Goal: Complete application form: Complete application form

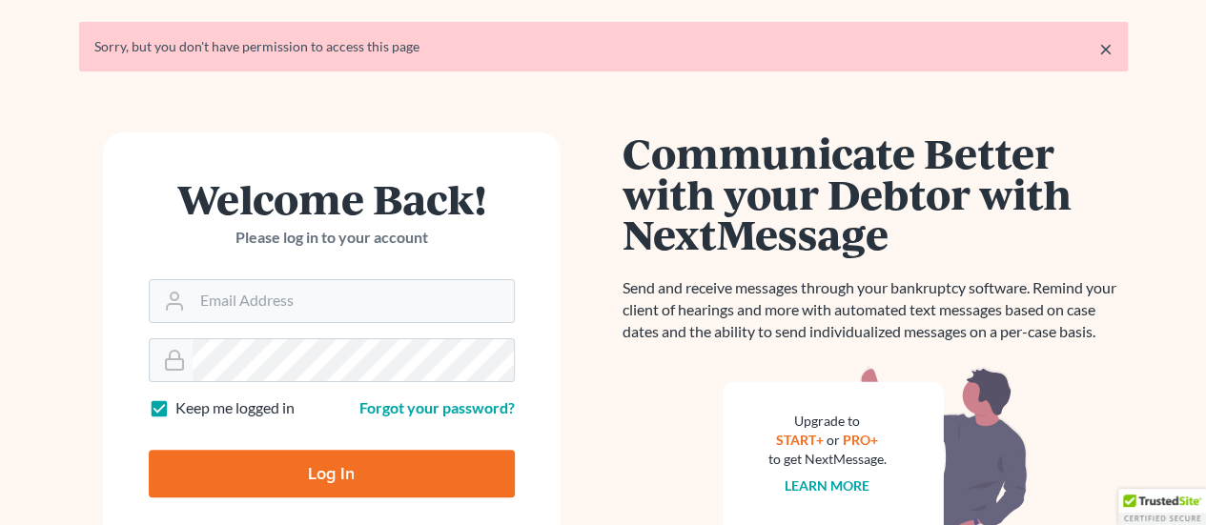
scroll to position [95, 0]
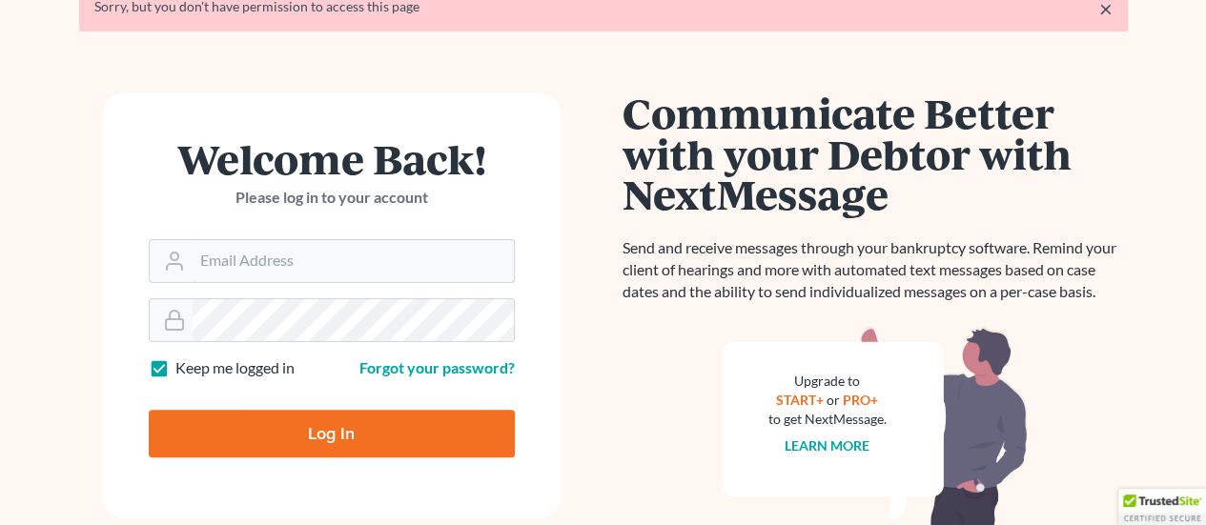
type input "rriefner@lasp.org"
click at [367, 439] on input "Log In" at bounding box center [332, 434] width 366 height 48
type input "Thinking..."
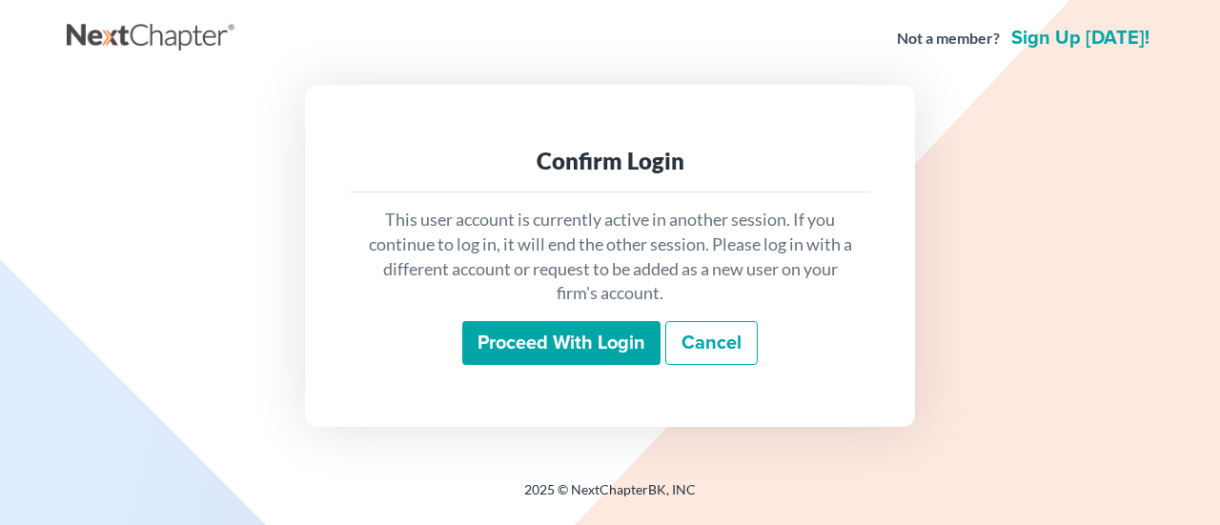
click at [574, 352] on input "Proceed with login" at bounding box center [561, 343] width 198 height 44
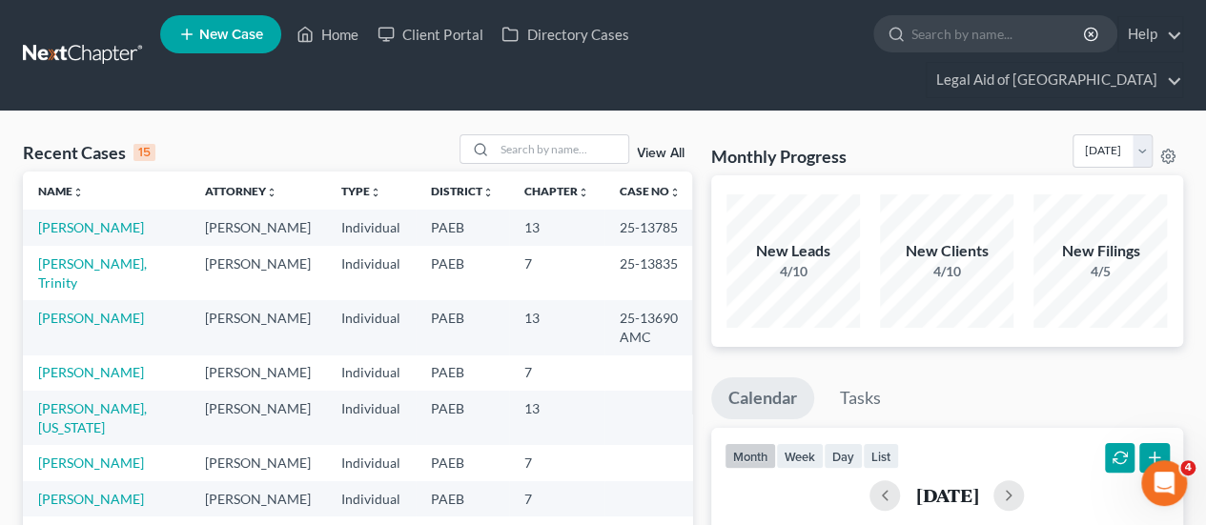
click at [210, 37] on span "New Case" at bounding box center [231, 35] width 64 height 14
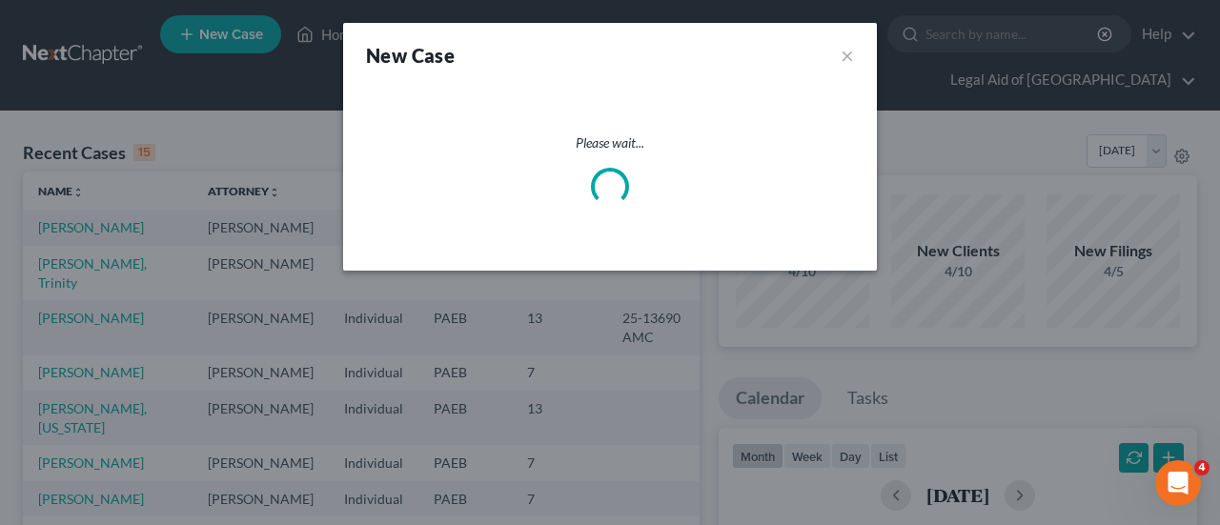
select select "67"
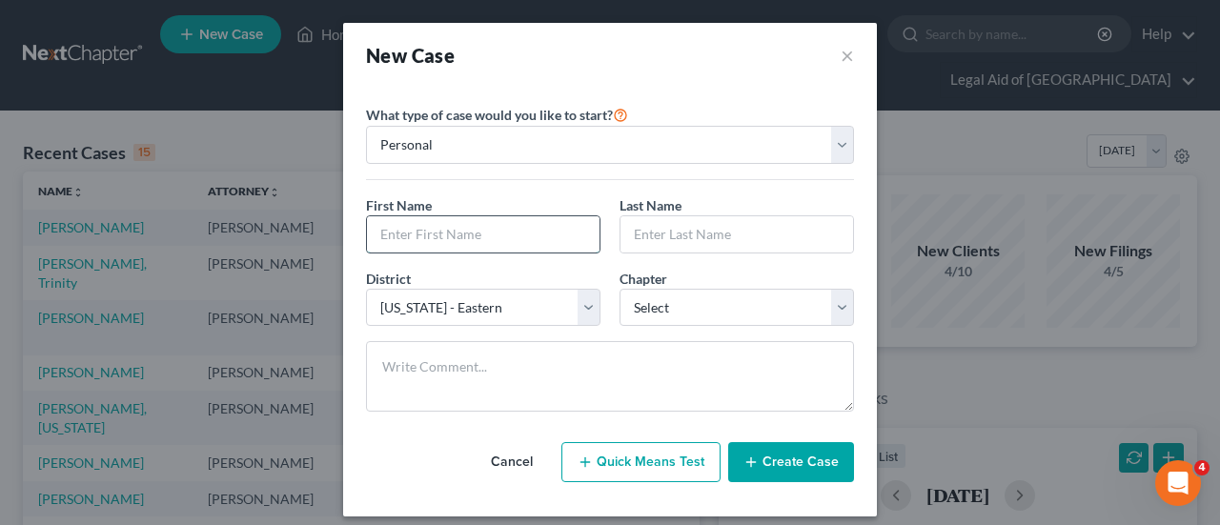
click at [434, 235] on input "text" at bounding box center [483, 234] width 233 height 36
type input "[PERSON_NAME]"
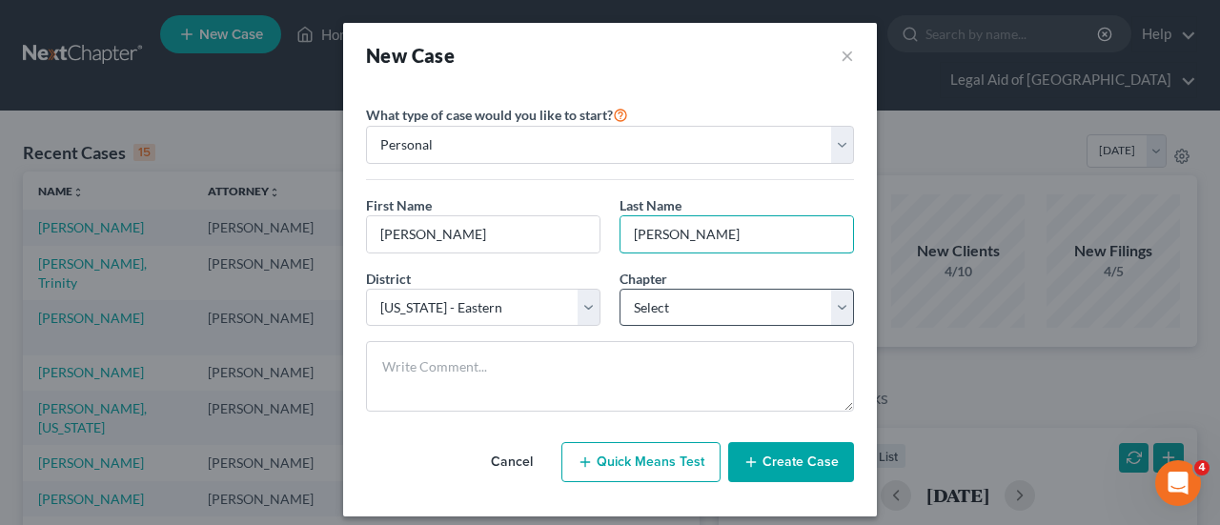
type input "[PERSON_NAME]"
click at [839, 302] on select "Select 7 11 12 13" at bounding box center [737, 308] width 235 height 38
select select "0"
click at [620, 289] on select "Select 7 11 12 13" at bounding box center [737, 308] width 235 height 38
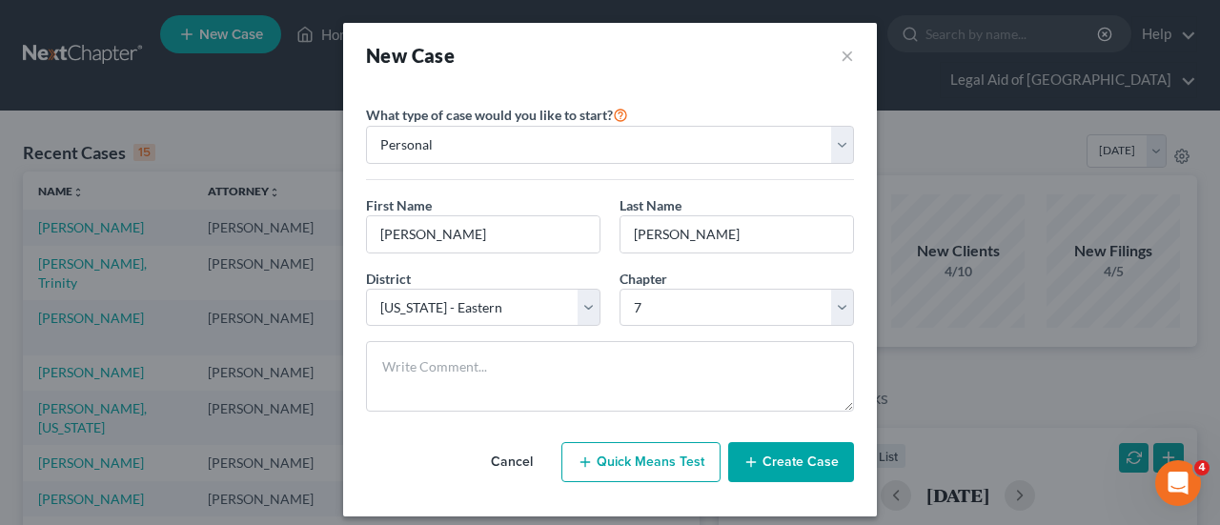
click at [787, 459] on button "Create Case" at bounding box center [791, 462] width 126 height 40
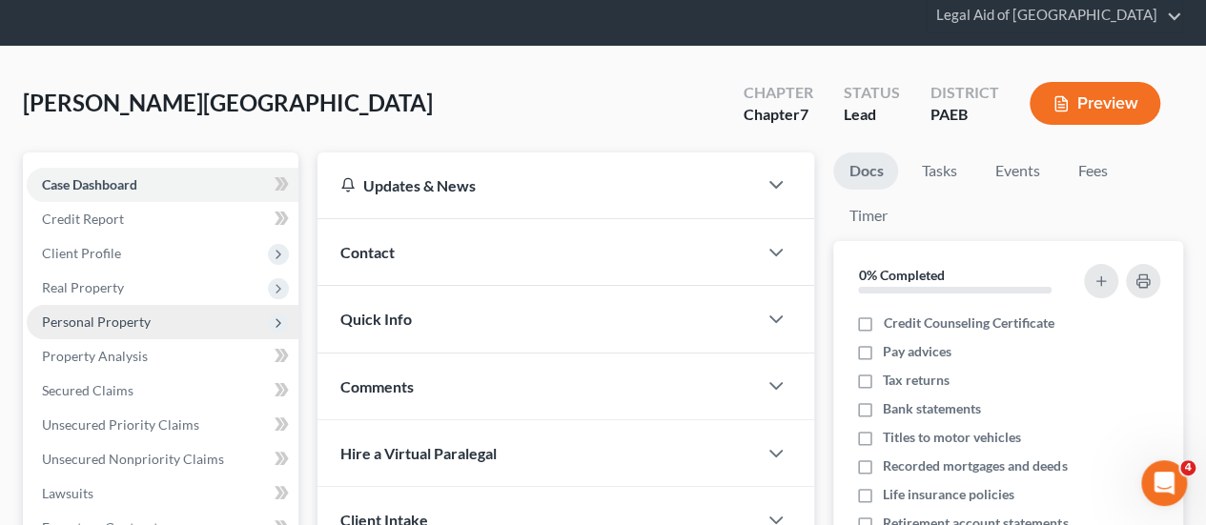
scroll to position [95, 0]
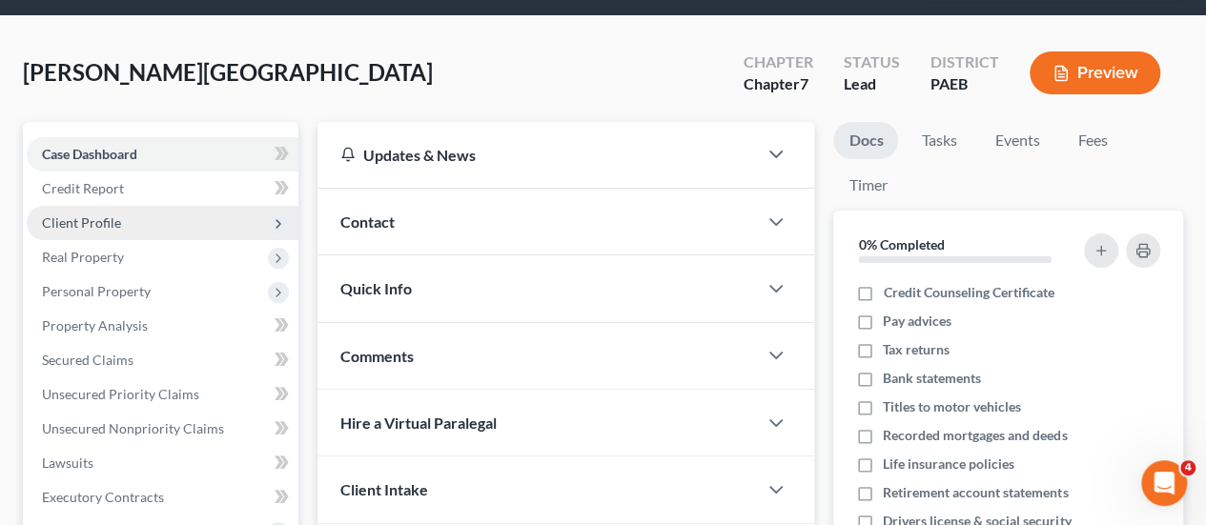
click at [100, 214] on span "Client Profile" at bounding box center [81, 222] width 79 height 16
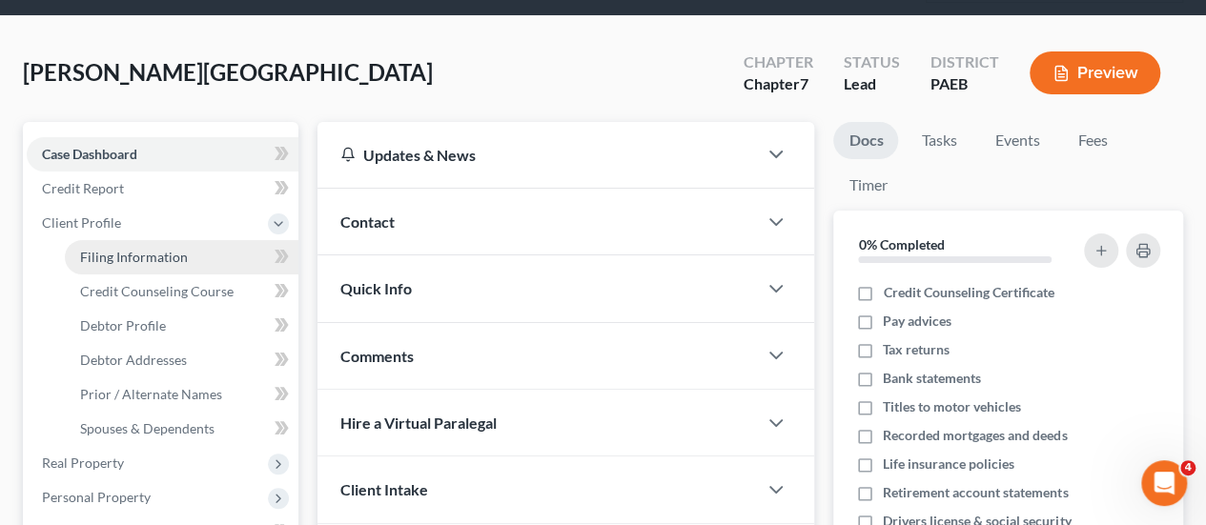
click at [135, 249] on span "Filing Information" at bounding box center [134, 257] width 108 height 16
select select "1"
select select "0"
select select "67"
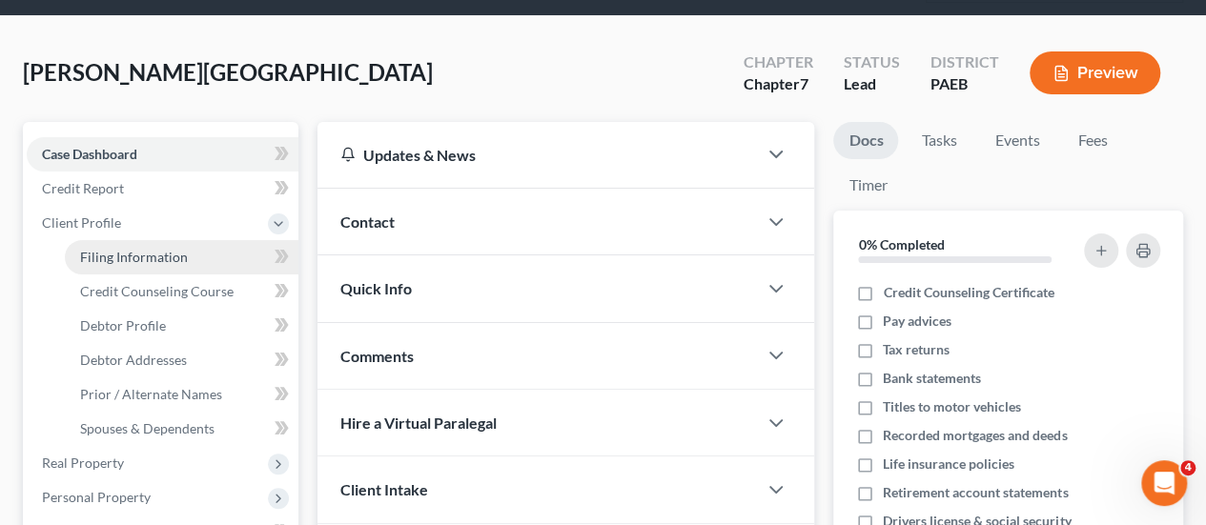
select select "39"
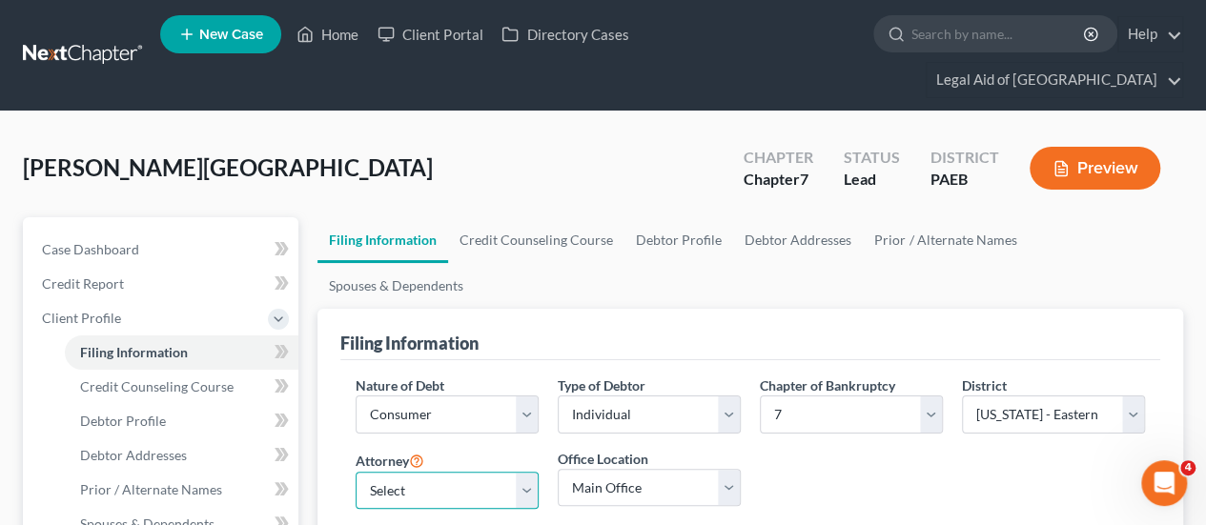
click at [526, 472] on select "Select [PERSON_NAME] - PAEB [PERSON_NAME] - PAEB [PERSON_NAME] - PAEB [PERSON_N…" at bounding box center [447, 491] width 183 height 38
select select "1"
click at [356, 472] on select "Select [PERSON_NAME] - PAEB [PERSON_NAME] - PAEB [PERSON_NAME] - PAEB [PERSON_N…" at bounding box center [447, 491] width 183 height 38
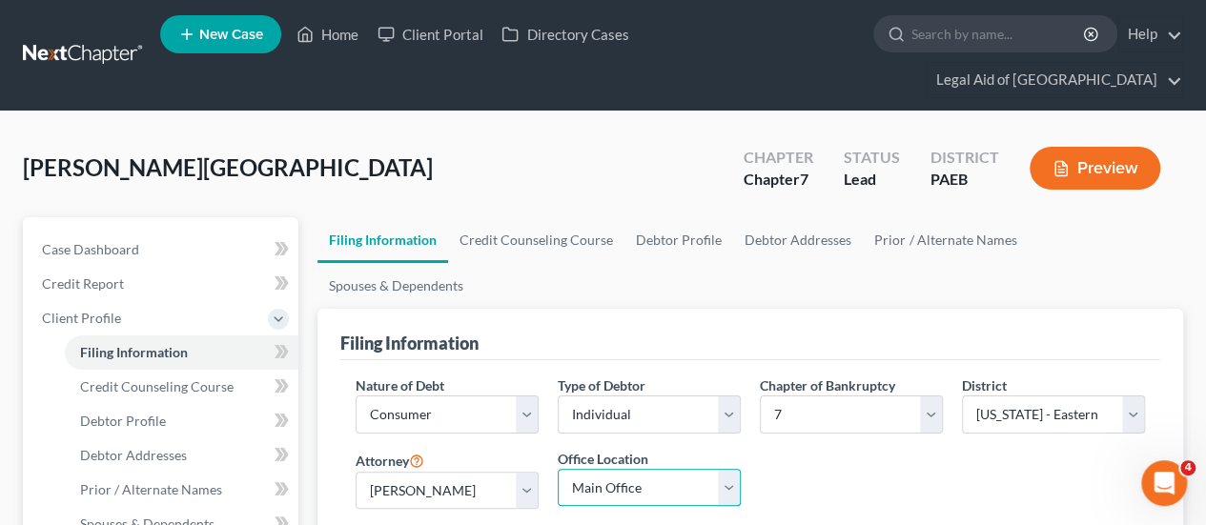
click at [730, 469] on select "Main Office Legal Aid of Southeastern [GEOGRAPHIC_DATA] - [GEOGRAPHIC_DATA] Leg…" at bounding box center [649, 488] width 183 height 38
select select "0"
click at [558, 469] on select "Main Office Legal Aid of Southeastern [GEOGRAPHIC_DATA] - [GEOGRAPHIC_DATA] Leg…" at bounding box center [649, 488] width 183 height 38
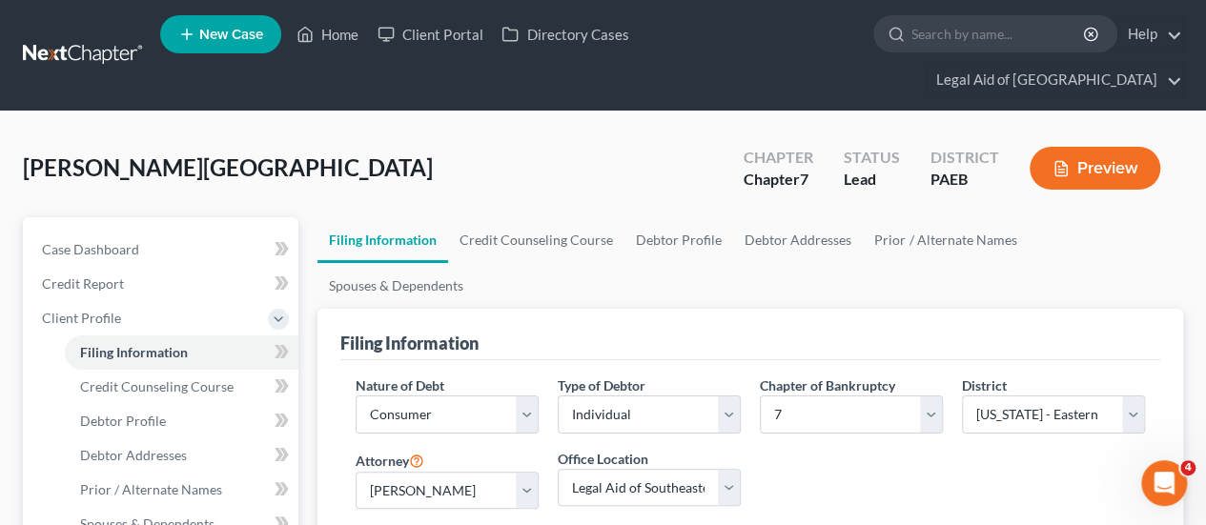
radio input "true"
radio input "false"
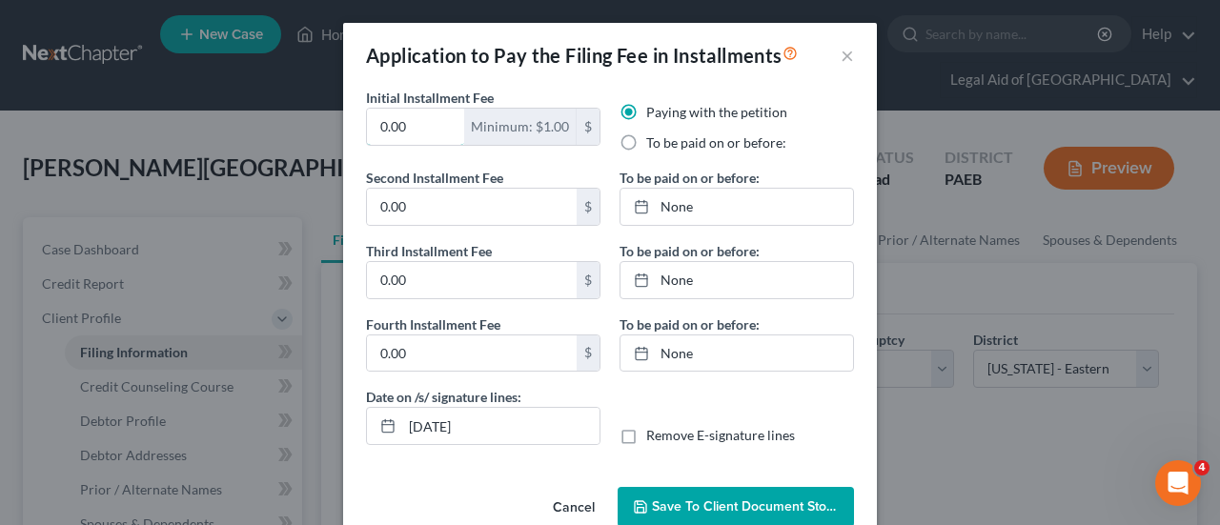
drag, startPoint x: 412, startPoint y: 123, endPoint x: 301, endPoint y: 133, distance: 111.0
click at [299, 134] on div "Application to Pay the Filing Fee in Installments × Initial Installment Fee 0.0…" at bounding box center [610, 262] width 1220 height 525
type input "84.50"
click at [646, 143] on label "To be paid on or before:" at bounding box center [716, 142] width 140 height 19
click at [654, 143] on input "To be paid on or before:" at bounding box center [660, 139] width 12 height 12
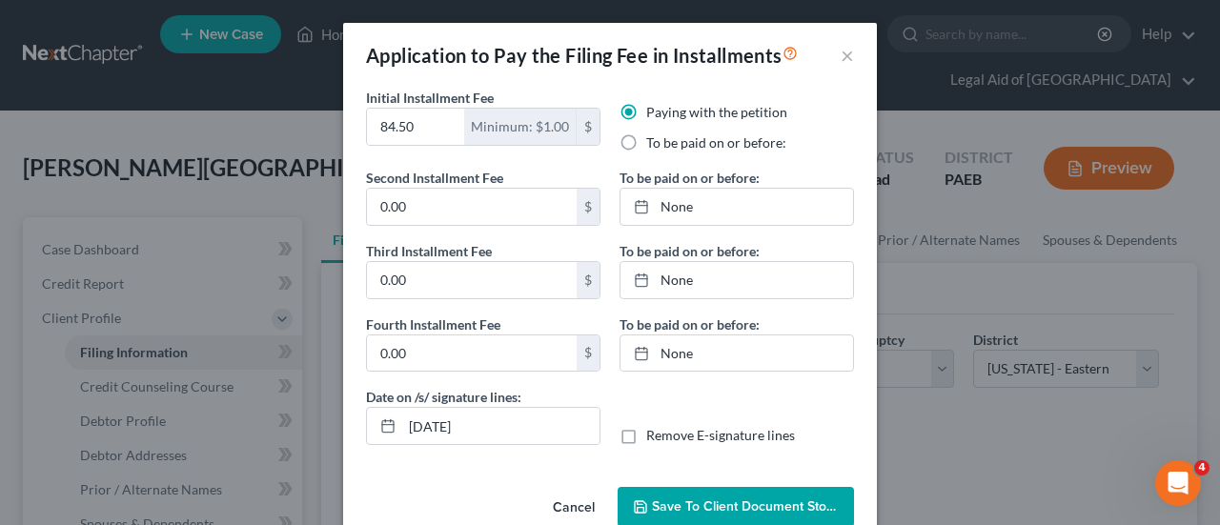
radio input "true"
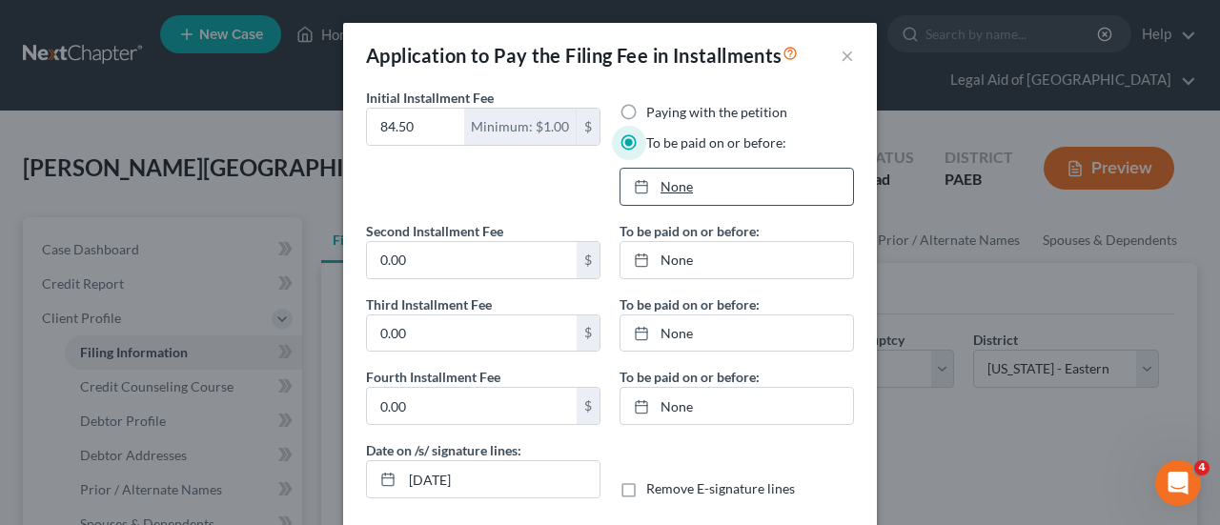
type input "[DATE]"
click at [663, 178] on link "[DATE]" at bounding box center [737, 187] width 233 height 36
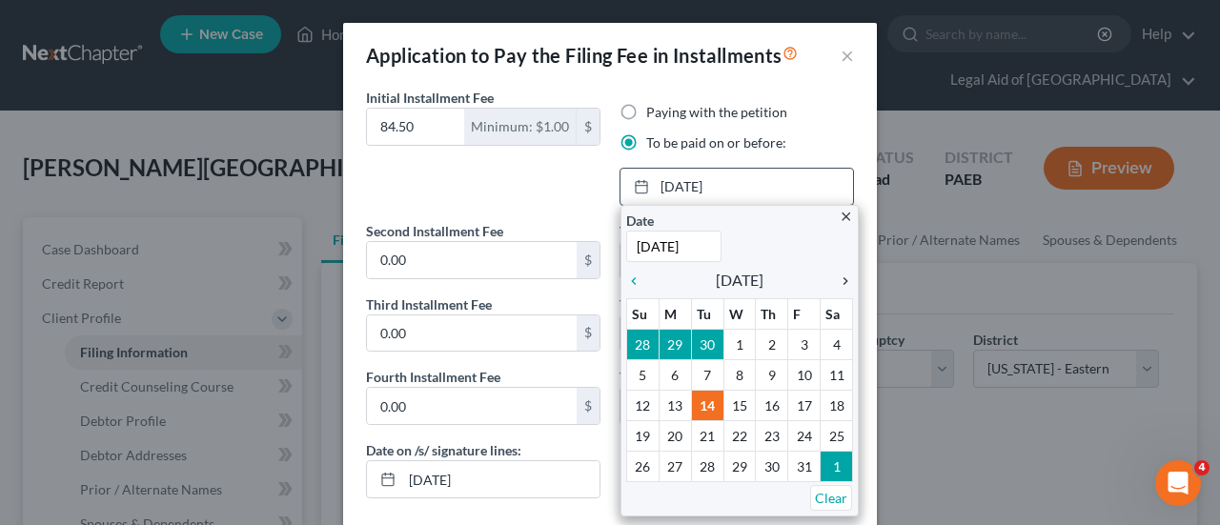
click at [840, 279] on icon "chevron_right" at bounding box center [840, 281] width 25 height 15
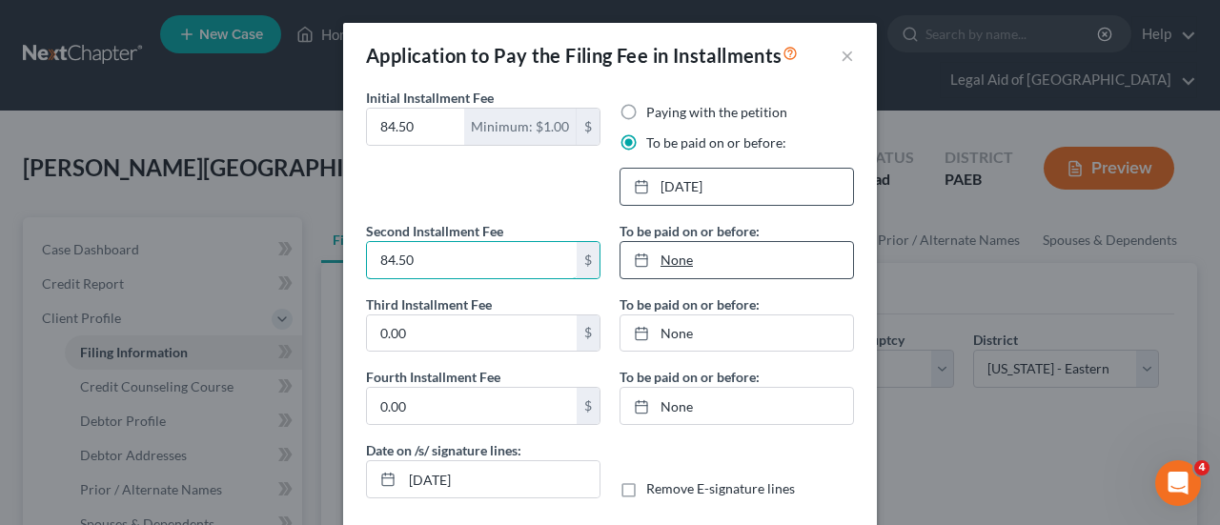
type input "84.50"
click at [682, 259] on link "None" at bounding box center [737, 260] width 233 height 36
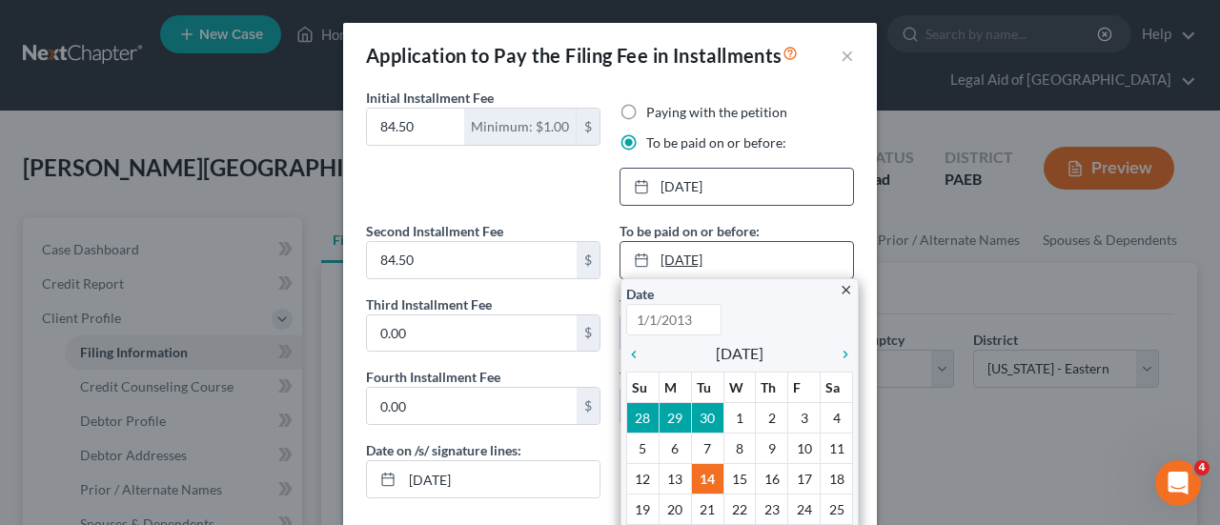
type input "[DATE]"
click at [831, 350] on icon "chevron_right" at bounding box center [840, 354] width 25 height 15
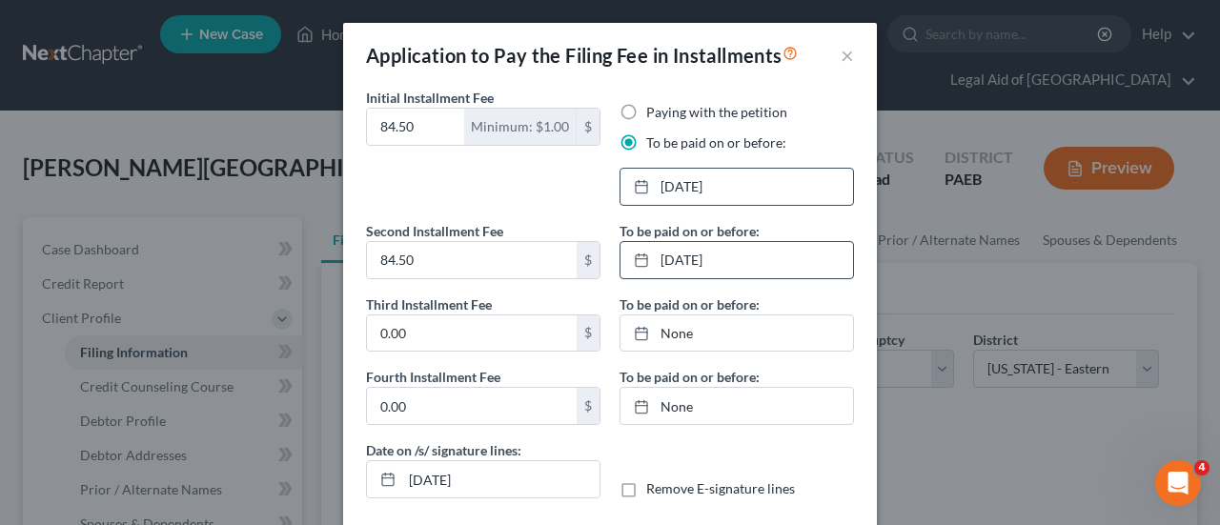
drag, startPoint x: 634, startPoint y: 474, endPoint x: 645, endPoint y: 469, distance: 12.4
click at [750, 333] on link "None" at bounding box center [737, 334] width 233 height 36
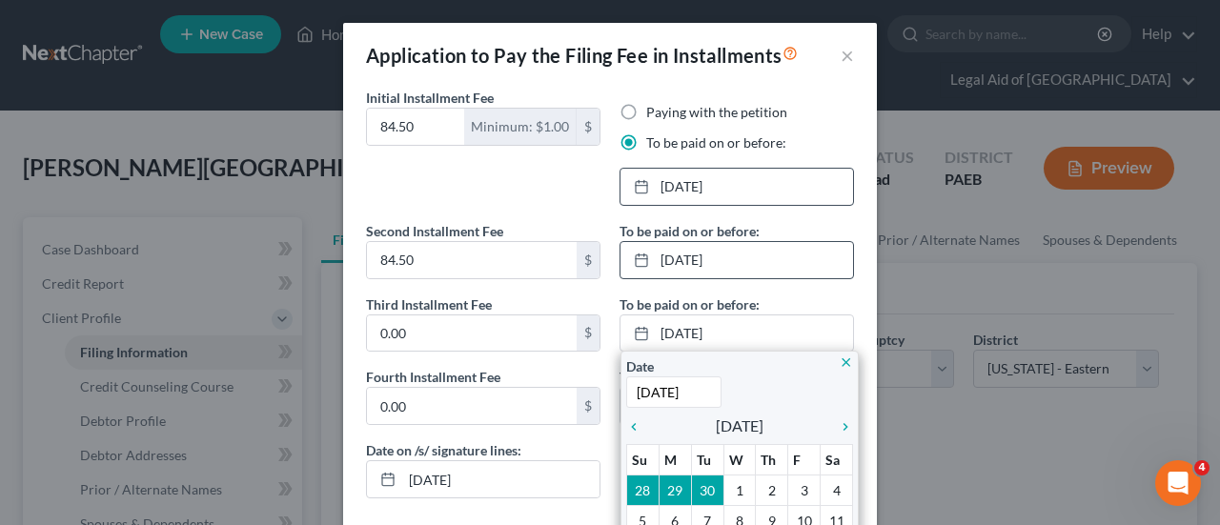
click at [839, 358] on icon "close" at bounding box center [846, 363] width 14 height 14
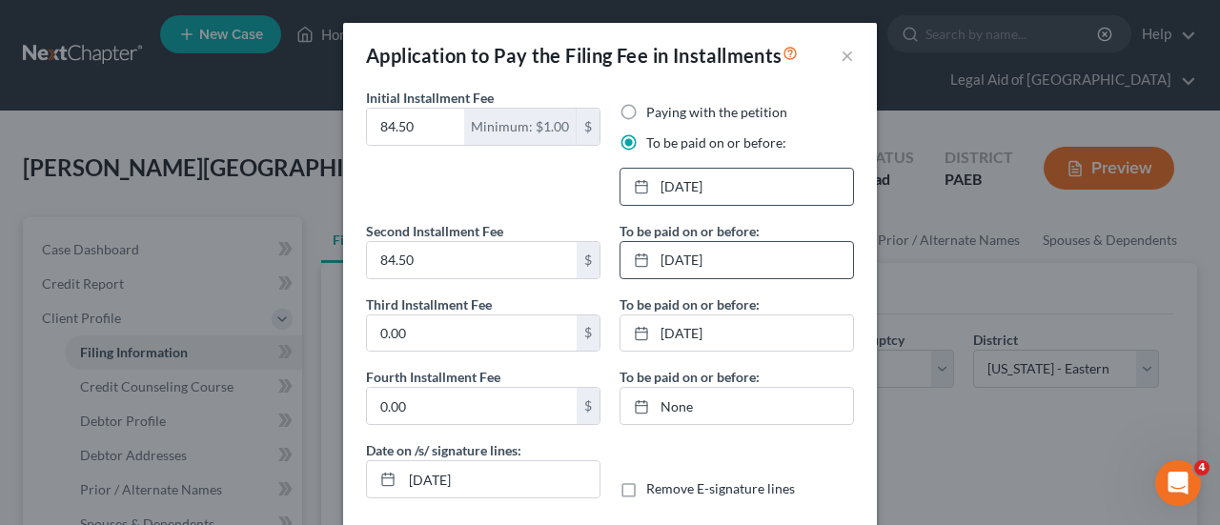
click at [835, 358] on div "To be paid on or before: [DATE] close Date [DATE] Time 12:00 AM chevron_left [D…" at bounding box center [737, 330] width 254 height 219
click at [715, 333] on link "[DATE]" at bounding box center [737, 334] width 233 height 36
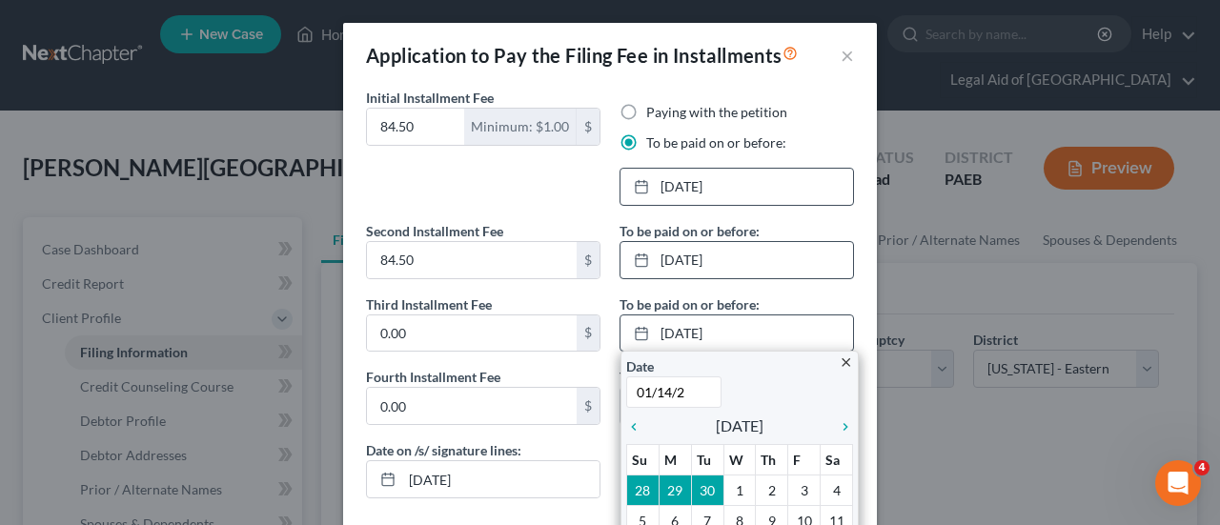
type input "[DATE]"
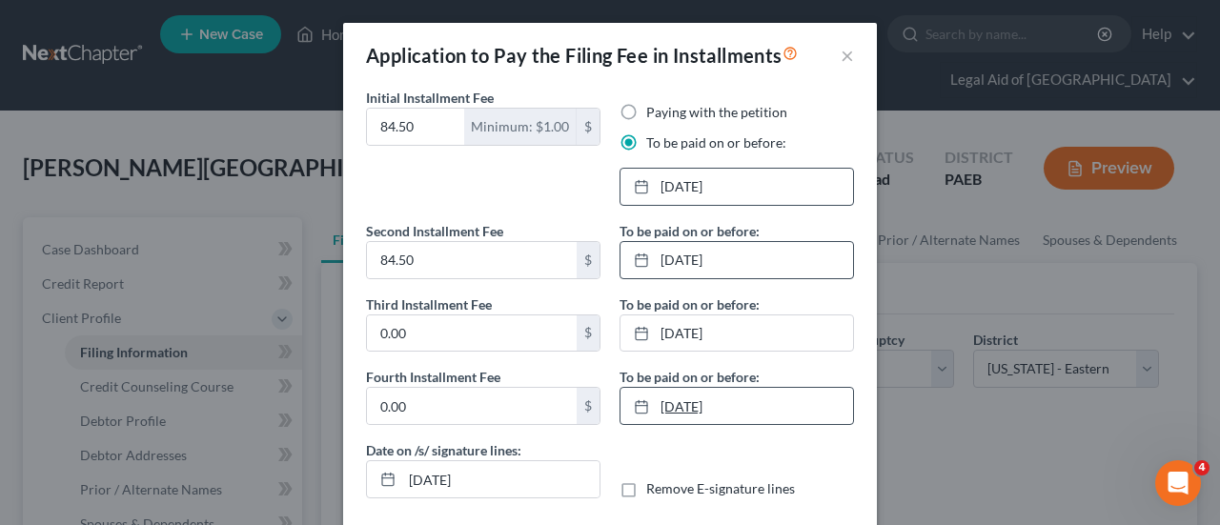
click at [720, 410] on link "[DATE]" at bounding box center [737, 406] width 233 height 36
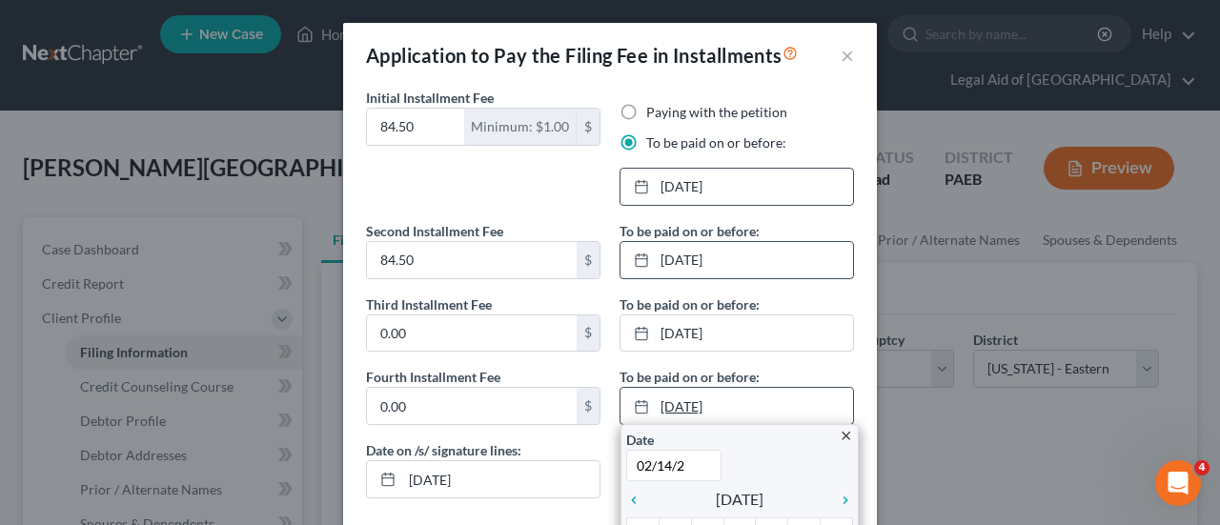
type input "[DATE]"
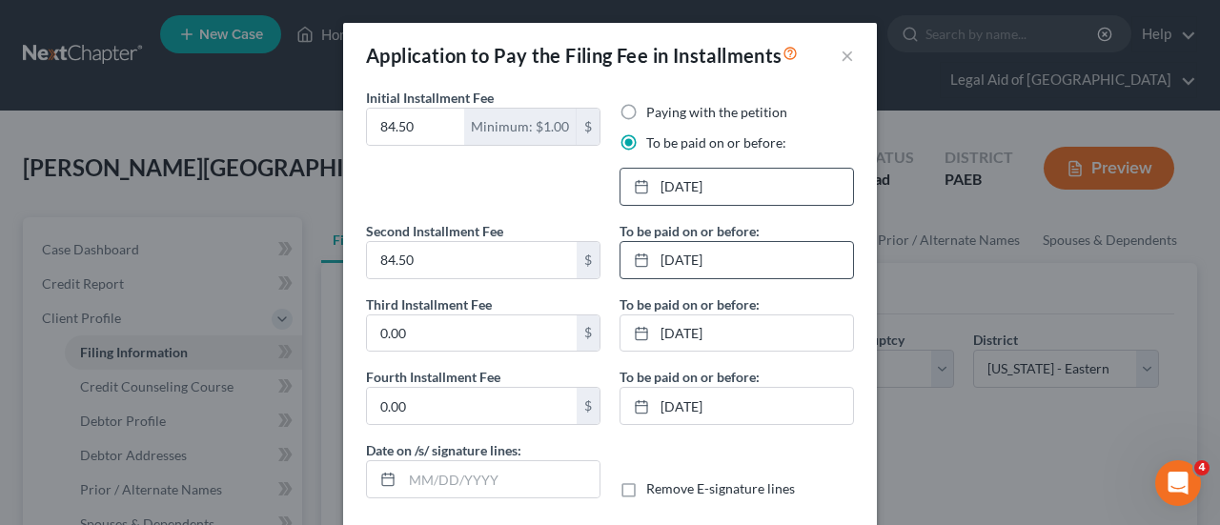
click at [646, 488] on label "Remove E-signature lines" at bounding box center [720, 489] width 149 height 19
click at [654, 488] on input "Remove E-signature lines" at bounding box center [660, 486] width 12 height 12
checkbox input "true"
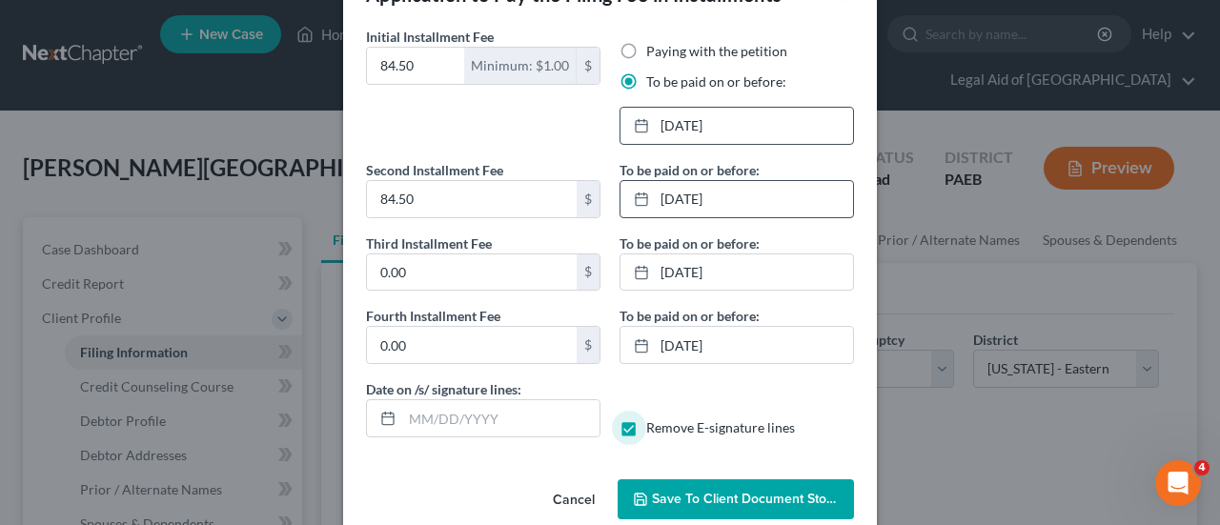
scroll to position [90, 0]
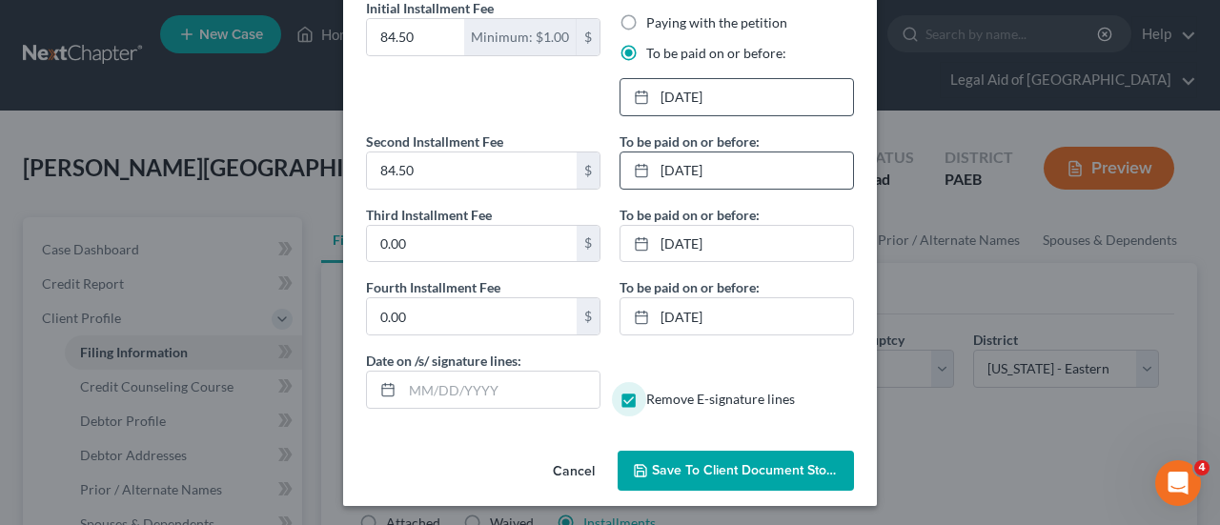
click at [769, 462] on span "Save to Client Document Storage" at bounding box center [753, 470] width 202 height 16
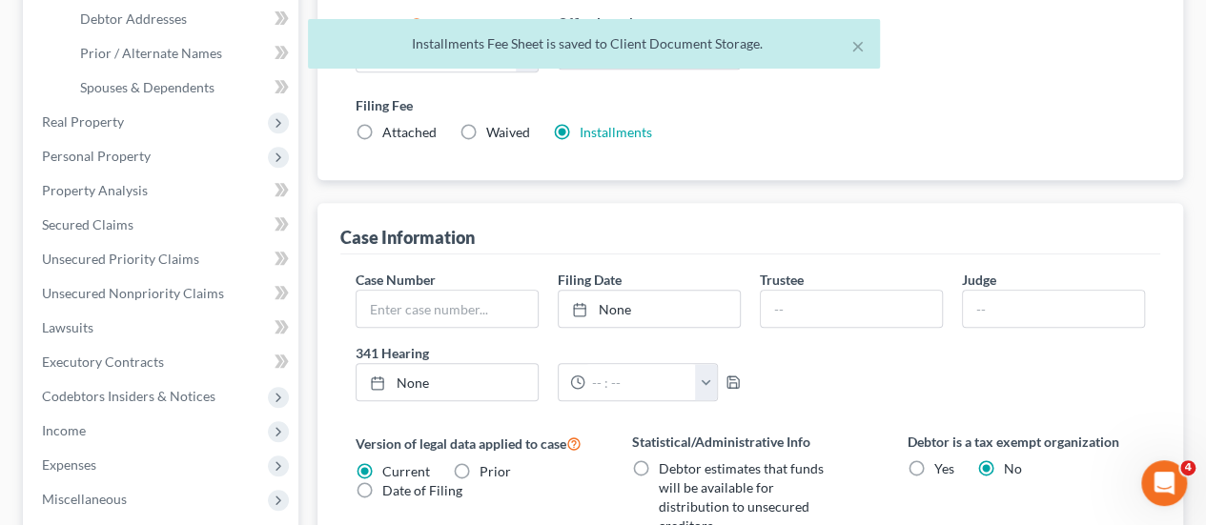
scroll to position [477, 0]
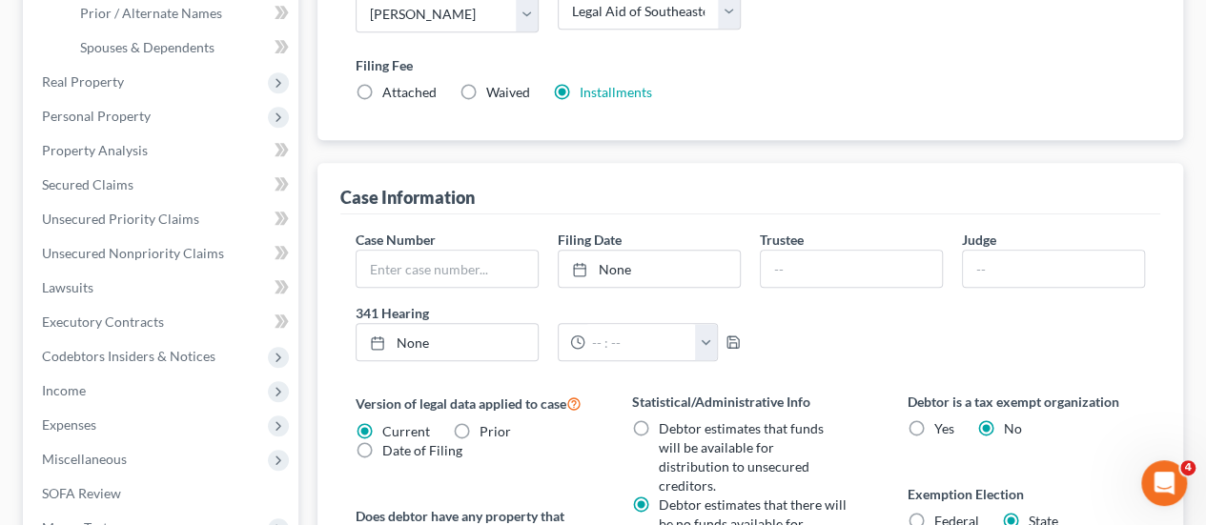
click at [934, 512] on label "Federal" at bounding box center [956, 521] width 45 height 19
click at [942, 512] on input "Federal" at bounding box center [948, 518] width 12 height 12
radio input "true"
radio input "false"
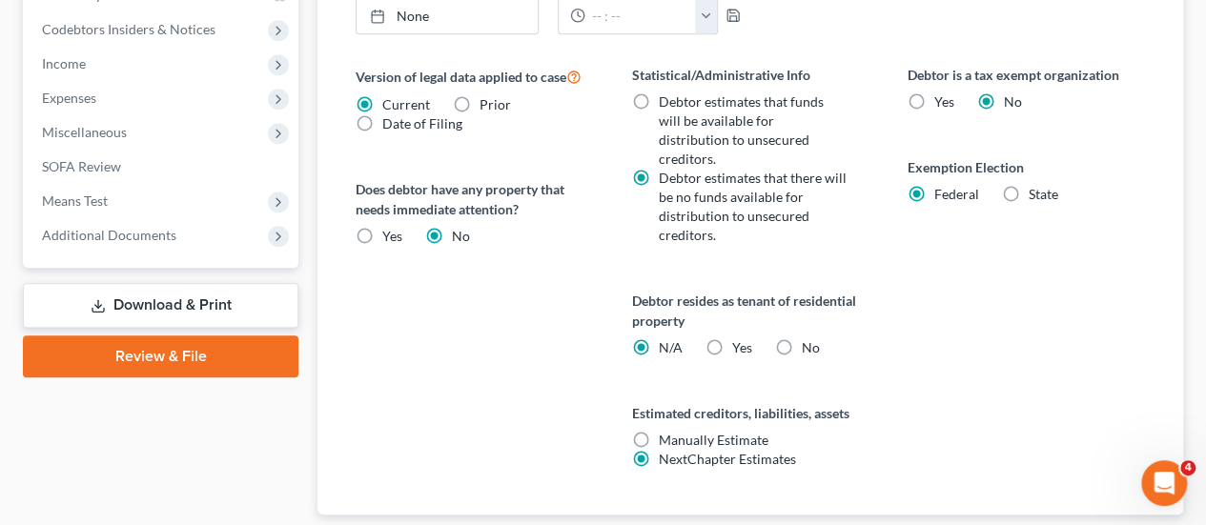
scroll to position [823, 0]
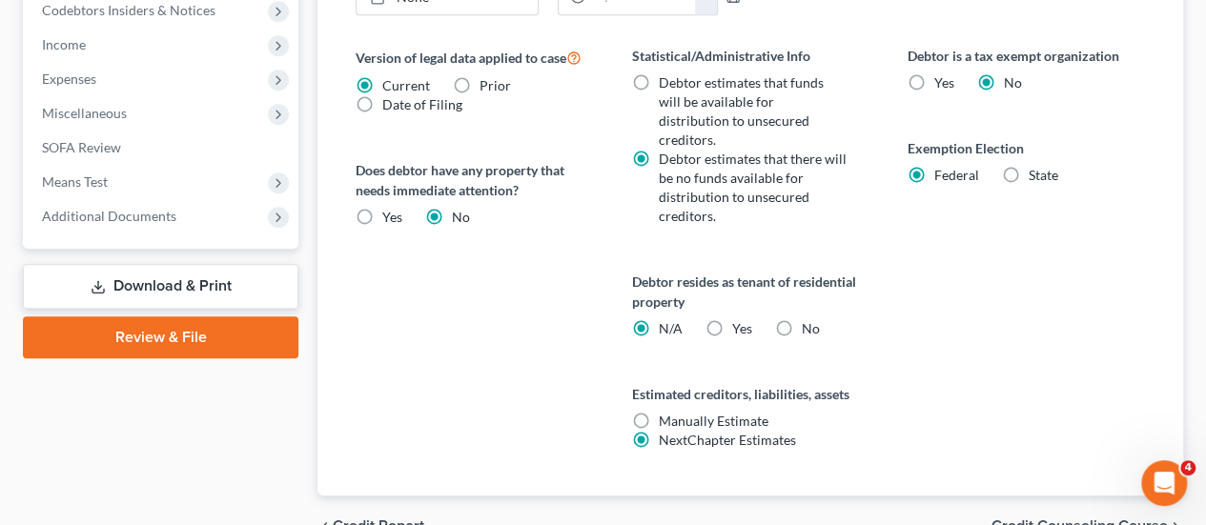
click at [1133, 519] on span "Credit Counseling Course" at bounding box center [1079, 526] width 176 height 15
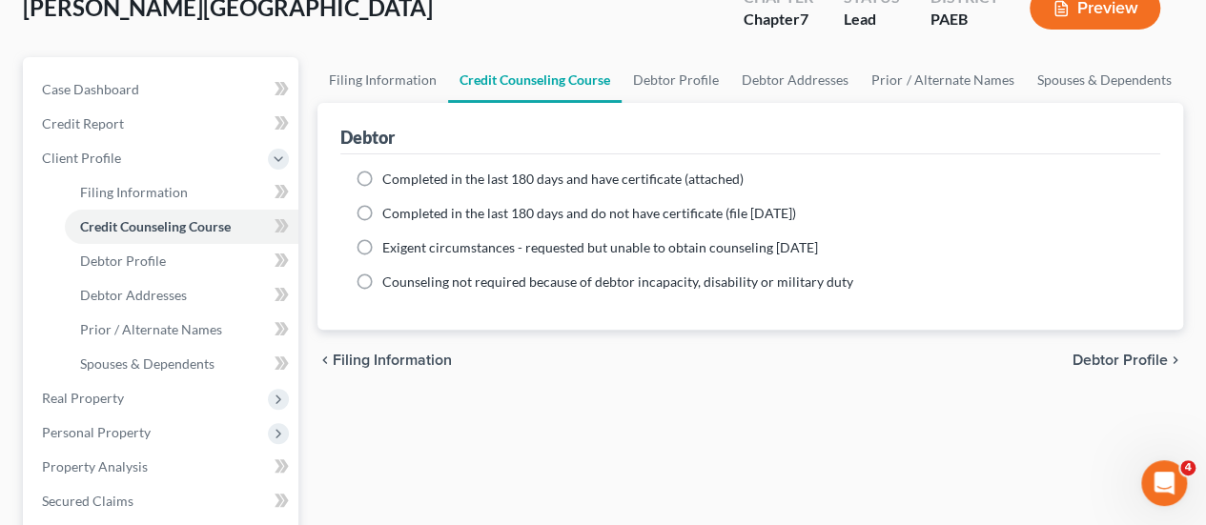
scroll to position [191, 0]
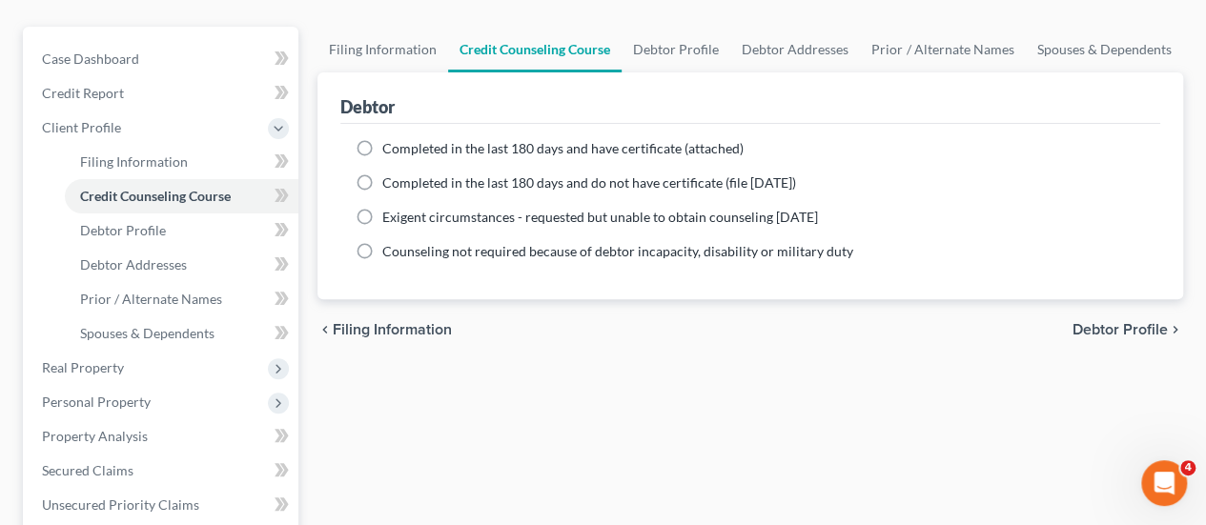
click at [1144, 322] on span "Debtor Profile" at bounding box center [1119, 329] width 95 height 15
select select "0"
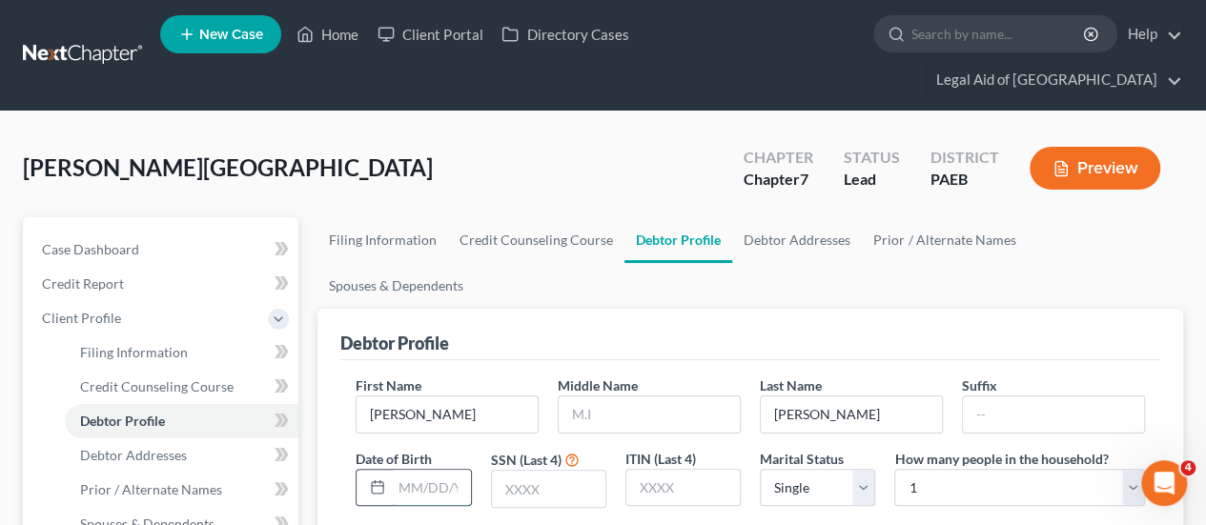
click at [412, 470] on input "text" at bounding box center [431, 488] width 78 height 36
type input "0"
type input "[DATE]"
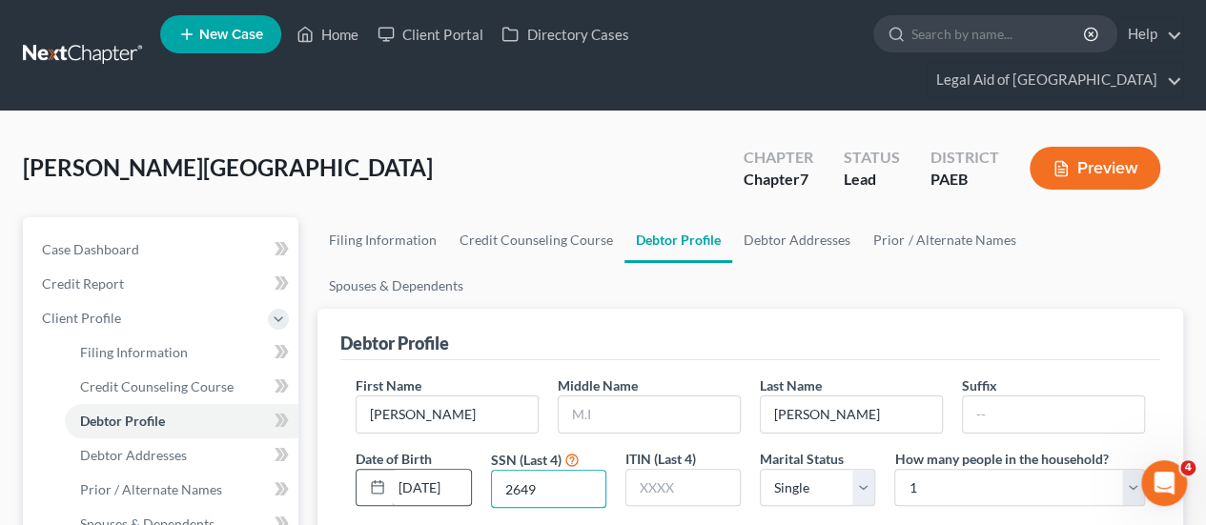
type input "2649"
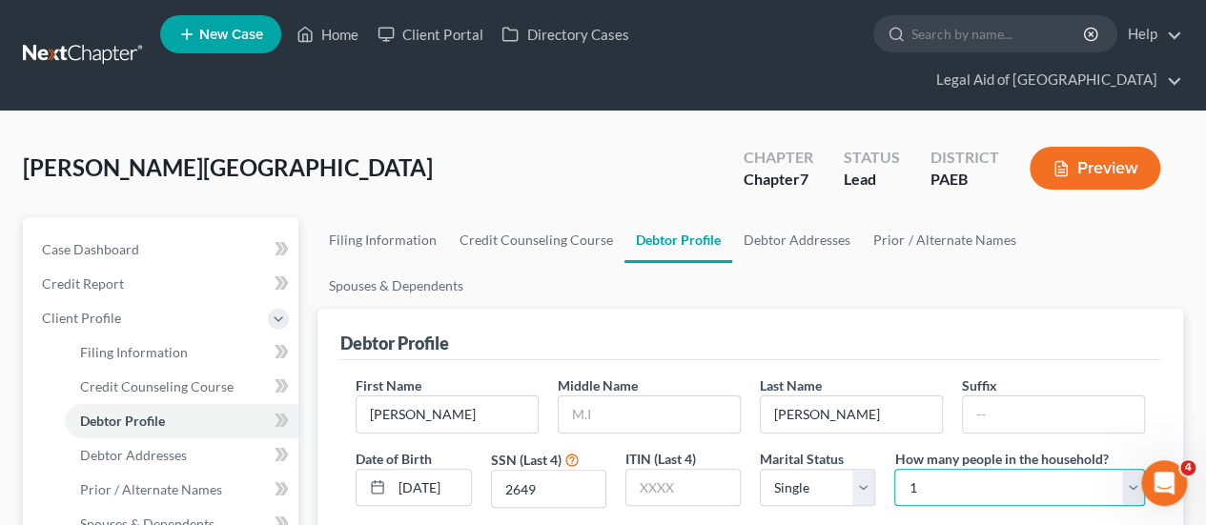
click at [1133, 469] on select "Select 1 2 3 4 5 6 7 8 9 10 11 12 13 14 15 16 17 18 19 20" at bounding box center [1019, 488] width 251 height 38
select select "1"
click at [894, 469] on select "Select 1 2 3 4 5 6 7 8 9 10 11 12 13 14 15 16 17 18 19 20" at bounding box center [1019, 488] width 251 height 38
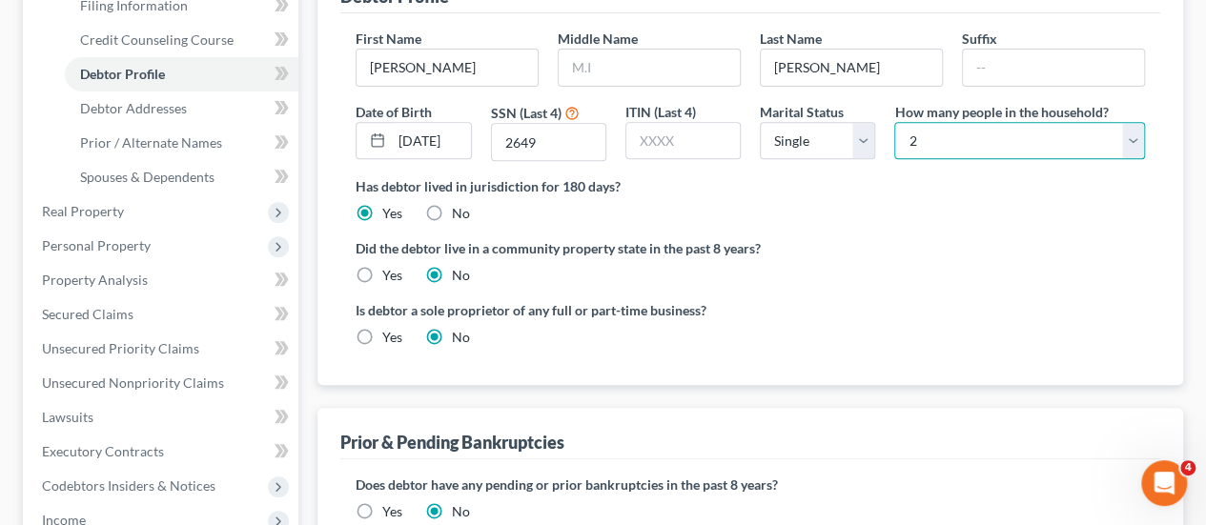
scroll to position [381, 0]
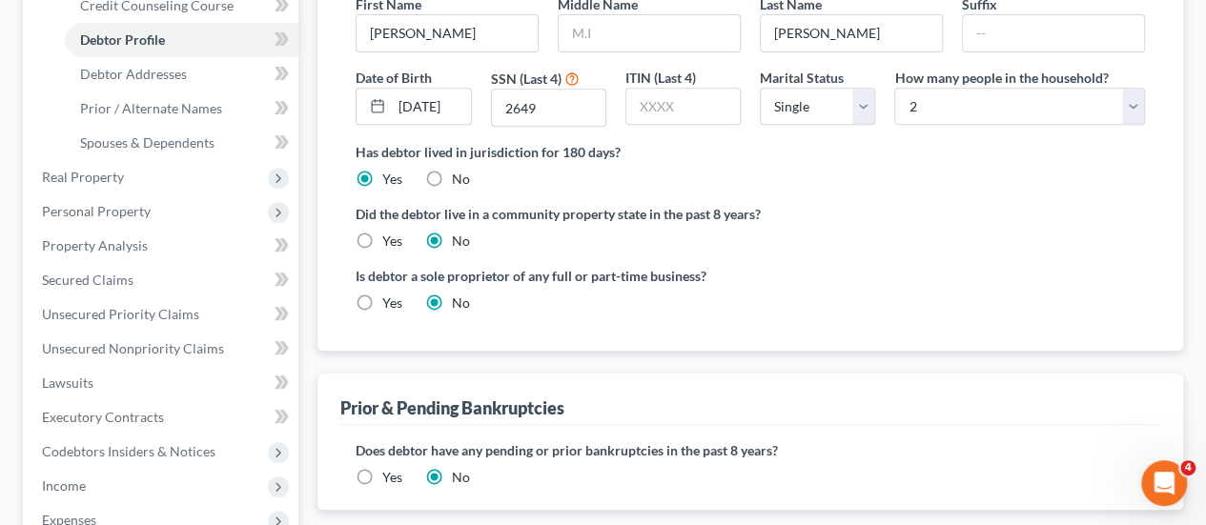
select select "0"
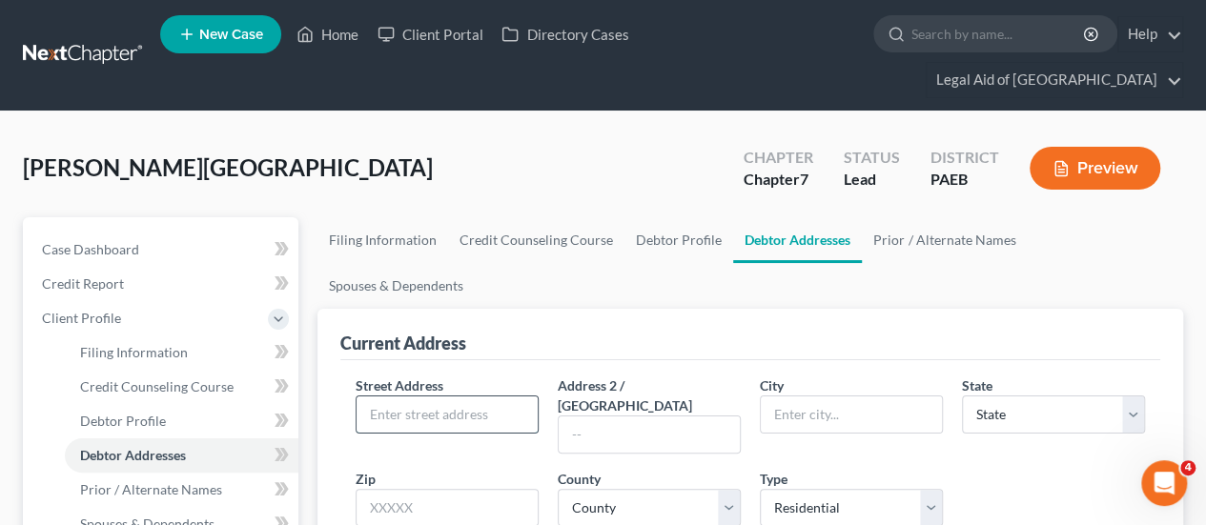
click at [406, 397] on input "text" at bounding box center [447, 415] width 181 height 36
type input "[STREET_ADDRESS]"
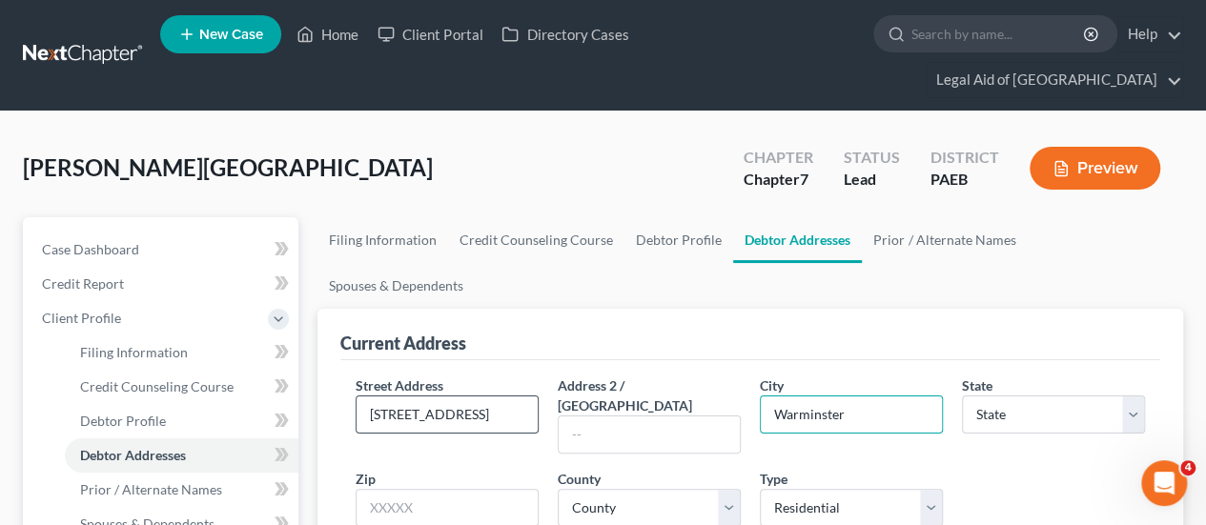
type input "Warminster"
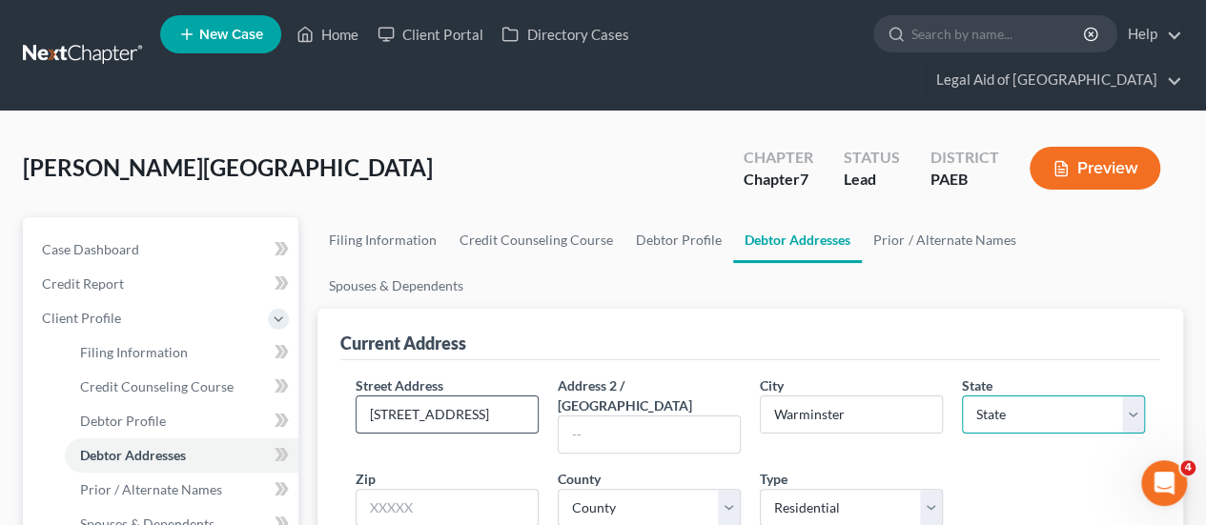
select select "39"
type input "18974"
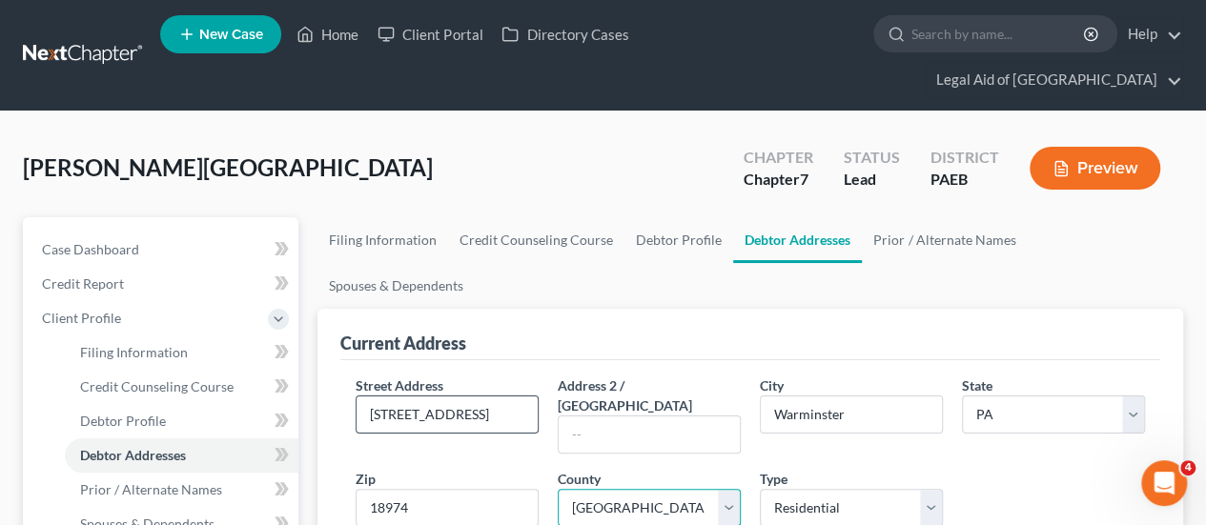
select select "8"
radio input "true"
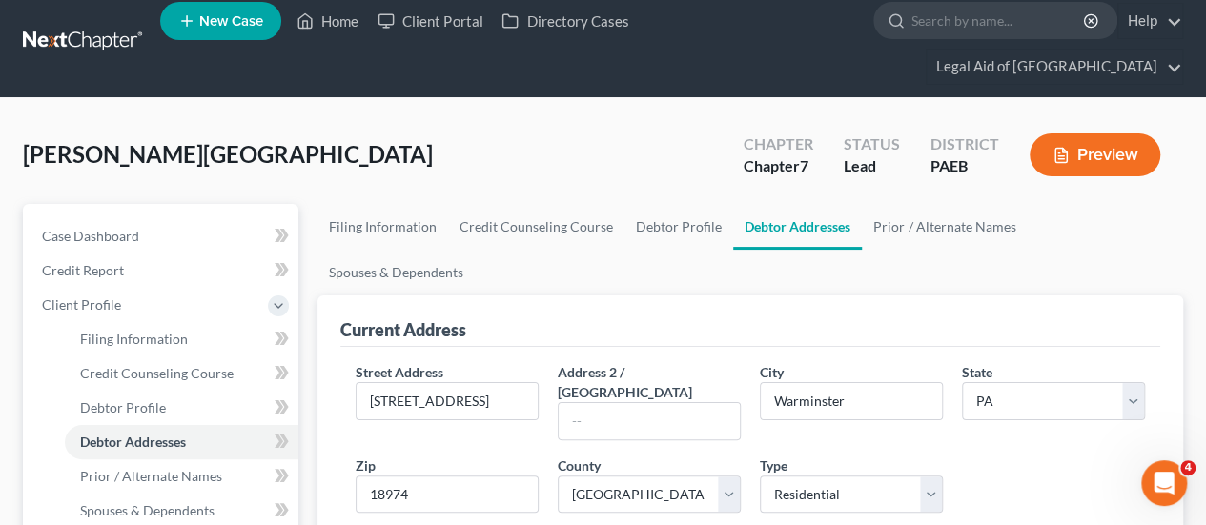
scroll to position [95, 0]
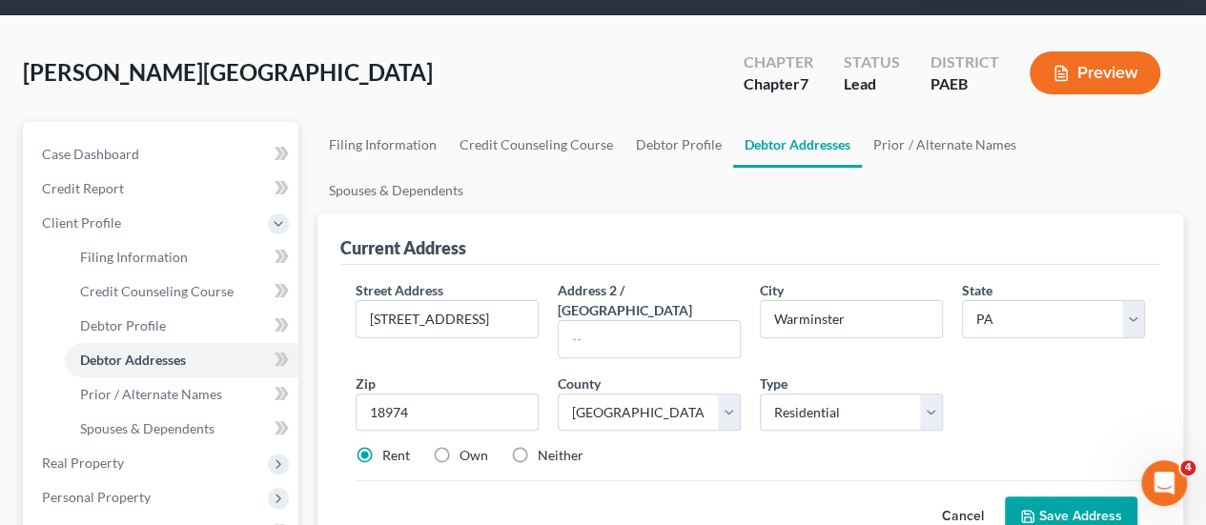
click at [1082, 497] on button "Save Address" at bounding box center [1071, 517] width 133 height 40
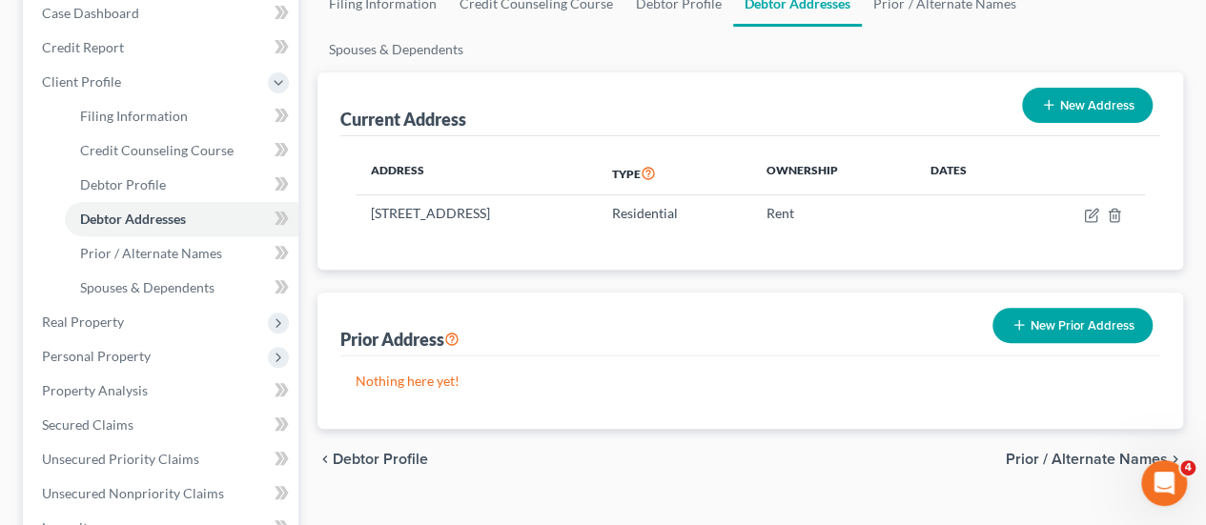
scroll to position [286, 0]
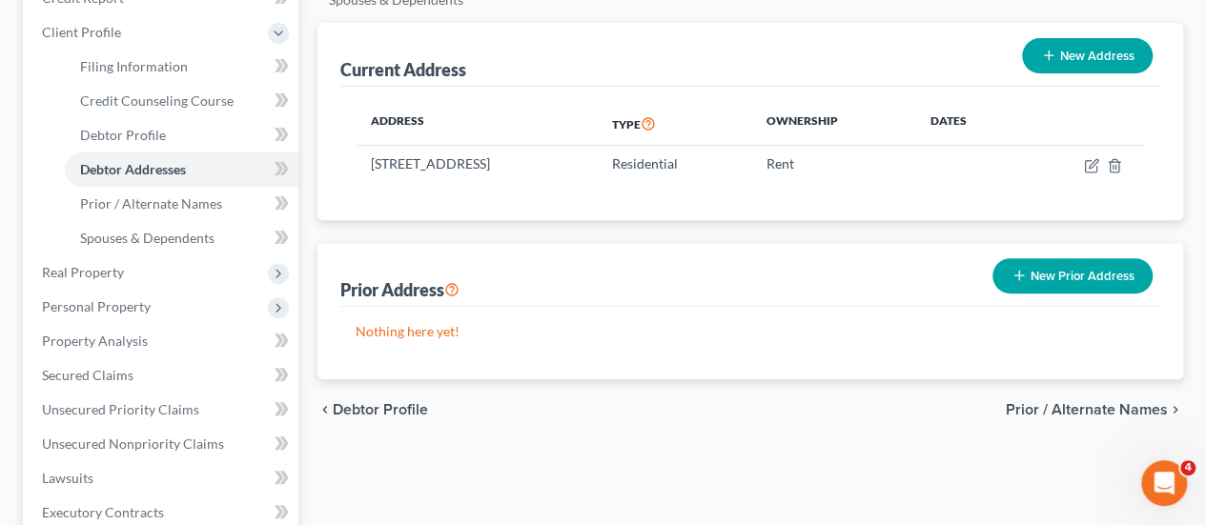
click at [1079, 402] on span "Prior / Alternate Names" at bounding box center [1087, 409] width 162 height 15
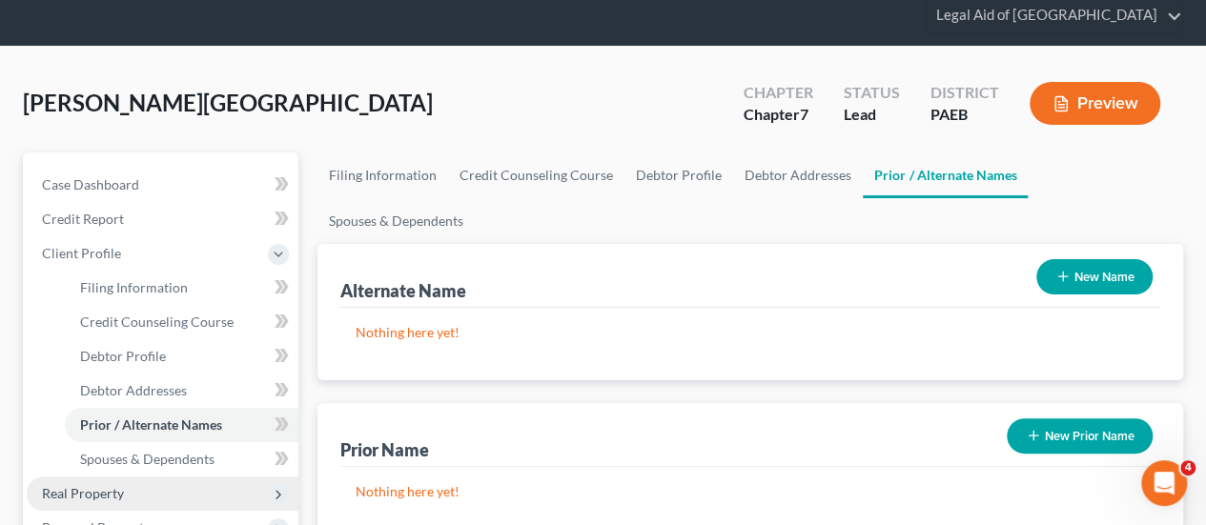
scroll to position [95, 0]
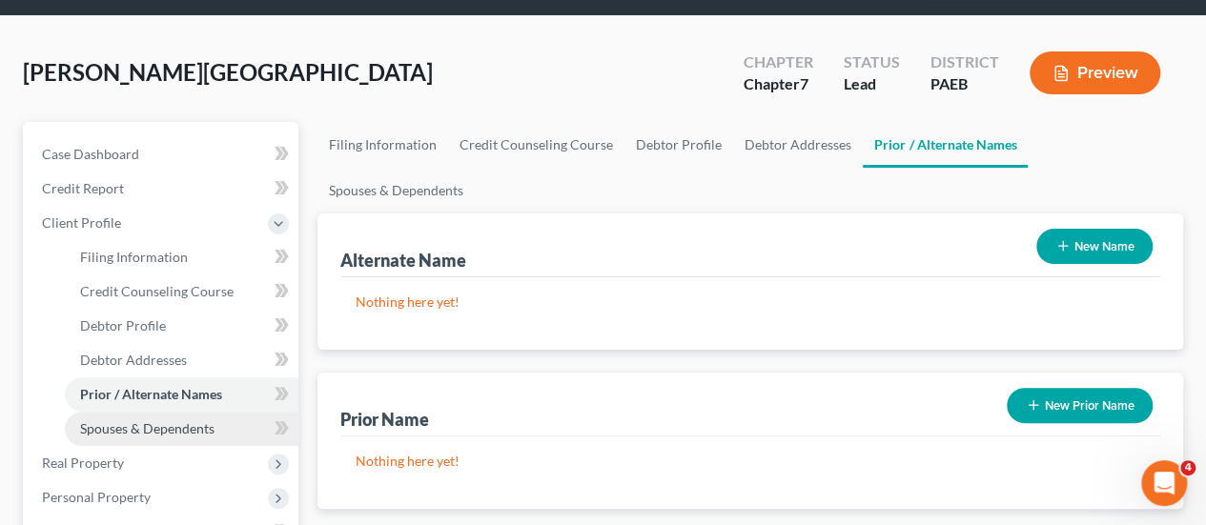
click at [187, 420] on span "Spouses & Dependents" at bounding box center [147, 428] width 134 height 16
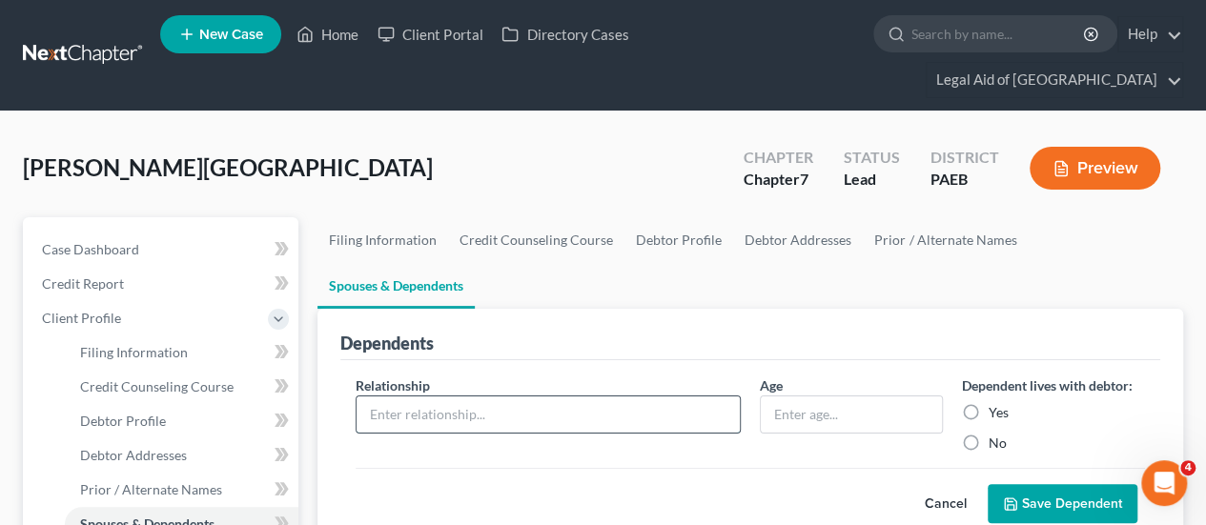
click at [511, 397] on input "text" at bounding box center [548, 415] width 383 height 36
type input "son"
type input "7"
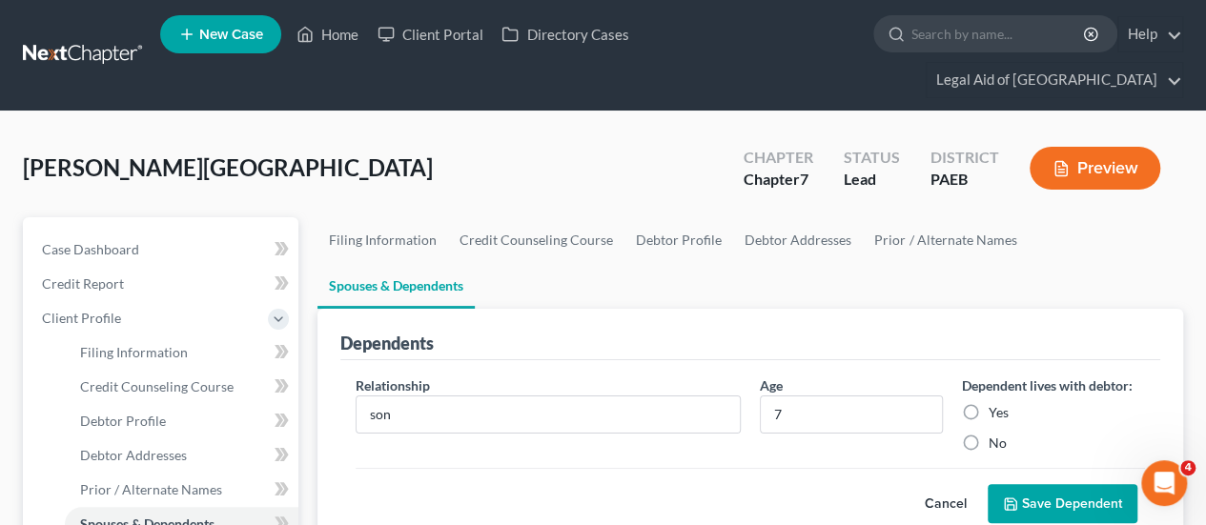
click at [989, 403] on label "Yes" at bounding box center [999, 412] width 20 height 19
click at [996, 403] on input "Yes" at bounding box center [1002, 409] width 12 height 12
radio input "true"
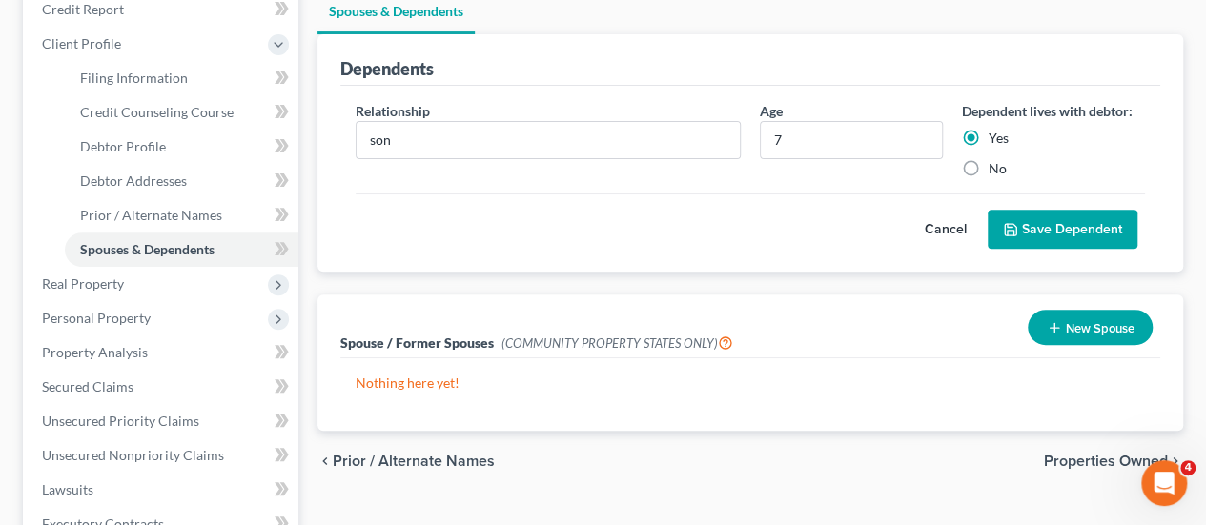
scroll to position [381, 0]
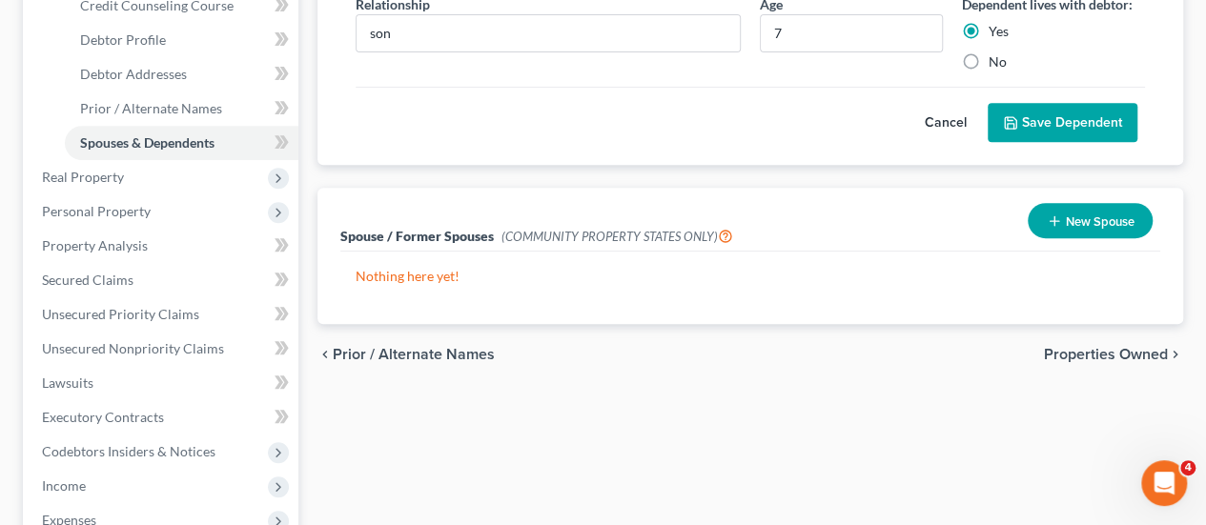
click at [1099, 347] on span "Properties Owned" at bounding box center [1106, 354] width 124 height 15
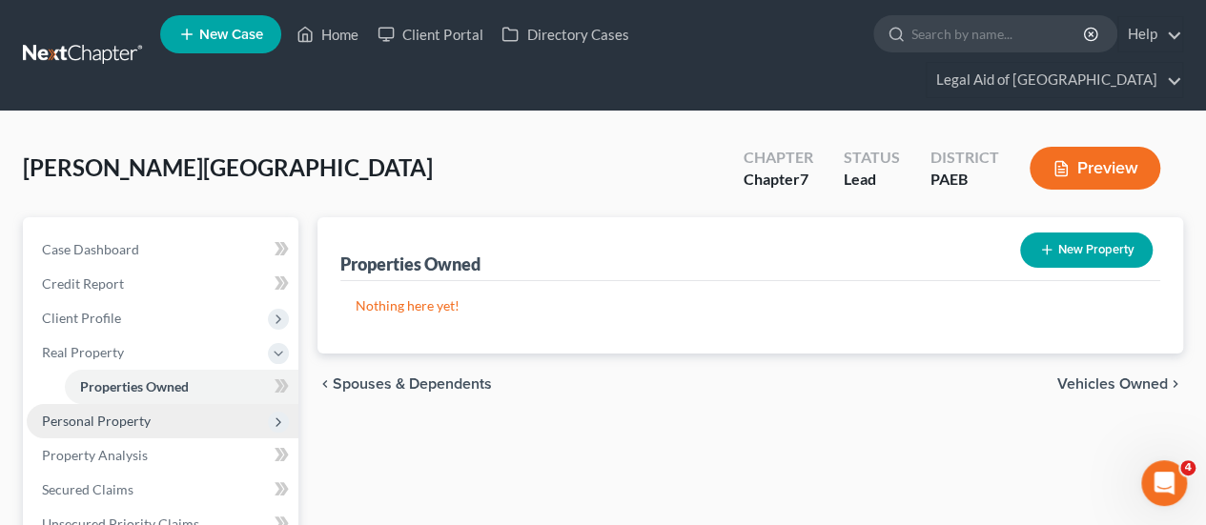
click at [135, 413] on span "Personal Property" at bounding box center [96, 421] width 109 height 16
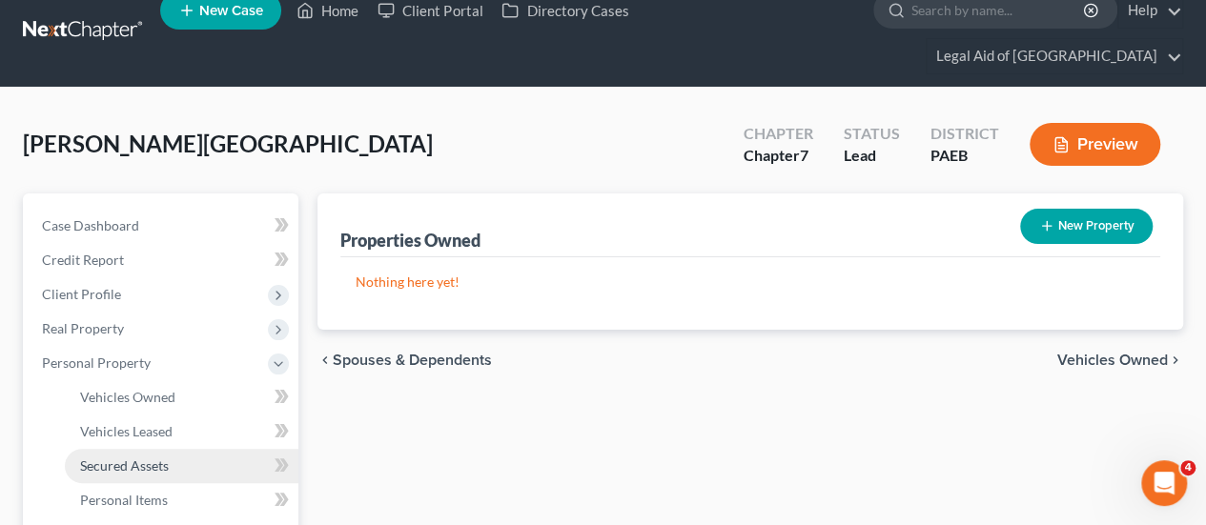
scroll to position [95, 0]
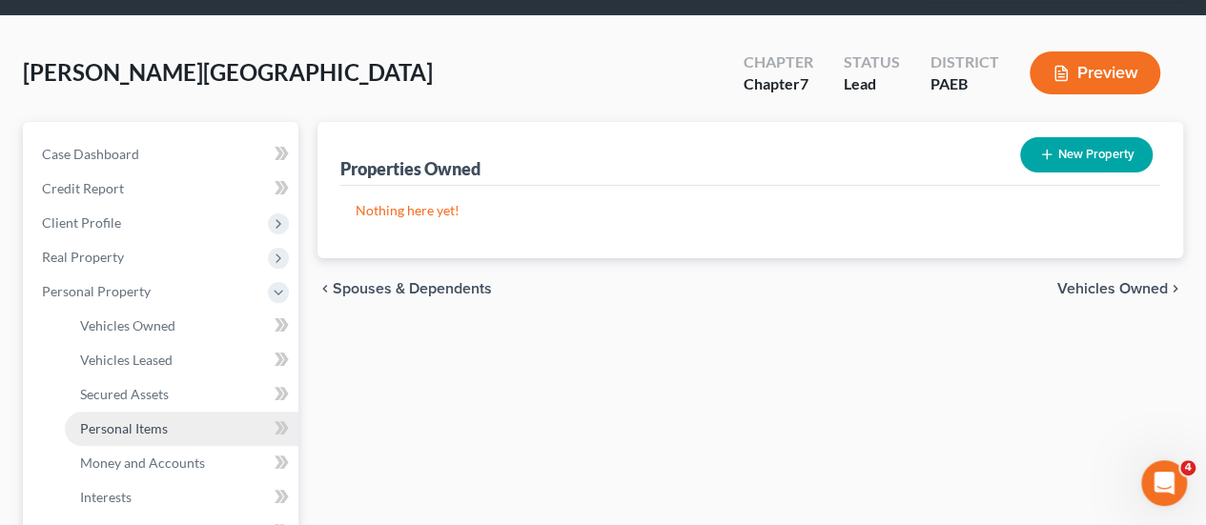
click at [164, 420] on span "Personal Items" at bounding box center [124, 428] width 88 height 16
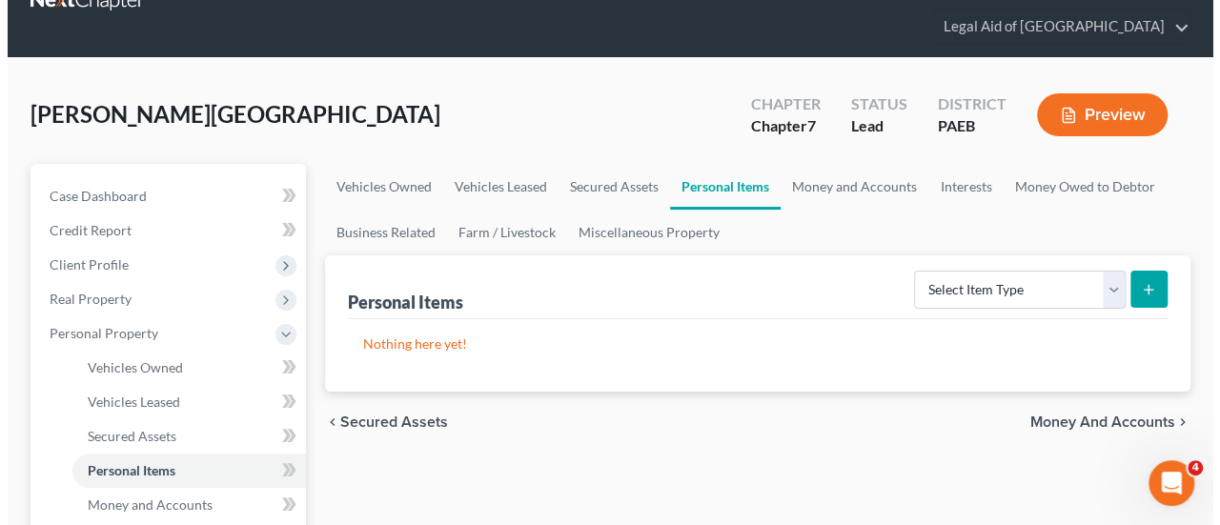
scroll to position [95, 0]
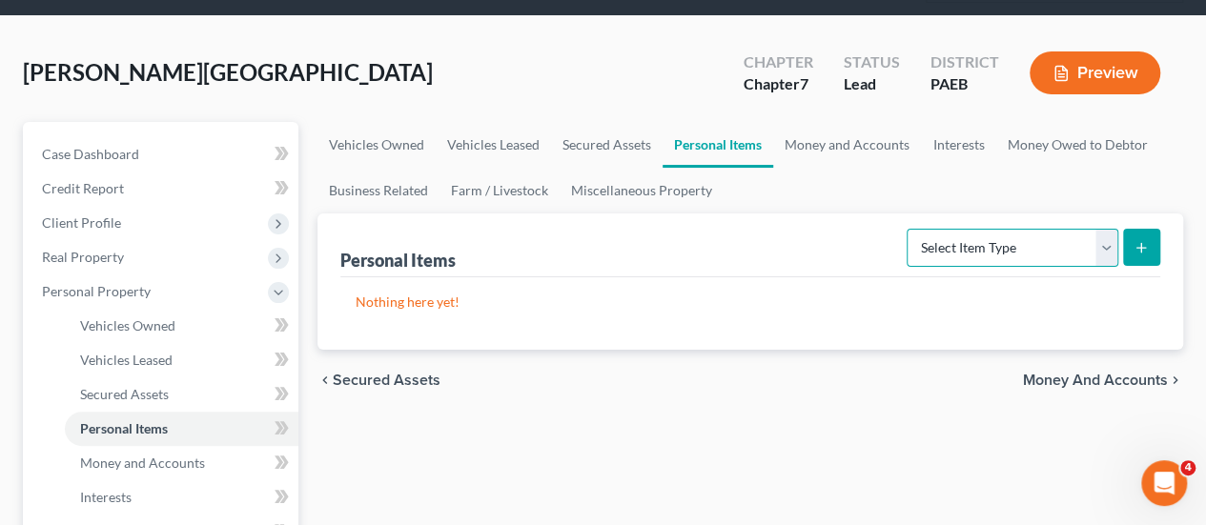
click at [1109, 229] on select "Select Item Type Clothing Collectibles Of Value Electronics Firearms Household …" at bounding box center [1013, 248] width 212 height 38
select select "household_goods"
click at [909, 229] on select "Select Item Type Clothing Collectibles Of Value Electronics Firearms Household …" at bounding box center [1013, 248] width 212 height 38
click at [1144, 240] on icon "submit" at bounding box center [1140, 247] width 15 height 15
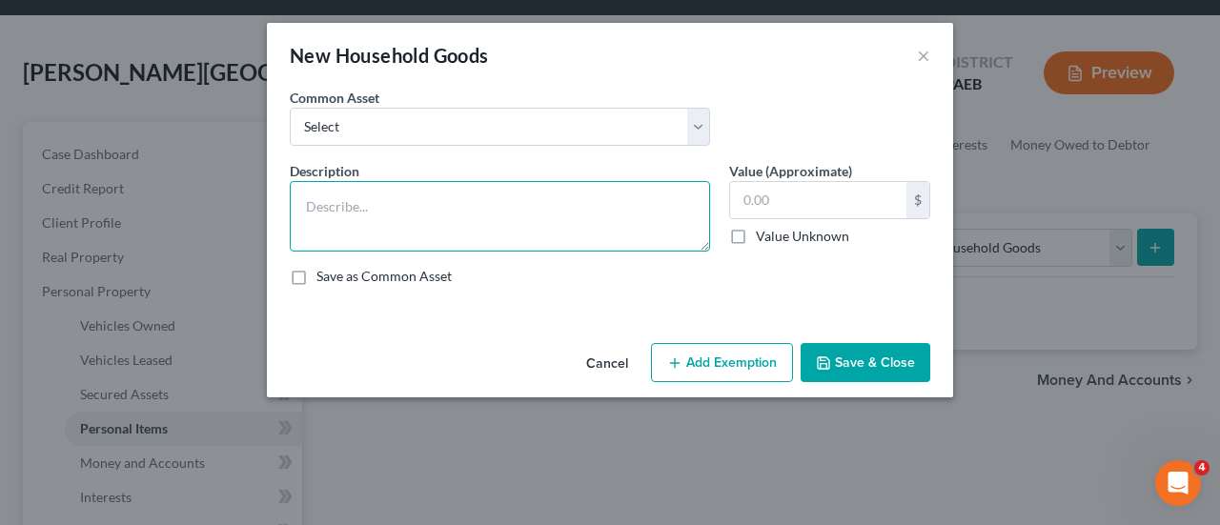
click at [343, 213] on textarea at bounding box center [500, 216] width 420 height 71
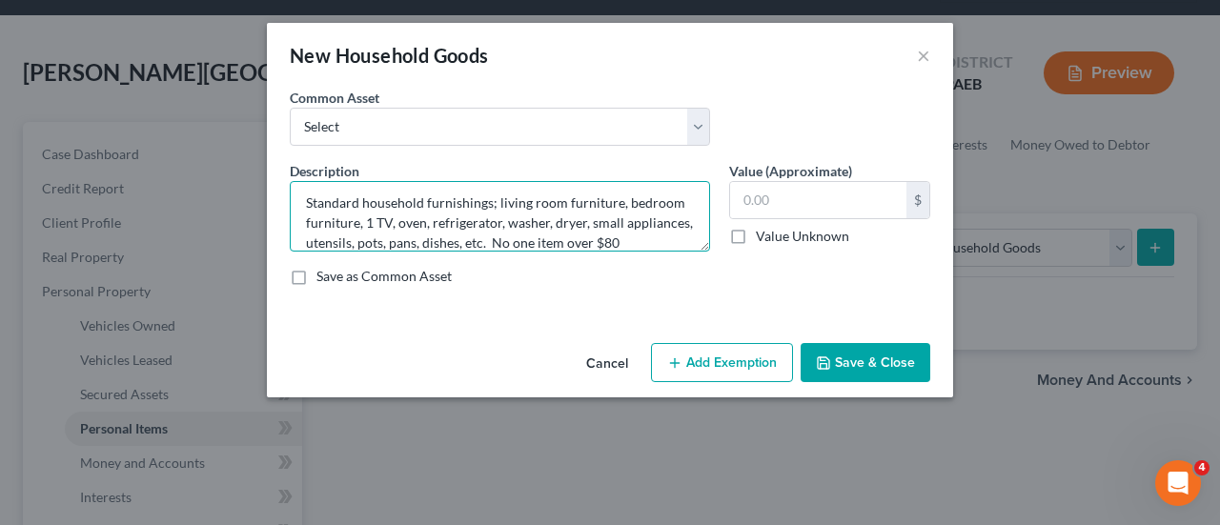
scroll to position [23, 0]
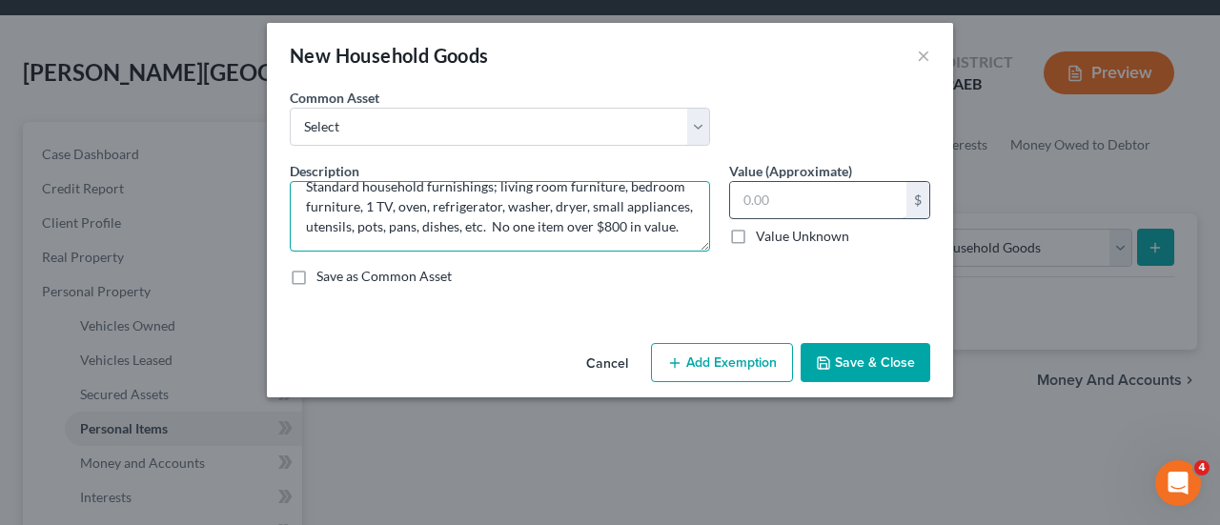
type textarea "Standard household furnishings; living room furniture, bedroom furniture, 1 TV,…"
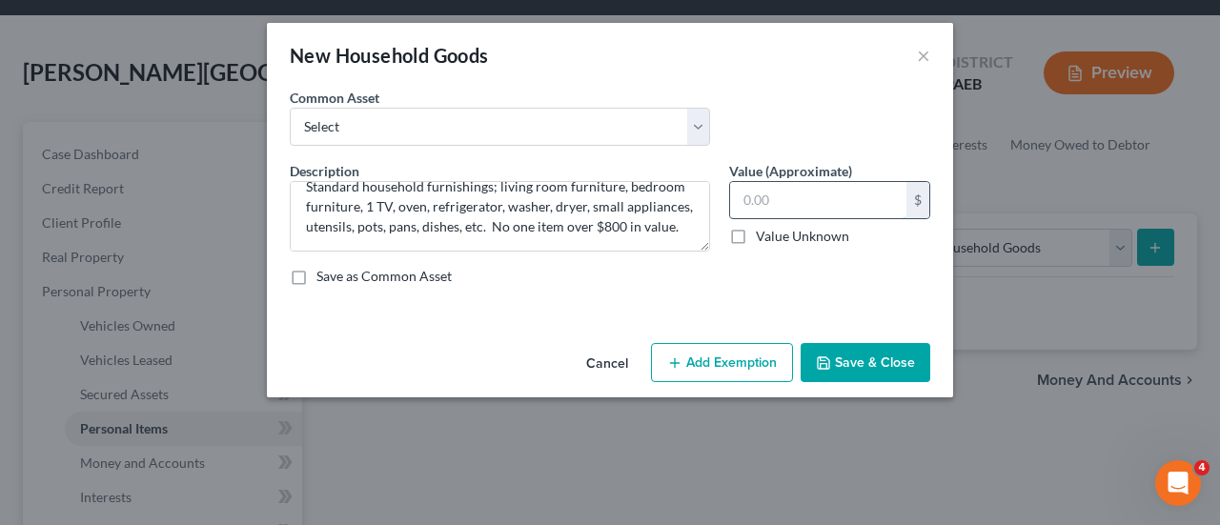
drag, startPoint x: 797, startPoint y: 199, endPoint x: 746, endPoint y: 203, distance: 50.7
click at [734, 207] on input "text" at bounding box center [818, 200] width 176 height 36
type input "850.00"
click at [742, 372] on button "Add Exemption" at bounding box center [722, 363] width 142 height 40
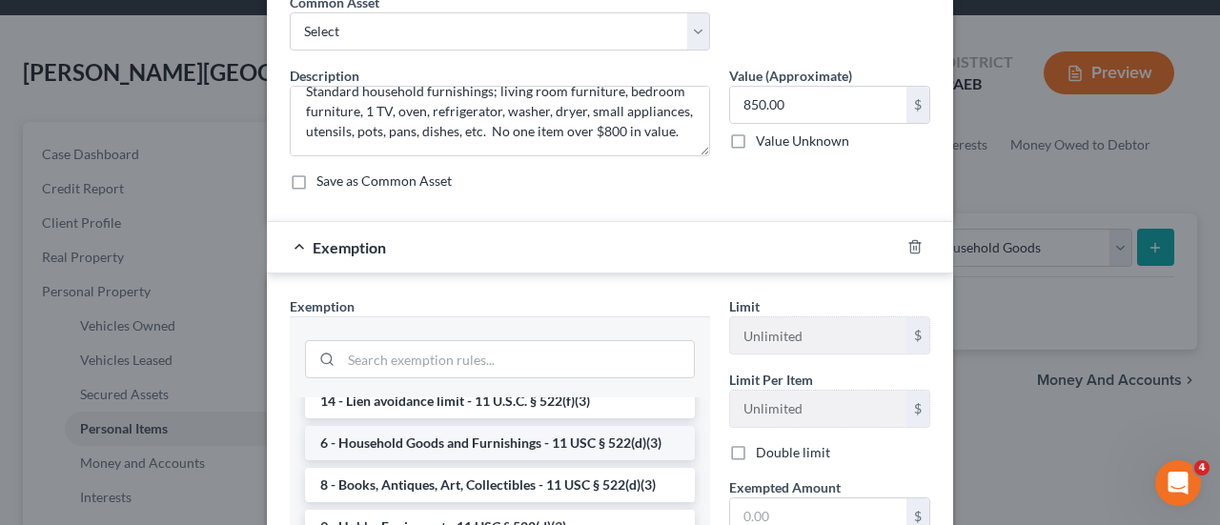
scroll to position [95, 0]
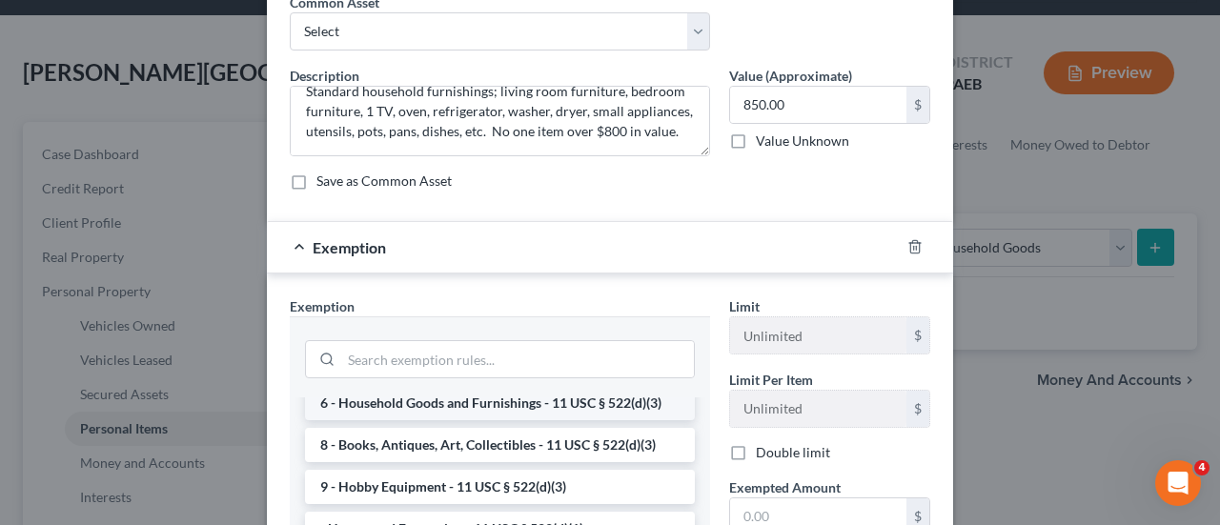
click at [601, 403] on li "6 - Household Goods and Furnishings - 11 USC § 522(d)(3)" at bounding box center [500, 403] width 390 height 34
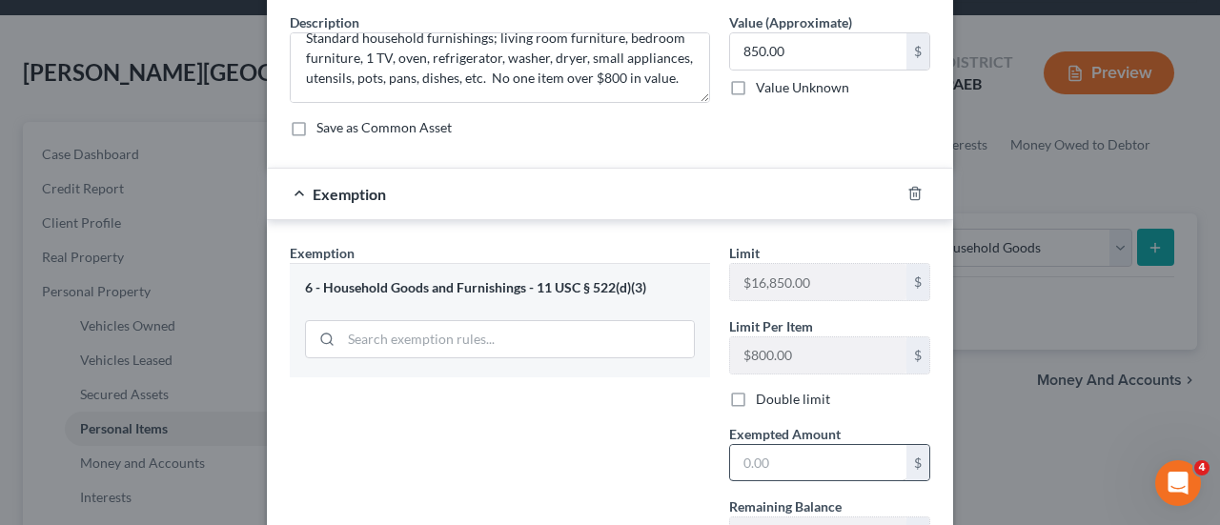
scroll to position [191, 0]
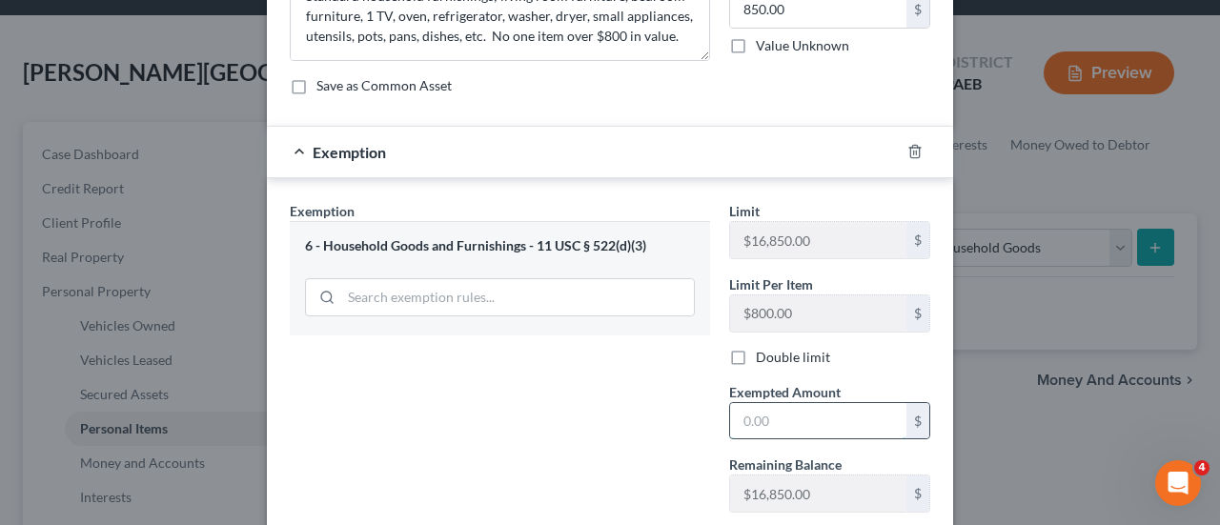
click at [776, 415] on input "text" at bounding box center [818, 421] width 176 height 36
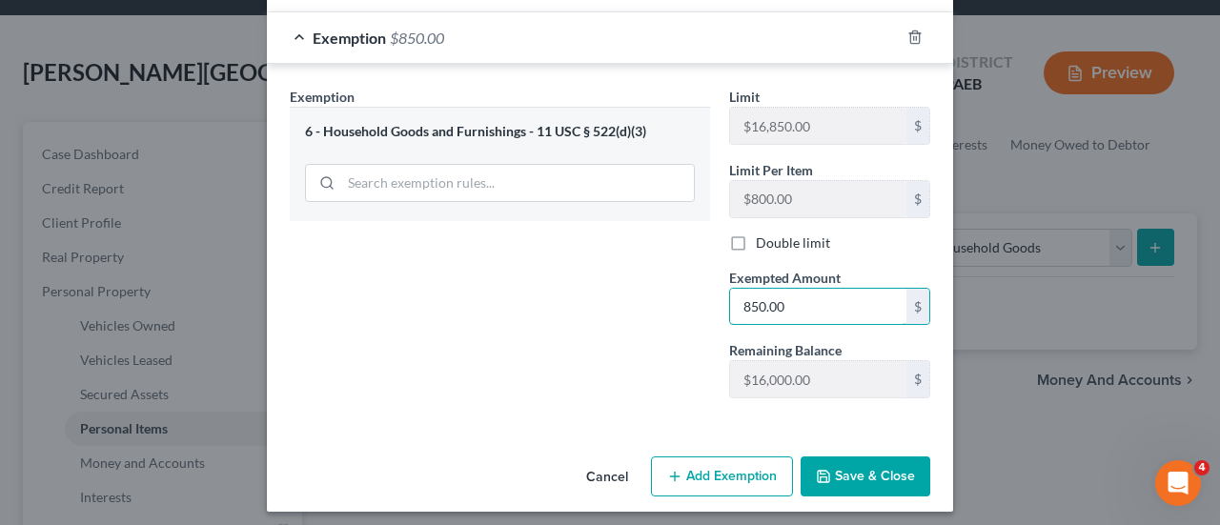
scroll to position [309, 0]
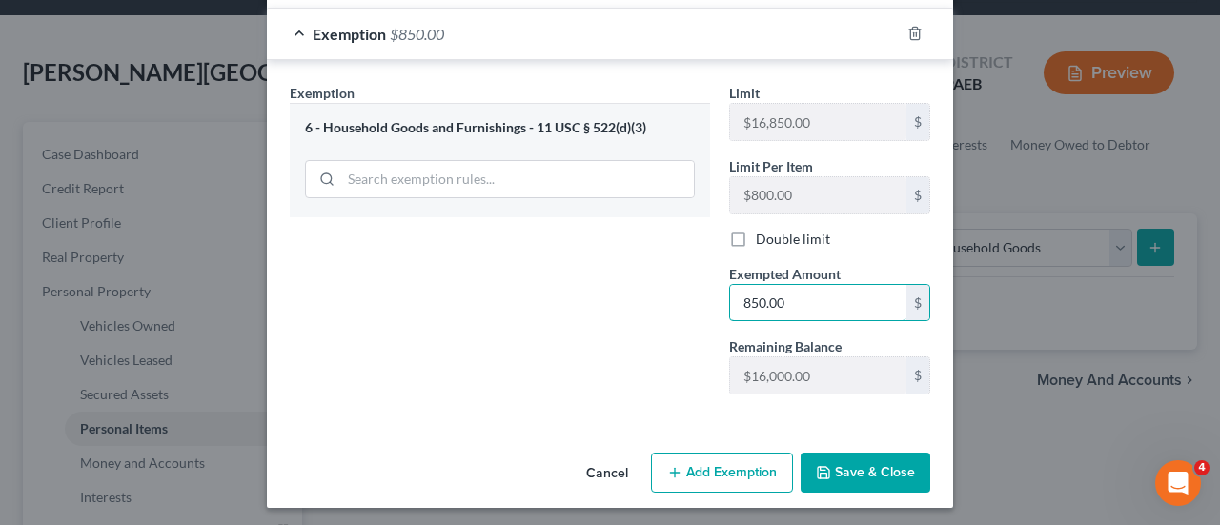
type input "850.00"
click at [873, 457] on button "Save & Close" at bounding box center [866, 473] width 130 height 40
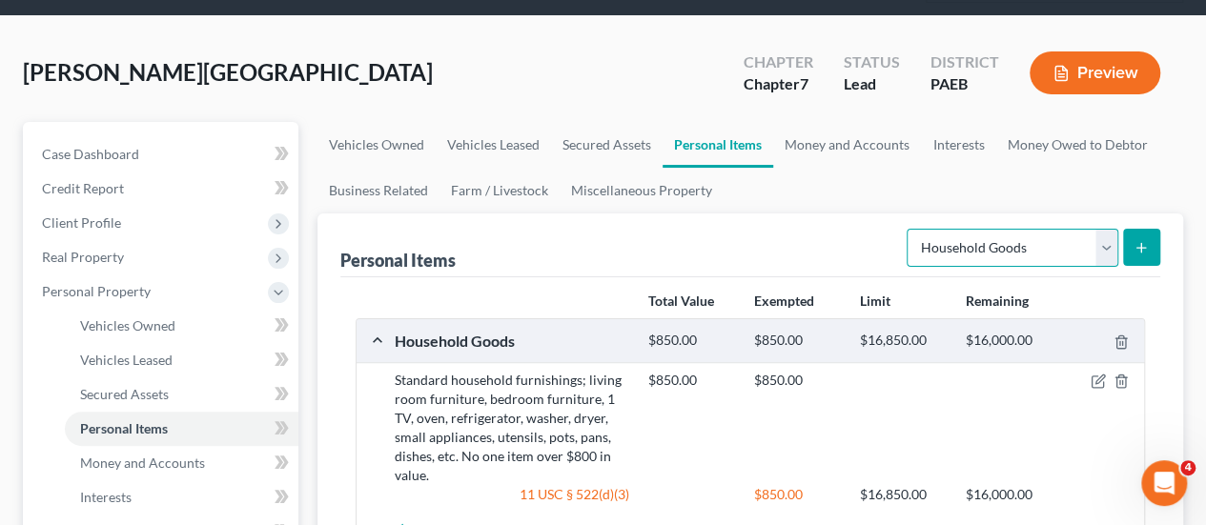
click at [1106, 229] on select "Select Item Type Clothing Collectibles Of Value Electronics Firearms Household …" at bounding box center [1013, 248] width 212 height 38
select select "clothing"
click at [909, 229] on select "Select Item Type Clothing Collectibles Of Value Electronics Firearms Household …" at bounding box center [1013, 248] width 212 height 38
click at [1143, 240] on icon "submit" at bounding box center [1140, 247] width 15 height 15
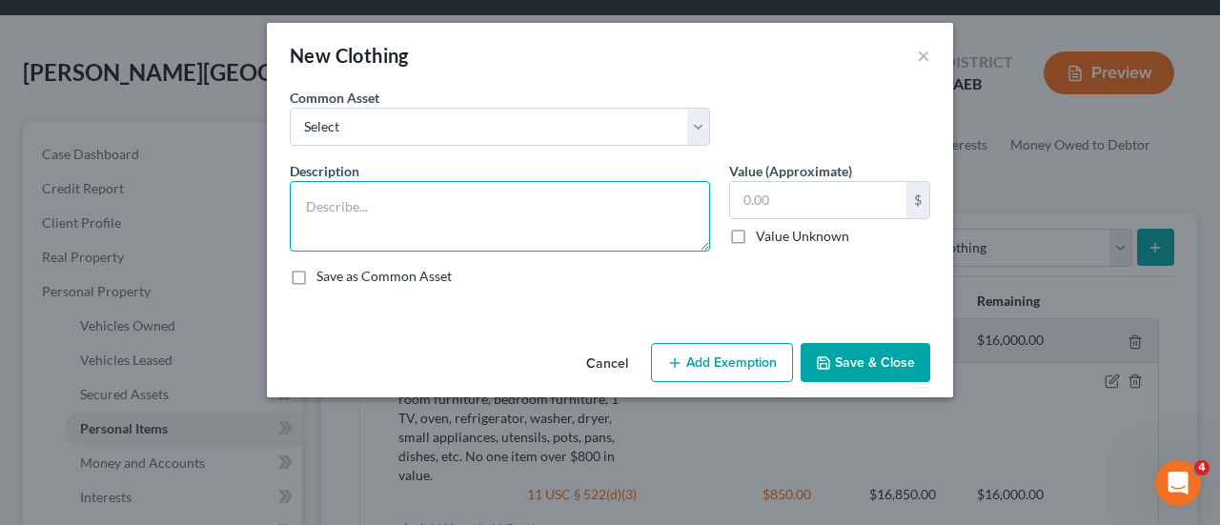
click at [396, 206] on textarea at bounding box center [500, 216] width 420 height 71
type textarea "Debtor and debtor's sons clothing, shoes, coats, etc."
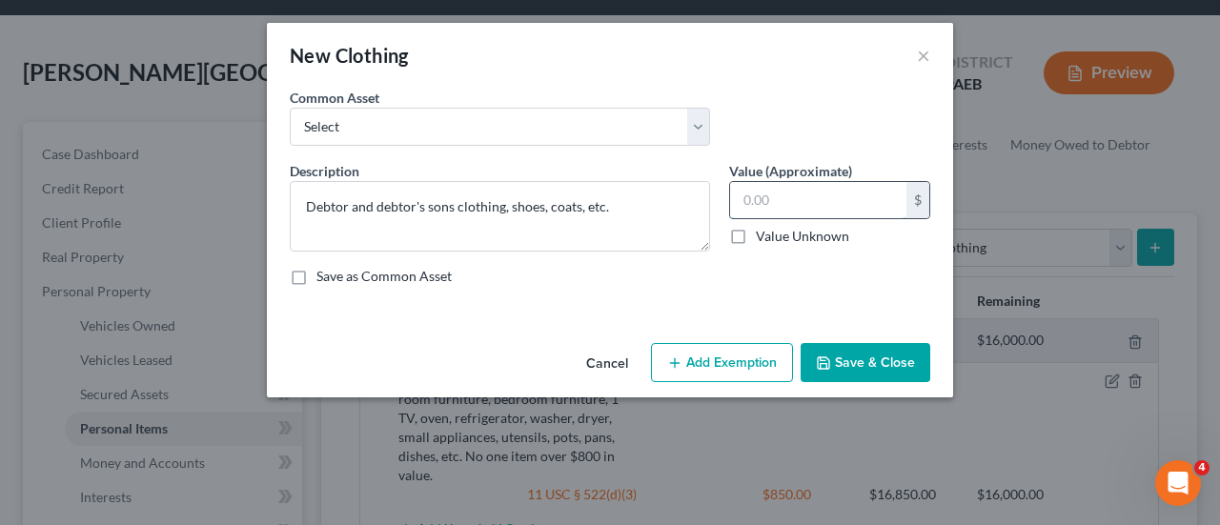
click at [778, 196] on input "text" at bounding box center [818, 200] width 176 height 36
type input "200.00"
click at [721, 351] on button "Add Exemption" at bounding box center [722, 363] width 142 height 40
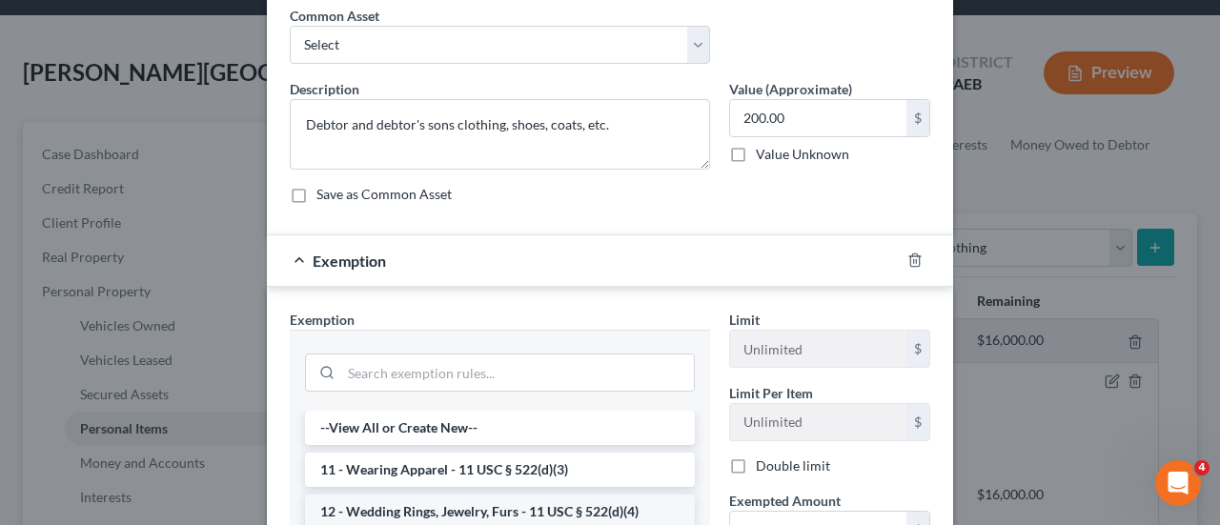
scroll to position [191, 0]
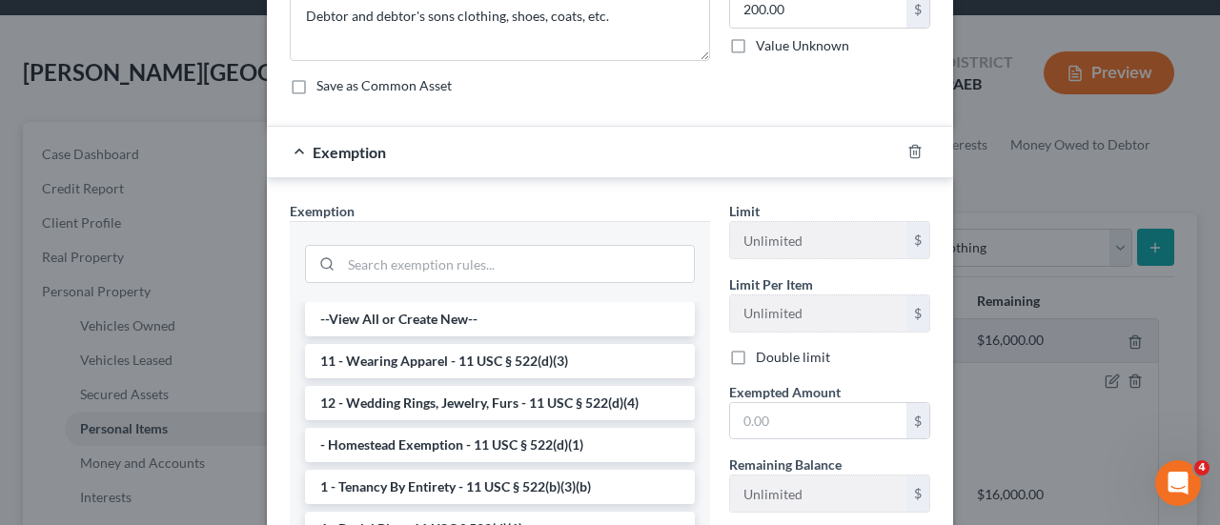
click at [549, 360] on li "11 - Wearing Apparel - 11 USC § 522(d)(3)" at bounding box center [500, 361] width 390 height 34
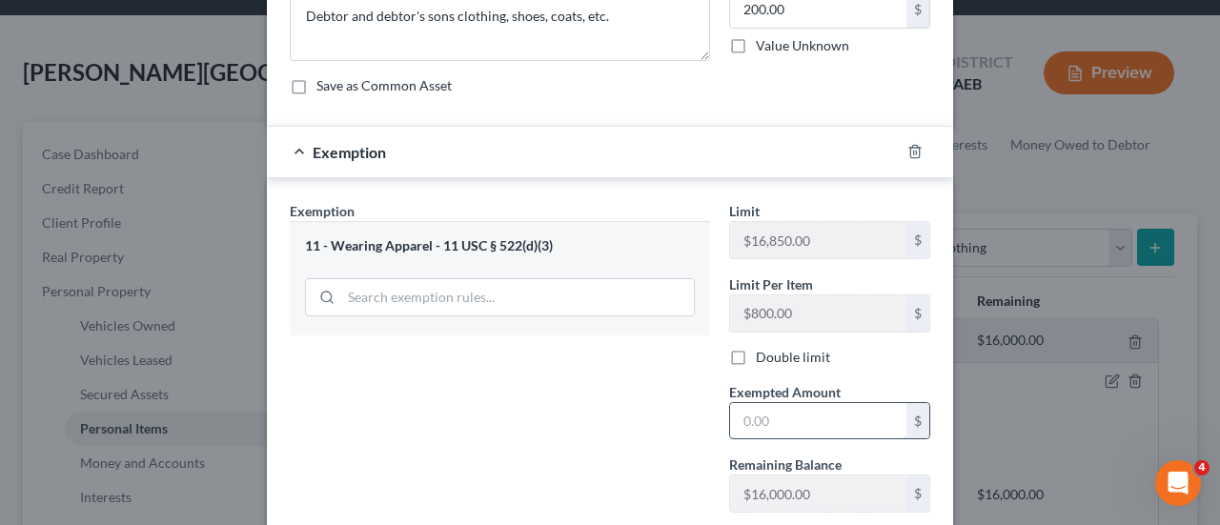
click at [797, 418] on input "text" at bounding box center [818, 421] width 176 height 36
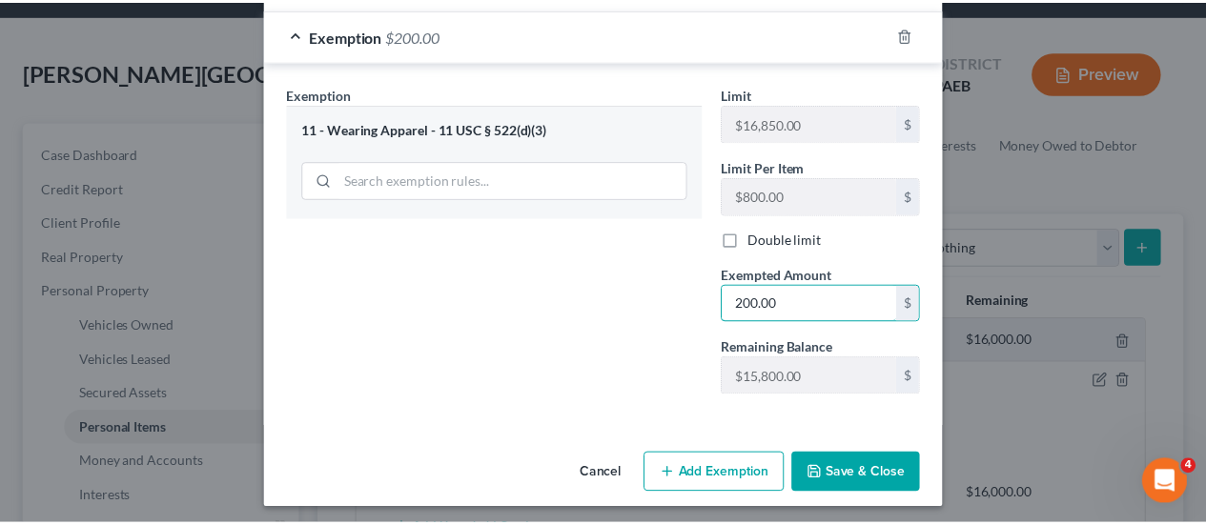
scroll to position [309, 0]
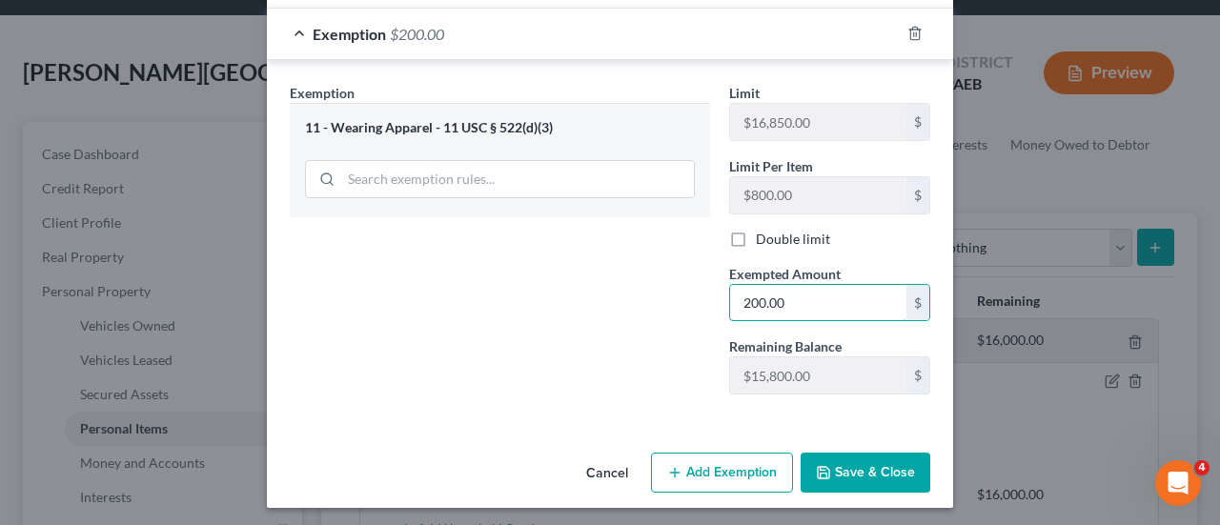
type input "200.00"
click at [855, 467] on button "Save & Close" at bounding box center [866, 473] width 130 height 40
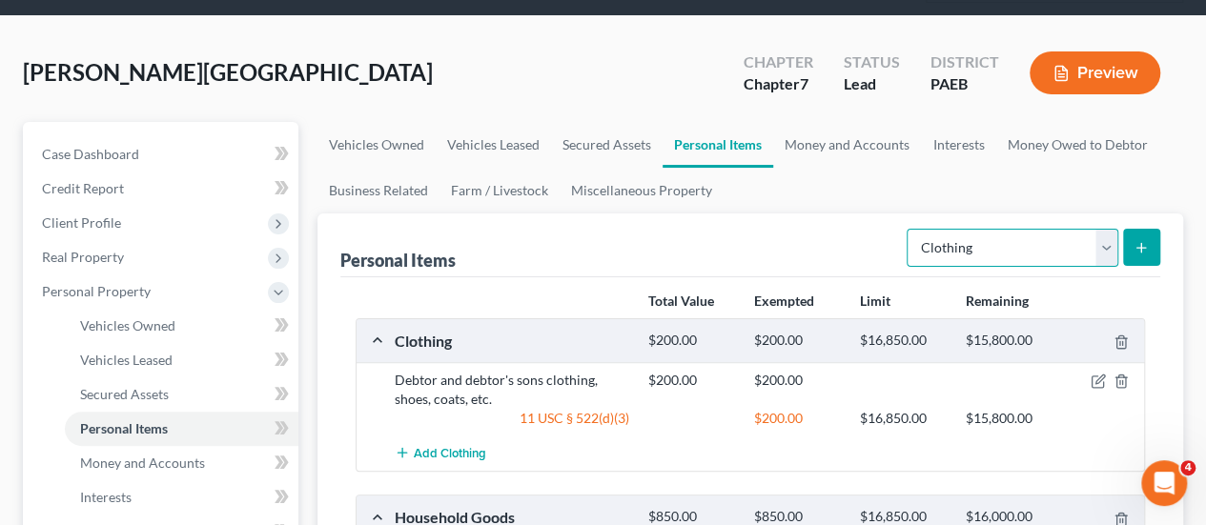
click at [1108, 229] on select "Select Item Type Clothing Collectibles Of Value Electronics Firearms Household …" at bounding box center [1013, 248] width 212 height 38
click at [942, 143] on ul "Vehicles Owned Vehicles Leased Secured Assets Personal Items Money and Accounts…" at bounding box center [750, 168] width 866 height 92
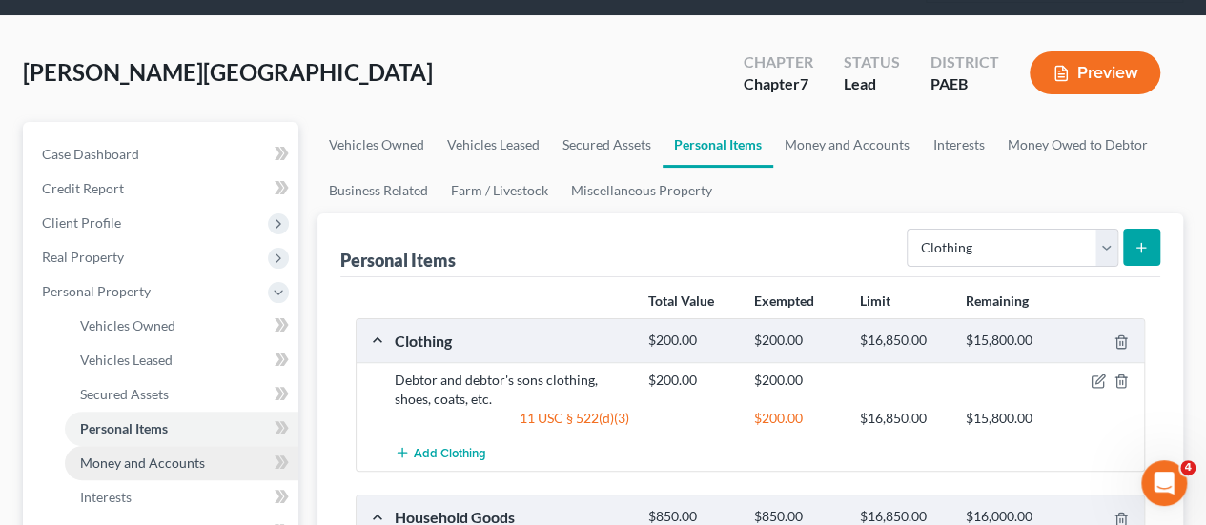
click at [188, 455] on span "Money and Accounts" at bounding box center [142, 463] width 125 height 16
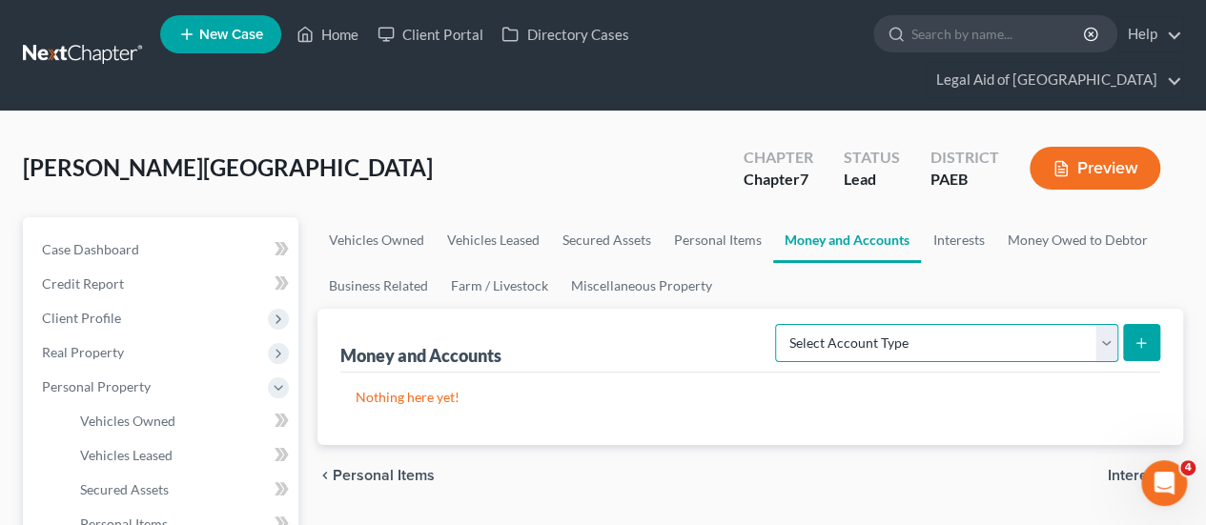
click at [1107, 324] on select "Select Account Type Brokerage Cash on Hand Certificates of Deposit Checking Acc…" at bounding box center [946, 343] width 343 height 38
select select "checking"
click at [780, 324] on select "Select Account Type Brokerage Cash on Hand Certificates of Deposit Checking Acc…" at bounding box center [946, 343] width 343 height 38
click at [1145, 336] on icon "submit" at bounding box center [1140, 343] width 15 height 15
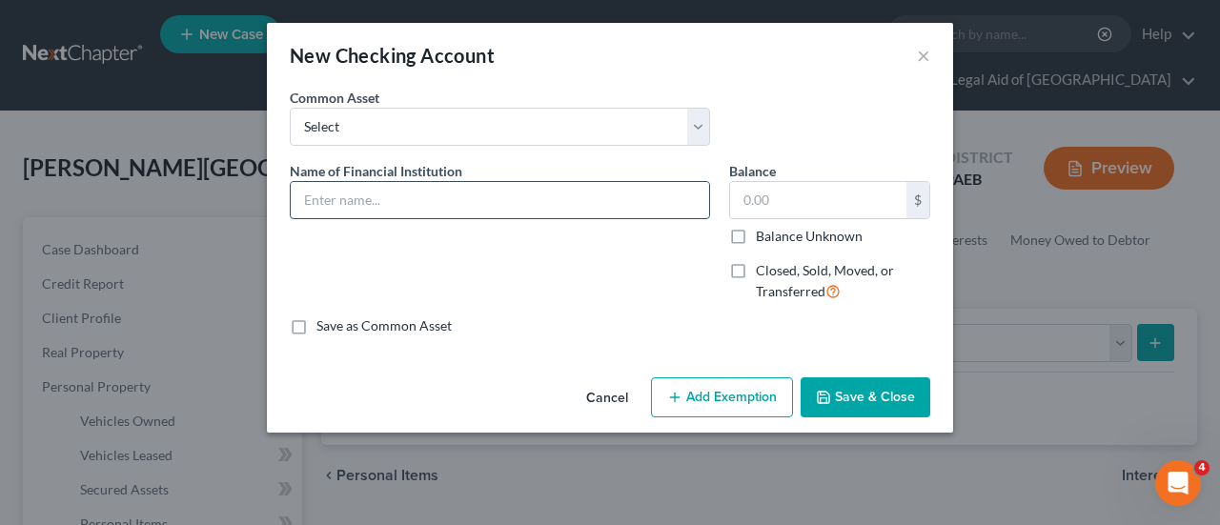
click at [353, 194] on input "text" at bounding box center [500, 200] width 418 height 36
type input "[PERSON_NAME] bank, xxxx5442"
click at [814, 196] on input "text" at bounding box center [818, 200] width 176 height 36
type input "90.00"
click at [725, 402] on button "Add Exemption" at bounding box center [722, 398] width 142 height 40
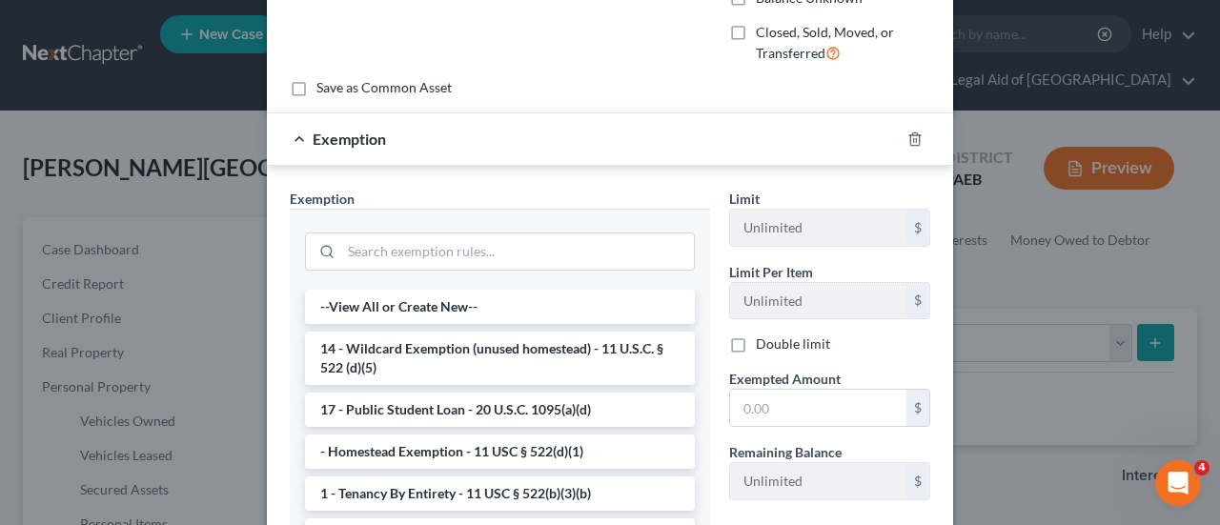
scroll to position [286, 0]
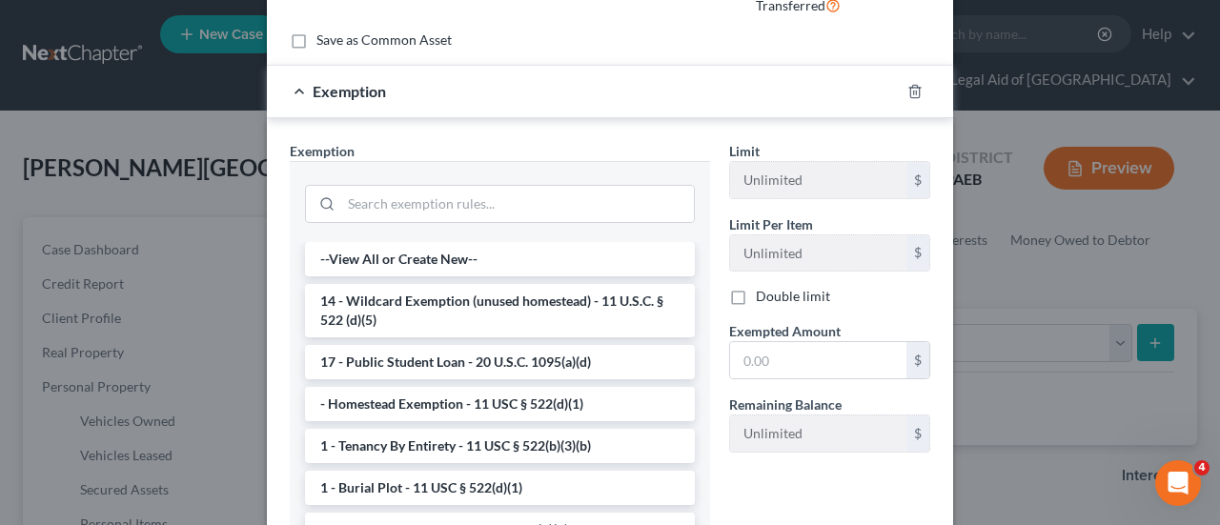
click at [607, 316] on li "14 - Wildcard Exemption (unused homestead) - 11 U.S.C. § 522 (d)(5)" at bounding box center [500, 310] width 390 height 53
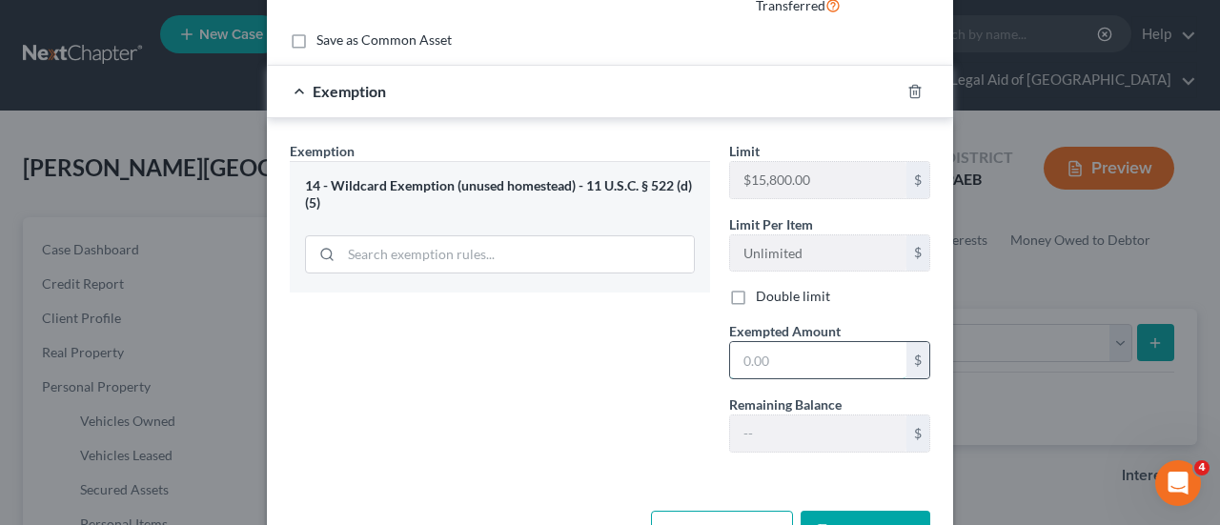
click at [775, 348] on input "text" at bounding box center [818, 360] width 176 height 36
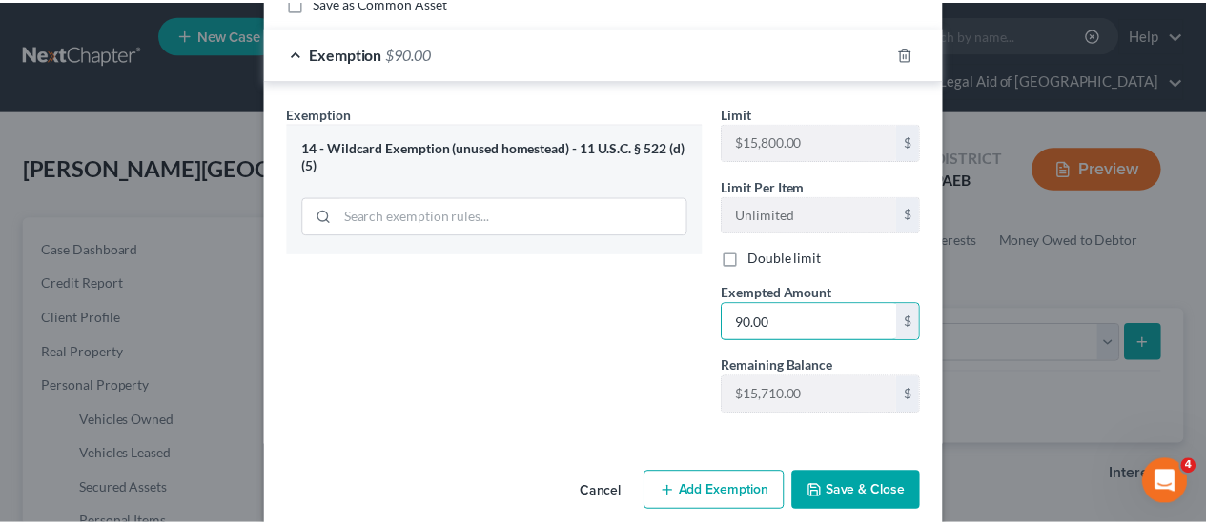
scroll to position [344, 0]
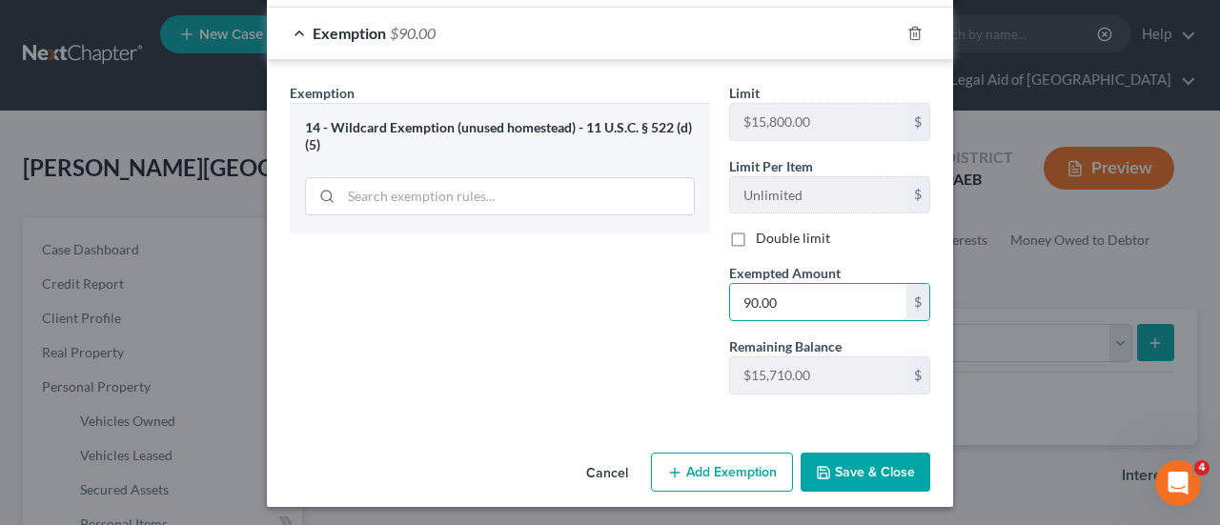
type input "90.00"
click at [854, 467] on button "Save & Close" at bounding box center [866, 473] width 130 height 40
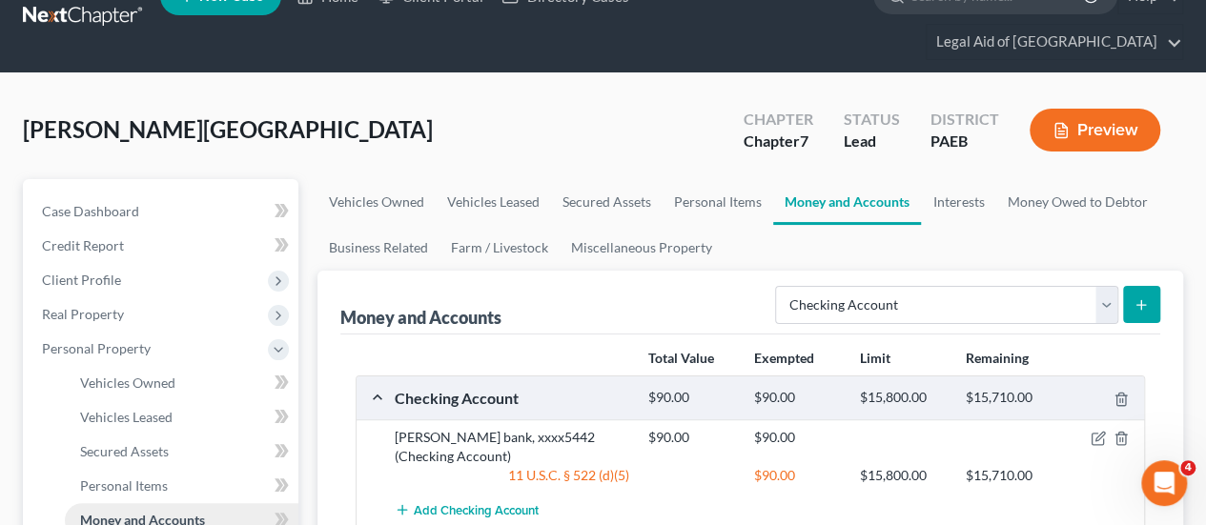
scroll to position [95, 0]
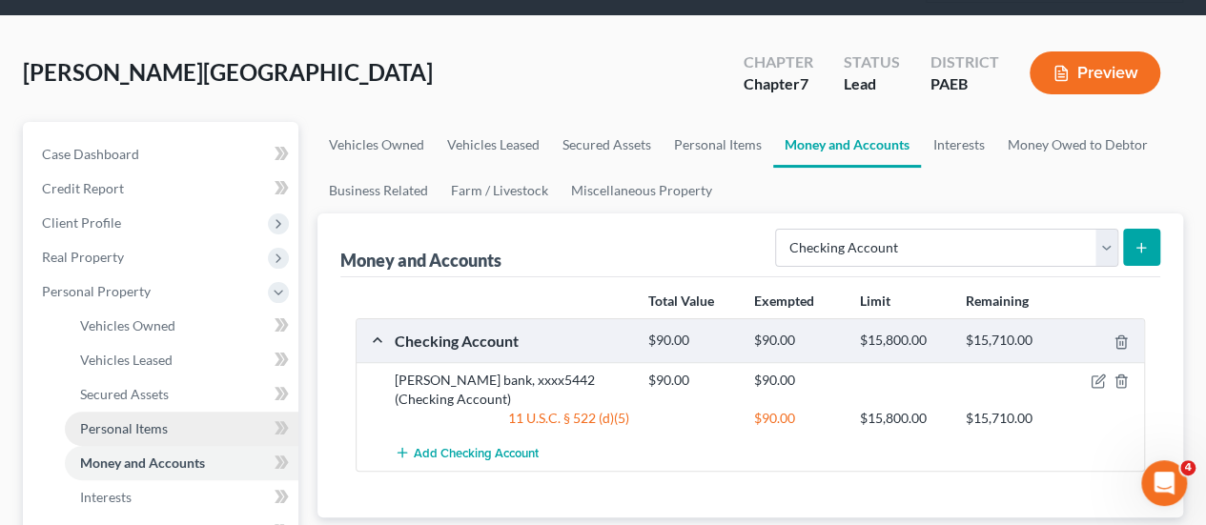
click at [151, 420] on span "Personal Items" at bounding box center [124, 428] width 88 height 16
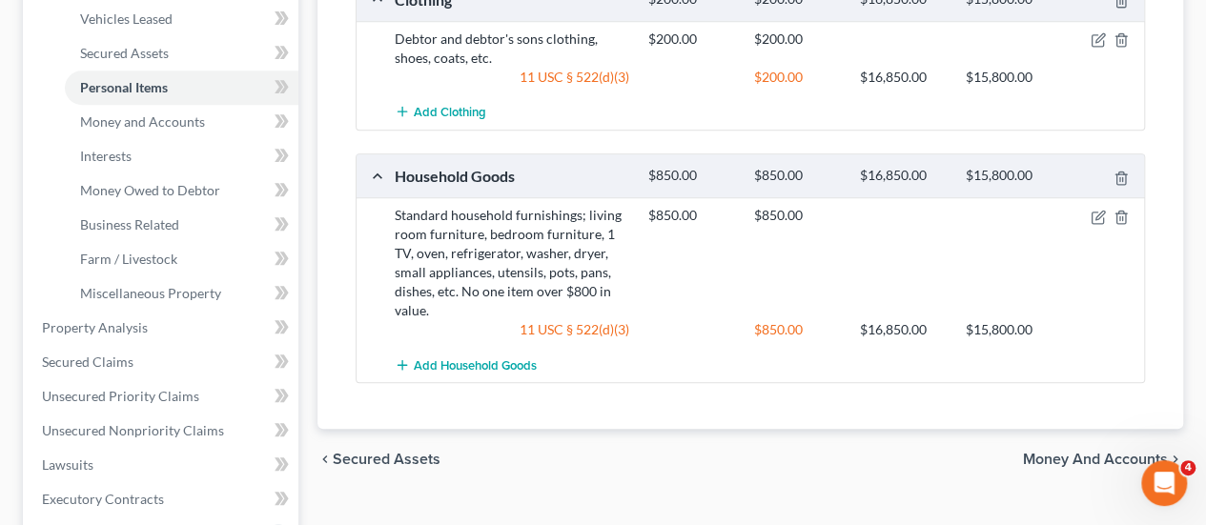
scroll to position [477, 0]
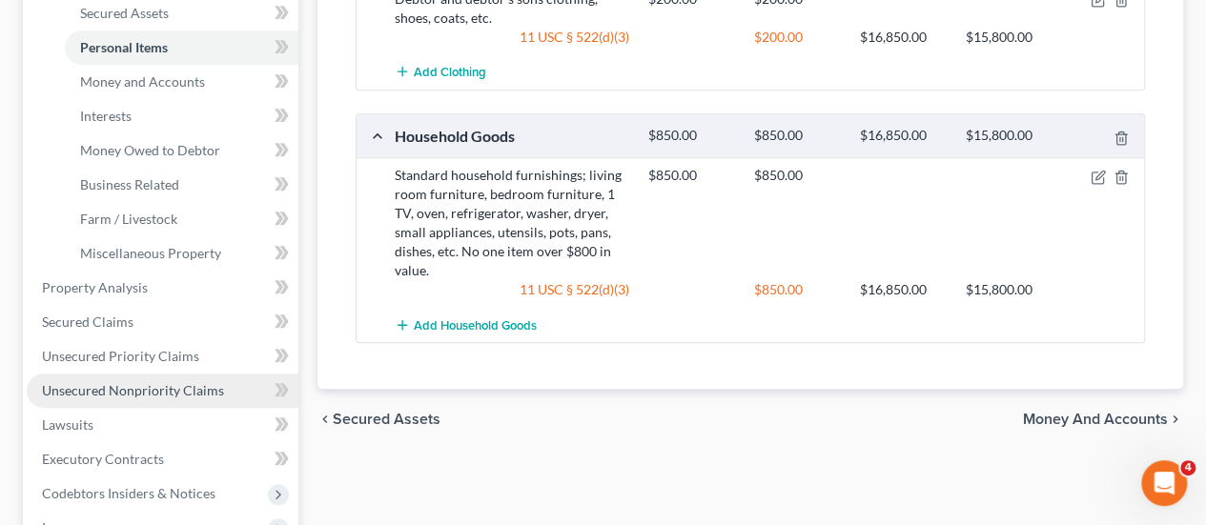
click at [116, 382] on span "Unsecured Nonpriority Claims" at bounding box center [133, 390] width 182 height 16
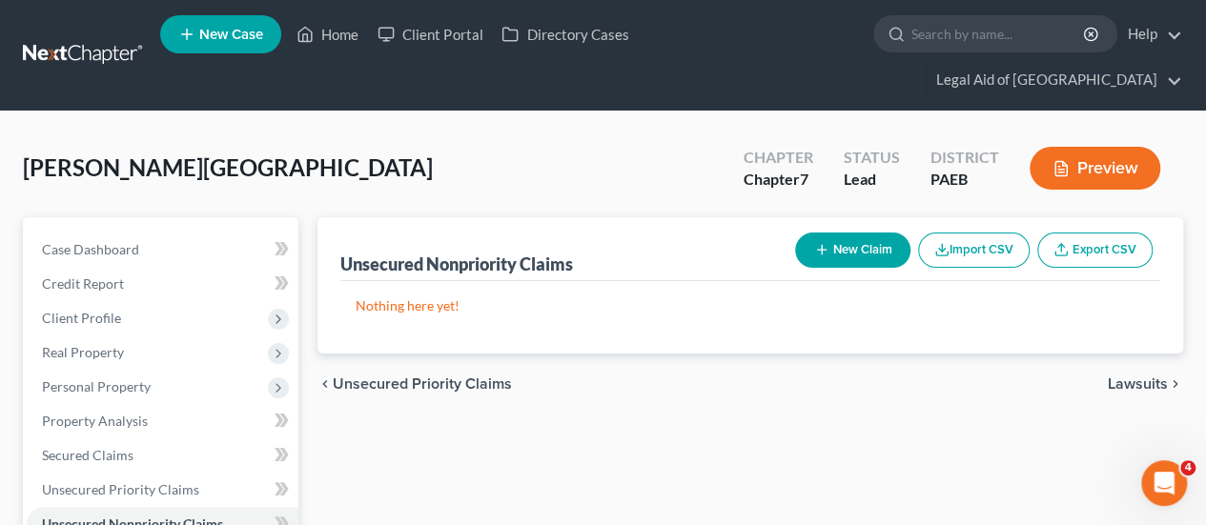
click at [850, 233] on button "New Claim" at bounding box center [852, 250] width 115 height 35
select select "0"
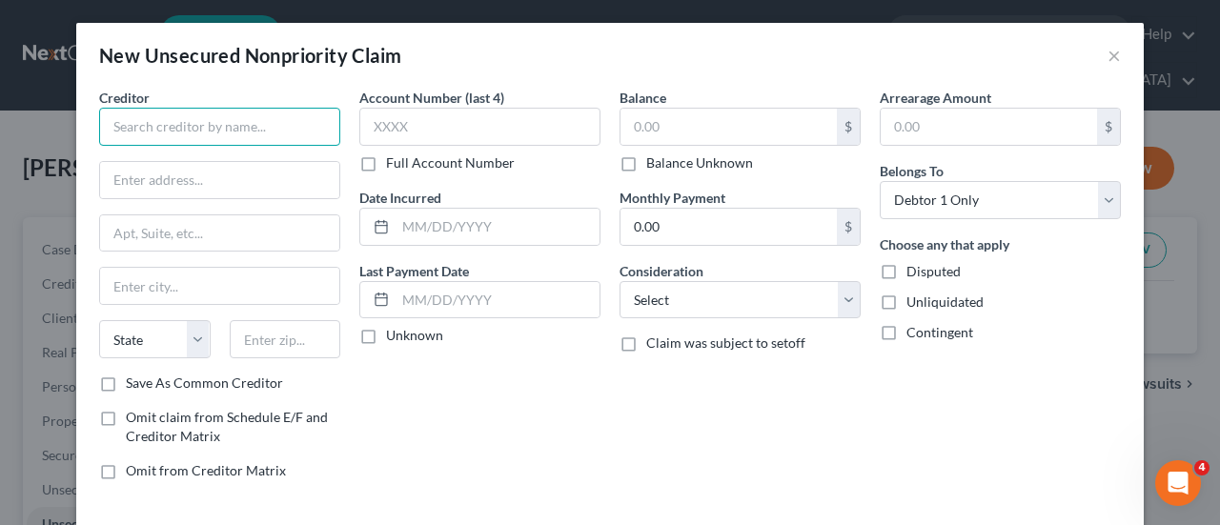
click at [172, 127] on input "text" at bounding box center [219, 127] width 241 height 38
type input "Velocity Investments LLC"
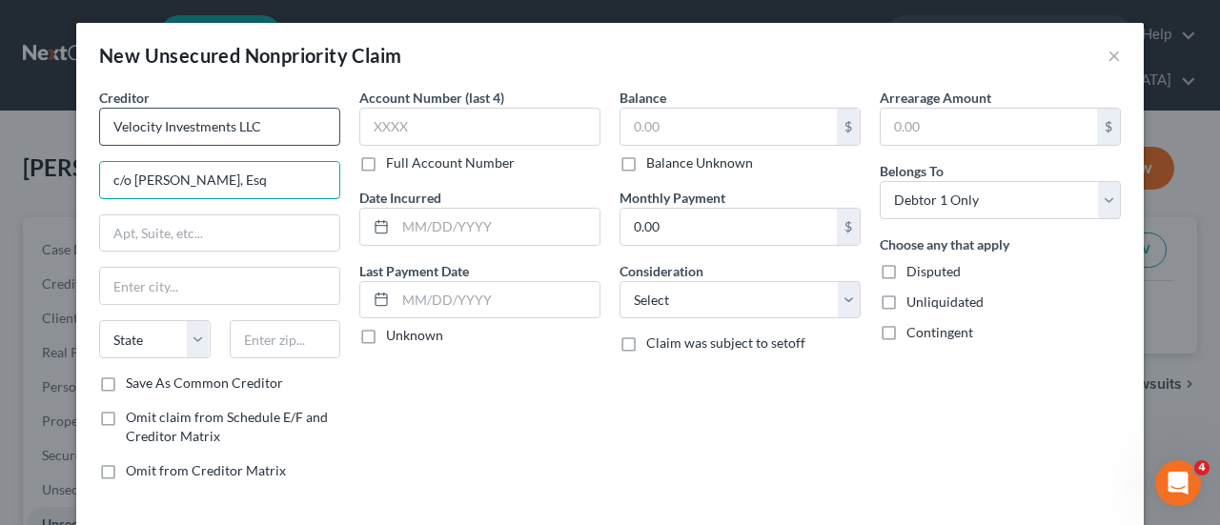
type input "c/o [PERSON_NAME], Esq"
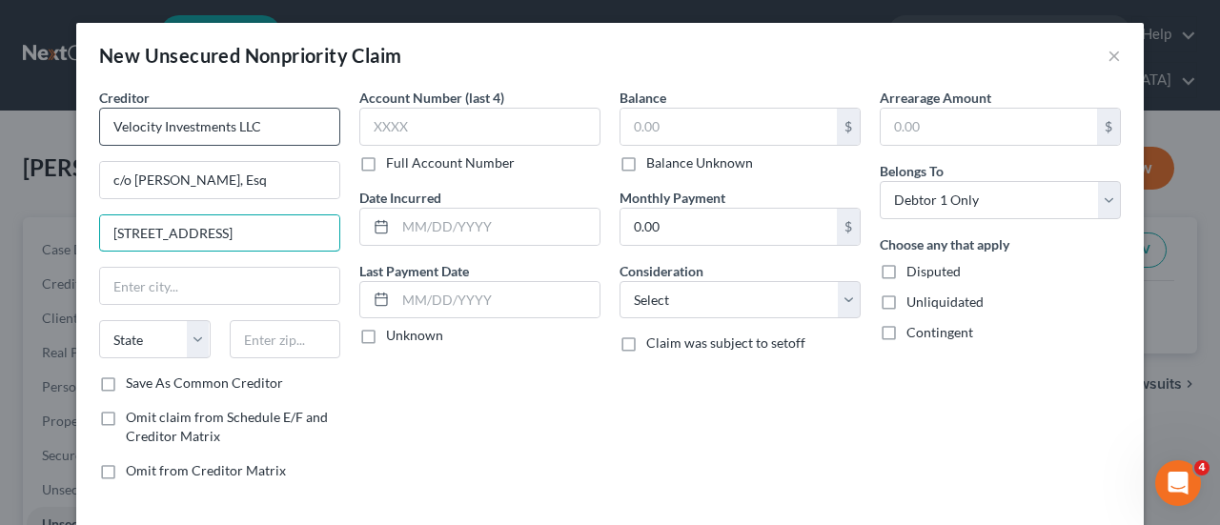
type input "[STREET_ADDRESS]"
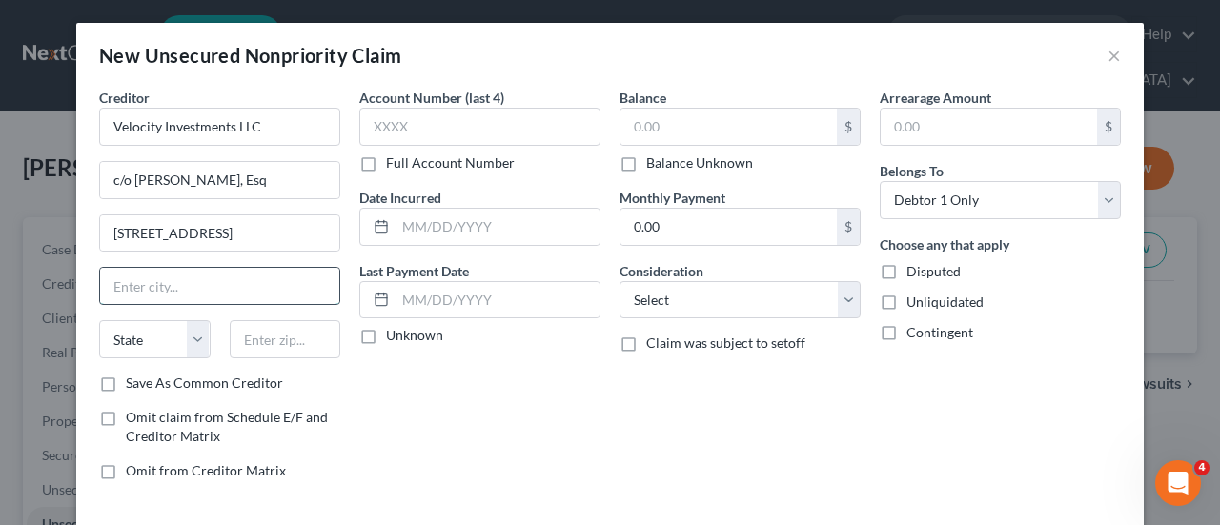
click at [122, 287] on input "text" at bounding box center [219, 286] width 239 height 36
type input "[GEOGRAPHIC_DATA]"
select select "39"
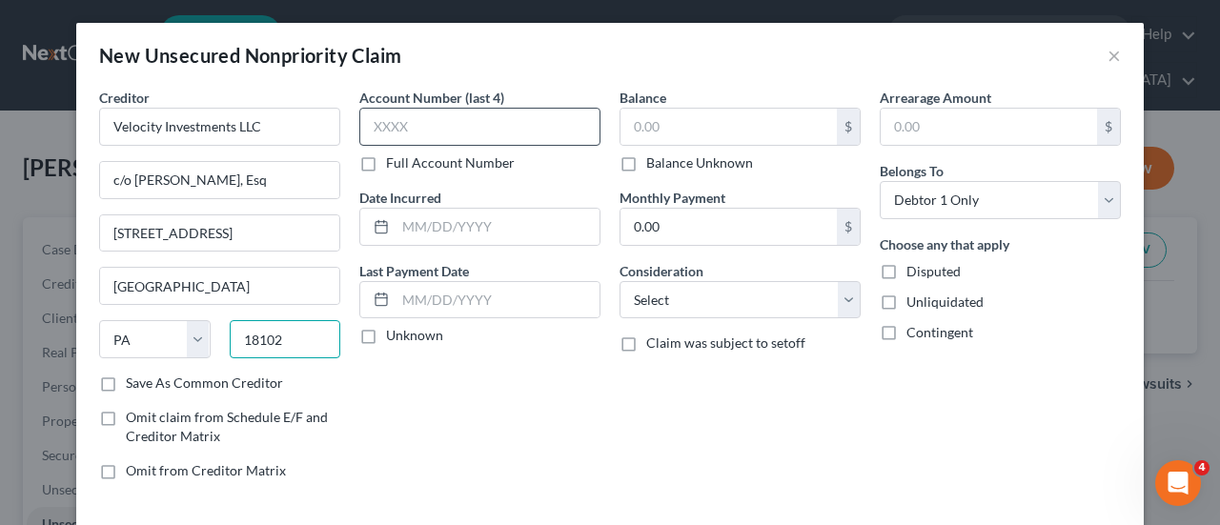
type input "18102"
click at [441, 131] on input "text" at bounding box center [479, 127] width 241 height 38
click at [126, 378] on label "Save As Common Creditor" at bounding box center [204, 383] width 157 height 19
click at [133, 378] on input "Save As Common Creditor" at bounding box center [139, 380] width 12 height 12
checkbox input "true"
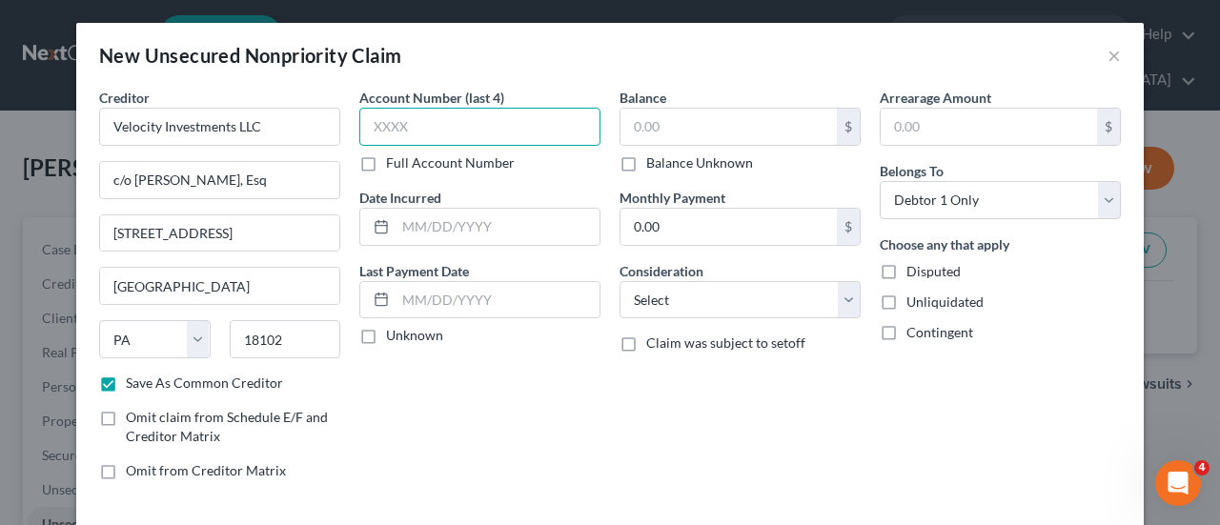
click at [396, 125] on input "text" at bounding box center [479, 127] width 241 height 38
type input "8228"
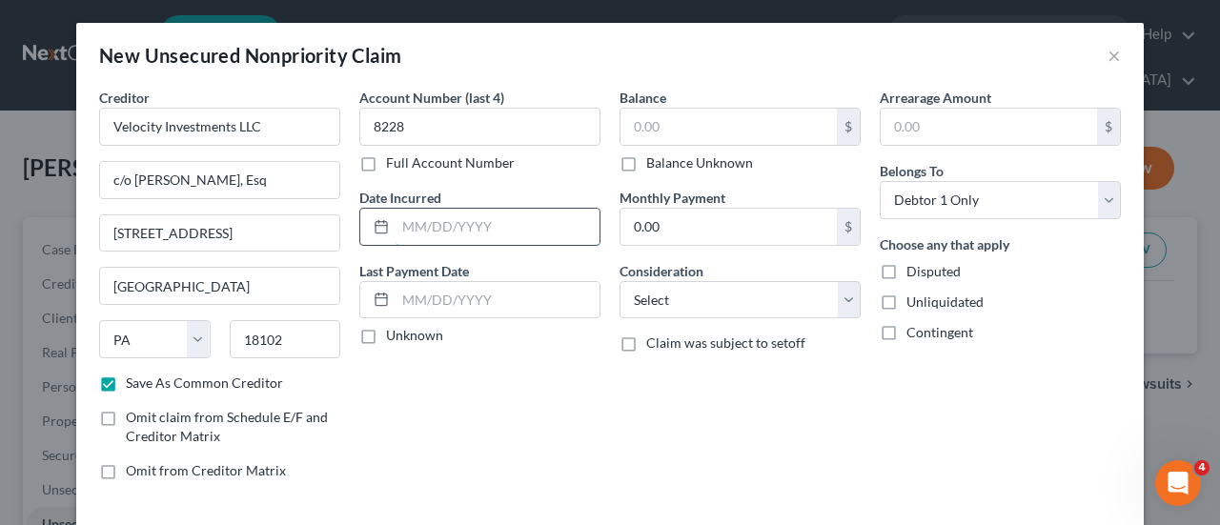
click at [467, 223] on input "text" at bounding box center [498, 227] width 204 height 36
type input "[DATE]"
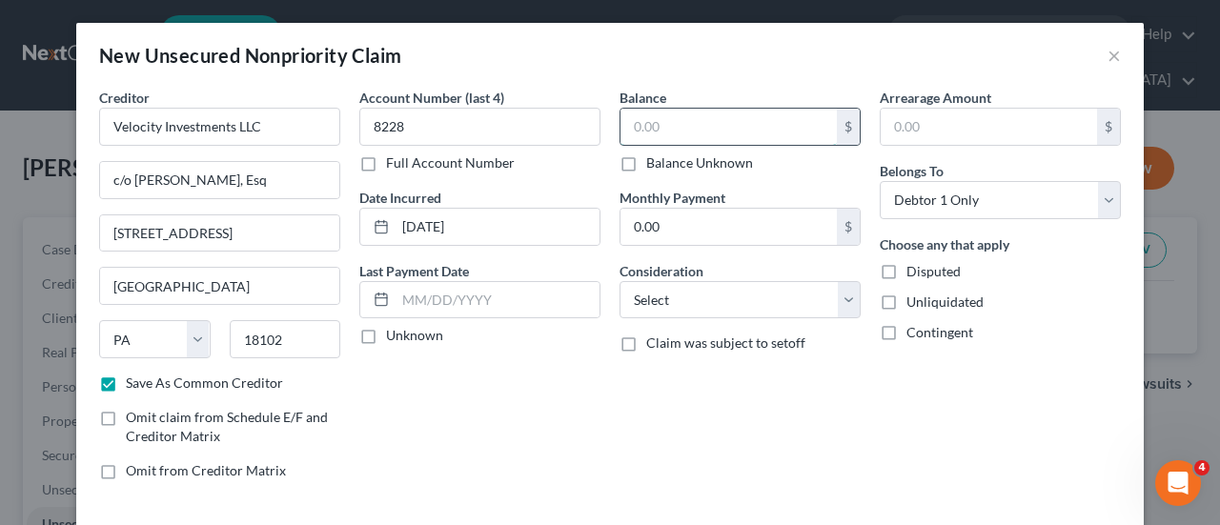
click at [725, 127] on input "text" at bounding box center [729, 127] width 216 height 36
type input "8,566."
click at [847, 293] on select "Select Cable / Satellite Services Collection Agency Credit Card Debt Debt Couns…" at bounding box center [740, 300] width 241 height 38
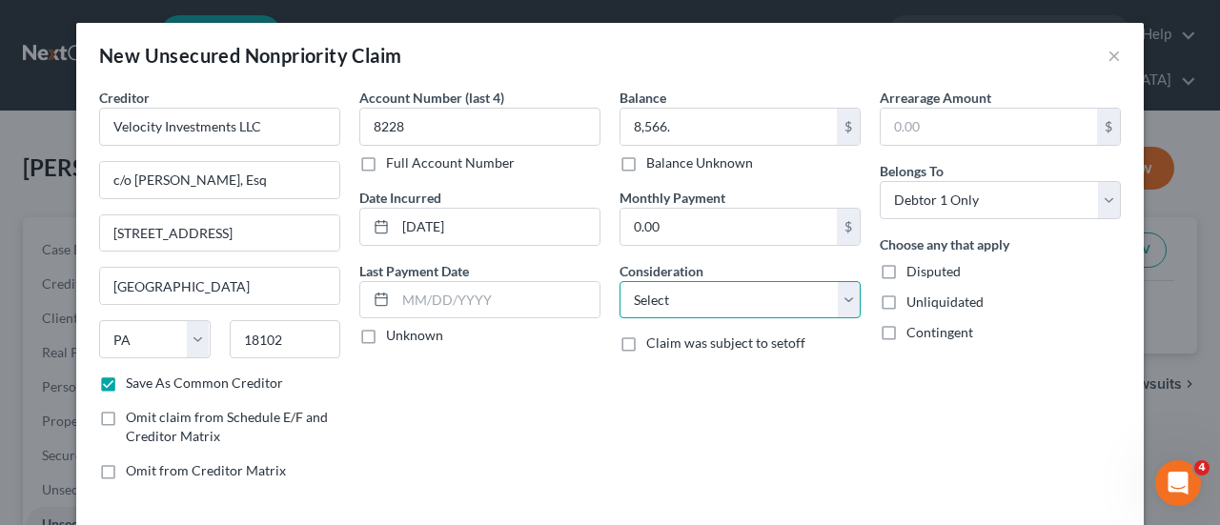
select select "14"
click at [620, 281] on select "Select Cable / Satellite Services Collection Agency Credit Card Debt Debt Couns…" at bounding box center [740, 300] width 241 height 38
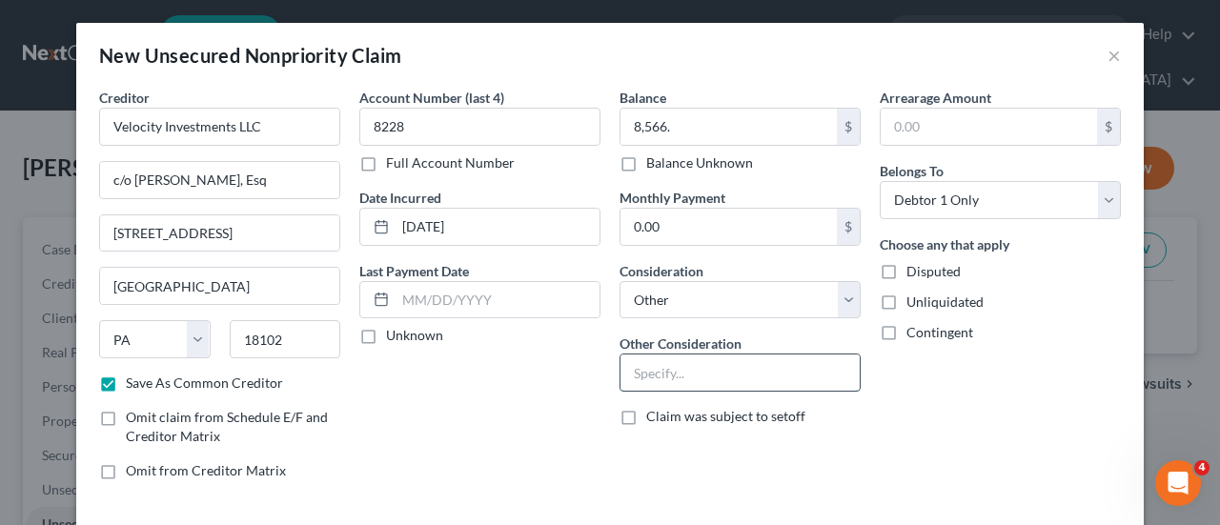
click at [641, 371] on input "text" at bounding box center [740, 373] width 239 height 36
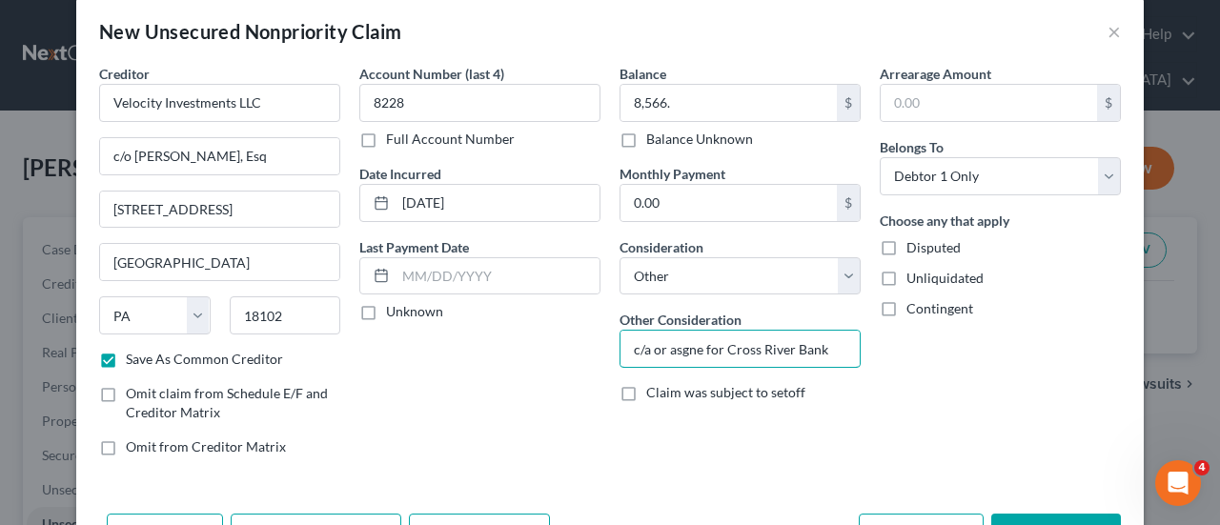
scroll to position [86, 0]
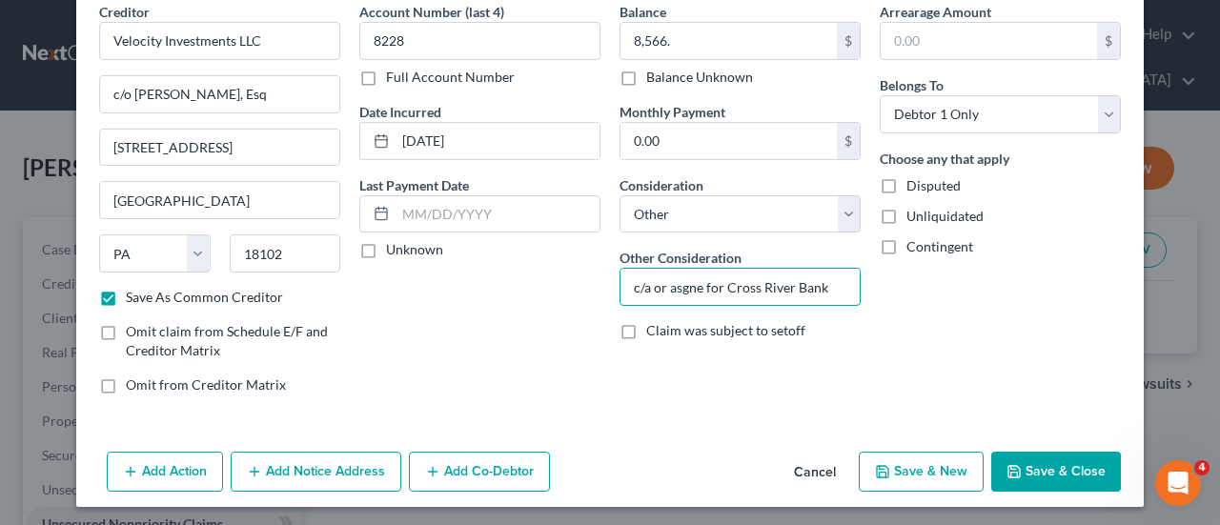
type input "c/a or asgne for Cross River Bank"
click at [924, 470] on button "Save & New" at bounding box center [921, 472] width 125 height 40
checkbox input "false"
select select "0"
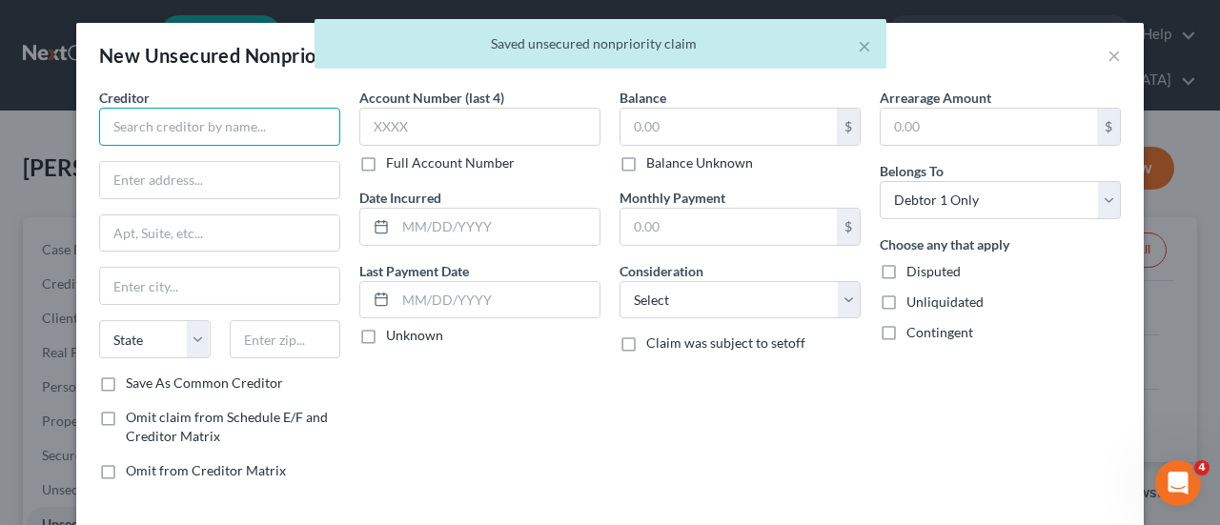
click at [126, 137] on input "text" at bounding box center [219, 127] width 241 height 38
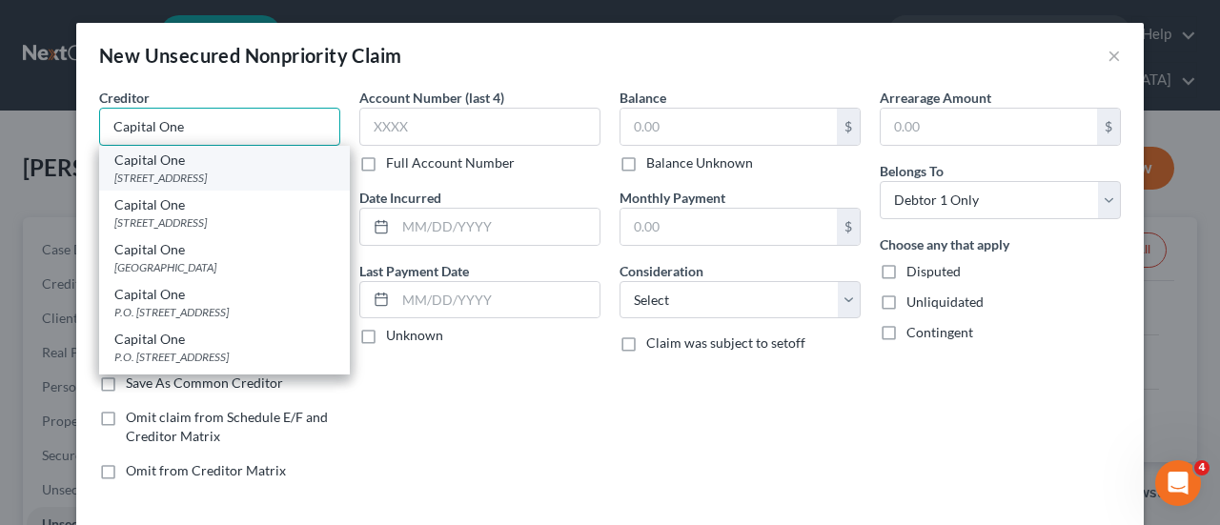
type input "Capital One"
click at [235, 182] on div "[STREET_ADDRESS]" at bounding box center [224, 178] width 220 height 16
type input "PO Box 31293"
type input "[GEOGRAPHIC_DATA]"
select select "46"
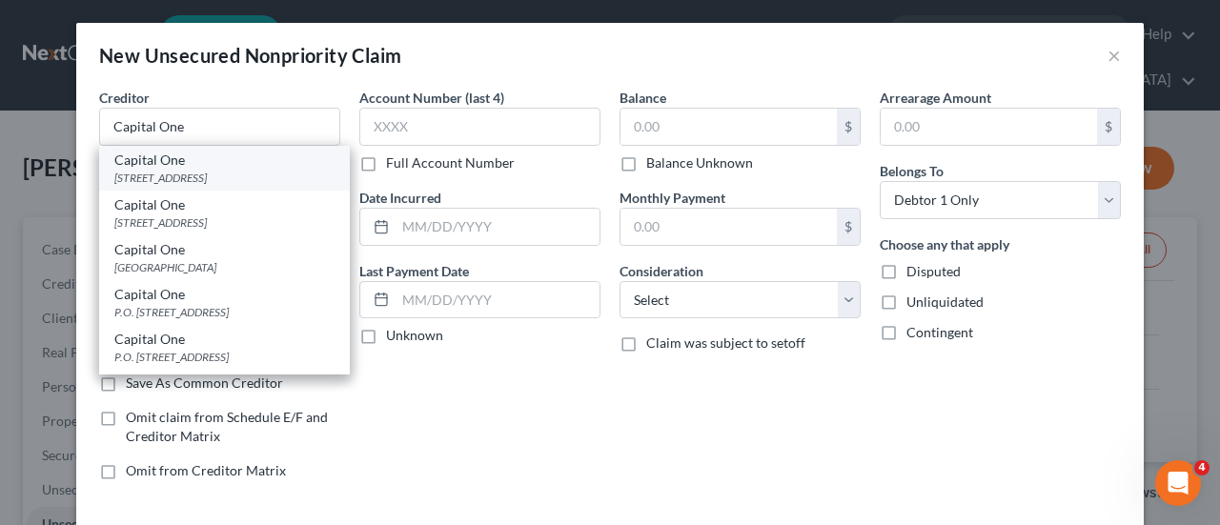
type input "84131"
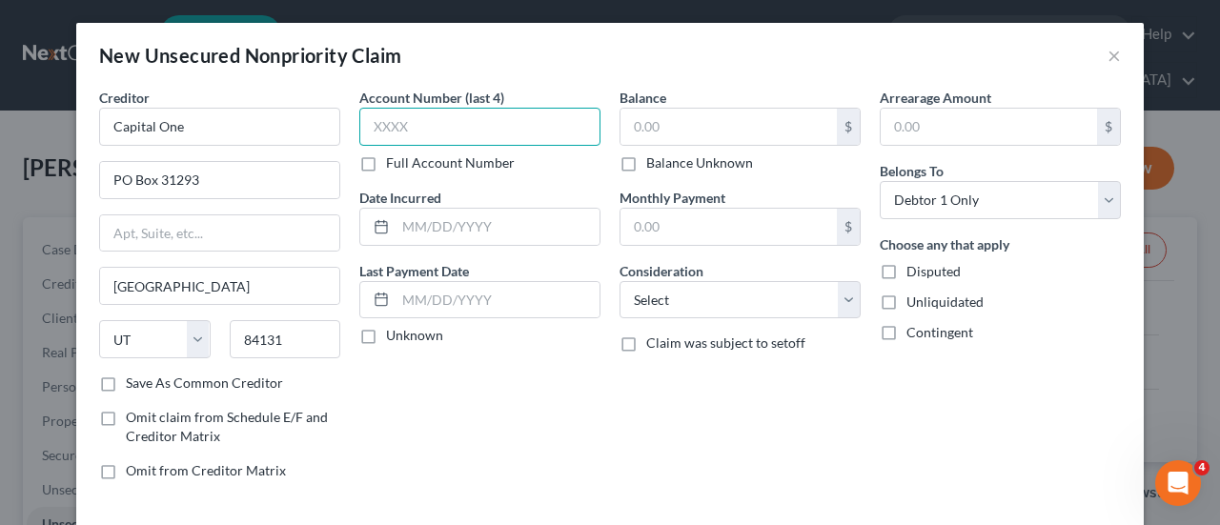
click at [452, 134] on input "text" at bounding box center [479, 127] width 241 height 38
type input "7957"
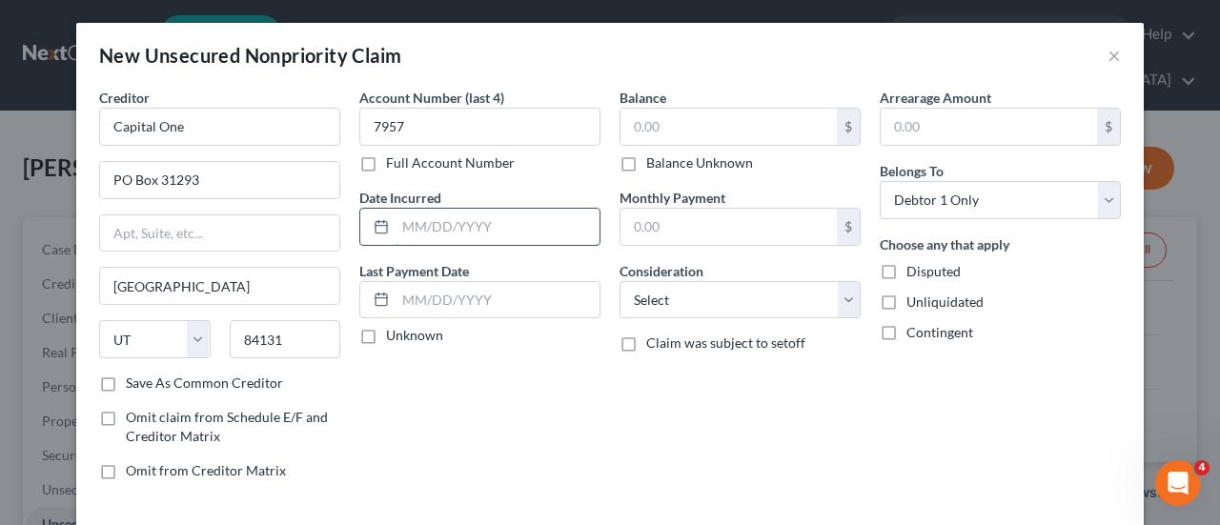
click at [415, 226] on input "text" at bounding box center [498, 227] width 204 height 36
type input "09/2018"
type input "2,604.00"
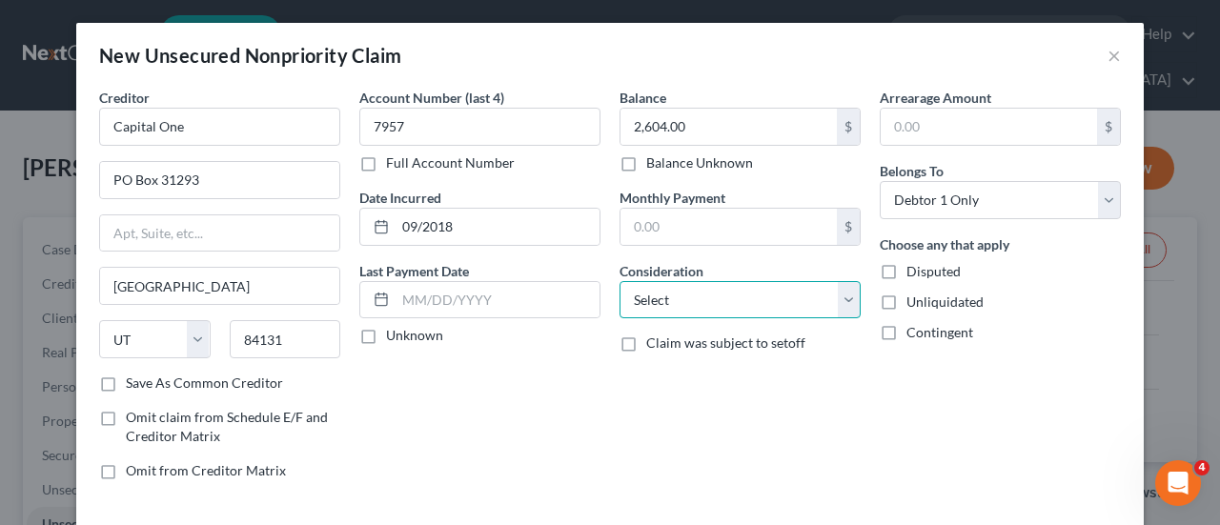
click at [848, 302] on select "Select Cable / Satellite Services Collection Agency Credit Card Debt Debt Couns…" at bounding box center [740, 300] width 241 height 38
select select "2"
click at [620, 281] on select "Select Cable / Satellite Services Collection Agency Credit Card Debt Debt Couns…" at bounding box center [740, 300] width 241 height 38
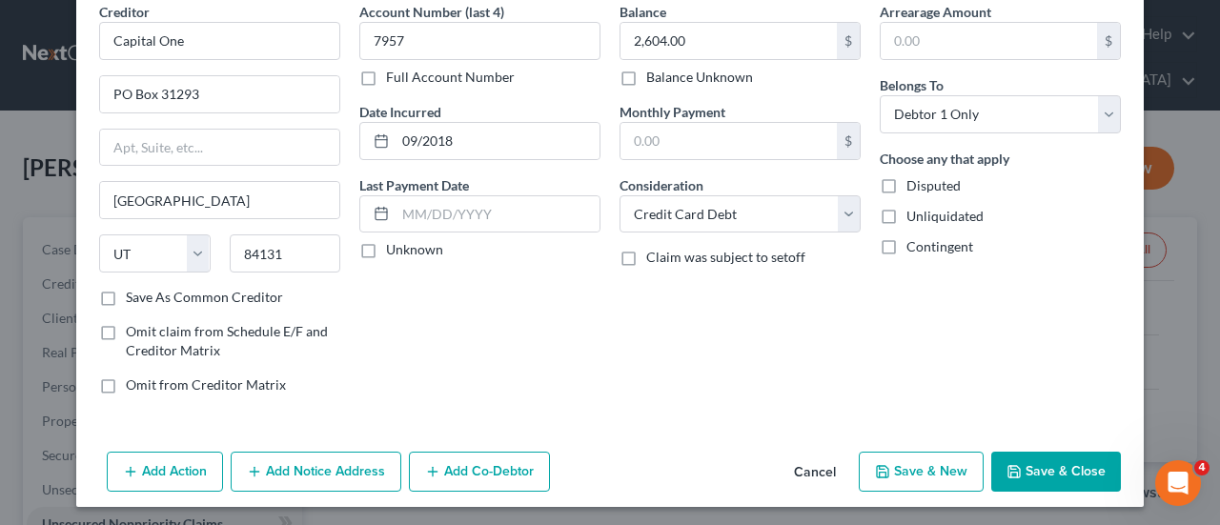
click at [912, 465] on button "Save & New" at bounding box center [921, 472] width 125 height 40
select select "0"
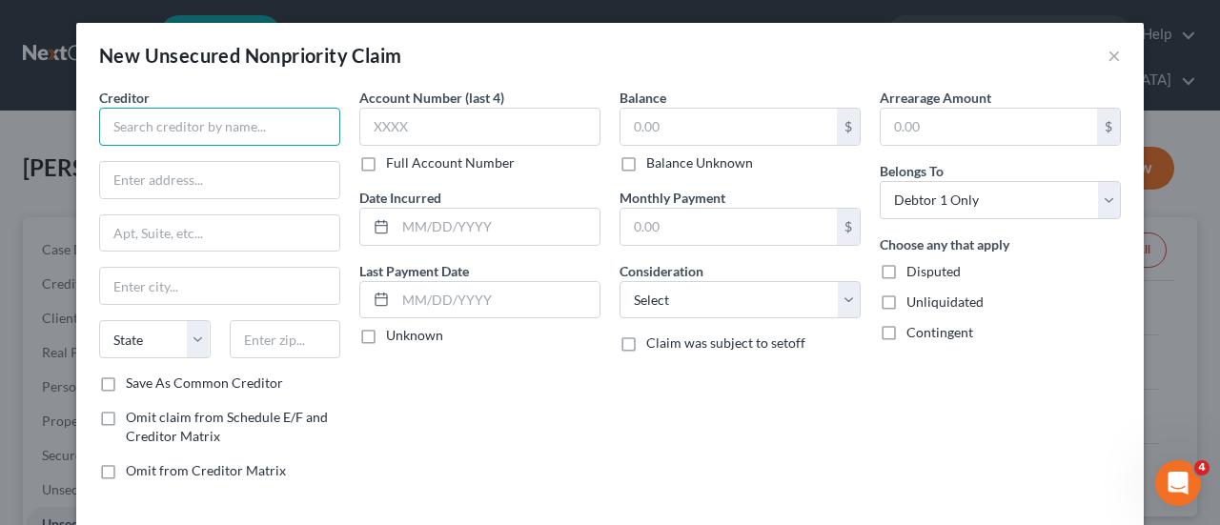
click at [206, 122] on input "text" at bounding box center [219, 127] width 241 height 38
type input "Capital One"
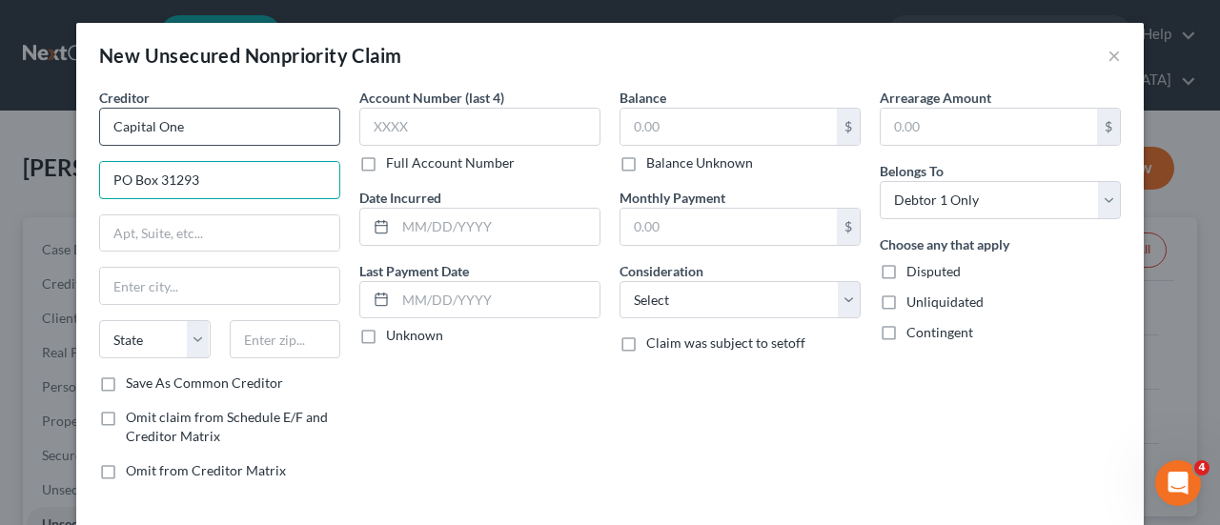
type input "PO Box 31293"
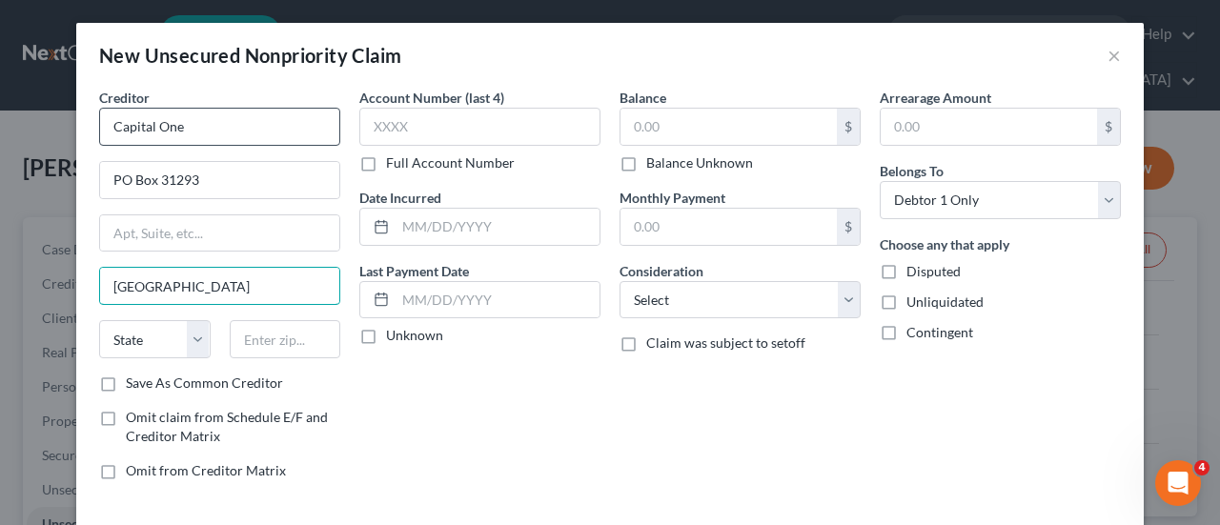
type input "[GEOGRAPHIC_DATA]"
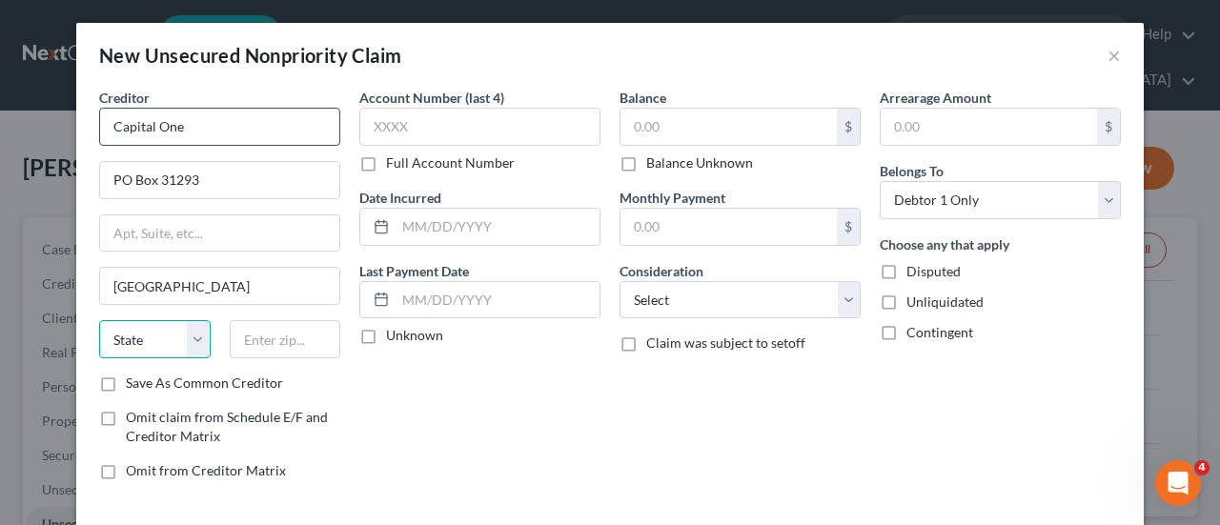
select select "46"
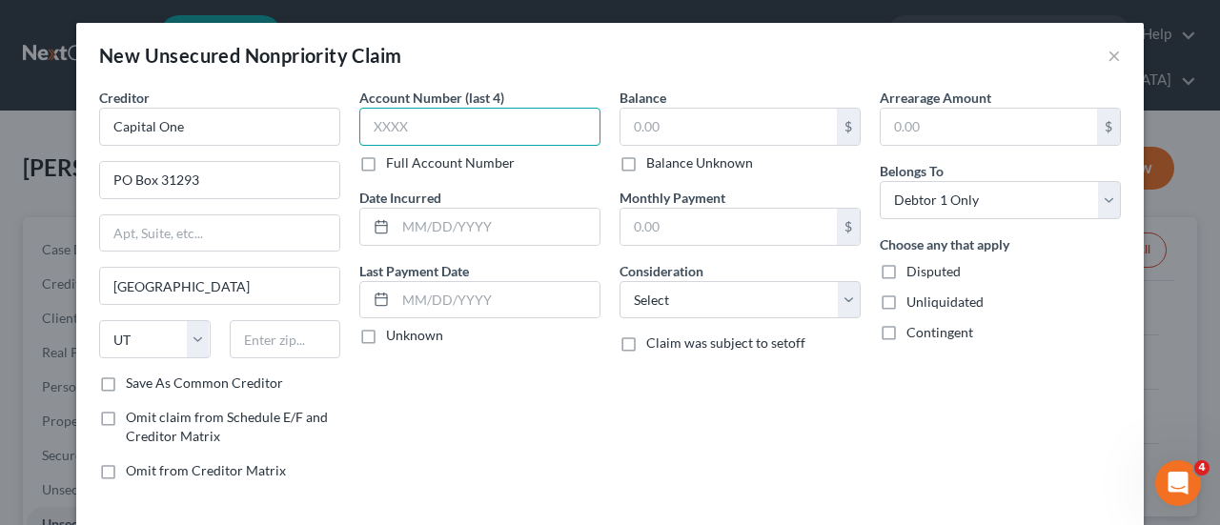
drag, startPoint x: 418, startPoint y: 118, endPoint x: 429, endPoint y: 111, distance: 13.7
click at [427, 114] on input "text" at bounding box center [479, 127] width 241 height 38
type input "5613"
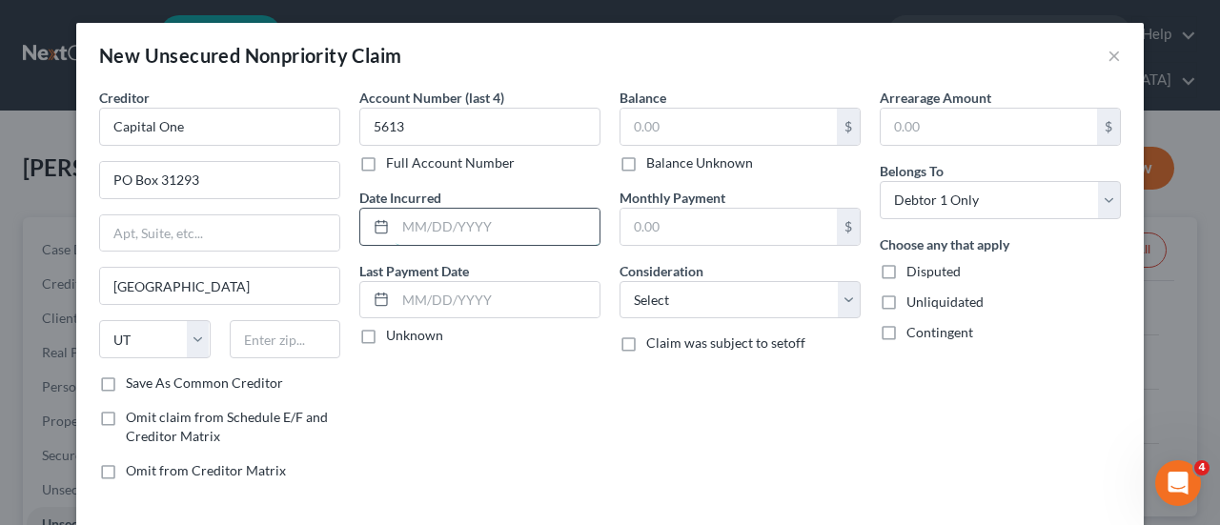
click at [407, 224] on input "text" at bounding box center [498, 227] width 204 height 36
type input "02/2023"
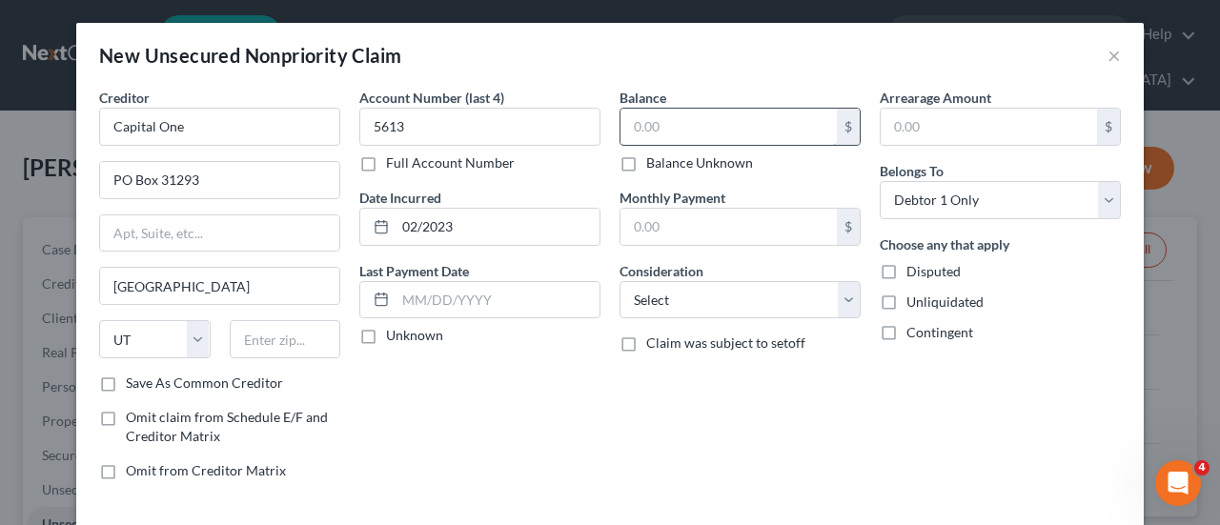
drag, startPoint x: 691, startPoint y: 115, endPoint x: 690, endPoint y: 127, distance: 11.5
click at [688, 127] on input "text" at bounding box center [729, 127] width 216 height 36
type input "614.00"
click at [836, 294] on select "Select Cable / Satellite Services Collection Agency Credit Card Debt Debt Couns…" at bounding box center [740, 300] width 241 height 38
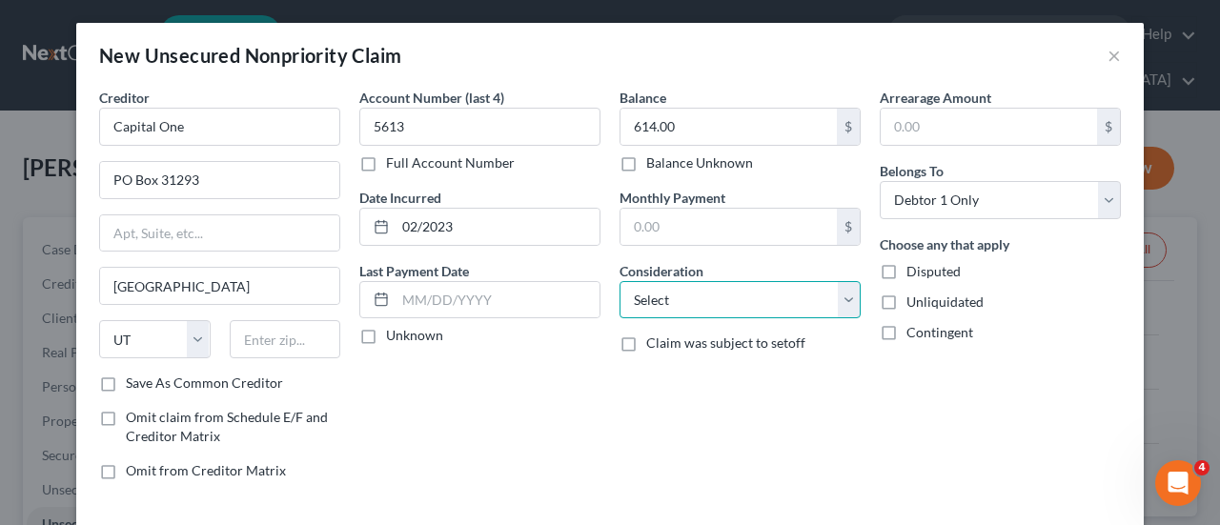
select select "2"
click at [620, 281] on select "Select Cable / Satellite Services Collection Agency Credit Card Debt Debt Couns…" at bounding box center [740, 300] width 241 height 38
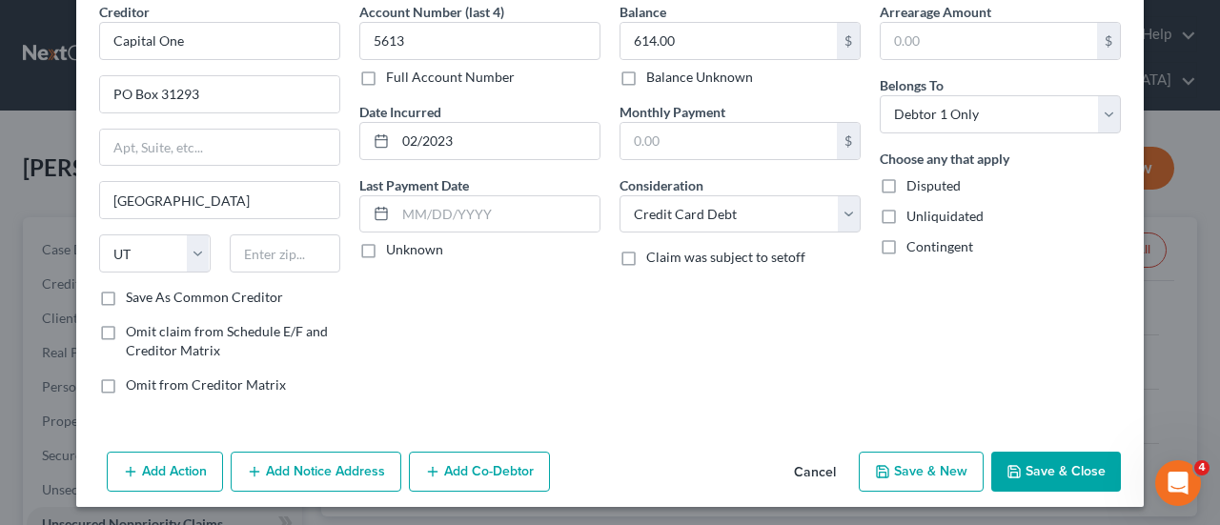
click at [912, 463] on button "Save & New" at bounding box center [921, 472] width 125 height 40
select select "0"
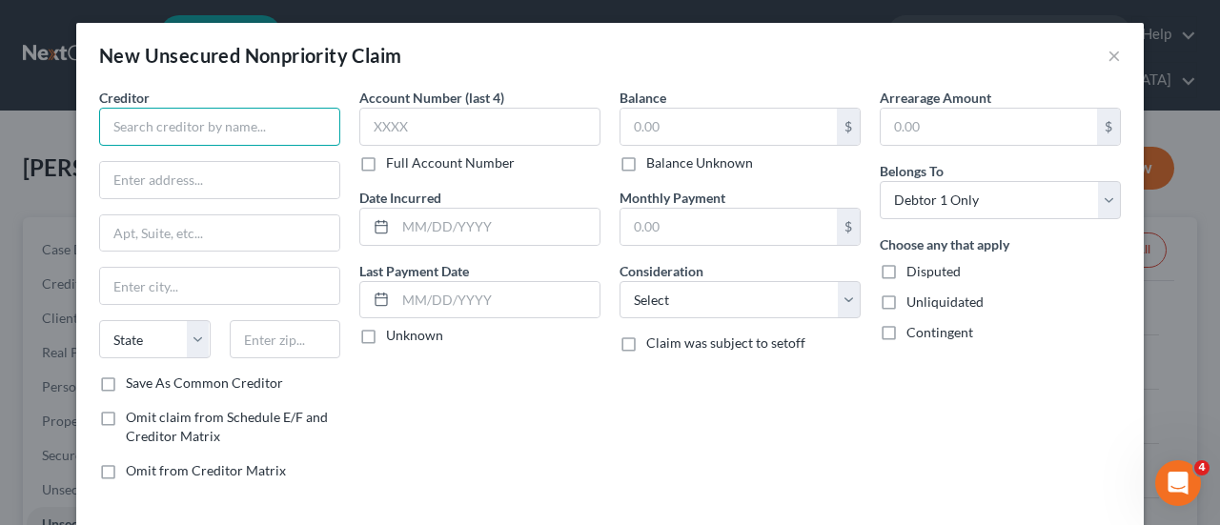
click at [179, 120] on input "text" at bounding box center [219, 127] width 241 height 38
type input "Comenity Bank/VCTSSEC"
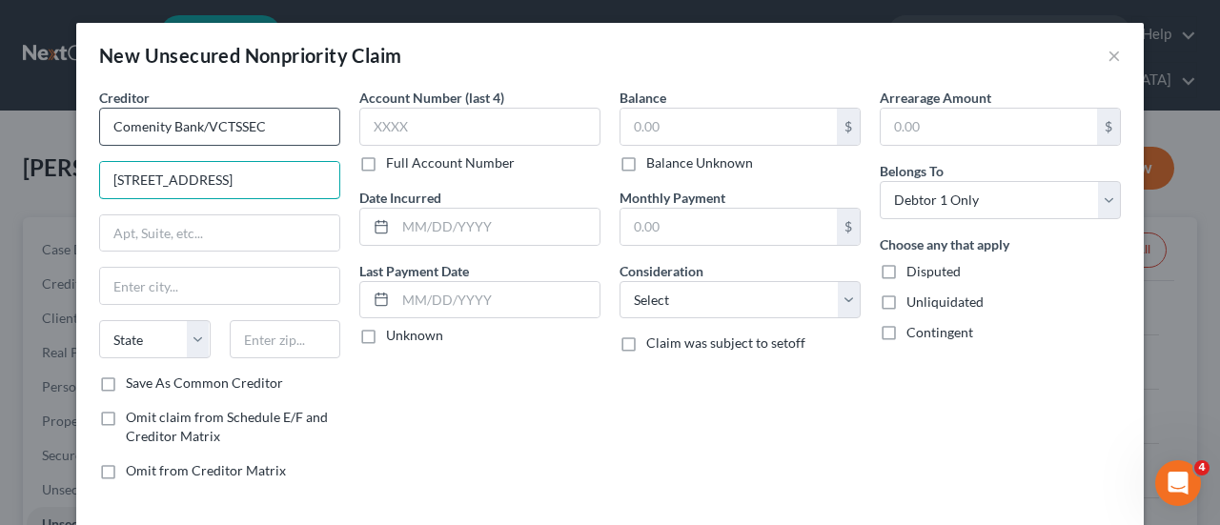
type input "[STREET_ADDRESS]"
drag, startPoint x: 269, startPoint y: 128, endPoint x: 100, endPoint y: 147, distance: 169.8
click at [100, 147] on div "Creditor * Comenity Bank/VCTSSEC [GEOGRAPHIC_DATA] [US_STATE][GEOGRAPHIC_DATA] …" at bounding box center [219, 231] width 241 height 286
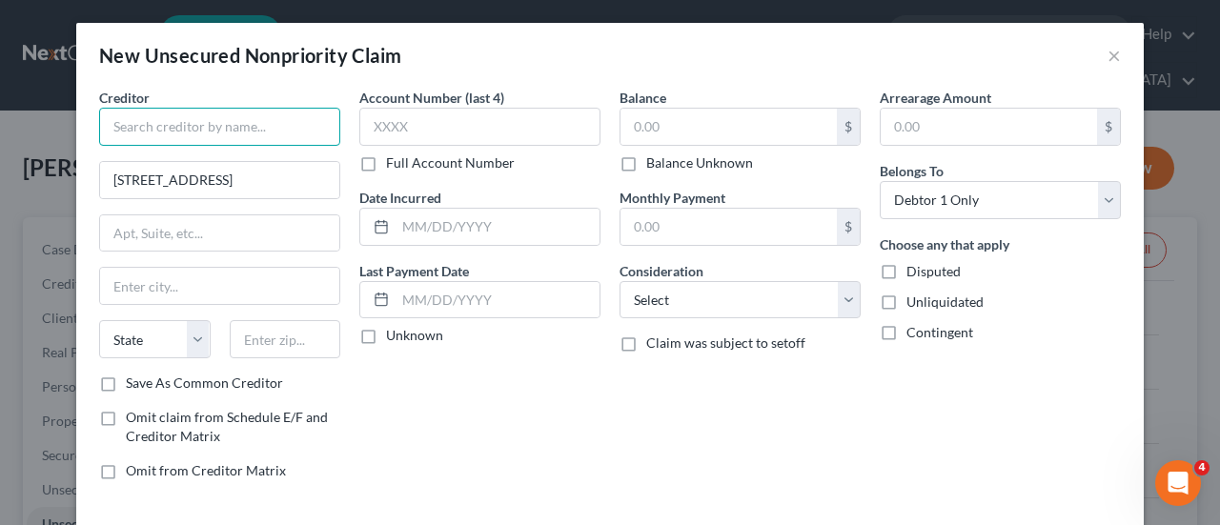
click at [143, 128] on input "text" at bounding box center [219, 127] width 241 height 38
type input "C"
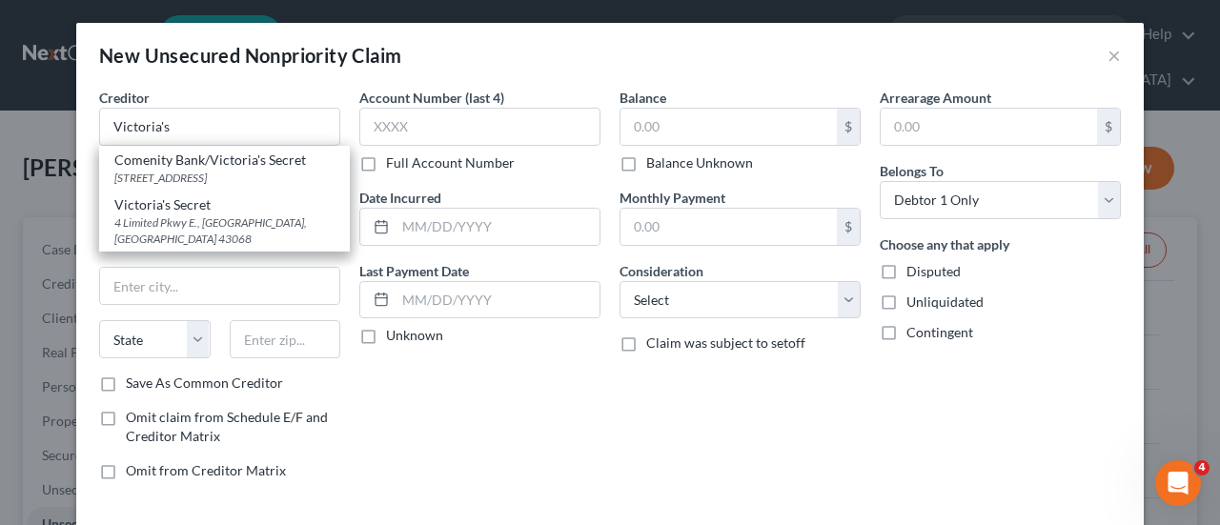
click at [245, 170] on div "[STREET_ADDRESS]" at bounding box center [224, 178] width 220 height 16
type input "Comenity Bank/Victoria's Secret"
type input "Bldg A"
type input "Columbus"
select select "36"
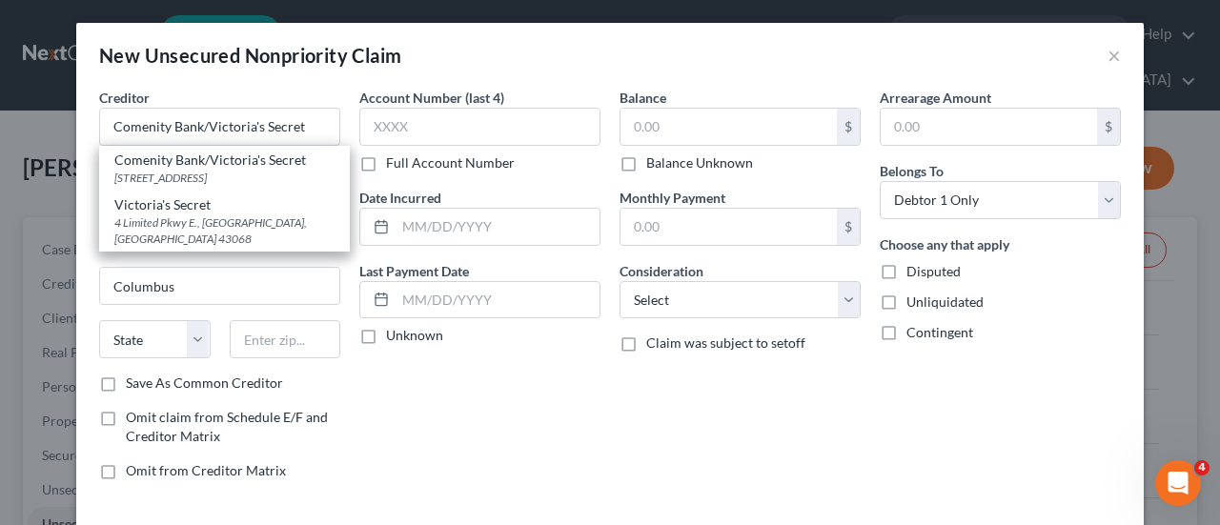
type input "43219"
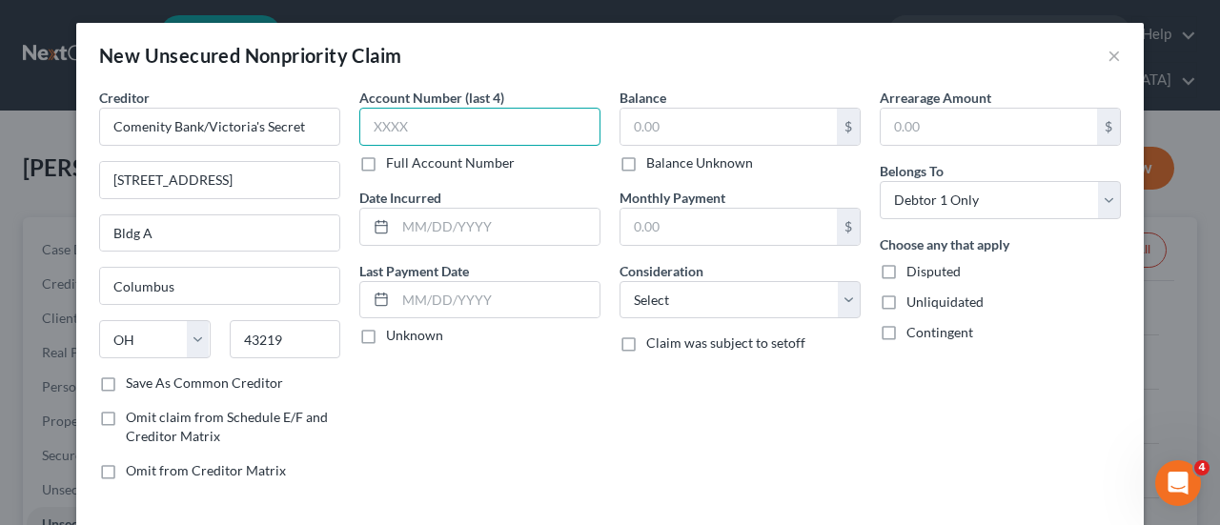
click at [416, 124] on input "text" at bounding box center [479, 127] width 241 height 38
type input "4537"
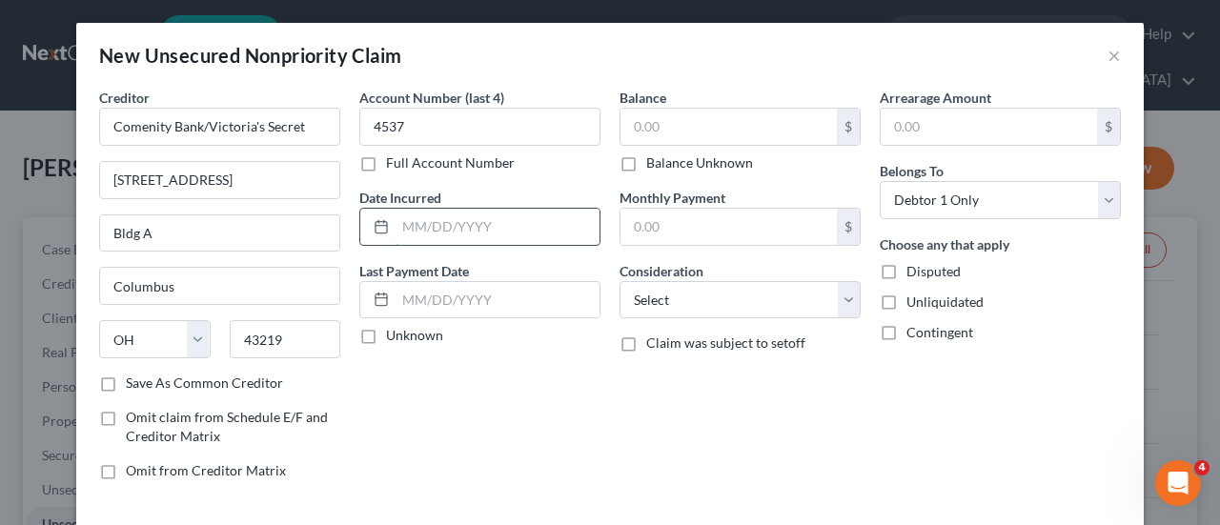
click at [439, 220] on input "text" at bounding box center [498, 227] width 204 height 36
type input "03/2023"
type input "391.00"
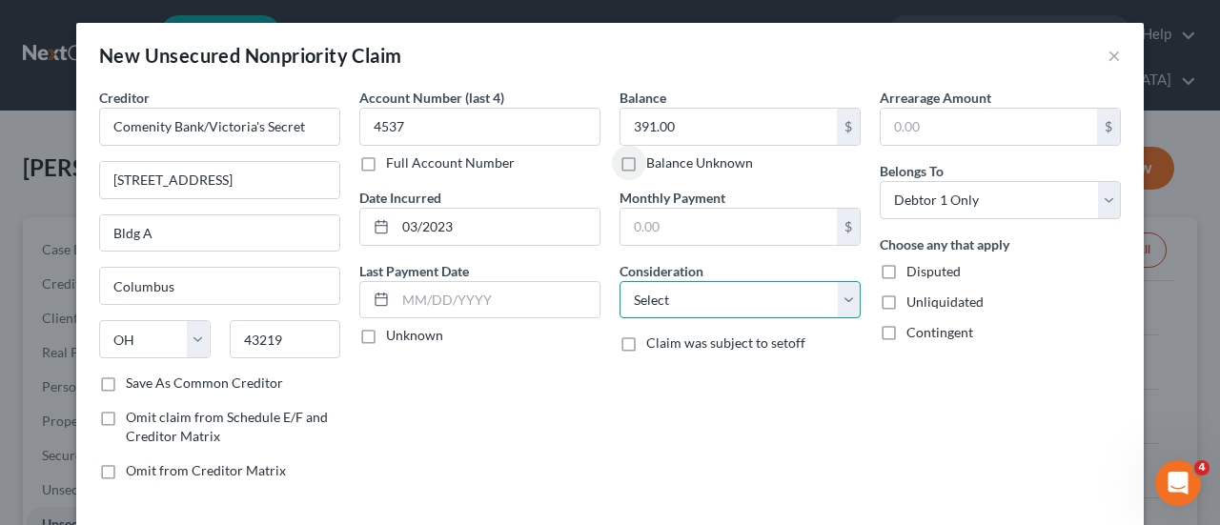
click at [841, 305] on select "Select Cable / Satellite Services Collection Agency Credit Card Debt Debt Couns…" at bounding box center [740, 300] width 241 height 38
select select "2"
click at [620, 281] on select "Select Cable / Satellite Services Collection Agency Credit Card Debt Debt Couns…" at bounding box center [740, 300] width 241 height 38
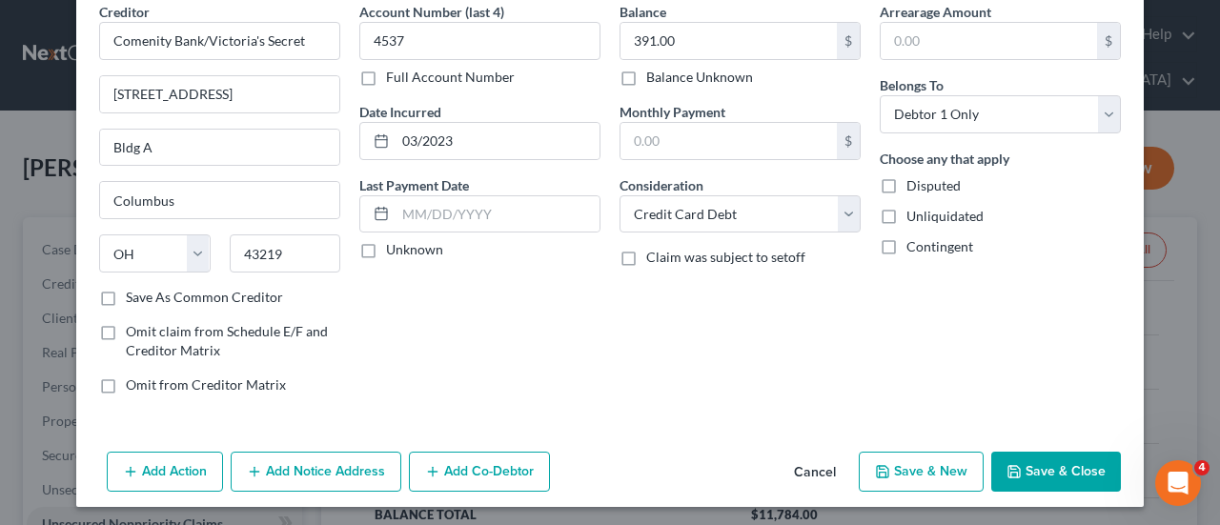
click at [889, 466] on button "Save & New" at bounding box center [921, 472] width 125 height 40
select select "0"
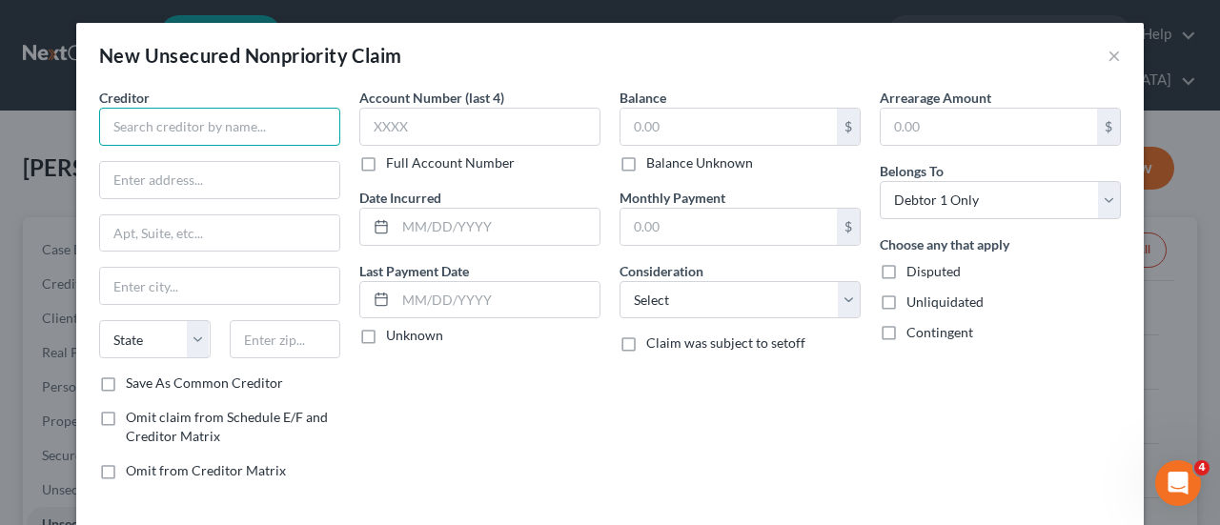
click at [176, 123] on input "text" at bounding box center [219, 127] width 241 height 38
type input "Upstart Newtwork Inc"
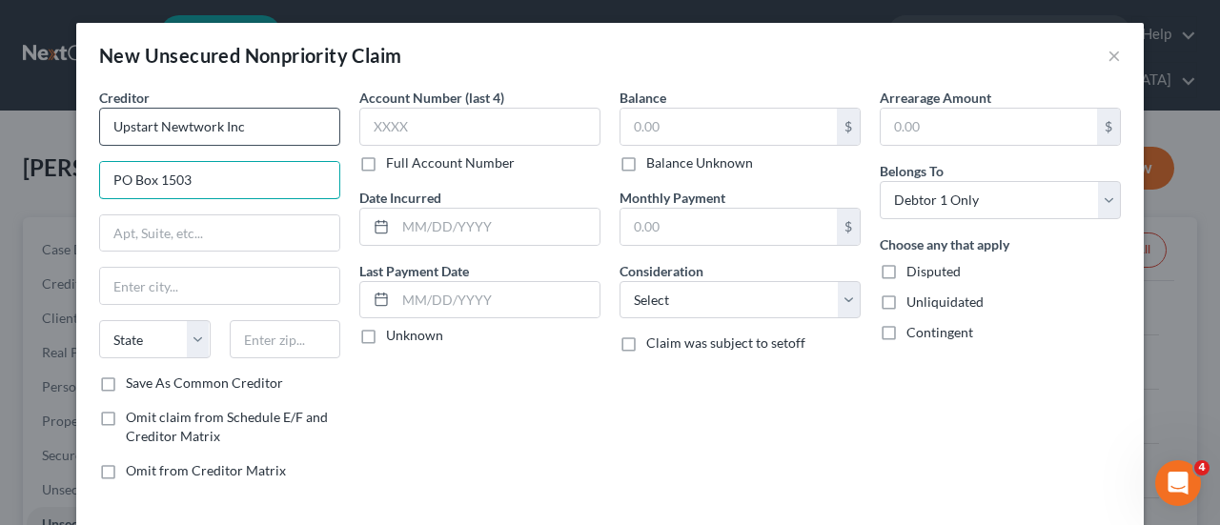
type input "PO Box 1503"
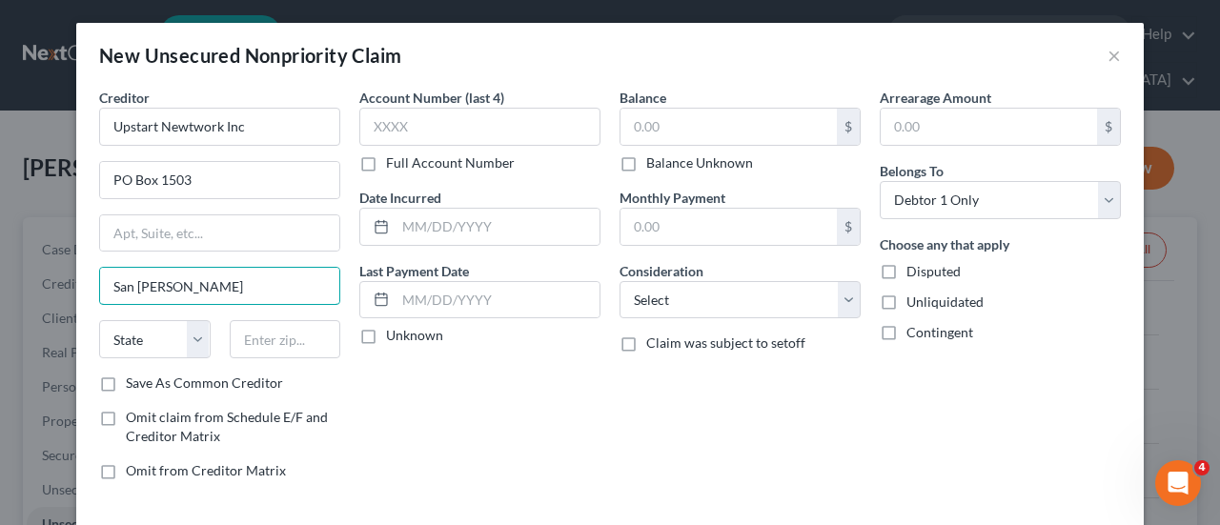
type input "San [PERSON_NAME]"
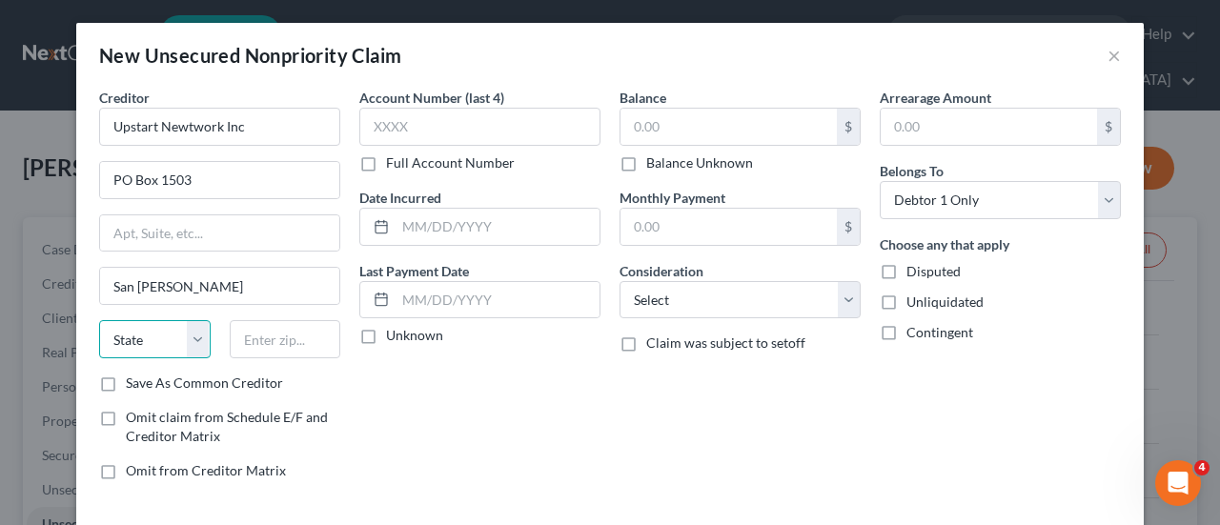
select select "4"
type input "94070"
click at [126, 378] on label "Save As Common Creditor" at bounding box center [204, 383] width 157 height 19
click at [133, 378] on input "Save As Common Creditor" at bounding box center [139, 380] width 12 height 12
checkbox input "true"
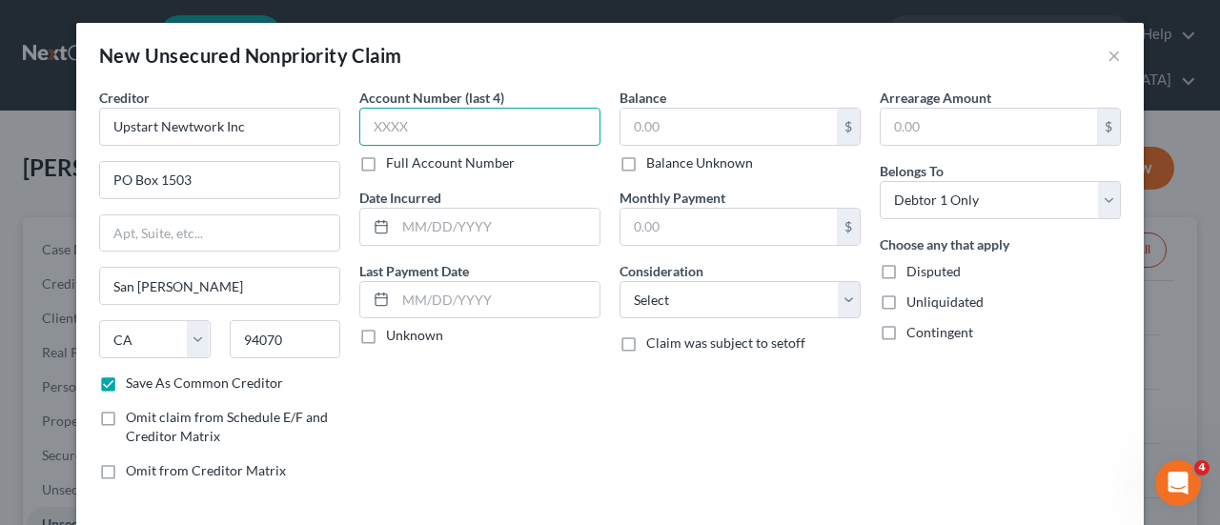
click at [440, 127] on input "text" at bounding box center [479, 127] width 241 height 38
type input "7331"
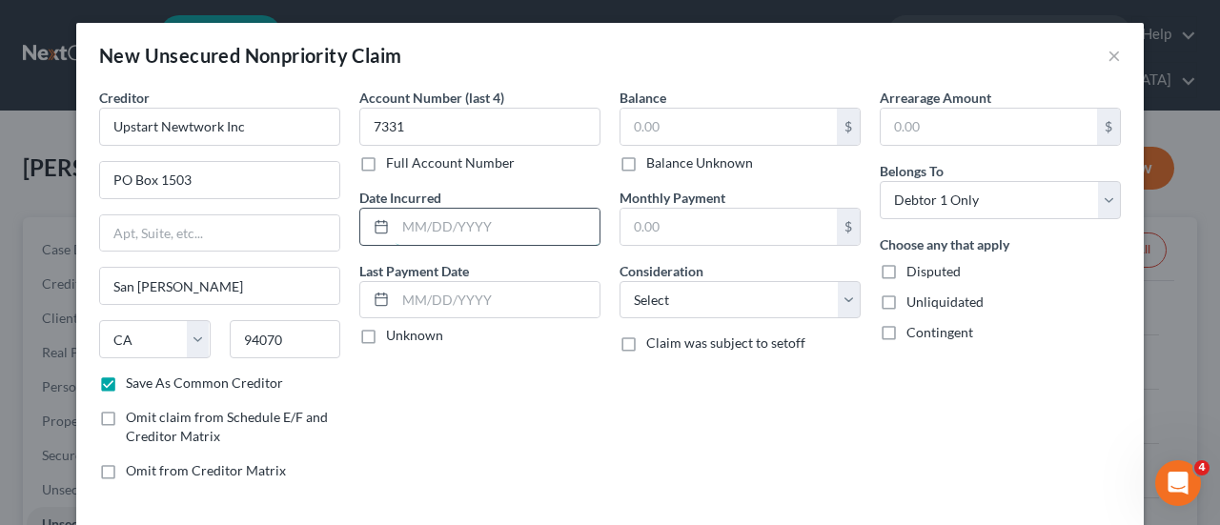
click at [454, 228] on input "text" at bounding box center [498, 227] width 204 height 36
type input "10/2021"
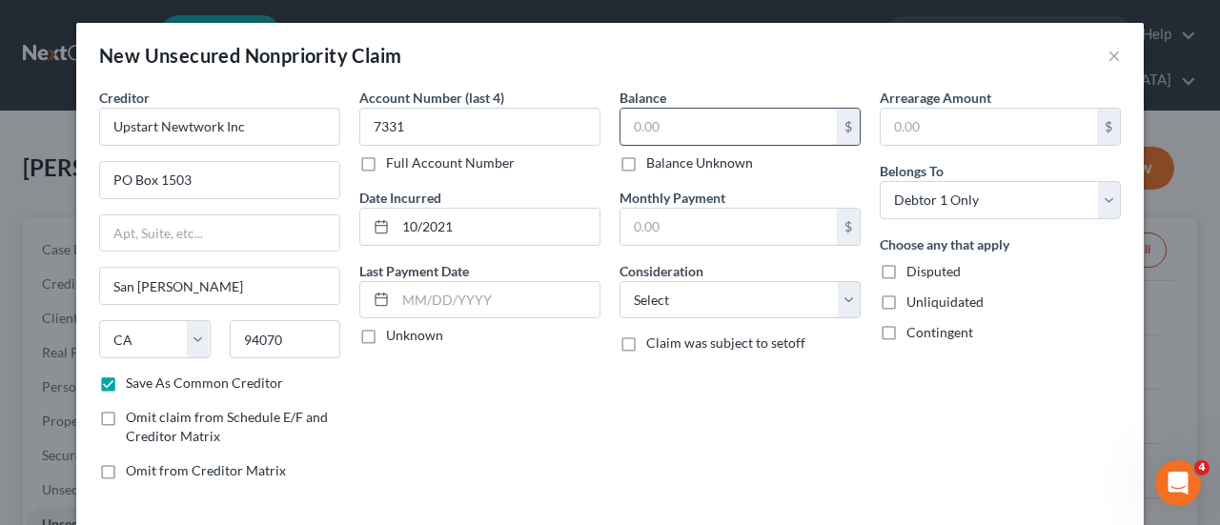
click at [730, 127] on input "text" at bounding box center [729, 127] width 216 height 36
type input "0.00"
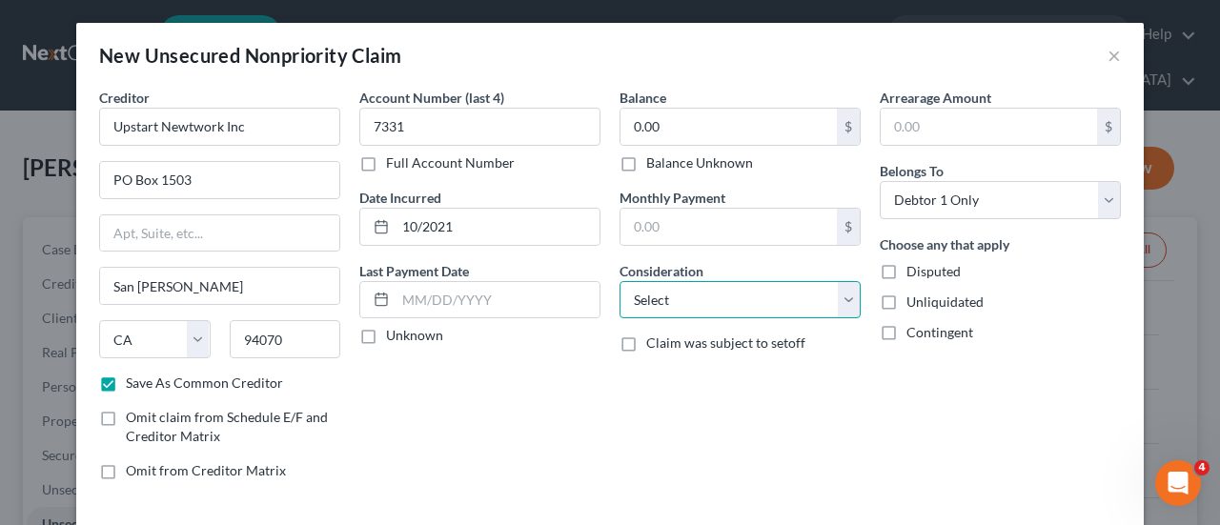
click at [842, 303] on select "Select Cable / Satellite Services Collection Agency Credit Card Debt Debt Couns…" at bounding box center [740, 300] width 241 height 38
click at [620, 281] on select "Select Cable / Satellite Services Collection Agency Credit Card Debt Debt Couns…" at bounding box center [740, 300] width 241 height 38
click at [839, 293] on select "Select Cable / Satellite Services Collection Agency Credit Card Debt Debt Couns…" at bounding box center [740, 300] width 241 height 38
select select "14"
click at [620, 281] on select "Select Cable / Satellite Services Collection Agency Credit Card Debt Debt Couns…" at bounding box center [740, 300] width 241 height 38
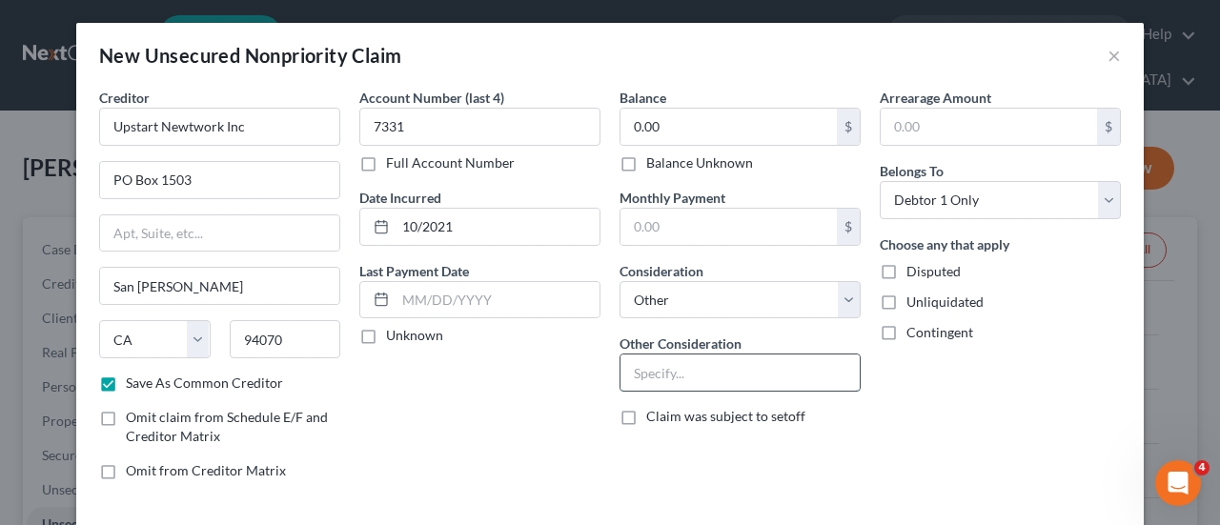
click at [655, 371] on input "text" at bounding box center [740, 373] width 239 height 36
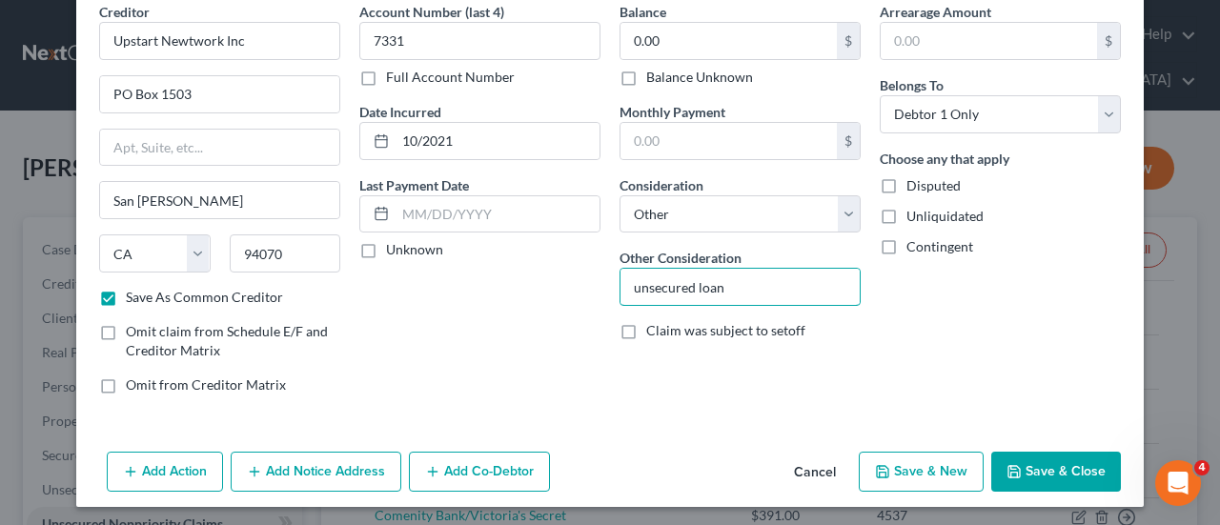
type input "unsecured loan"
click at [918, 472] on button "Save & New" at bounding box center [921, 472] width 125 height 40
checkbox input "false"
select select "0"
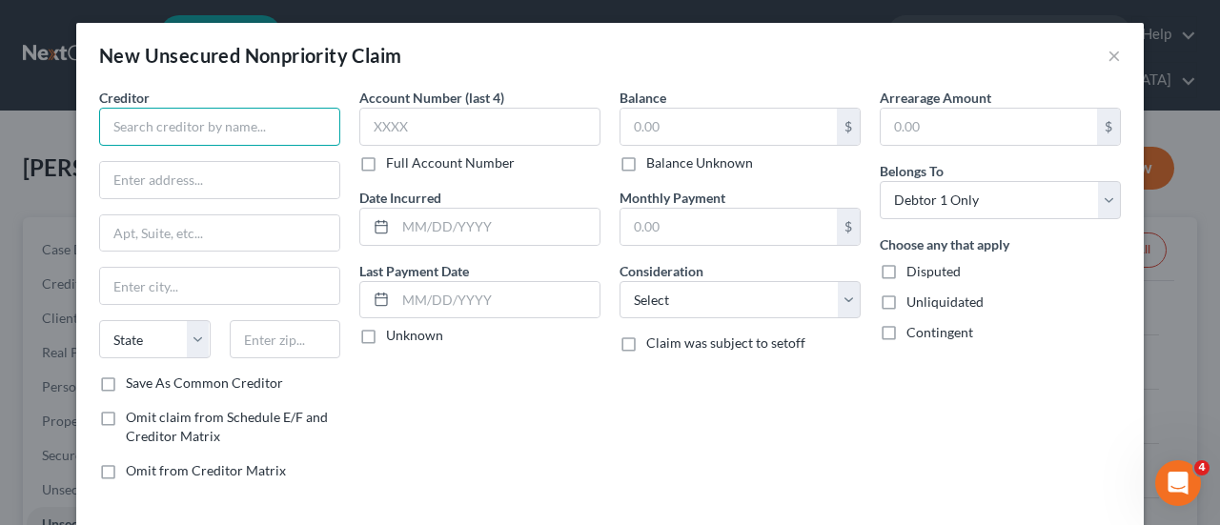
click at [172, 121] on input "text" at bounding box center [219, 127] width 241 height 38
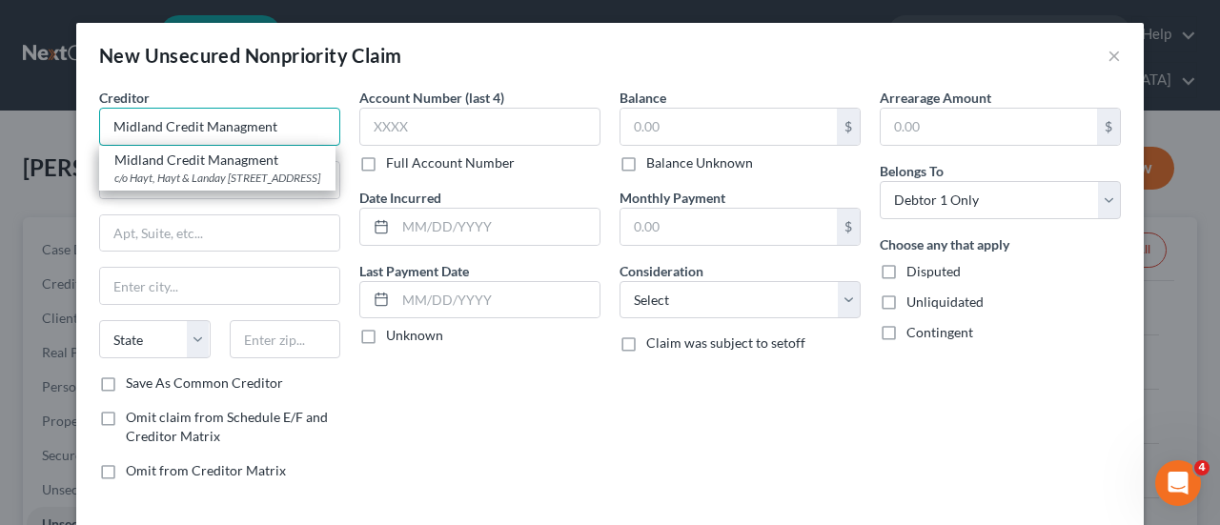
click at [299, 129] on input "Midland Credit Managment" at bounding box center [219, 127] width 241 height 38
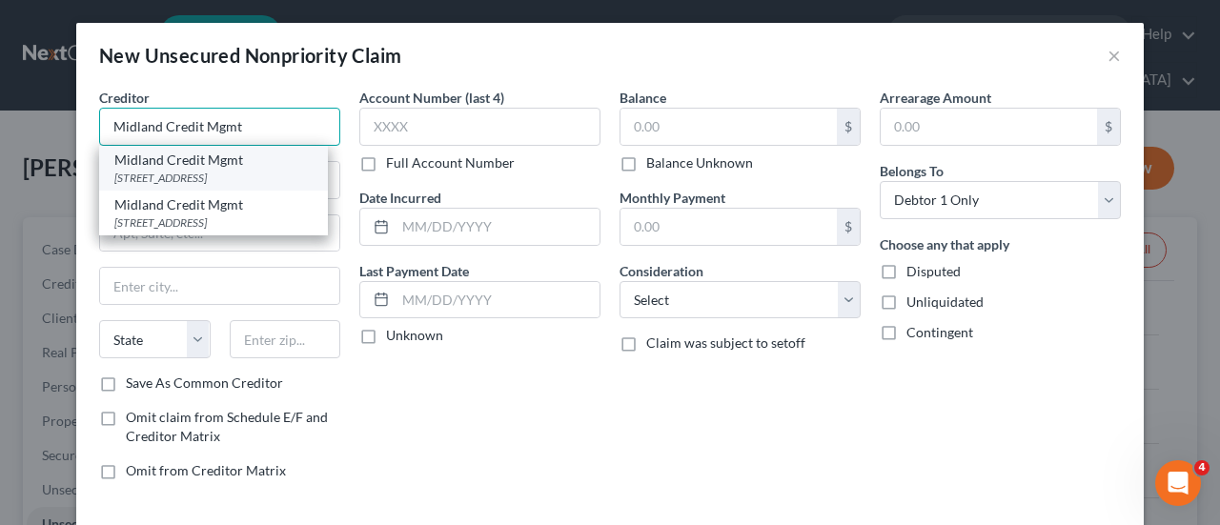
type input "Midland Credit Mgmt"
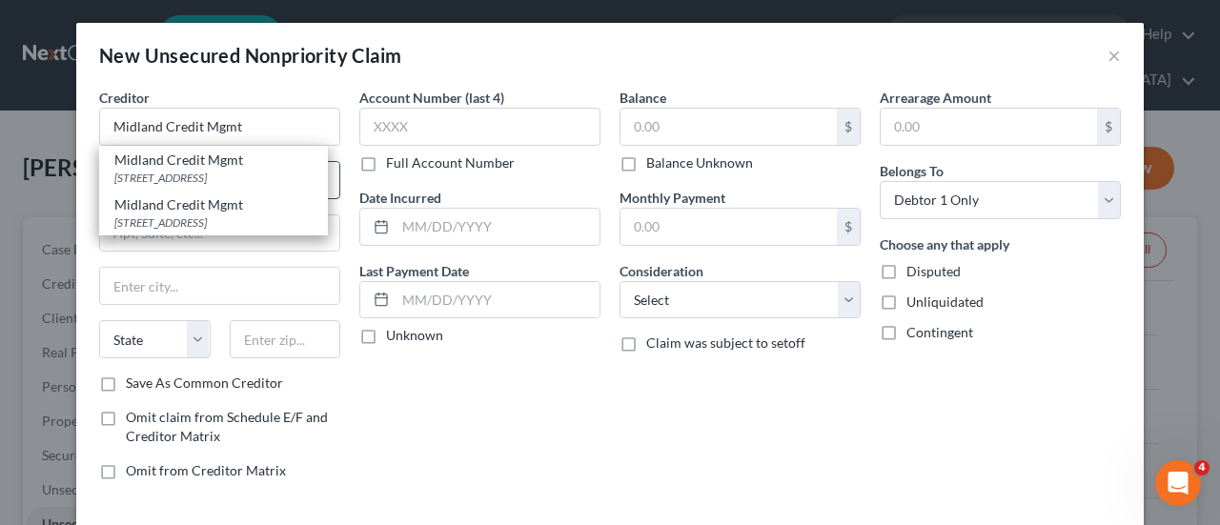
click at [280, 182] on div "[STREET_ADDRESS]" at bounding box center [213, 178] width 198 height 16
type input "[STREET_ADDRESS]"
type input "[PERSON_NAME]"
select select "23"
type input "48083"
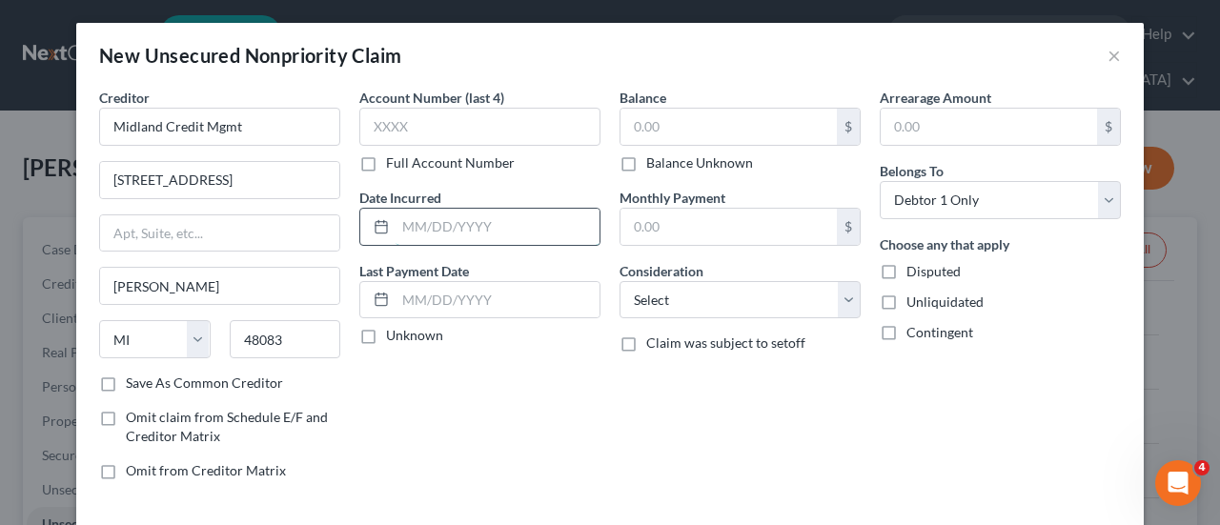
click at [438, 209] on input "text" at bounding box center [498, 227] width 204 height 36
click at [416, 124] on input "text" at bounding box center [479, 127] width 241 height 38
type input "8912"
click at [403, 232] on input "text" at bounding box center [498, 227] width 204 height 36
type input "01/2023"
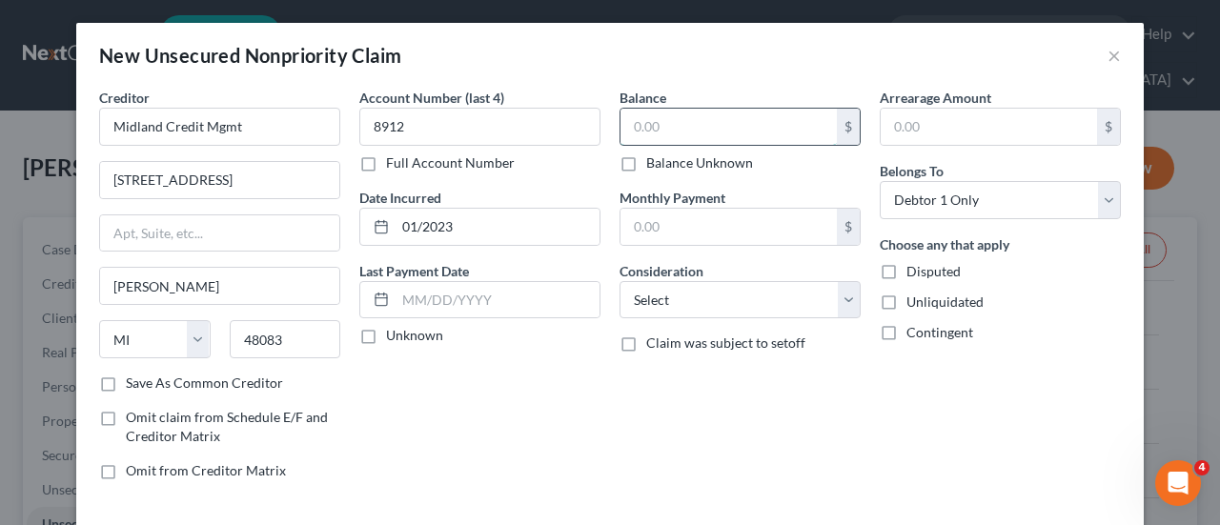
click at [684, 133] on input "text" at bounding box center [729, 127] width 216 height 36
type input "391.00"
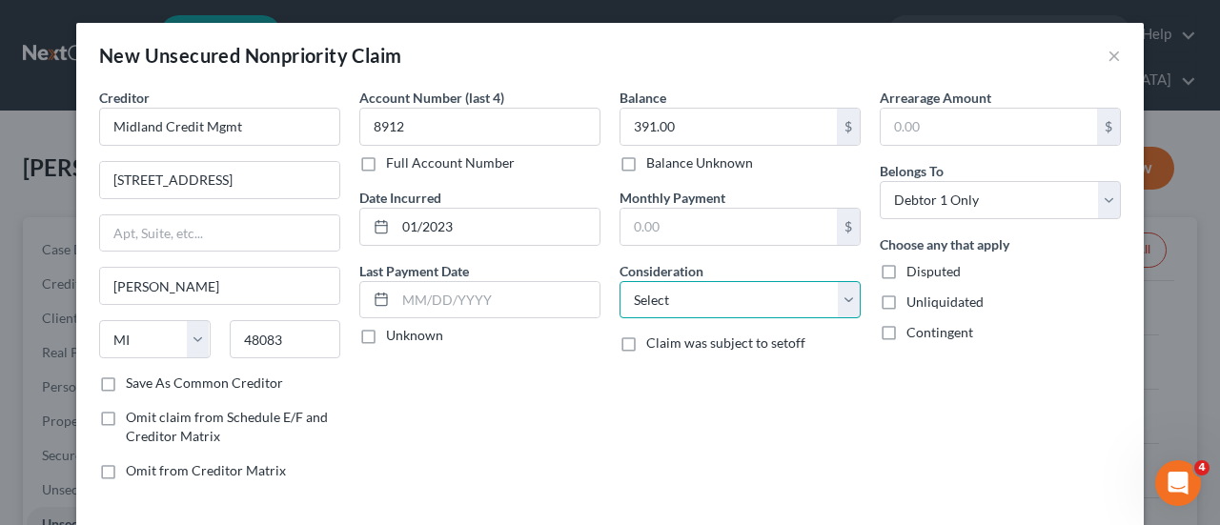
click at [843, 290] on select "Select Cable / Satellite Services Collection Agency Credit Card Debt Debt Couns…" at bounding box center [740, 300] width 241 height 38
select select "14"
click at [620, 281] on select "Select Cable / Satellite Services Collection Agency Credit Card Debt Debt Couns…" at bounding box center [740, 300] width 241 height 38
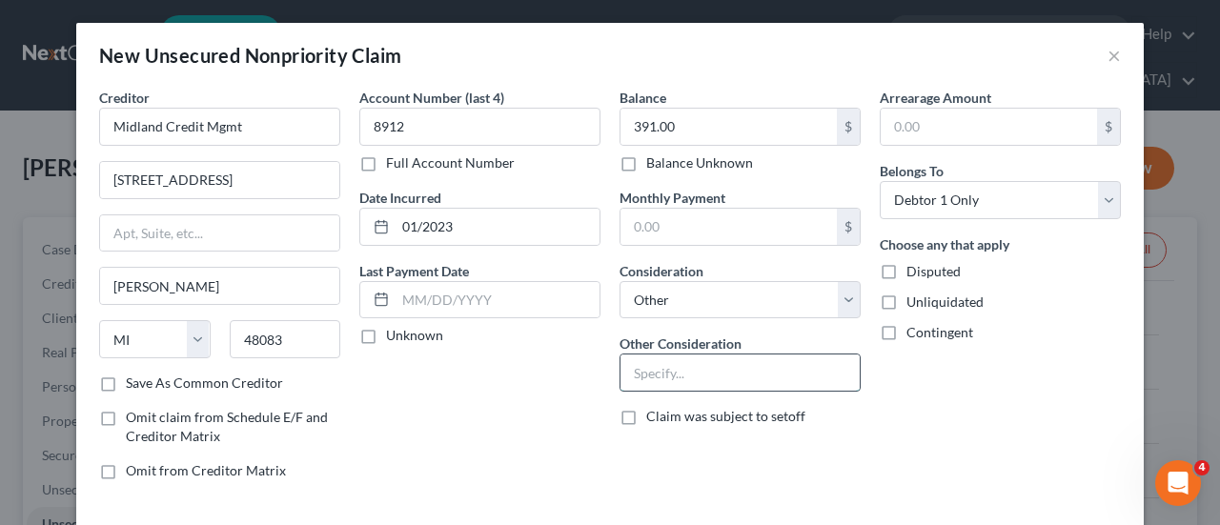
click at [655, 359] on input "text" at bounding box center [740, 373] width 239 height 36
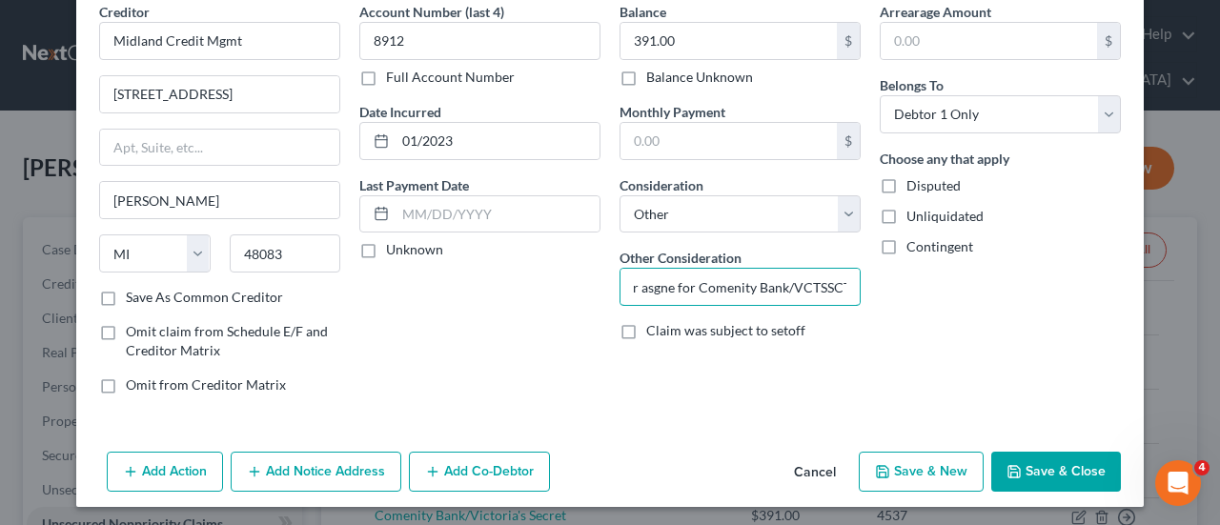
type input "c/a or asgne for Comenity Bank/VCTSSCT"
click at [927, 466] on button "Save & New" at bounding box center [921, 472] width 125 height 40
select select "0"
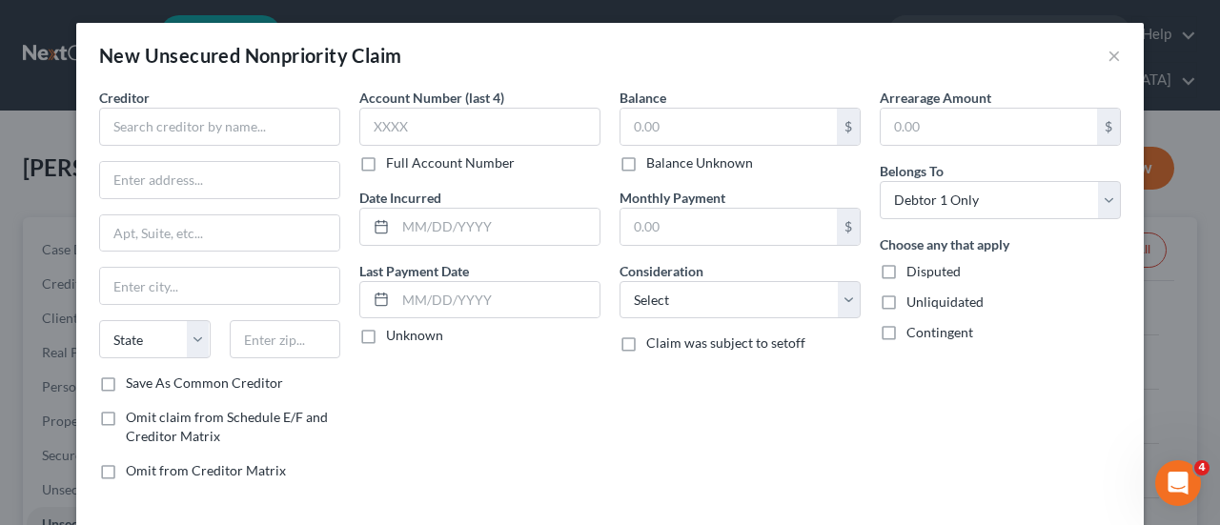
type input "0.00"
click at [198, 136] on input "text" at bounding box center [219, 127] width 241 height 38
type input "h"
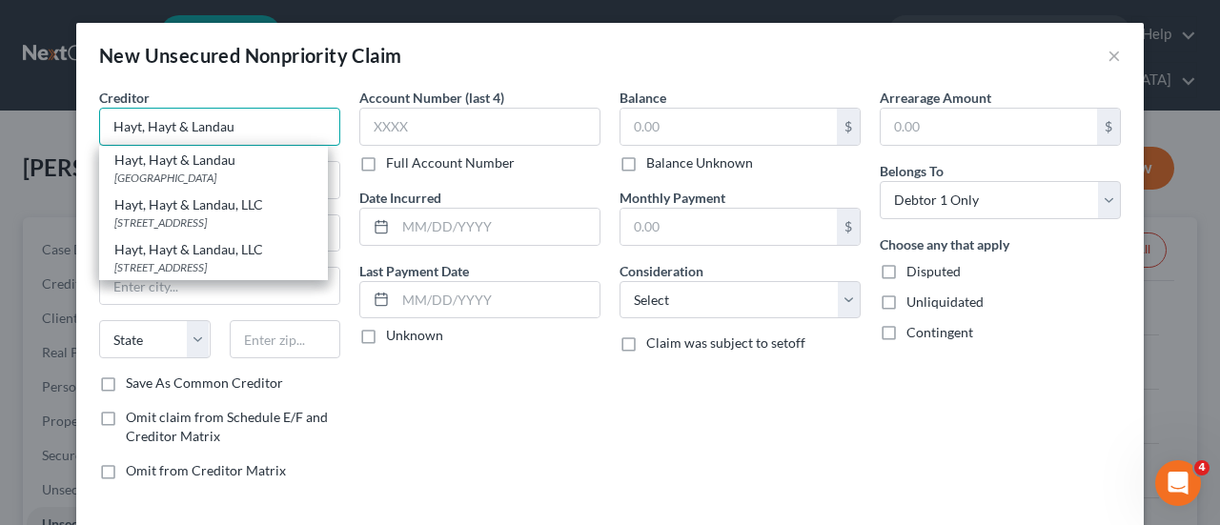
type input "Hayt, Hayt & Landau"
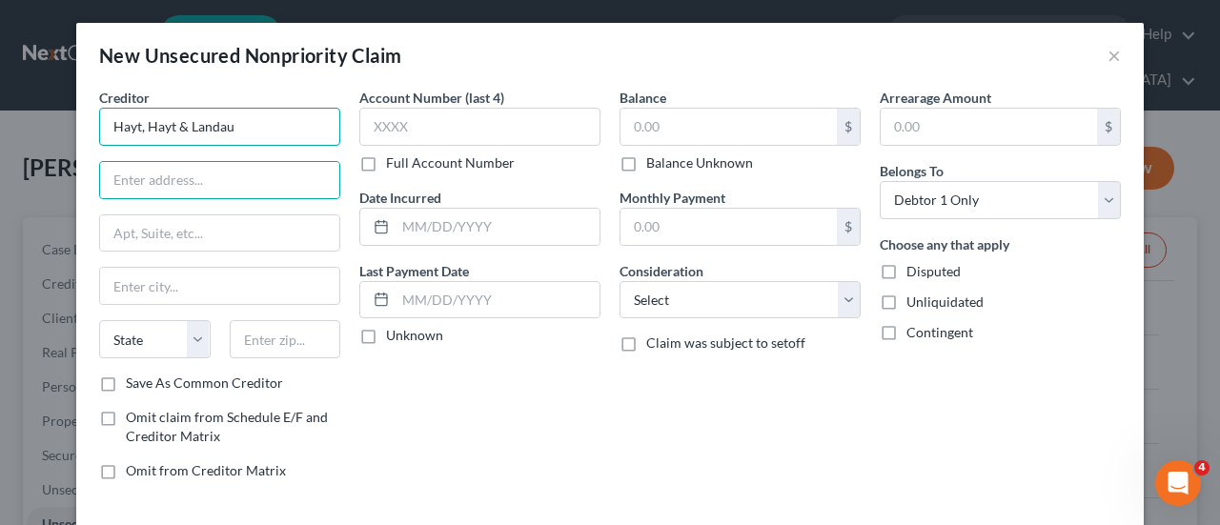
click at [272, 131] on input "Hayt, Hayt & Landau" at bounding box center [219, 127] width 241 height 38
click at [118, 170] on input "text" at bounding box center [219, 180] width 239 height 36
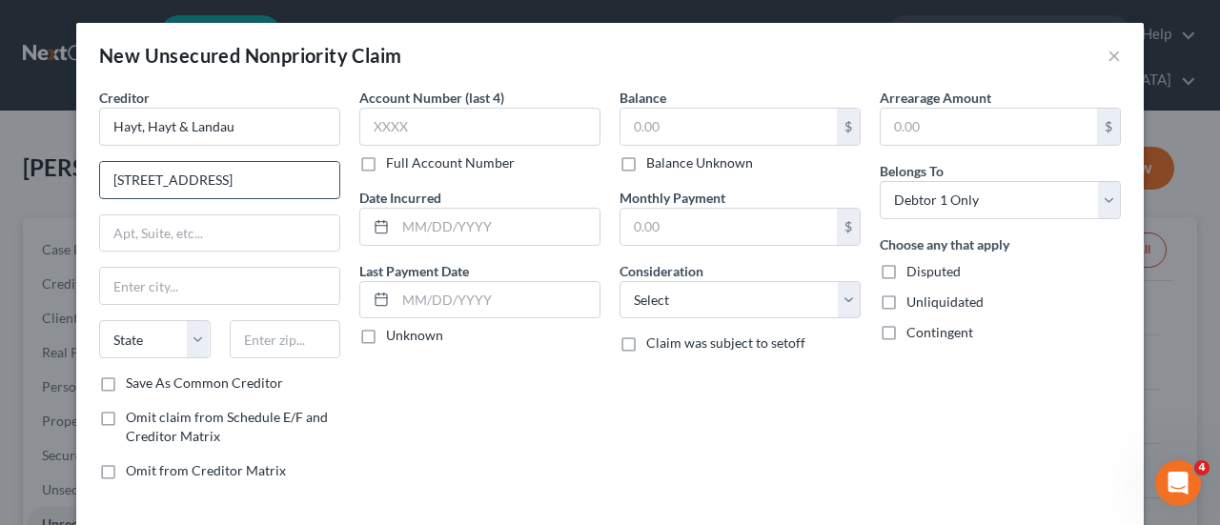
type input "[STREET_ADDRESS]"
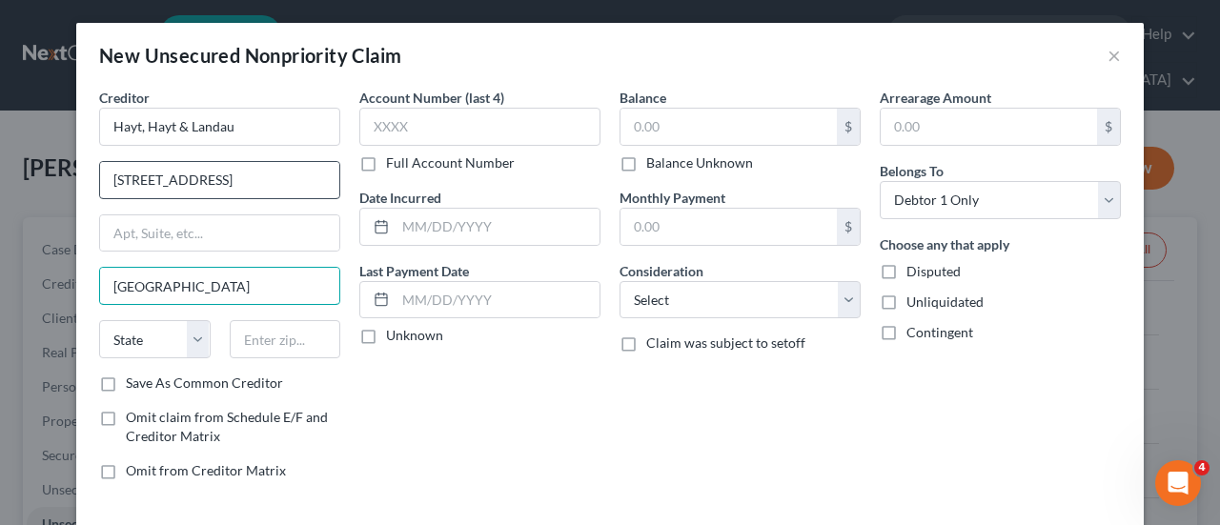
type input "[GEOGRAPHIC_DATA]"
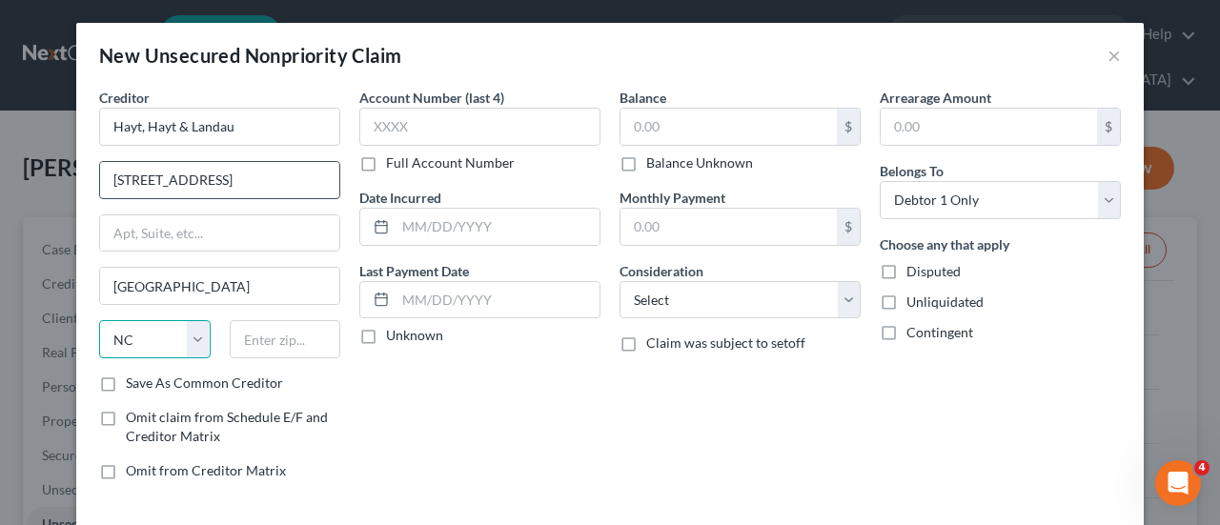
select select "33"
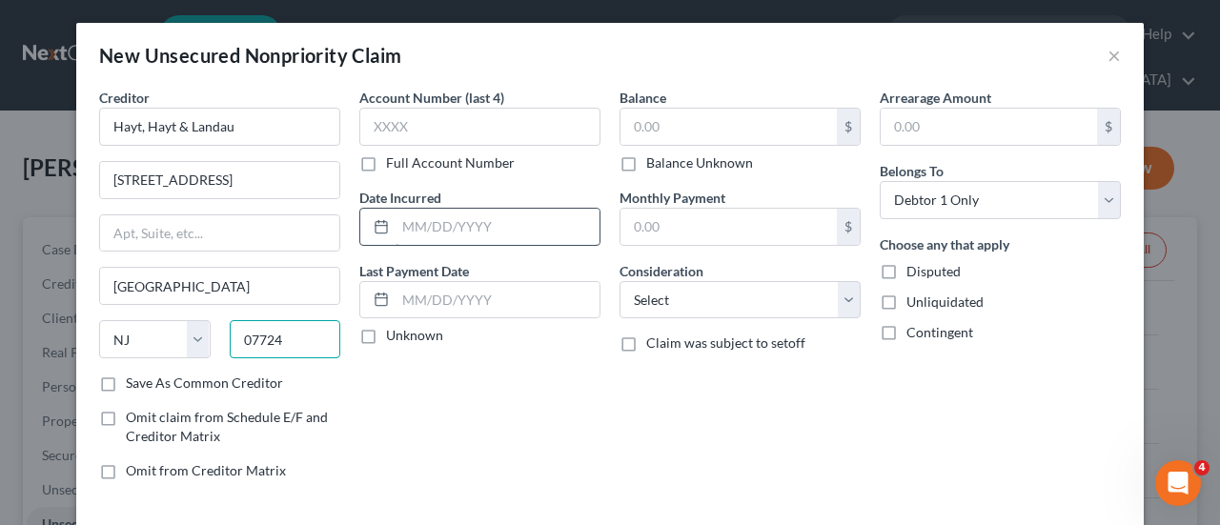
type input "07724"
click at [430, 226] on input "text" at bounding box center [498, 227] width 204 height 36
type input "01/2024"
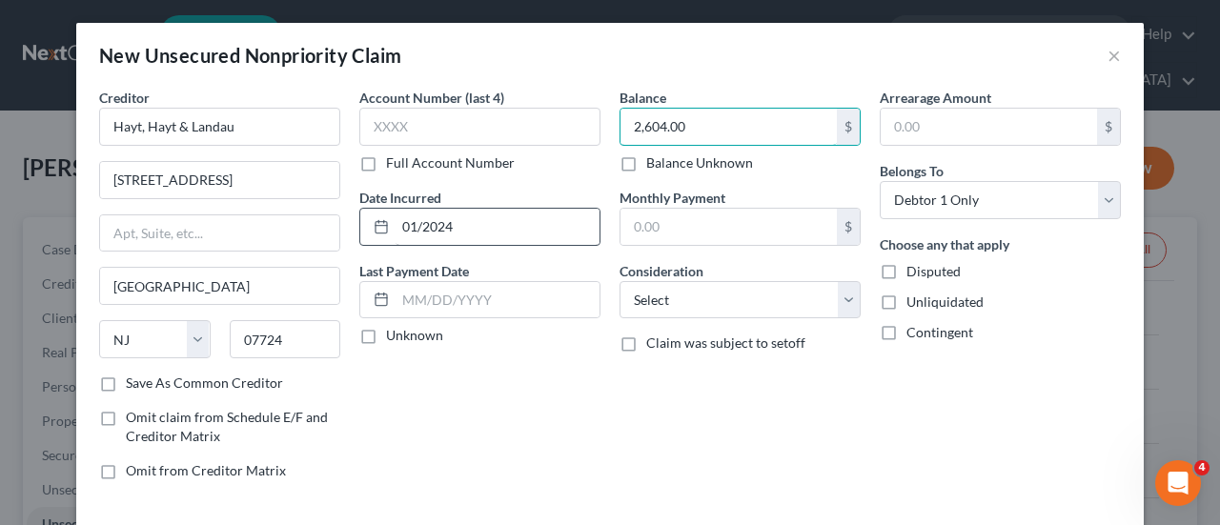
type input "2,604.00"
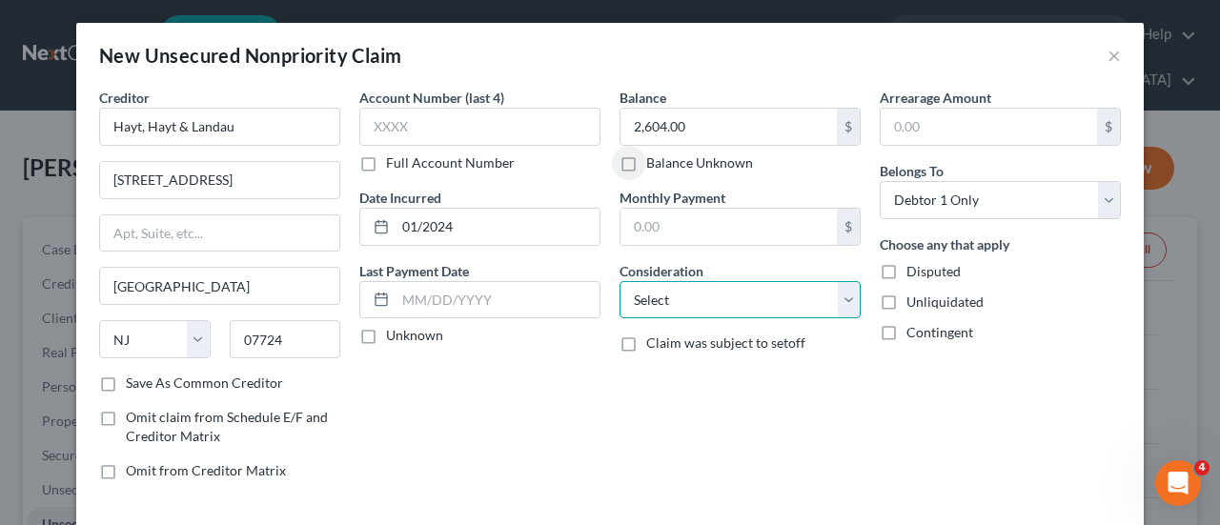
click at [845, 296] on select "Select Cable / Satellite Services Collection Agency Credit Card Debt Debt Couns…" at bounding box center [740, 300] width 241 height 38
select select "14"
click at [620, 281] on select "Select Cable / Satellite Services Collection Agency Credit Card Debt Debt Couns…" at bounding box center [740, 300] width 241 height 38
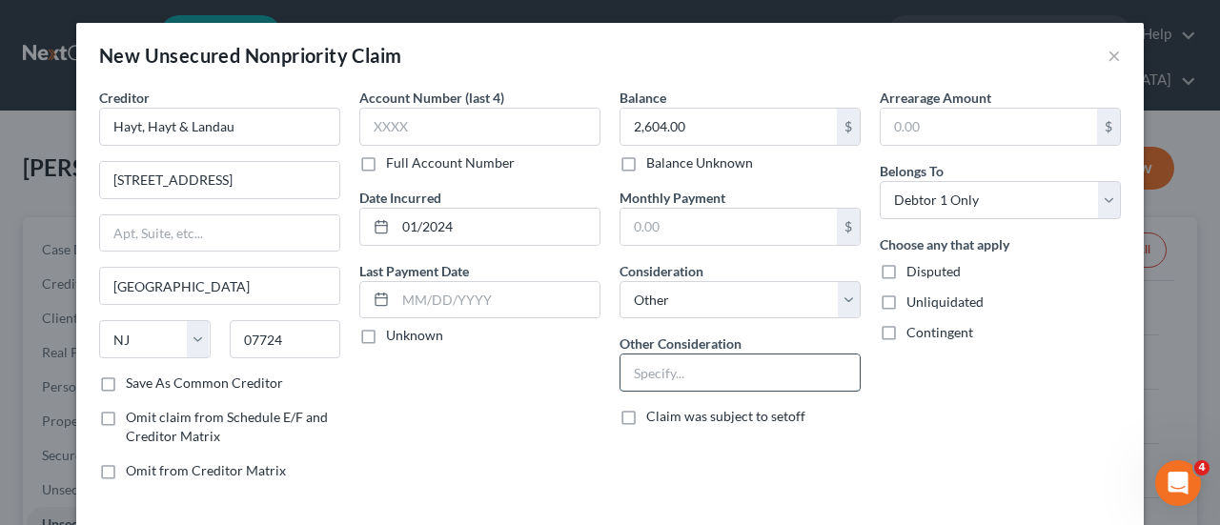
click at [648, 372] on input "text" at bounding box center [740, 373] width 239 height 36
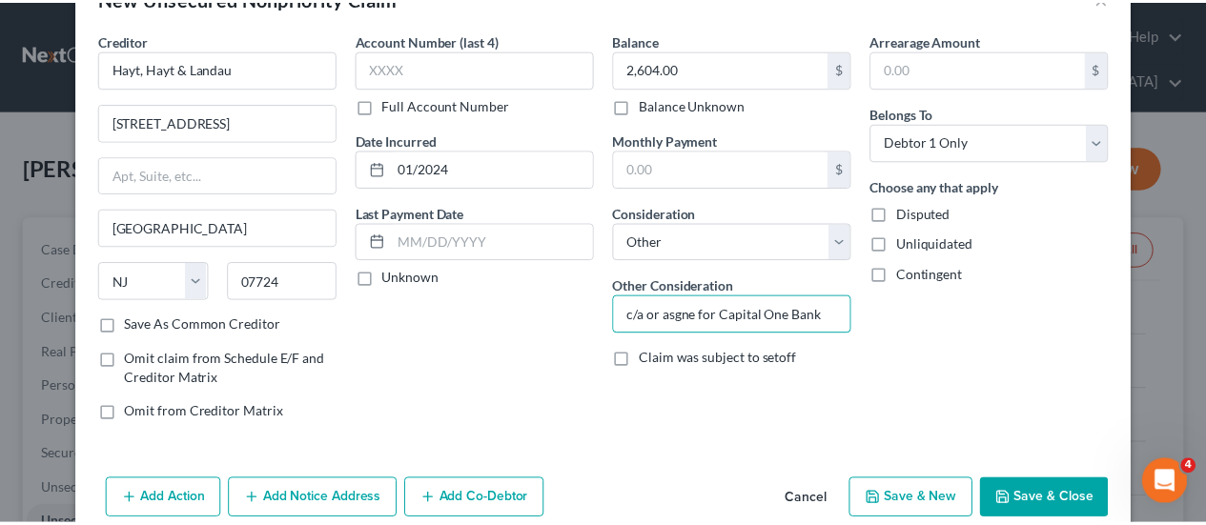
scroll to position [86, 0]
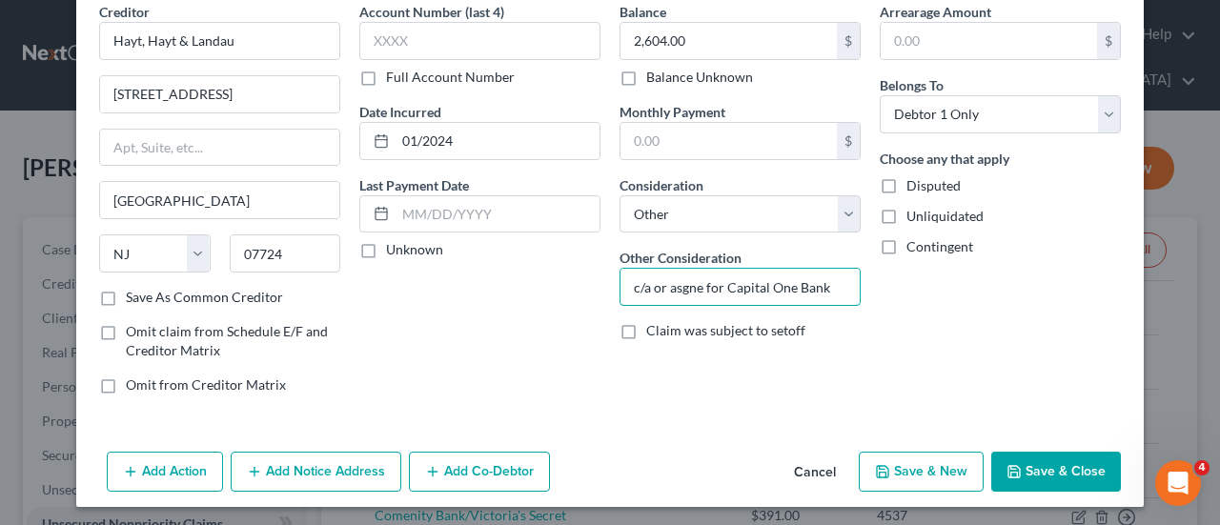
type input "c/a or asgne for Capital One Bank"
click at [1043, 472] on button "Save & Close" at bounding box center [1056, 472] width 130 height 40
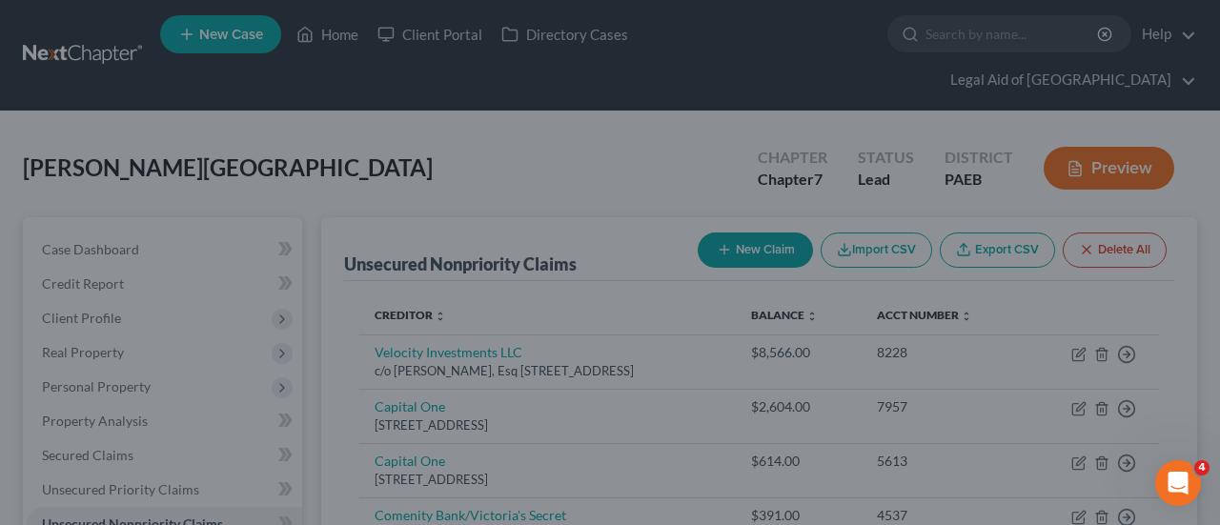
type input "0.00"
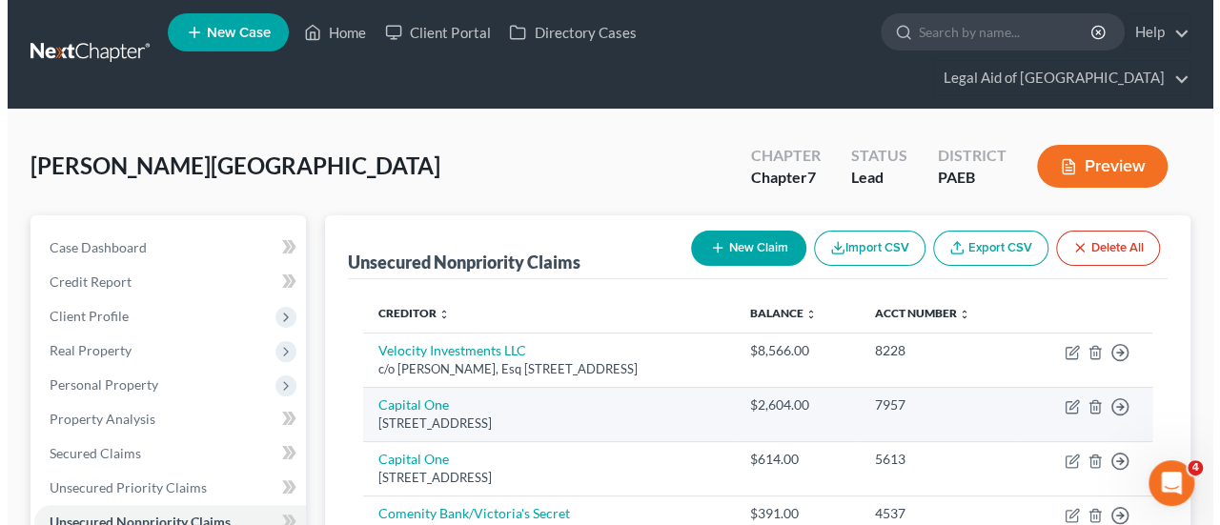
scroll to position [0, 0]
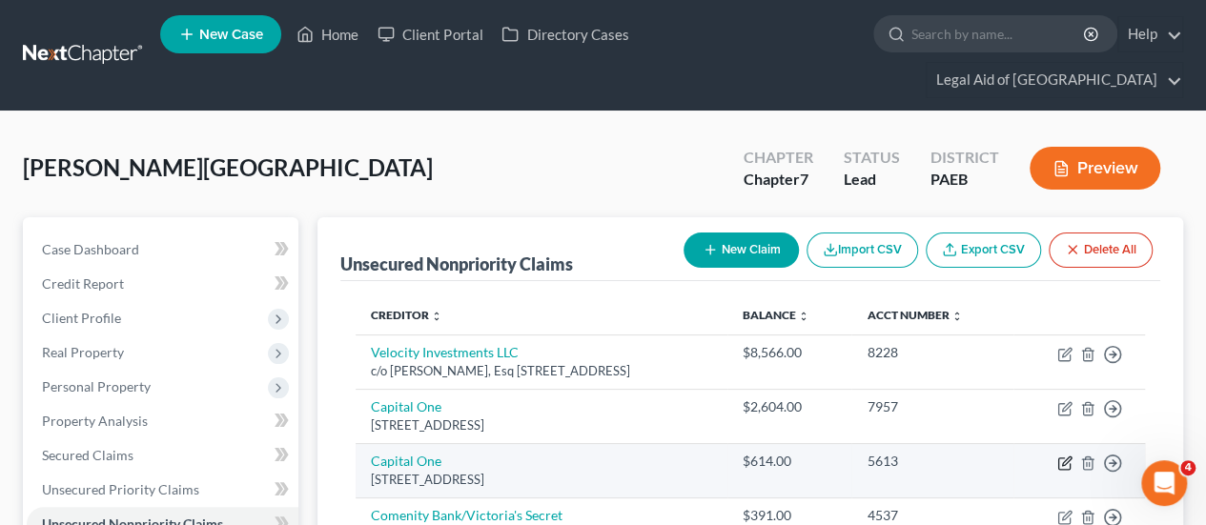
click at [1064, 456] on icon "button" at bounding box center [1064, 463] width 15 height 15
select select "46"
select select "2"
select select "0"
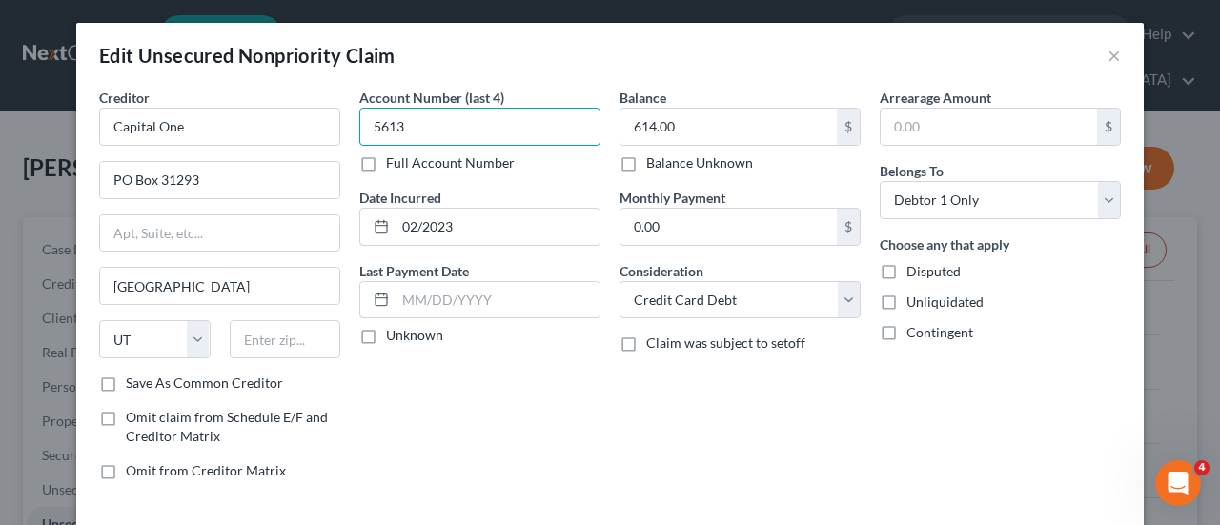
drag, startPoint x: 412, startPoint y: 127, endPoint x: 363, endPoint y: 127, distance: 48.6
click at [360, 130] on input "5613" at bounding box center [479, 127] width 241 height 38
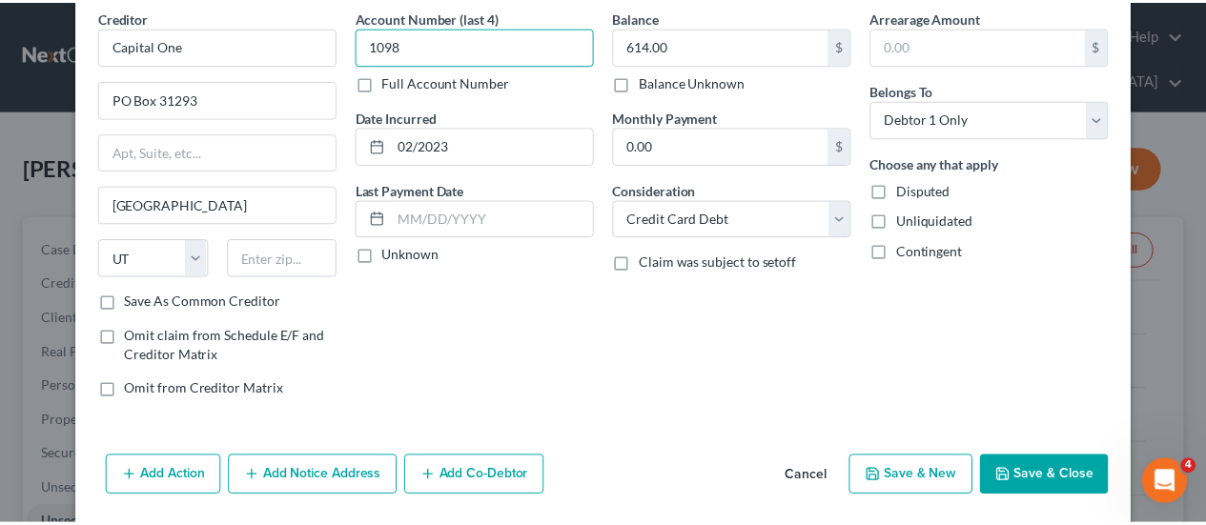
scroll to position [141, 0]
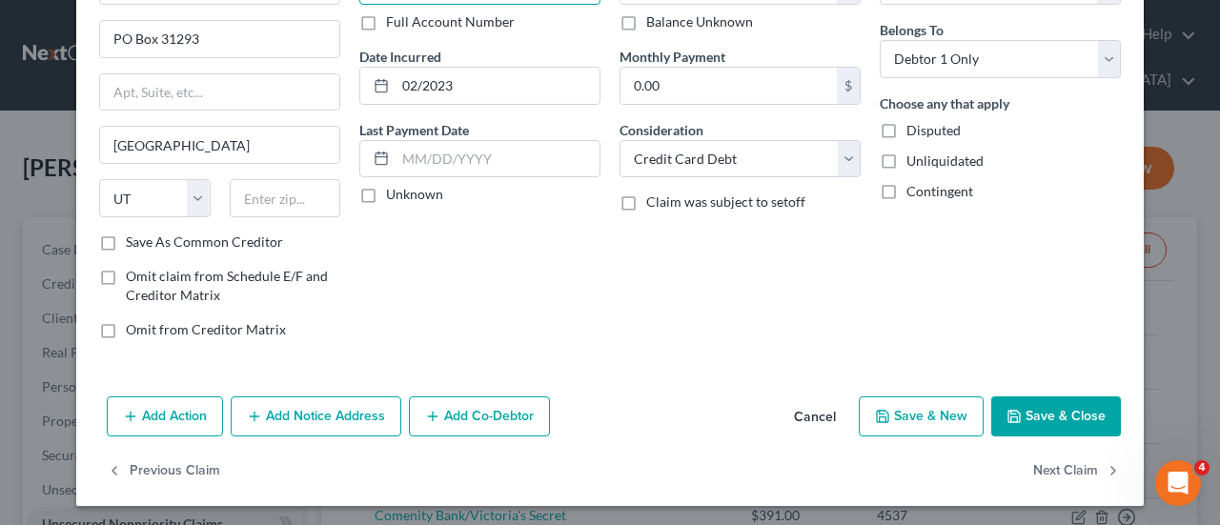
type input "1098"
click at [1038, 413] on button "Save & Close" at bounding box center [1056, 417] width 130 height 40
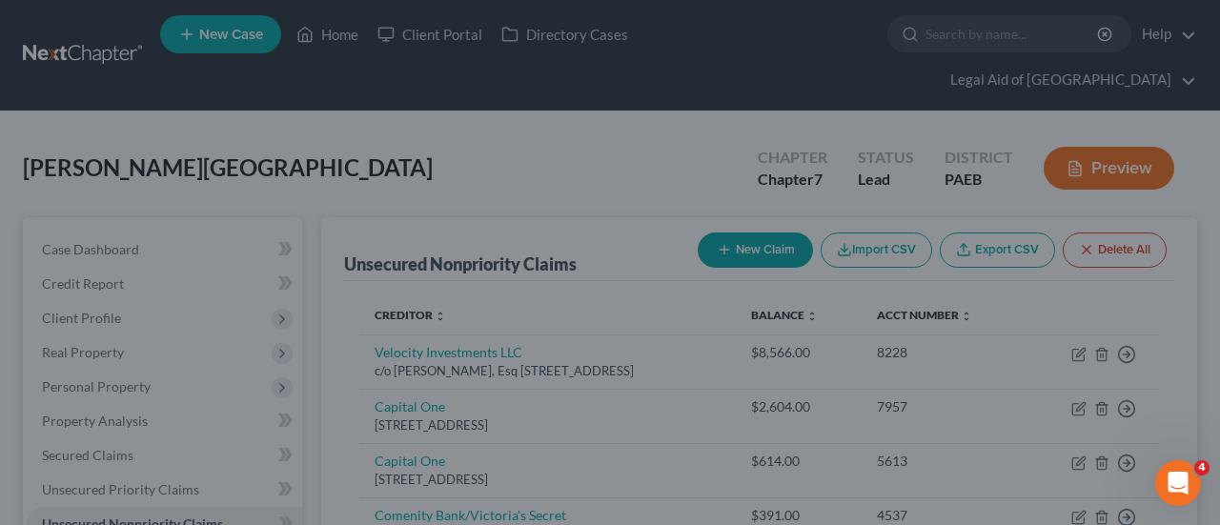
type input "0"
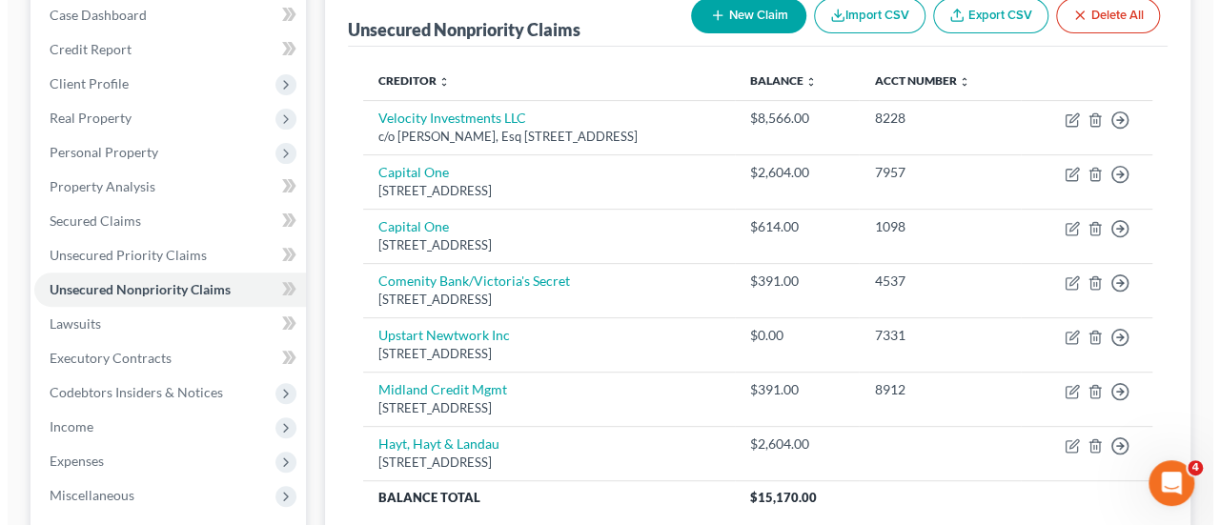
scroll to position [286, 0]
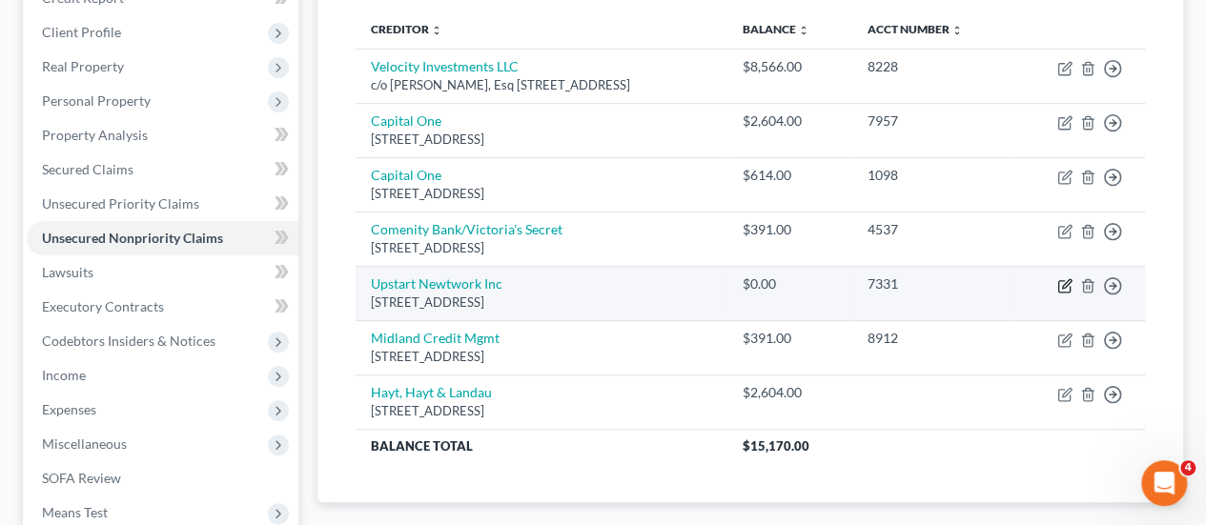
click at [1068, 278] on icon "button" at bounding box center [1064, 285] width 15 height 15
select select "4"
select select "14"
select select "0"
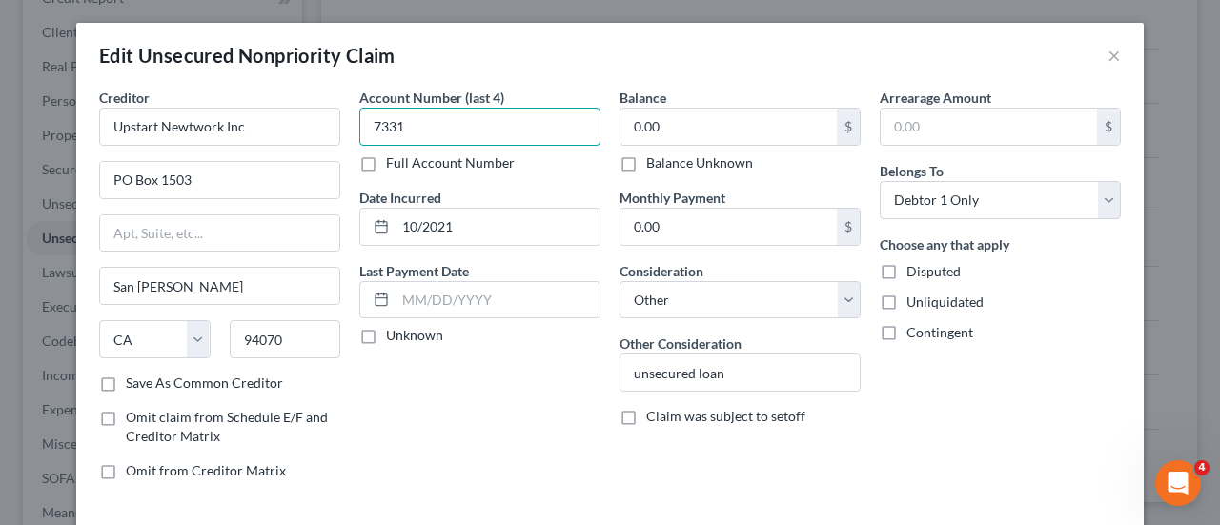
click at [414, 129] on input "7331" at bounding box center [479, 127] width 241 height 38
type input "7"
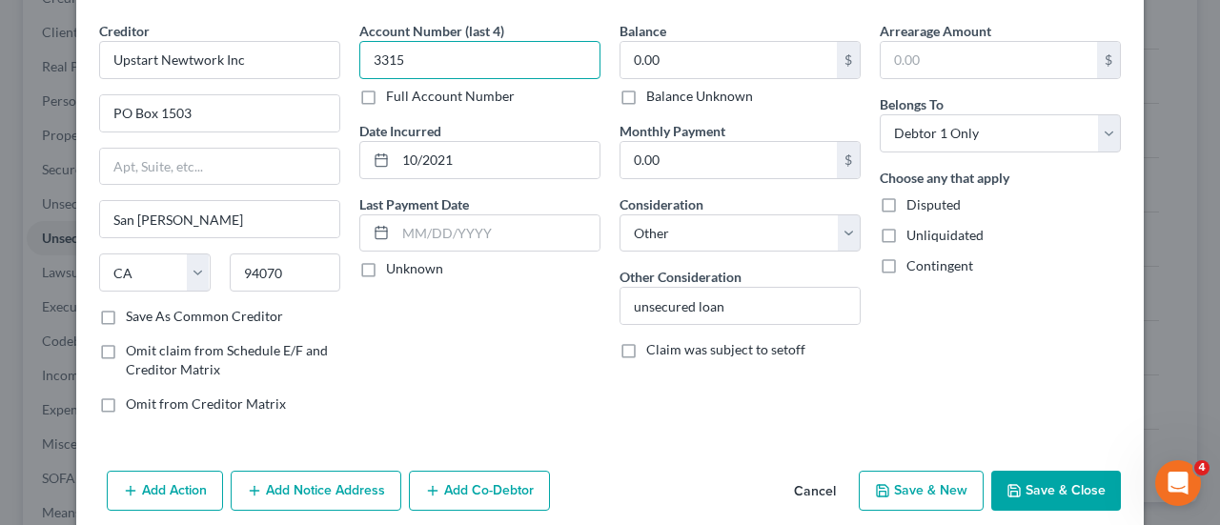
scroll to position [95, 0]
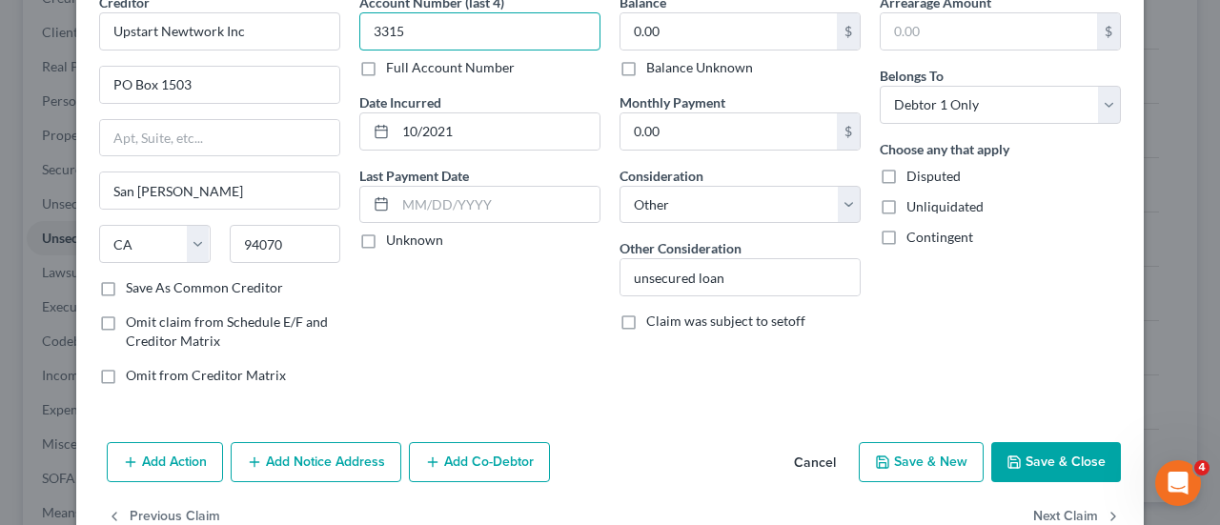
type input "3315"
click at [1077, 459] on button "Save & Close" at bounding box center [1056, 462] width 130 height 40
type input "0"
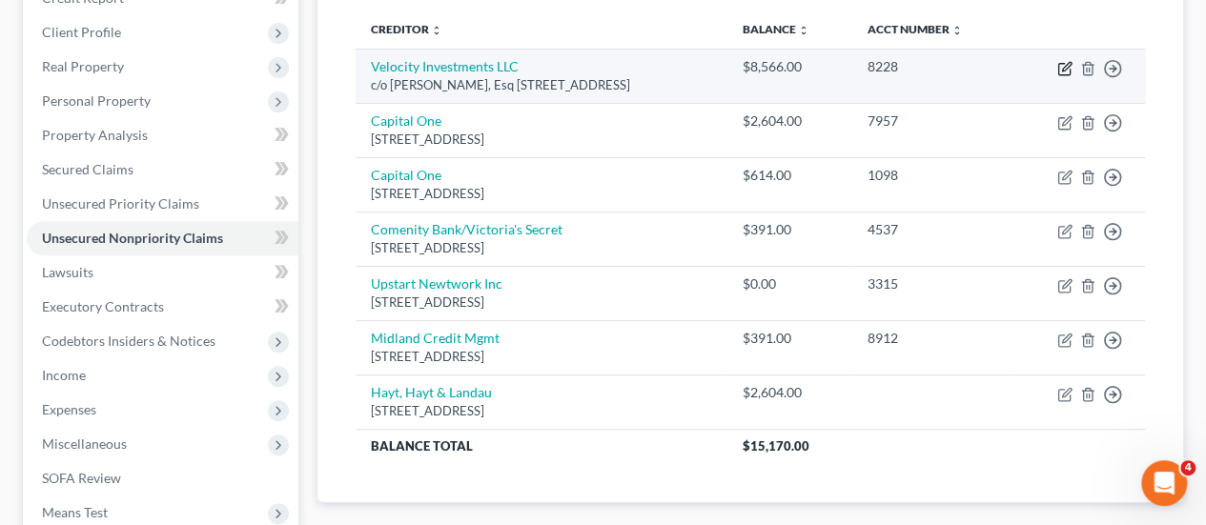
click at [1064, 62] on icon "button" at bounding box center [1066, 66] width 9 height 9
select select "39"
select select "14"
select select "0"
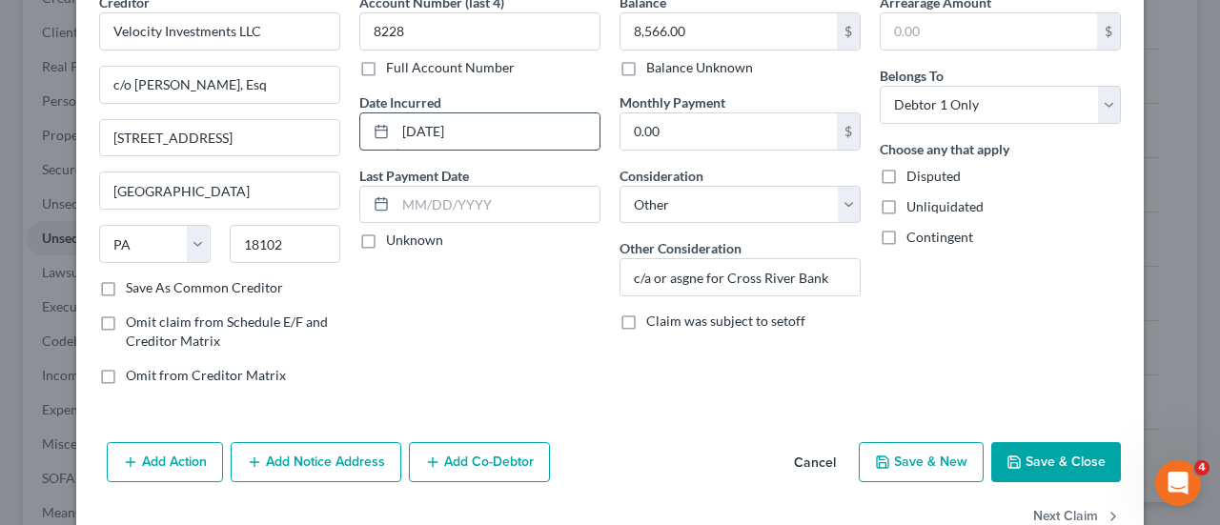
click at [478, 129] on input "[DATE]" at bounding box center [498, 131] width 204 height 36
click at [1068, 459] on button "Save & Close" at bounding box center [1056, 462] width 130 height 40
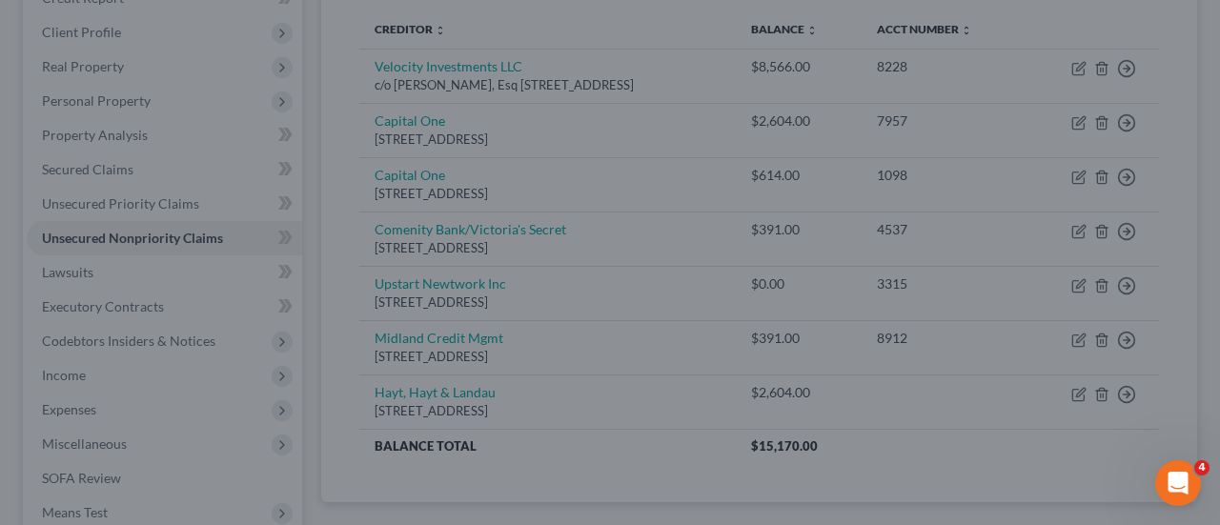
type input "0"
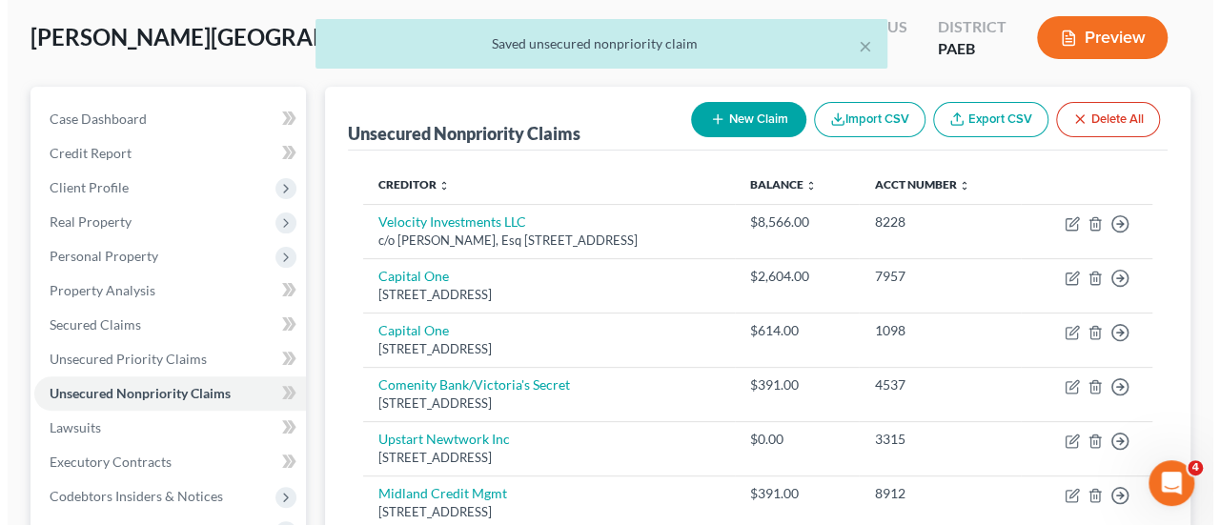
scroll to position [0, 0]
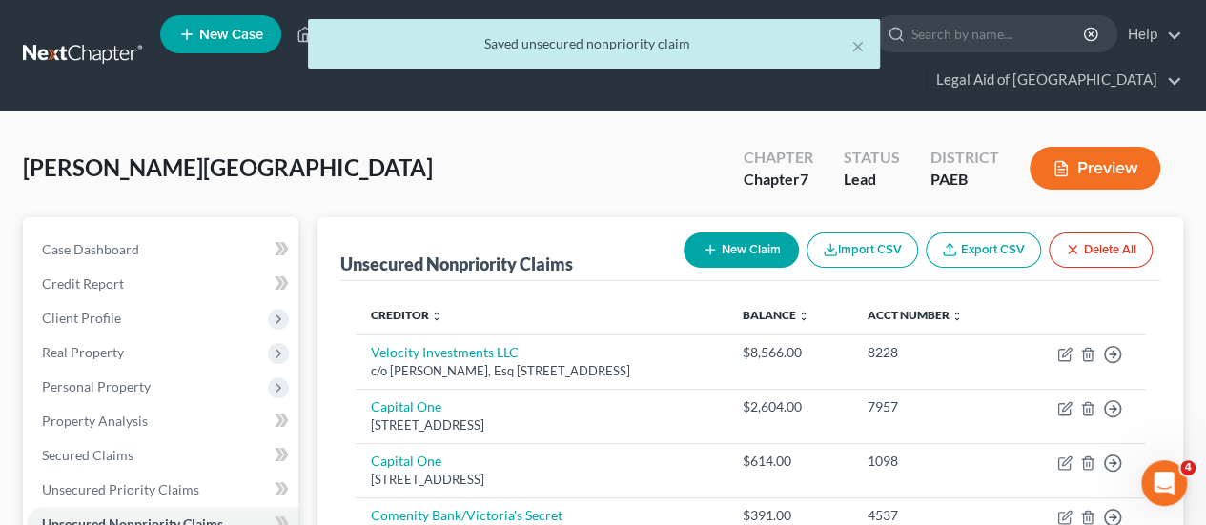
click at [755, 233] on button "New Claim" at bounding box center [741, 250] width 115 height 35
select select "0"
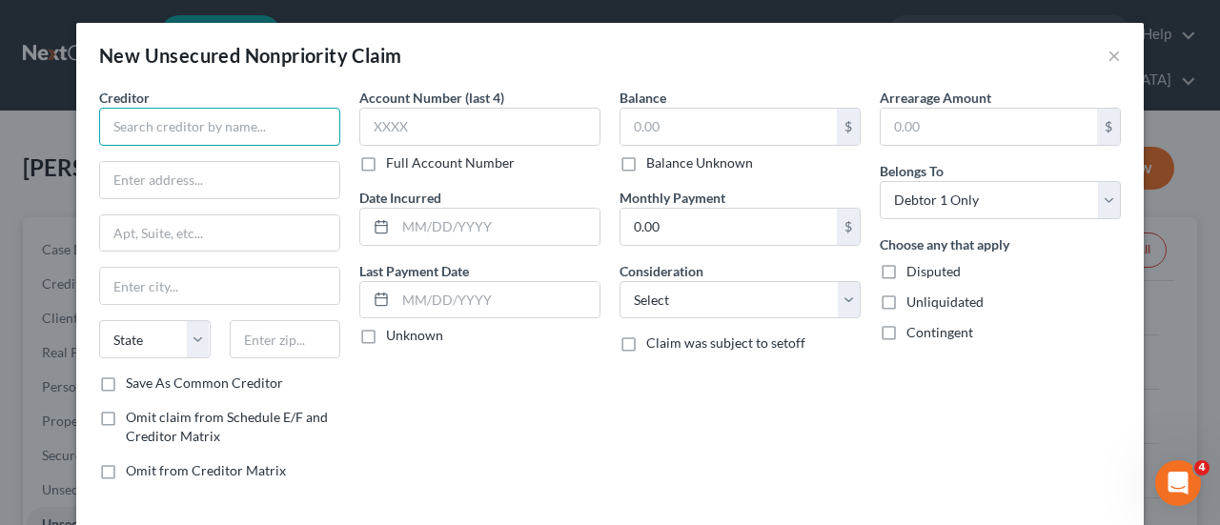
click at [204, 123] on input "text" at bounding box center [219, 127] width 241 height 38
type input "Cross River Bank"
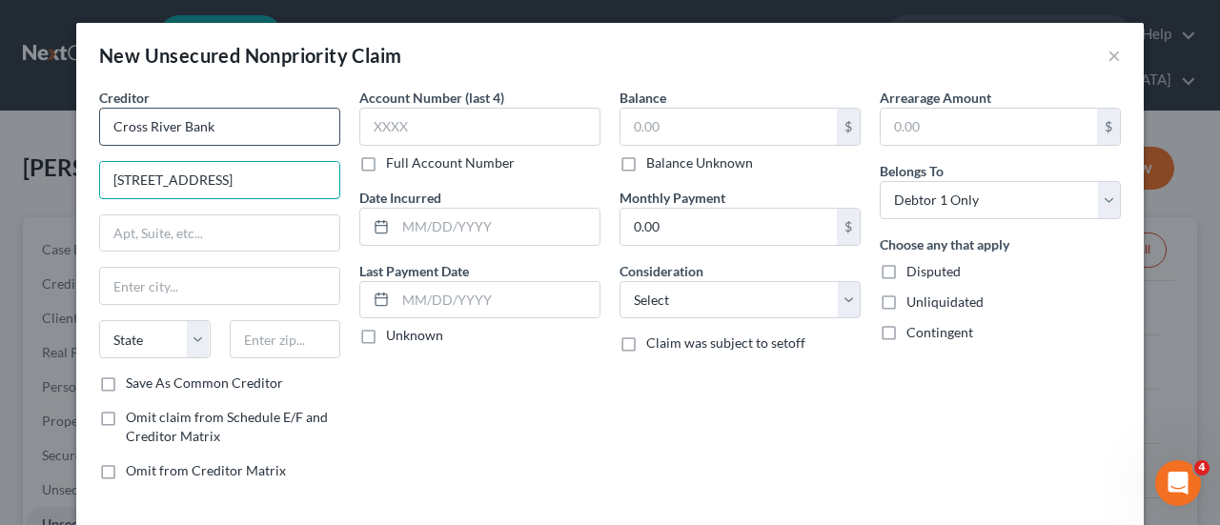
type input "[STREET_ADDRESS]"
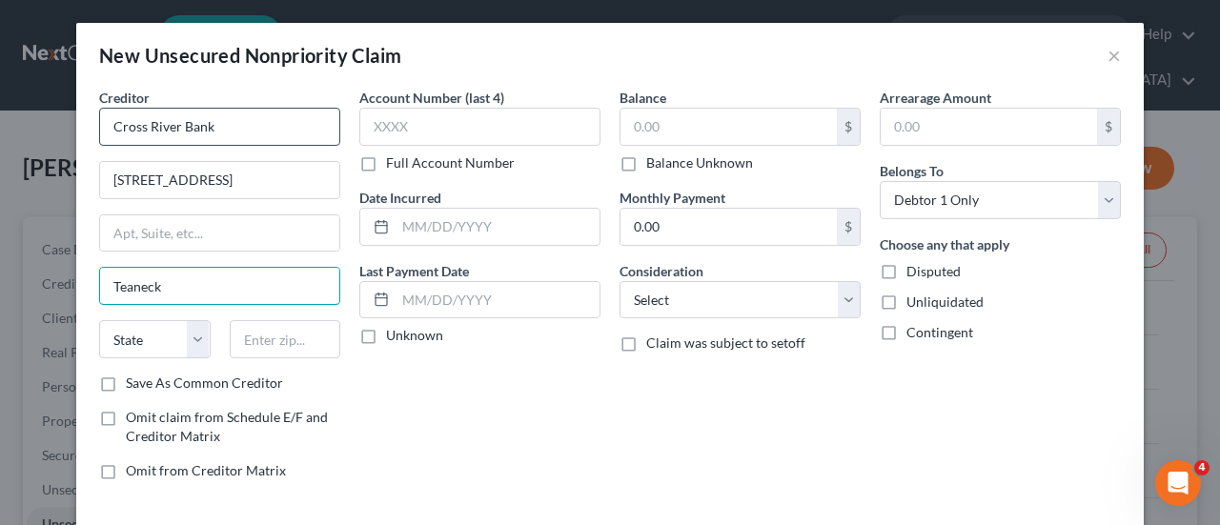
type input "Teaneck"
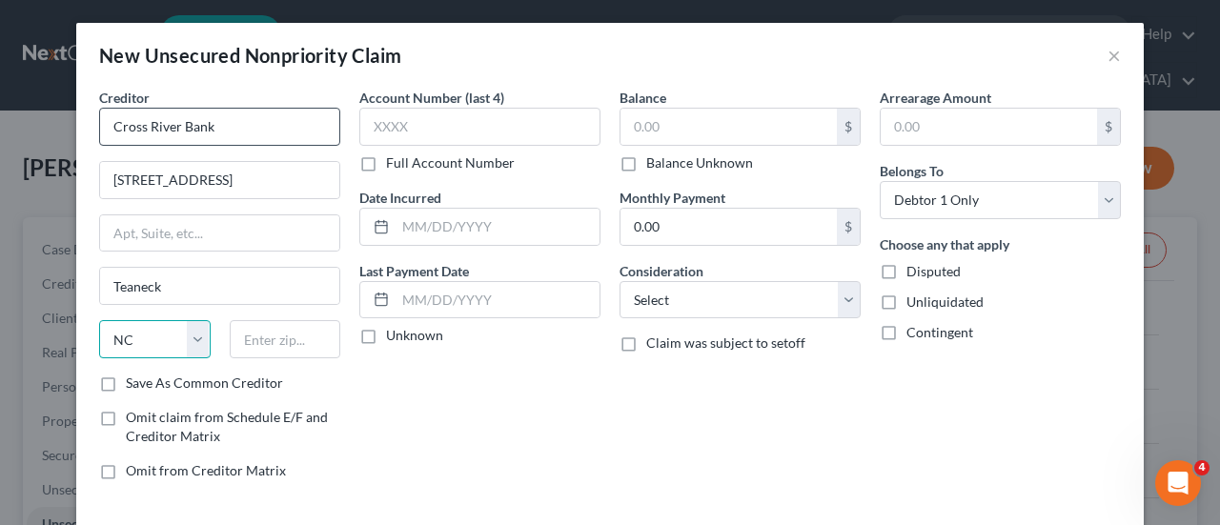
select select "33"
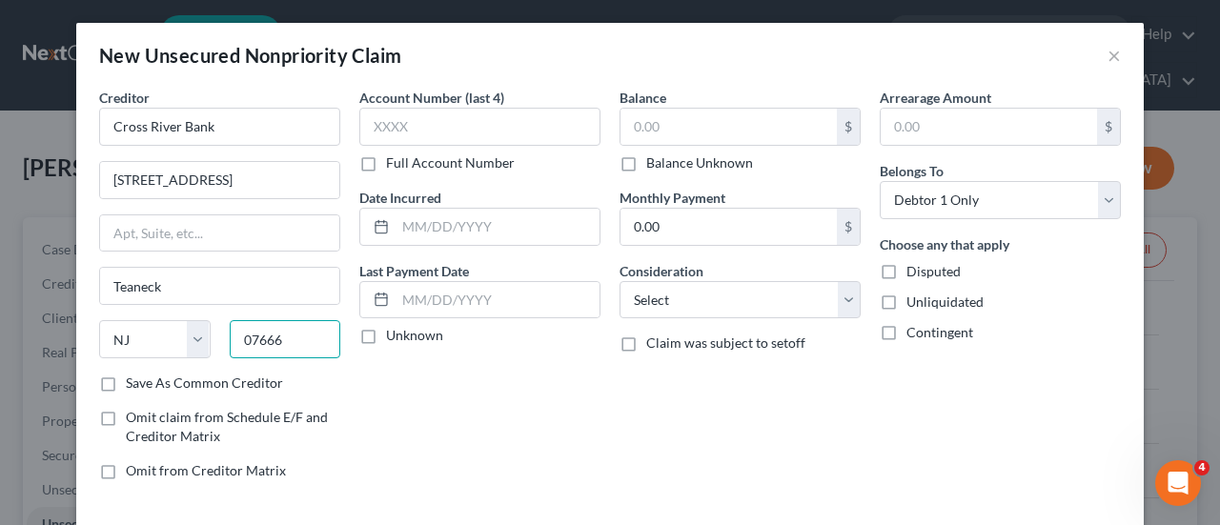
type input "07666"
click at [126, 382] on label "Save As Common Creditor" at bounding box center [204, 383] width 157 height 19
click at [133, 382] on input "Save As Common Creditor" at bounding box center [139, 380] width 12 height 12
checkbox input "true"
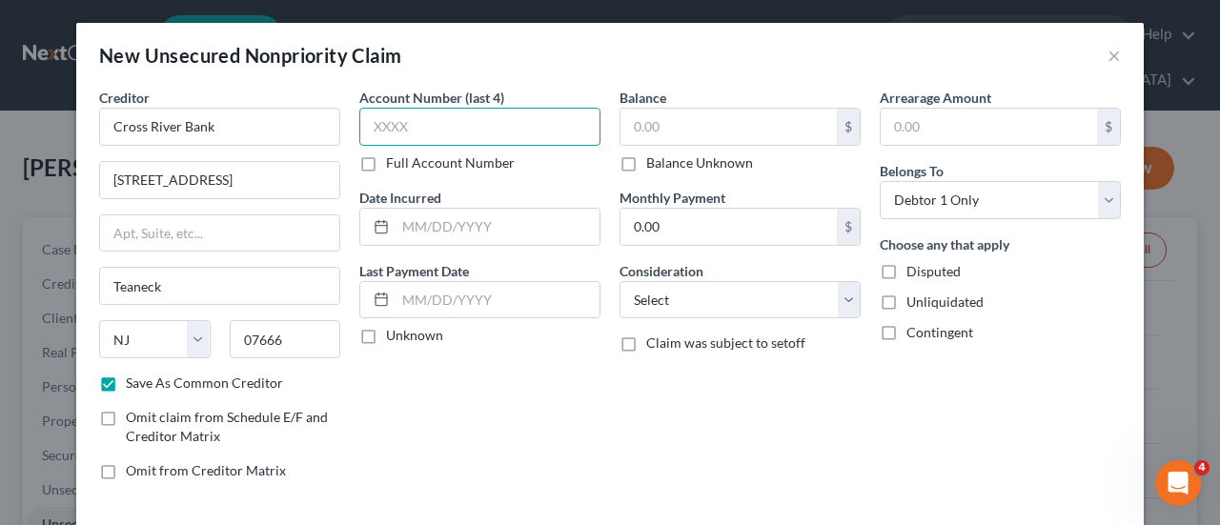
click at [429, 134] on input "text" at bounding box center [479, 127] width 241 height 38
type input "3105"
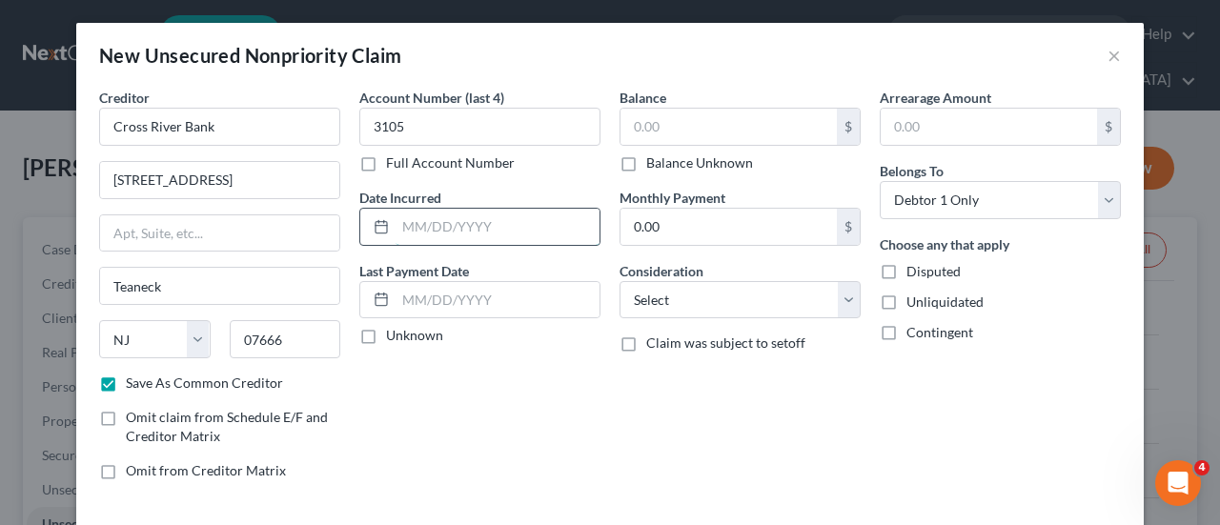
click at [446, 225] on input "text" at bounding box center [498, 227] width 204 height 36
type input "11/2020"
click at [679, 133] on input "text" at bounding box center [729, 127] width 216 height 36
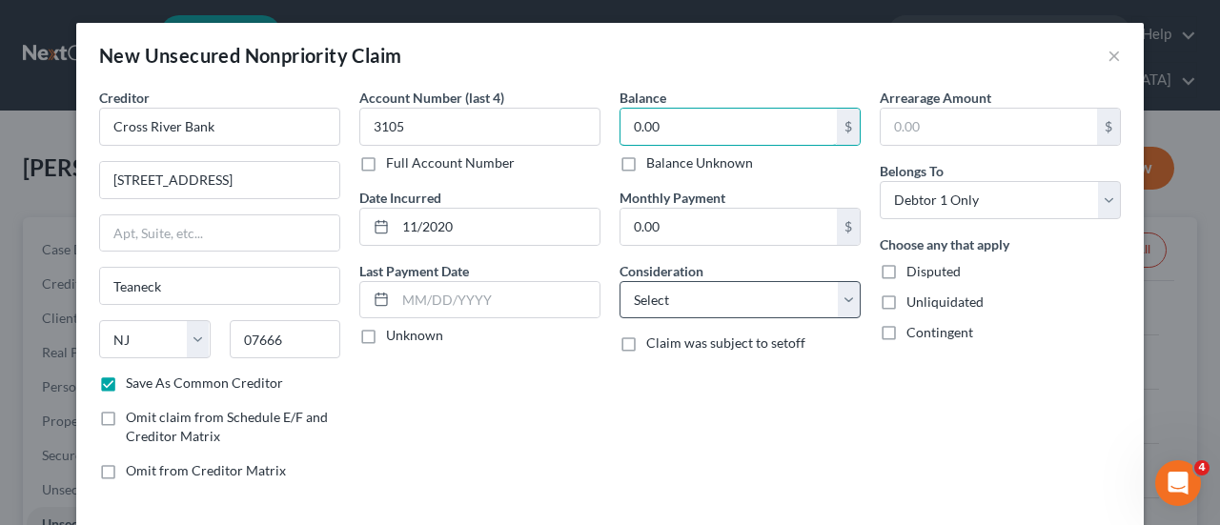
type input "0.00"
click at [843, 300] on select "Select Cable / Satellite Services Collection Agency Credit Card Debt Debt Couns…" at bounding box center [740, 300] width 241 height 38
select select "14"
click at [620, 281] on select "Select Cable / Satellite Services Collection Agency Credit Card Debt Debt Couns…" at bounding box center [740, 300] width 241 height 38
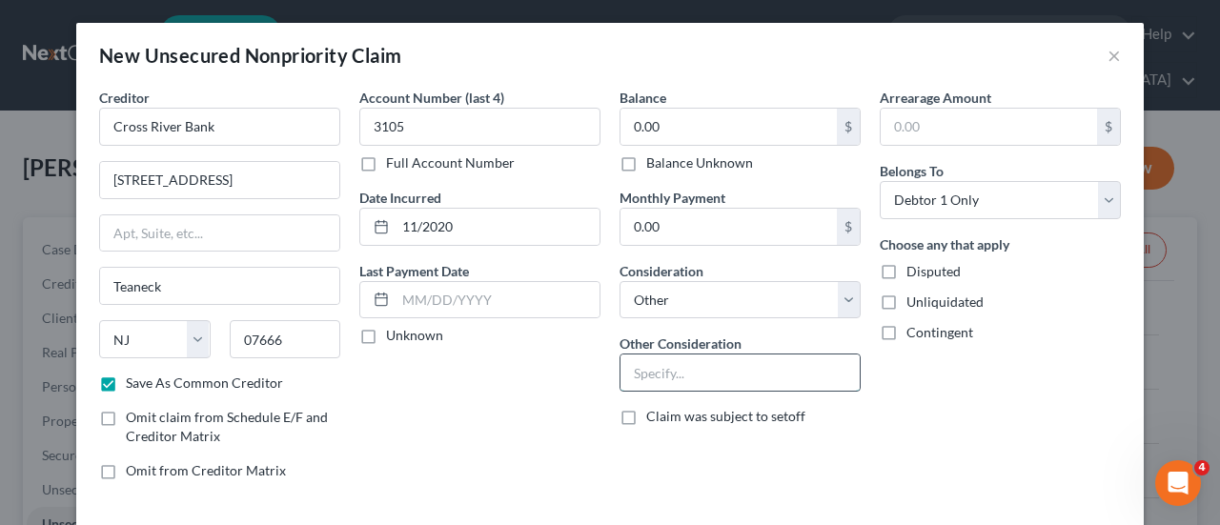
click at [660, 363] on input "text" at bounding box center [740, 373] width 239 height 36
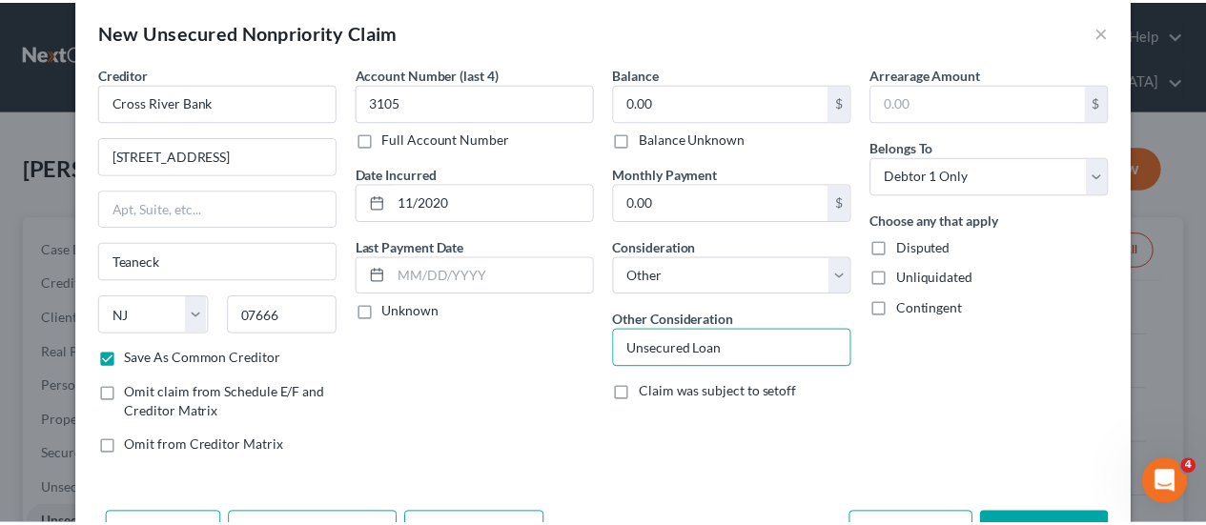
scroll to position [86, 0]
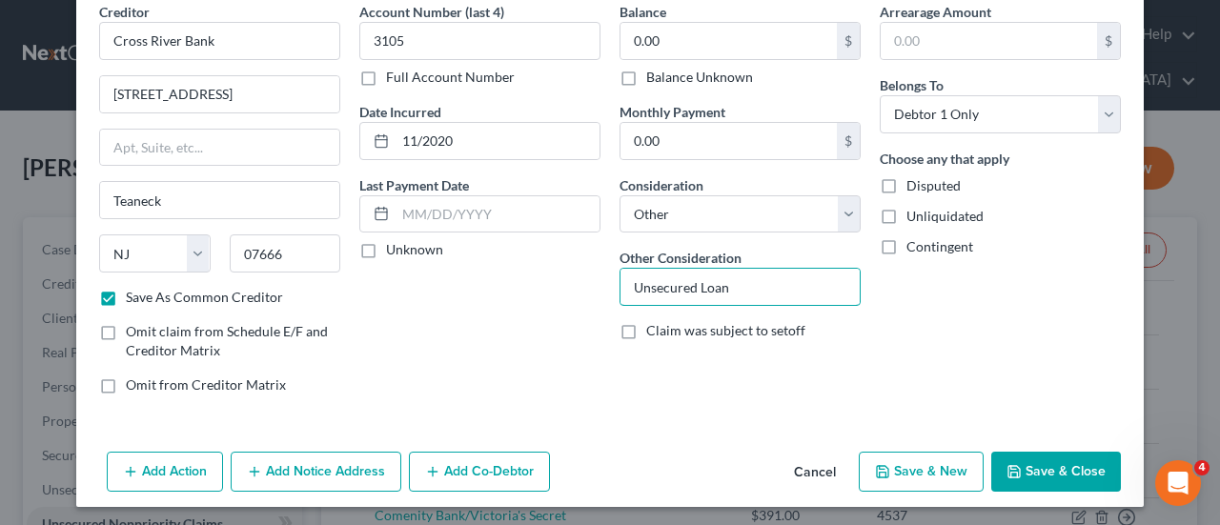
type input "Unsecured Loan"
click at [1051, 467] on button "Save & Close" at bounding box center [1056, 472] width 130 height 40
checkbox input "false"
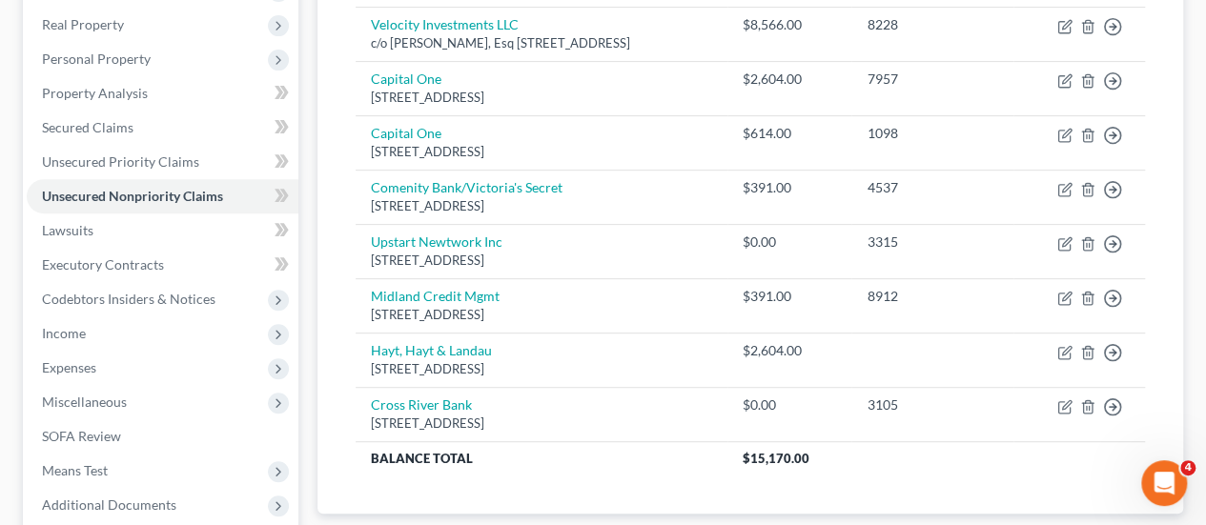
scroll to position [477, 0]
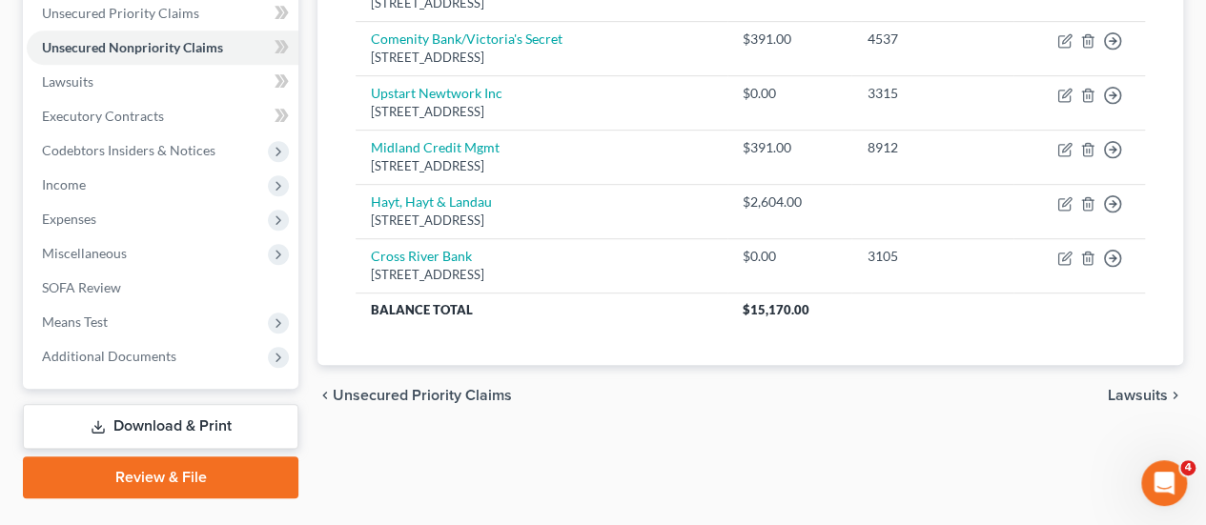
click at [1148, 388] on span "Lawsuits" at bounding box center [1138, 395] width 60 height 15
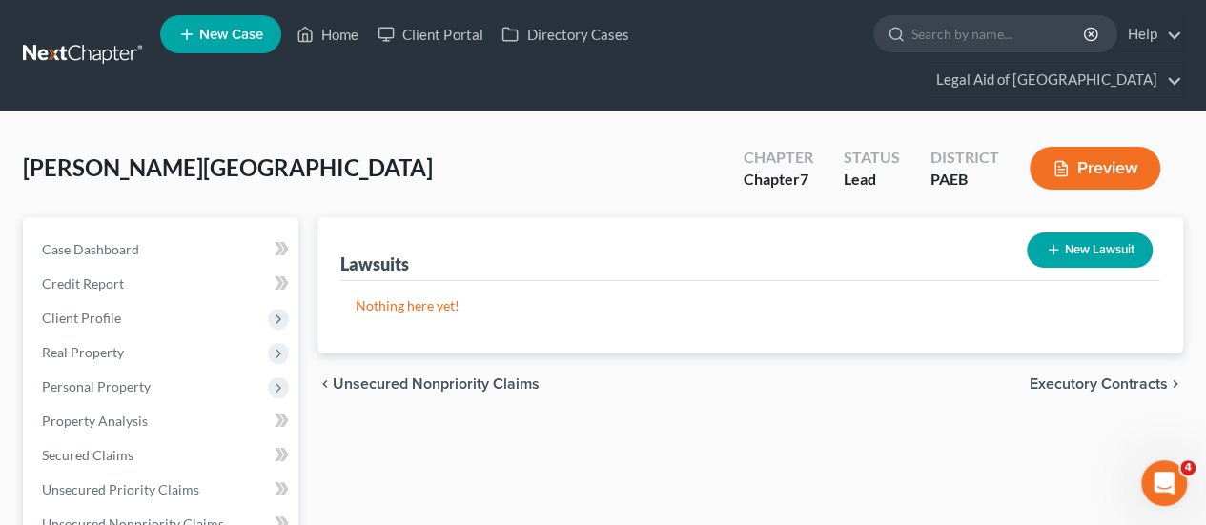
click at [1096, 233] on button "New Lawsuit" at bounding box center [1090, 250] width 126 height 35
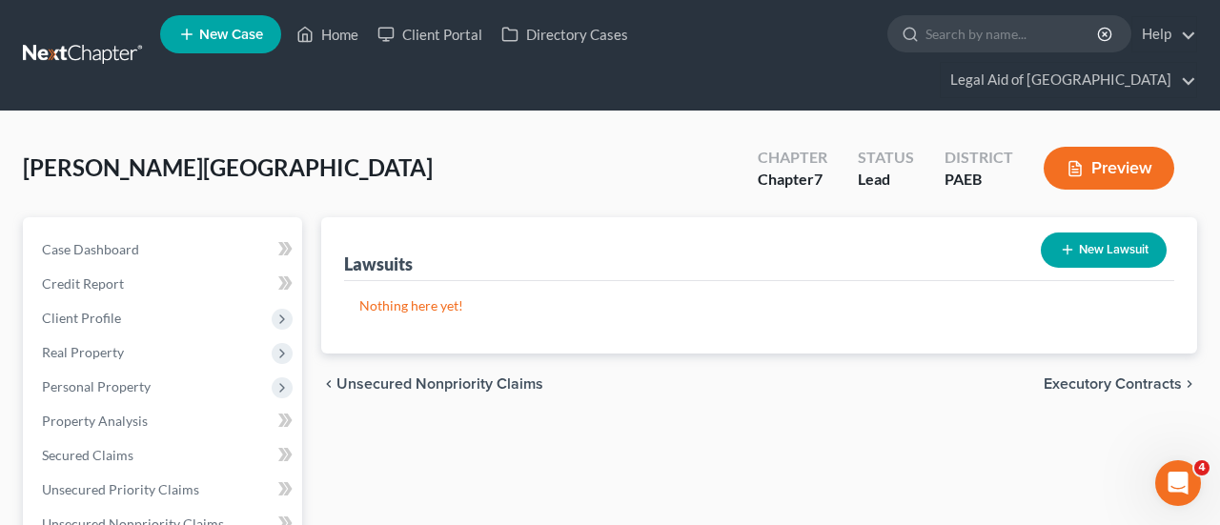
select select "0"
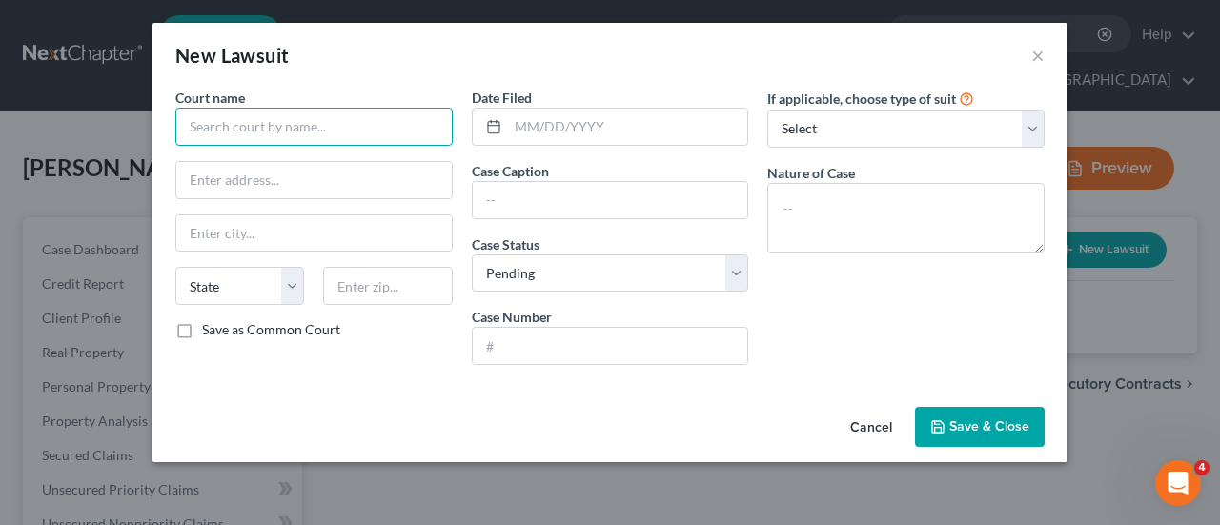
click at [256, 129] on input "text" at bounding box center [313, 127] width 277 height 38
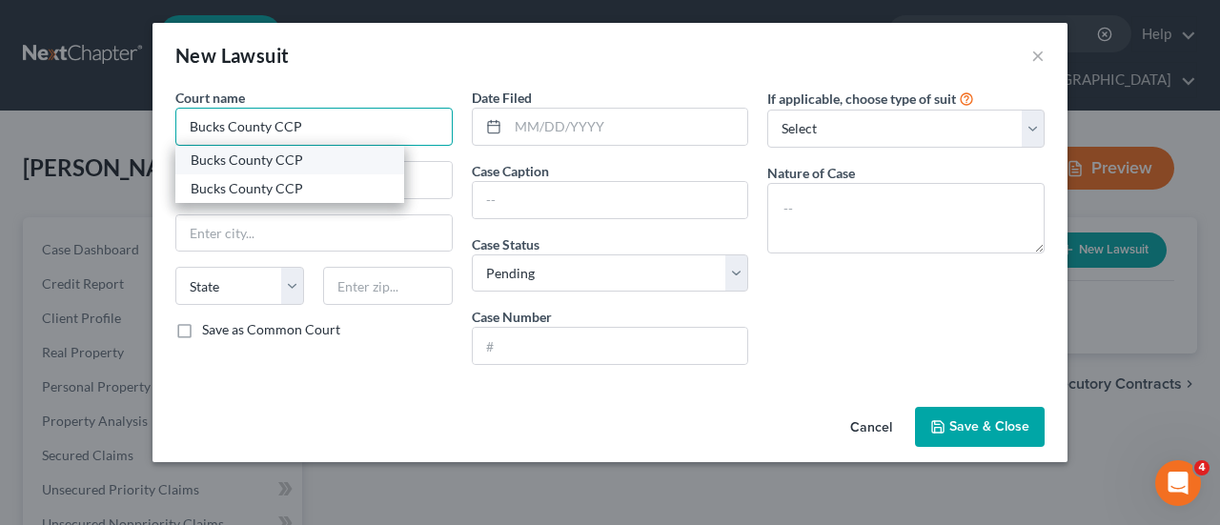
type input "Bucks County CCP"
click at [261, 167] on div "Bucks County CCP" at bounding box center [290, 160] width 198 height 19
type input "[STREET_ADDRESS]"
type input "[GEOGRAPHIC_DATA]"
select select "39"
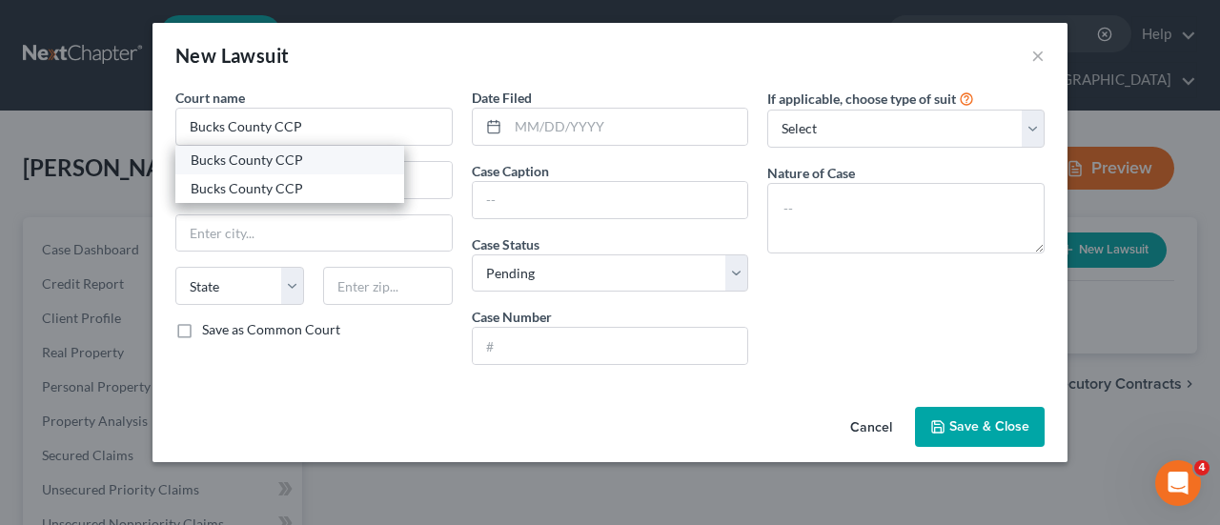
type input "18901"
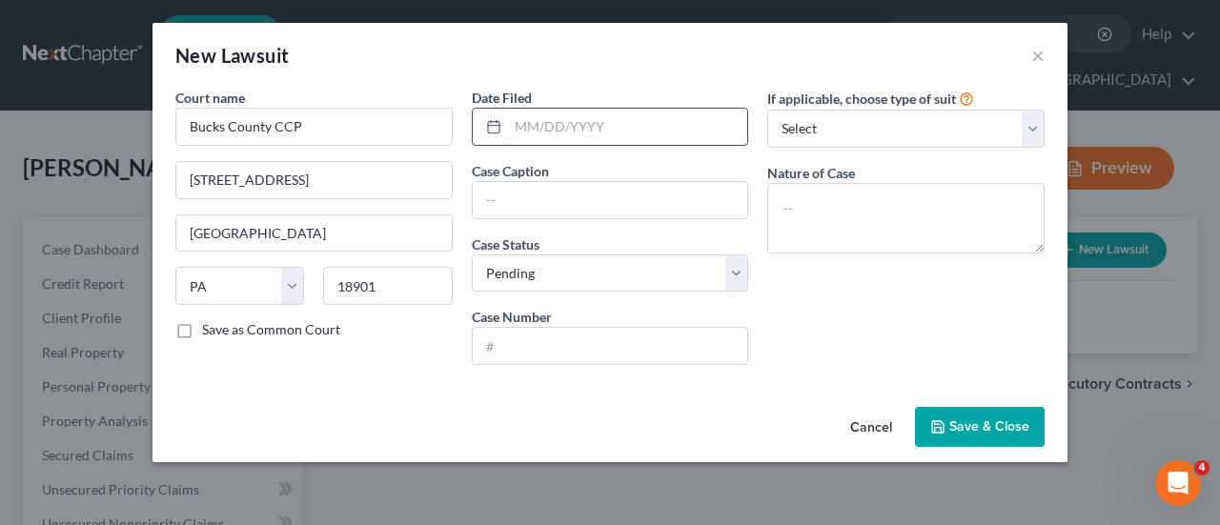
click at [536, 121] on input "text" at bounding box center [628, 127] width 240 height 36
type input "[DATE]"
click at [533, 199] on input "text" at bounding box center [611, 200] width 276 height 36
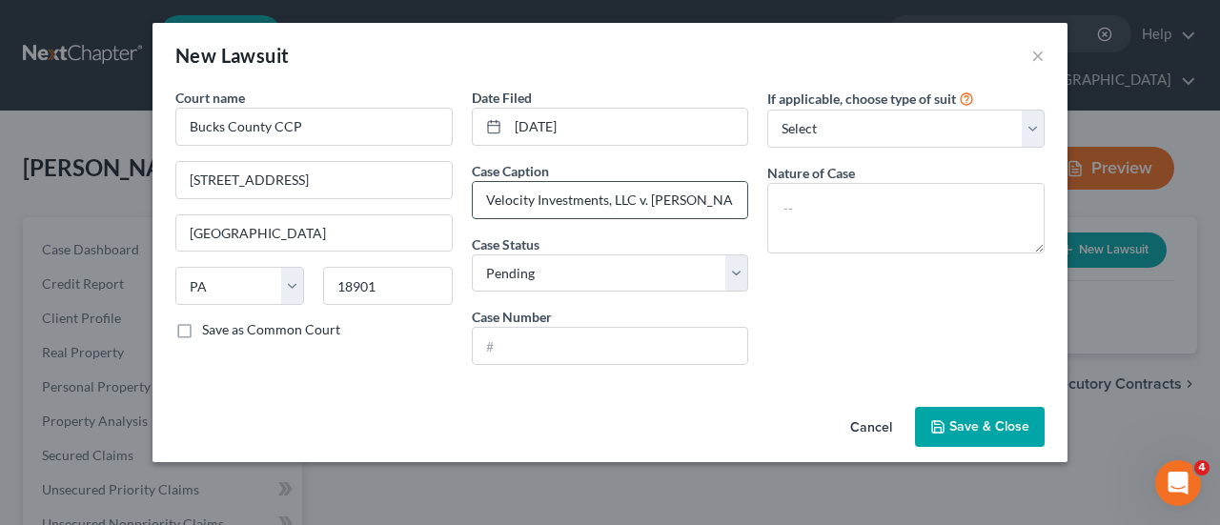
scroll to position [0, 8]
type input "Velocity Investments, LLC v. [PERSON_NAME]"
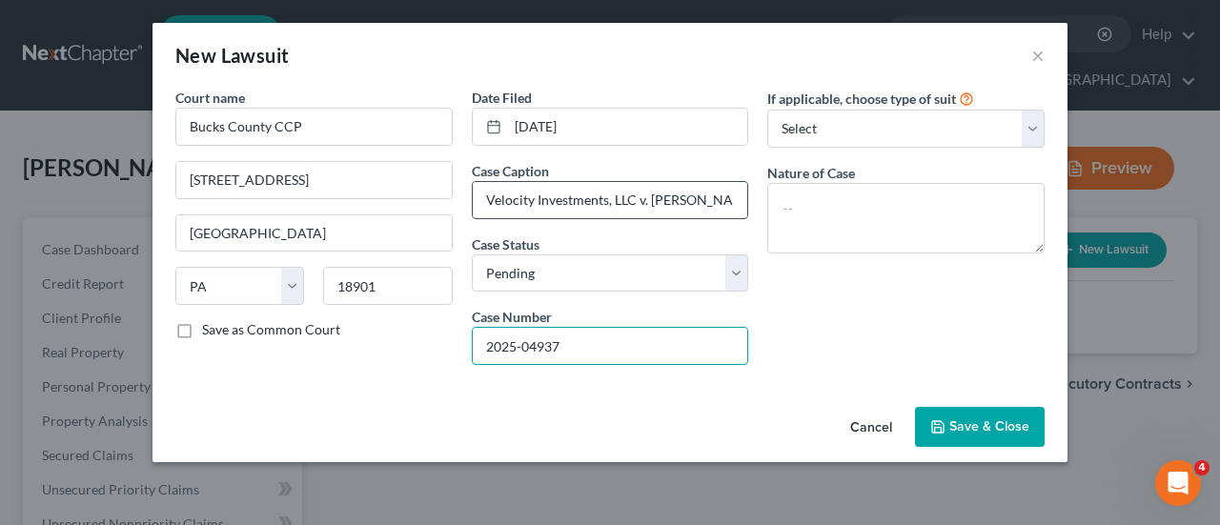
type input "2025-04937"
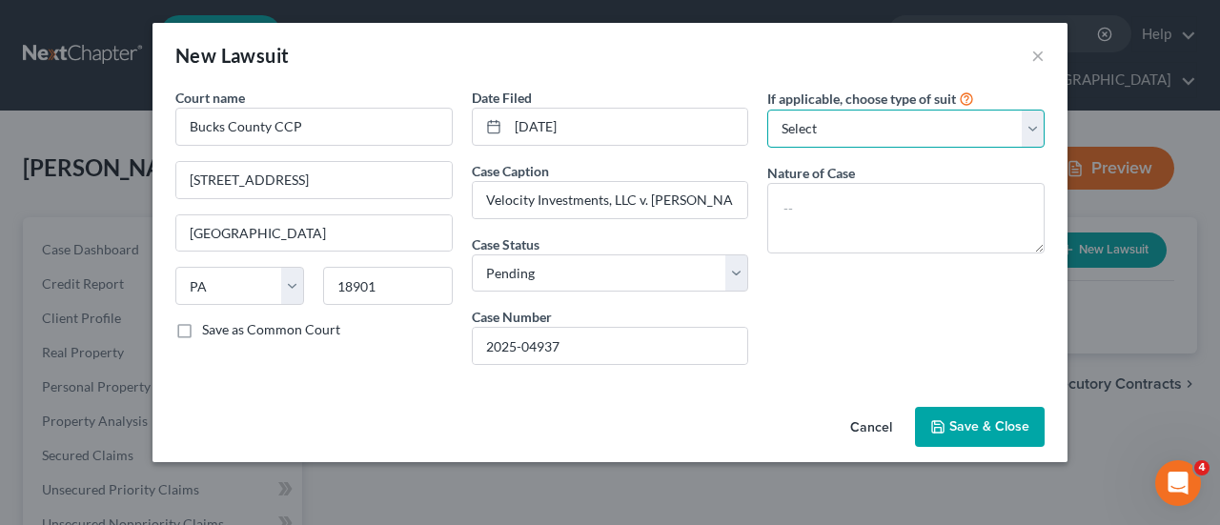
drag, startPoint x: 1033, startPoint y: 128, endPoint x: 1025, endPoint y: 121, distance: 10.9
click at [1030, 125] on select "Select Repossession Garnishment Foreclosure Attached, Seized, Or Levied Other" at bounding box center [905, 129] width 277 height 38
select select "4"
click at [767, 110] on select "Select Repossession Garnishment Foreclosure Attached, Seized, Or Levied Other" at bounding box center [905, 129] width 277 height 38
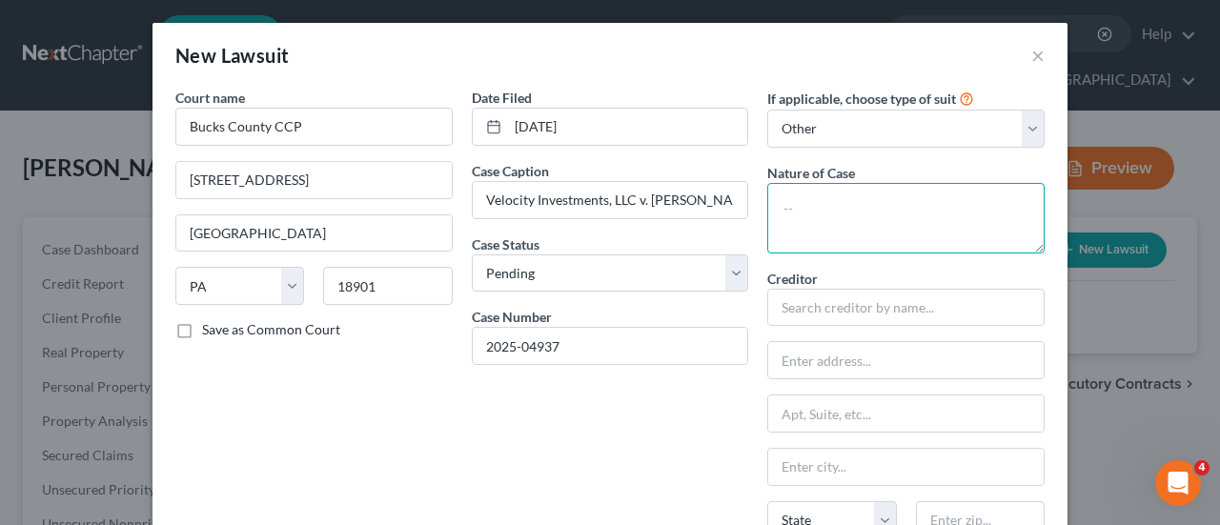
click at [789, 208] on textarea at bounding box center [905, 218] width 277 height 71
type textarea "Debt Collection - Civil Action"
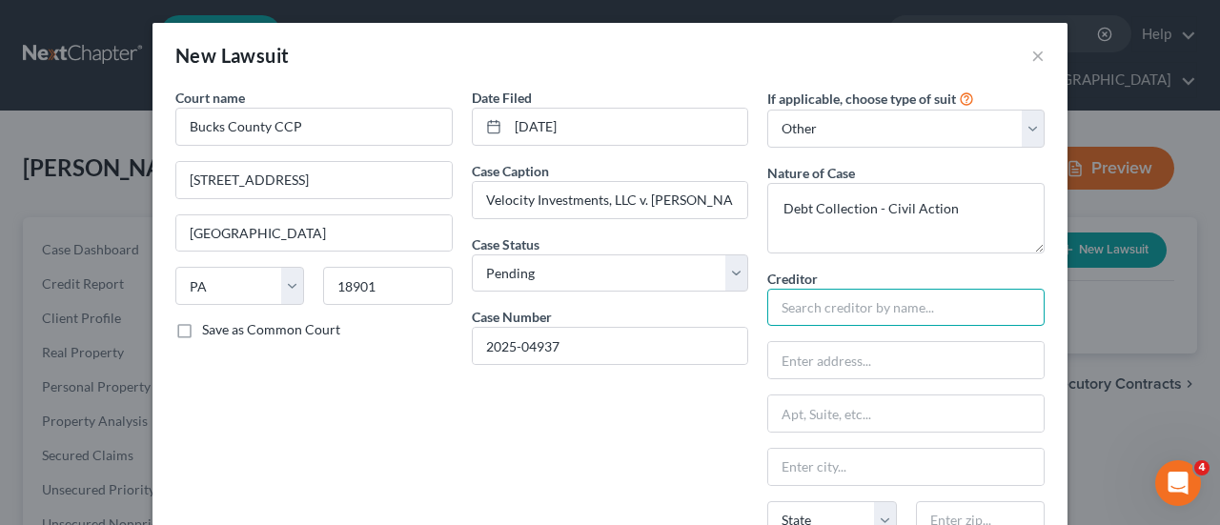
click at [818, 309] on input "text" at bounding box center [905, 308] width 277 height 38
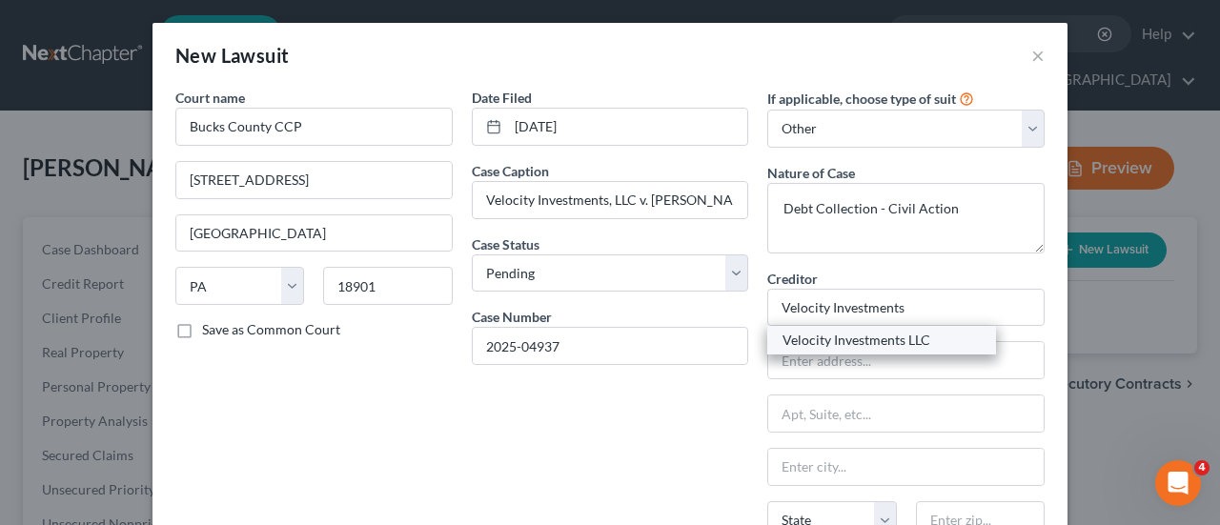
click at [929, 340] on div "Velocity Investments LLC" at bounding box center [882, 340] width 198 height 19
type input "Velocity Investments LLC"
type input "c/o [PERSON_NAME], Esq"
type input "[STREET_ADDRESS]"
type input "[GEOGRAPHIC_DATA]"
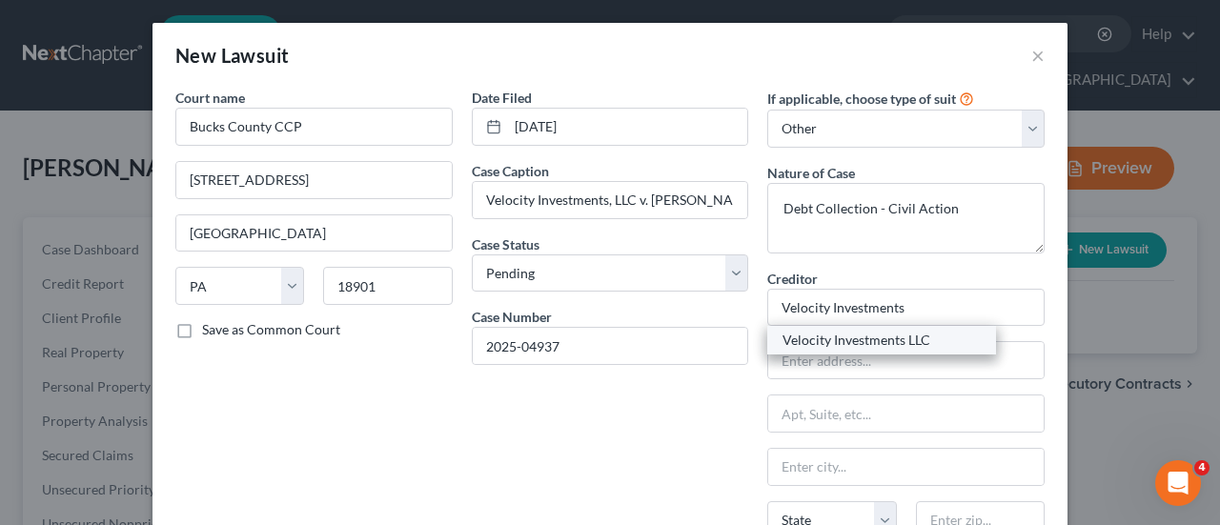
select select "39"
type input "18102"
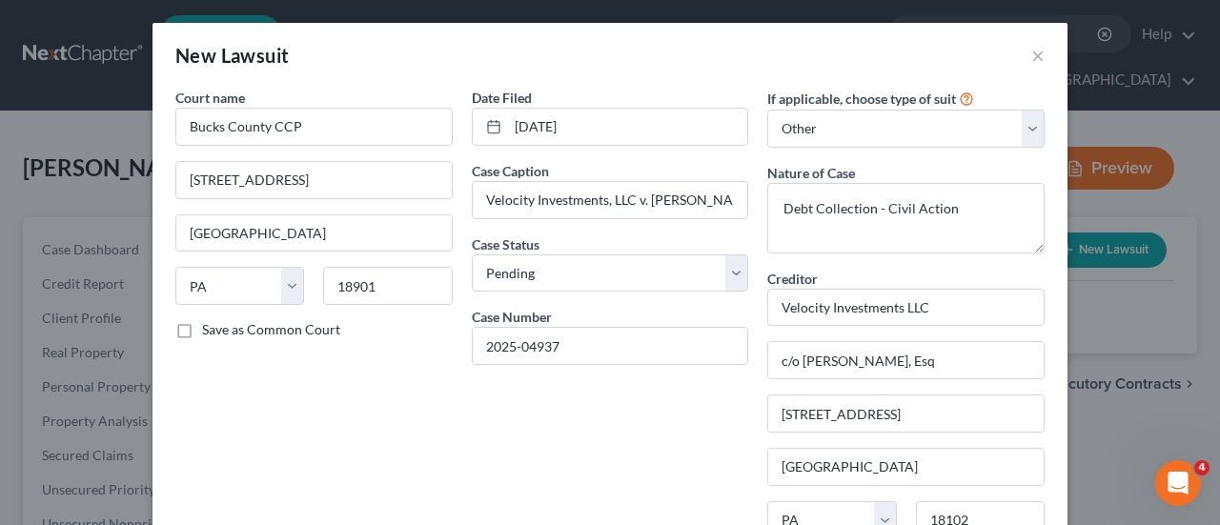
scroll to position [191, 0]
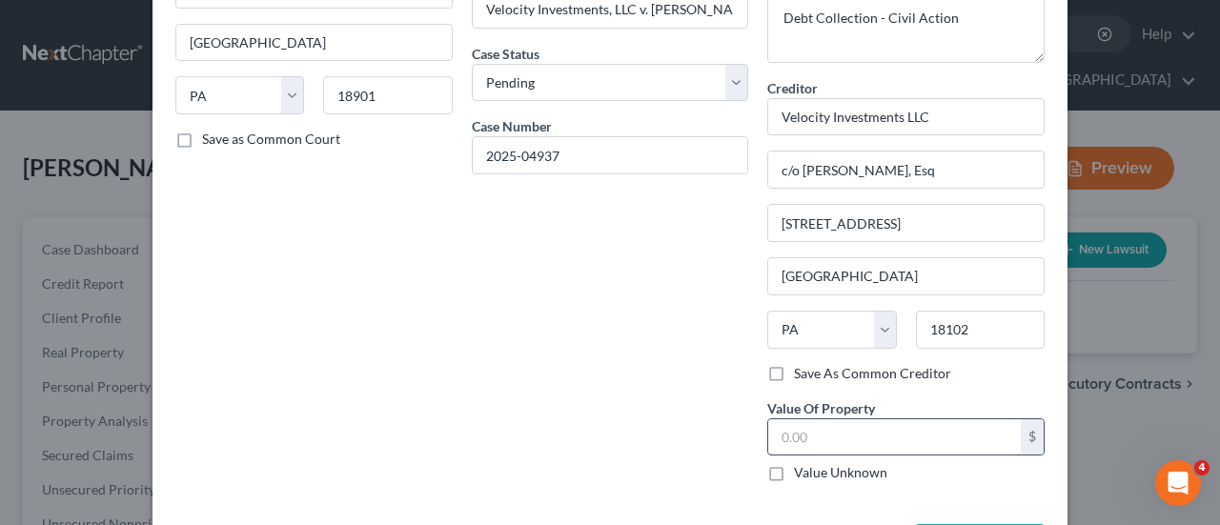
click at [835, 428] on input "text" at bounding box center [894, 437] width 253 height 36
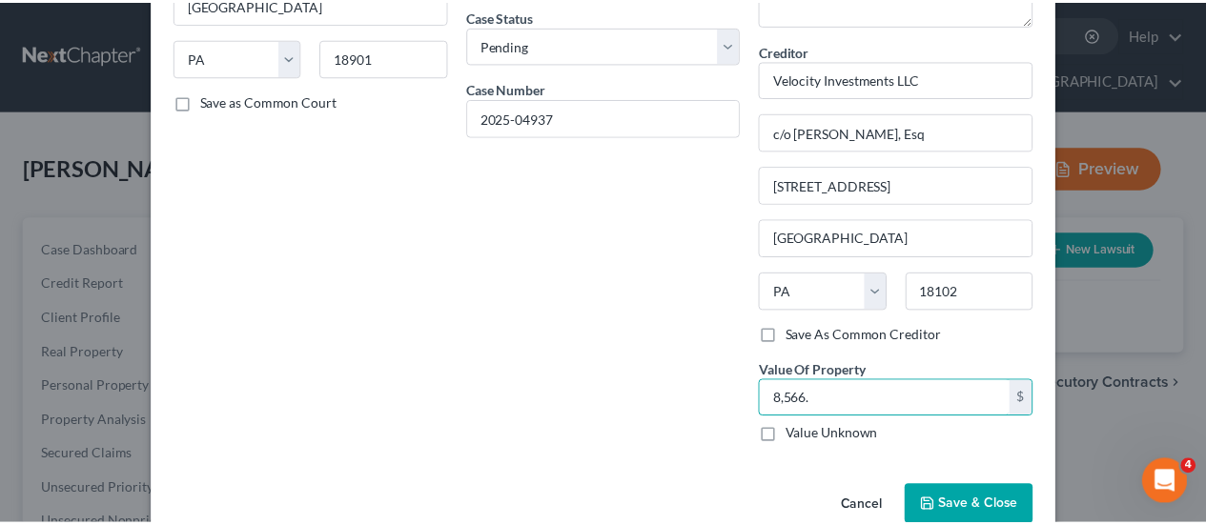
scroll to position [262, 0]
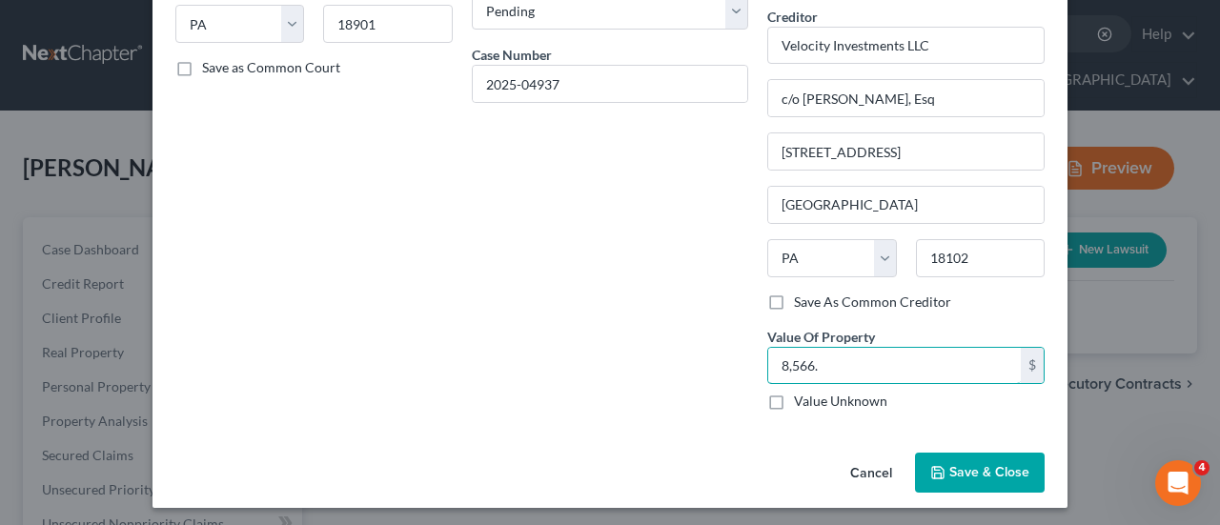
type input "8,566."
click at [1000, 464] on span "Save & Close" at bounding box center [989, 472] width 80 height 16
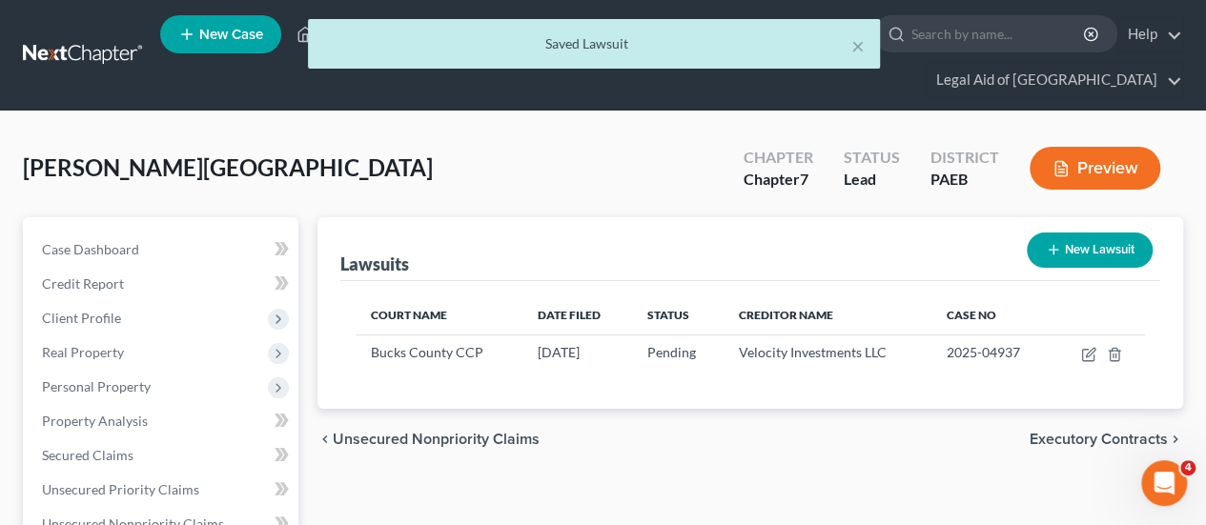
click at [1102, 432] on span "Executory Contracts" at bounding box center [1099, 439] width 138 height 15
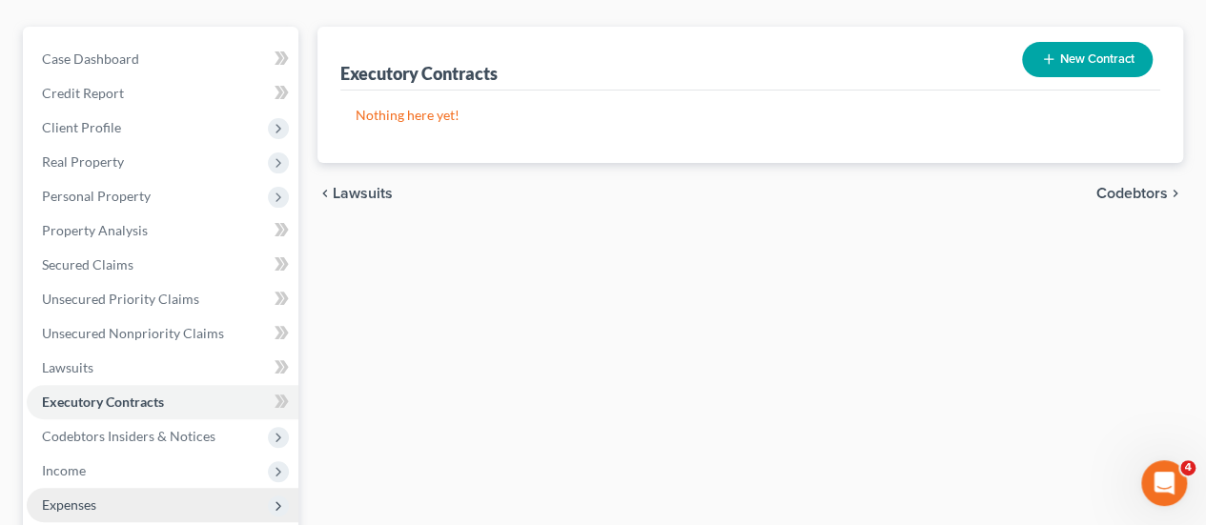
scroll to position [286, 0]
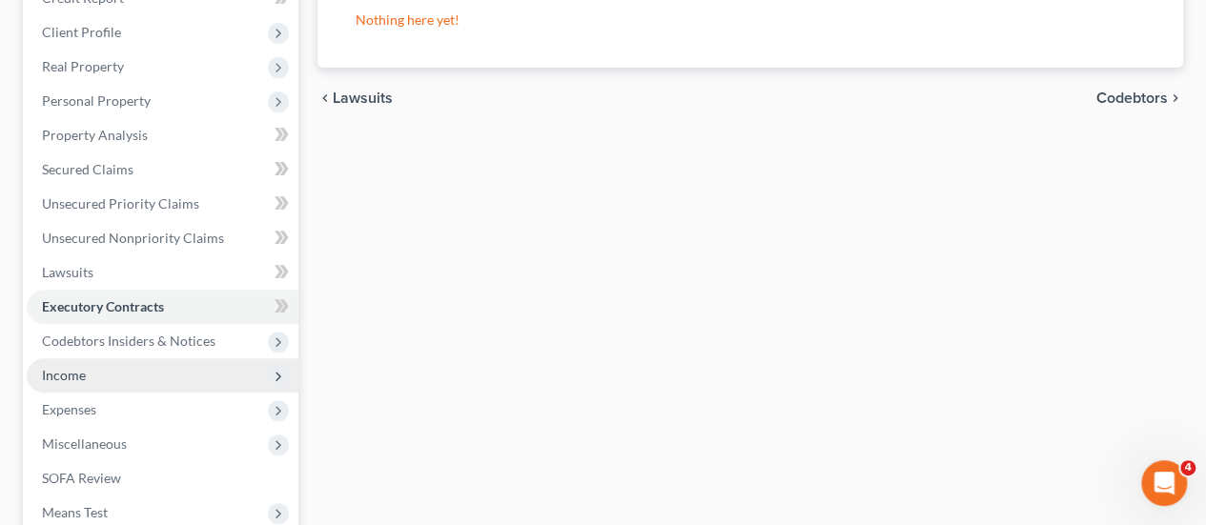
click at [71, 367] on span "Income" at bounding box center [64, 375] width 44 height 16
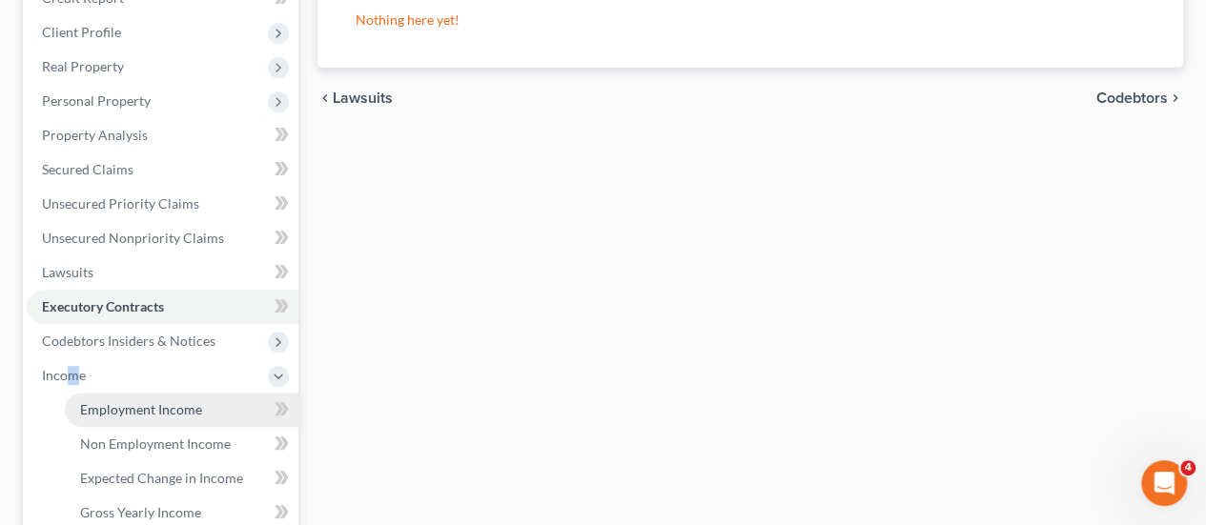
click at [136, 401] on span "Employment Income" at bounding box center [141, 409] width 122 height 16
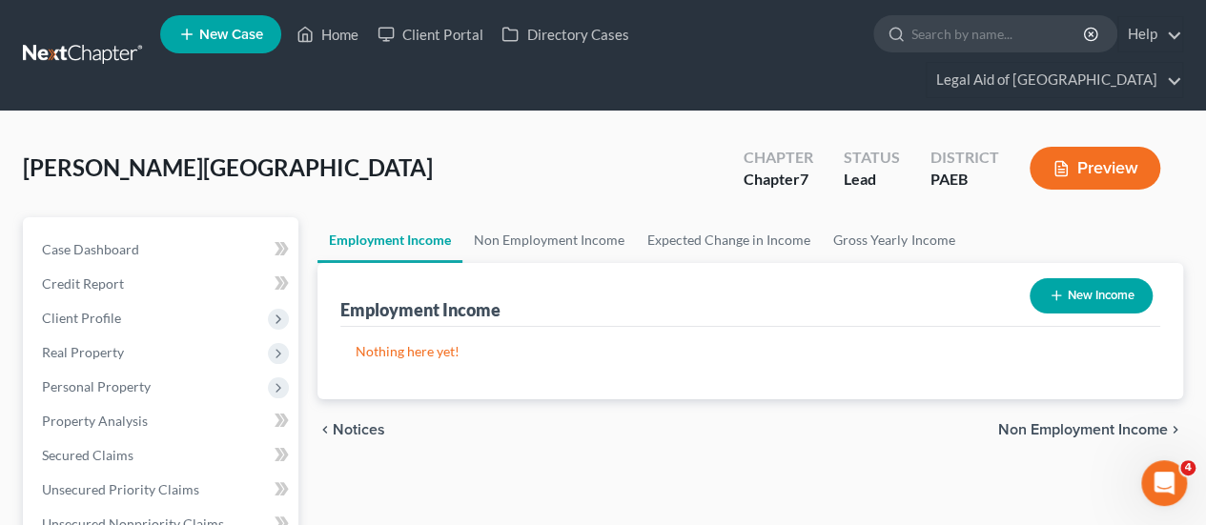
click at [1083, 278] on button "New Income" at bounding box center [1091, 295] width 123 height 35
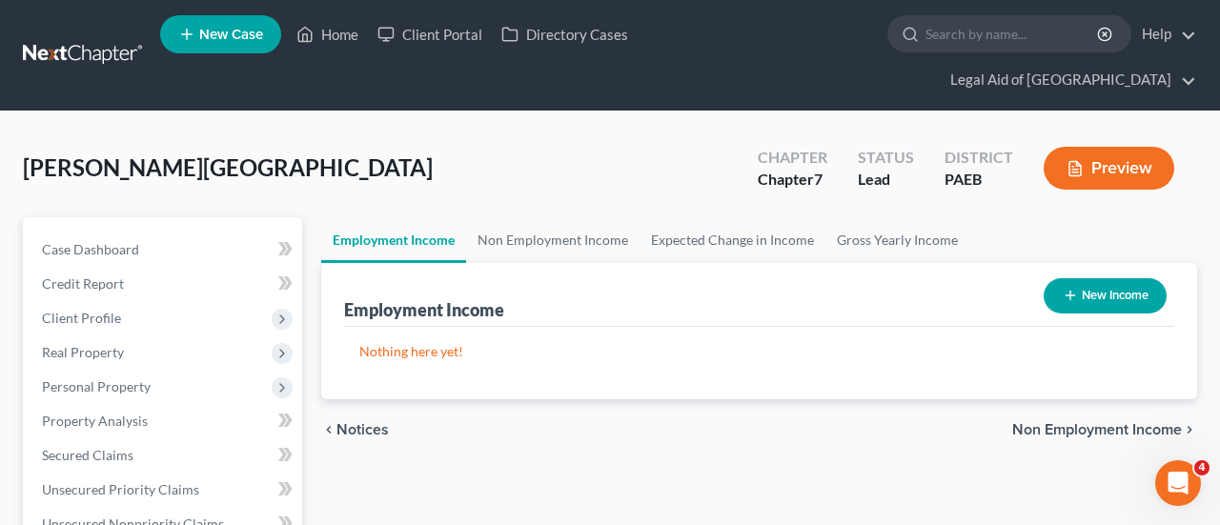
select select "0"
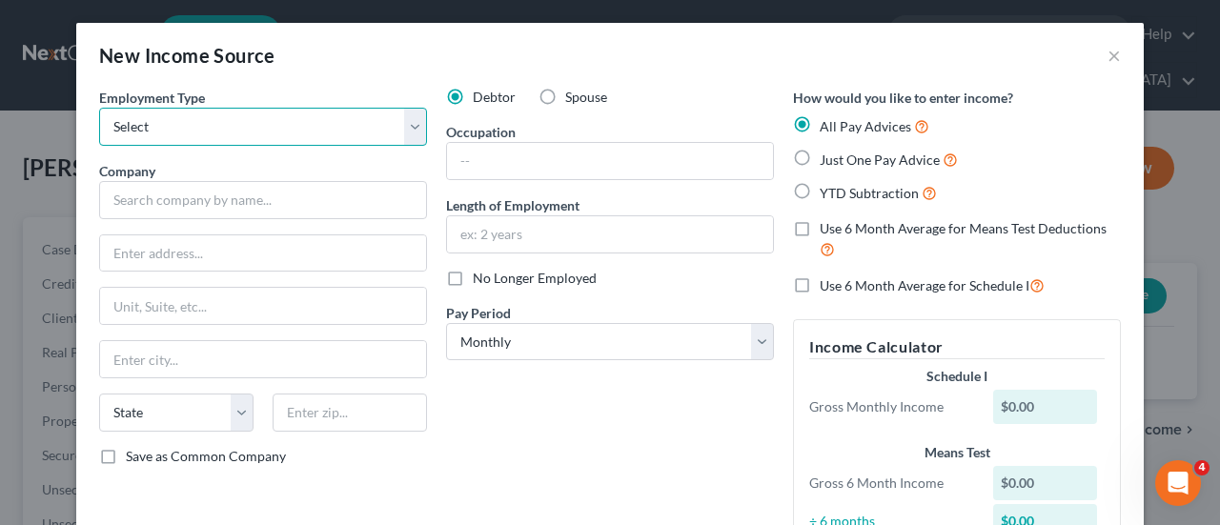
click at [409, 130] on select "Select Full or [DEMOGRAPHIC_DATA] Employment Self Employment" at bounding box center [263, 127] width 328 height 38
select select "0"
click at [99, 108] on select "Select Full or [DEMOGRAPHIC_DATA] Employment Self Employment" at bounding box center [263, 127] width 328 height 38
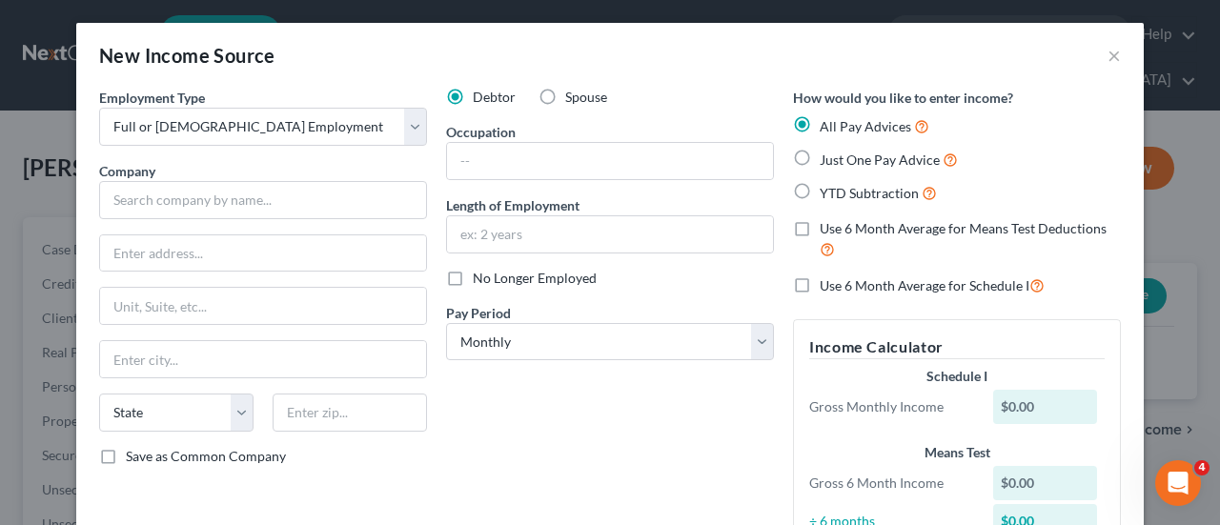
click at [820, 285] on label "Use 6 Month Average for Schedule I" at bounding box center [932, 286] width 225 height 22
click at [827, 285] on input "Use 6 Month Average for Schedule I" at bounding box center [833, 281] width 12 height 12
checkbox input "true"
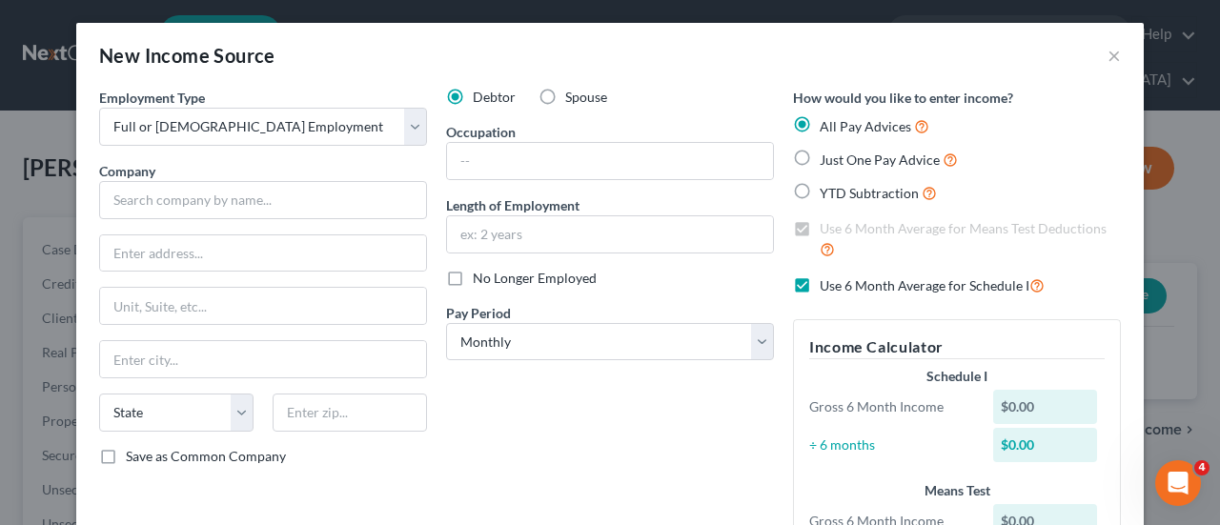
click at [820, 157] on label "Just One Pay Advice" at bounding box center [889, 160] width 138 height 22
click at [827, 157] on input "Just One Pay Advice" at bounding box center [833, 155] width 12 height 12
radio input "true"
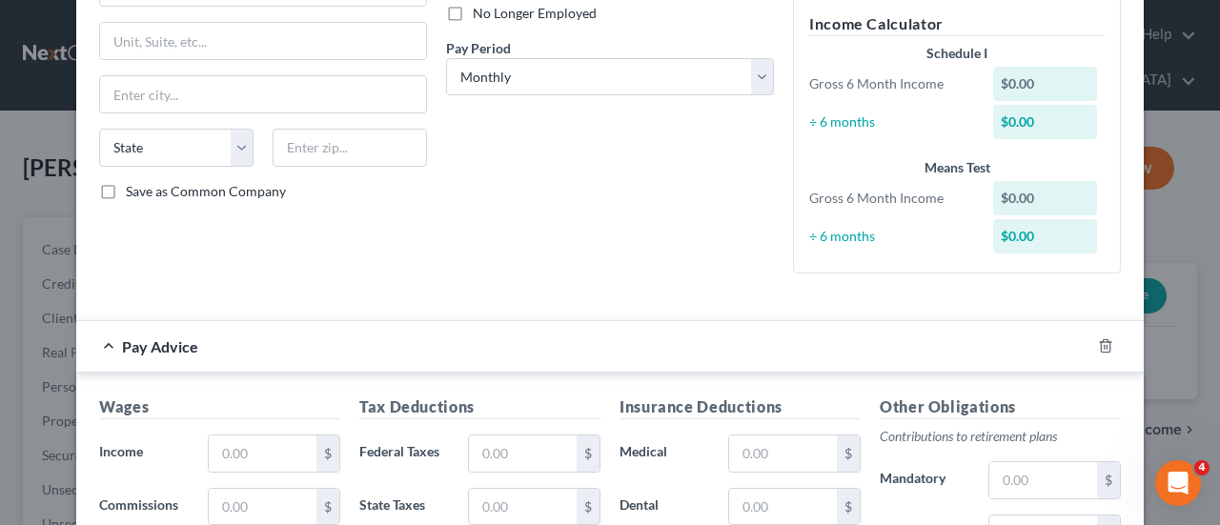
scroll to position [286, 0]
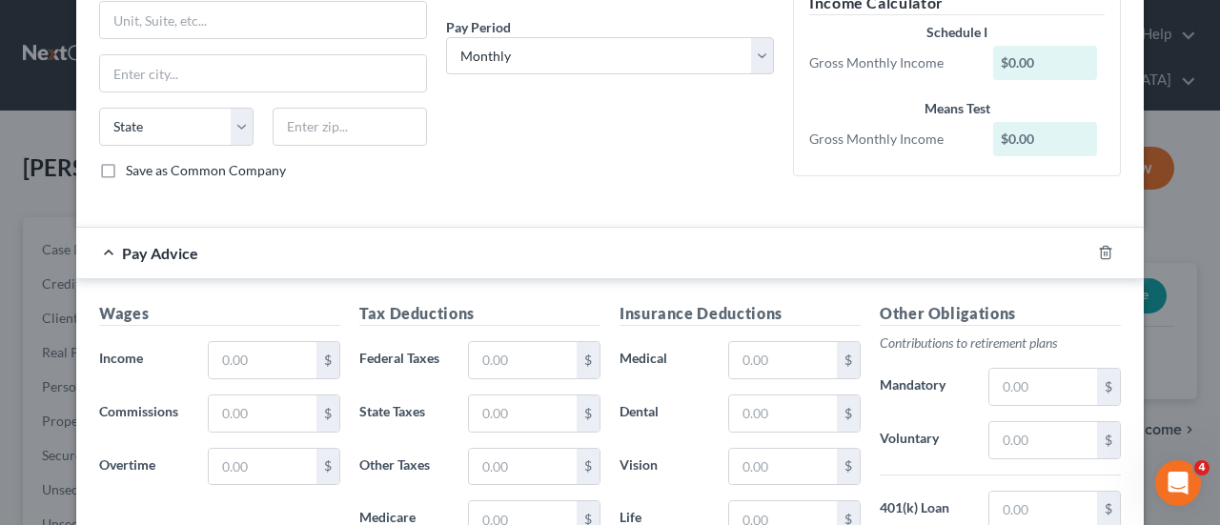
click at [267, 428] on div "Wages Income * $ Commissions $ Overtime $" at bounding box center [220, 454] width 260 height 305
click at [271, 351] on input "text" at bounding box center [263, 360] width 108 height 36
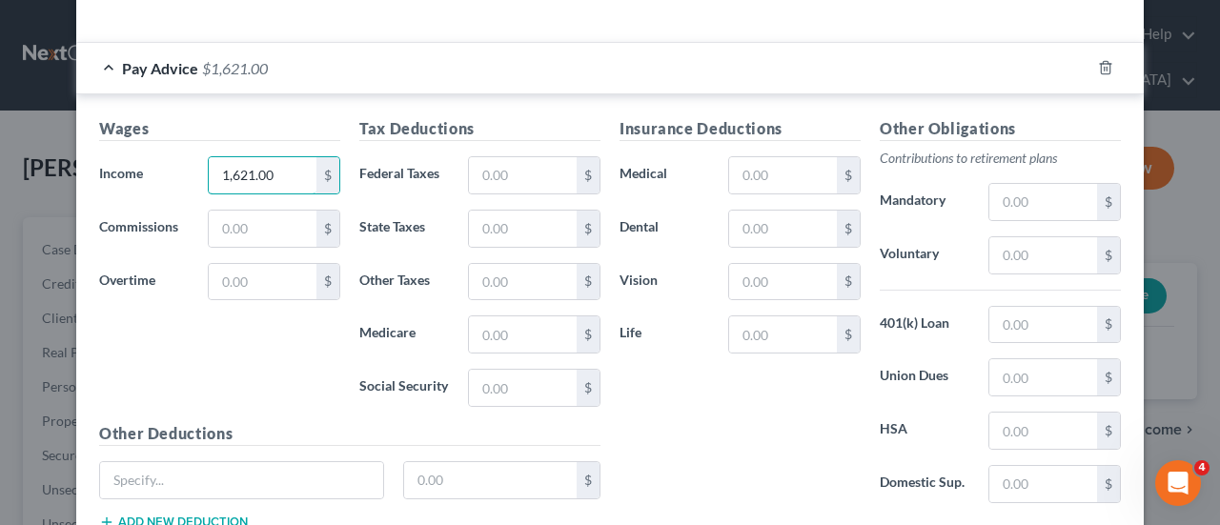
scroll to position [477, 0]
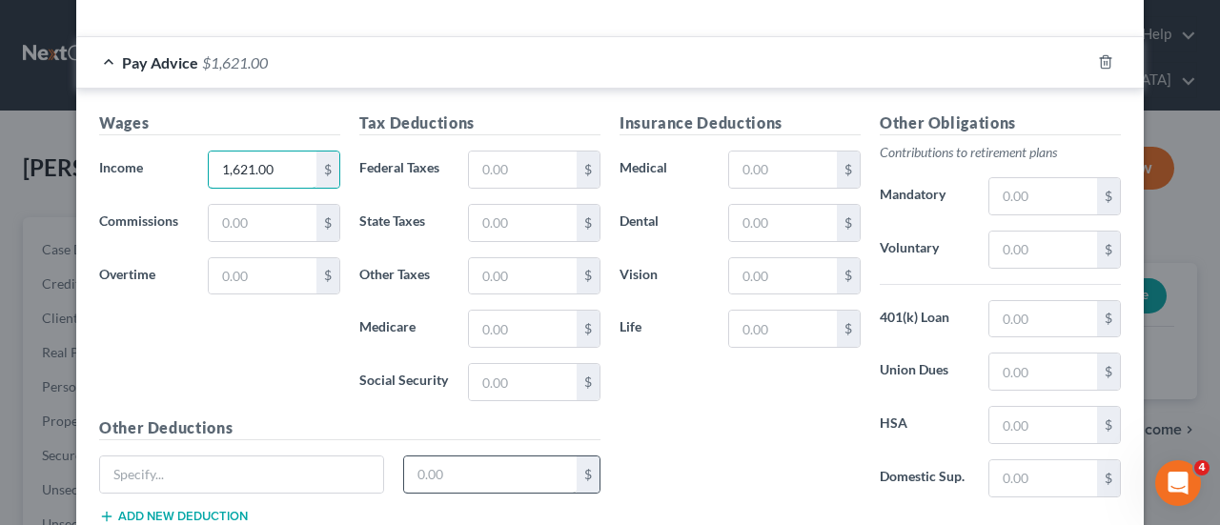
type input "1,621.00"
click at [492, 476] on input "text" at bounding box center [490, 475] width 173 height 36
type input "332.00"
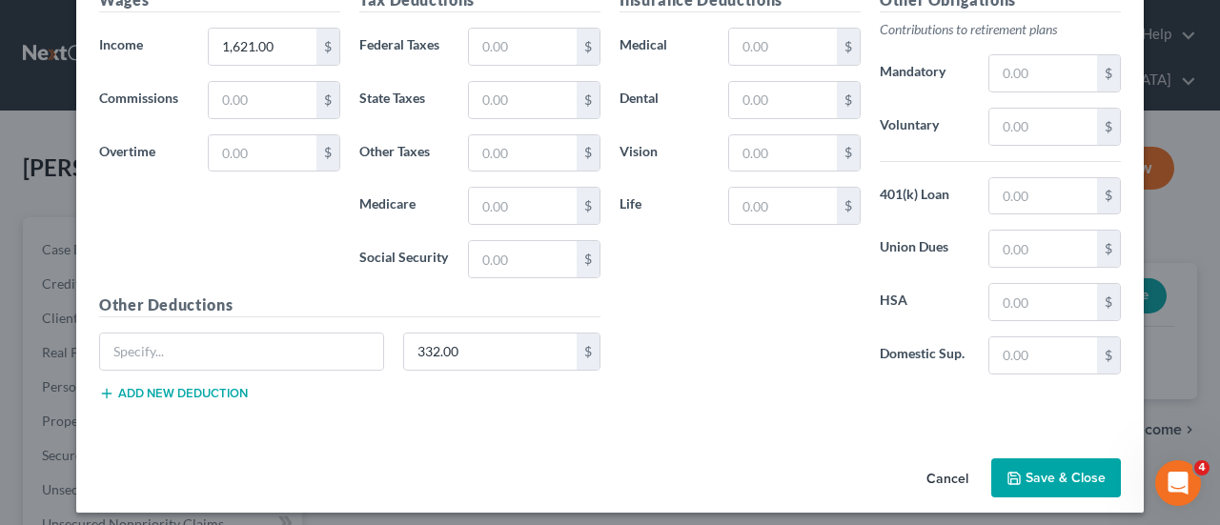
scroll to position [601, 0]
click at [1063, 468] on button "Save & Close" at bounding box center [1056, 478] width 130 height 40
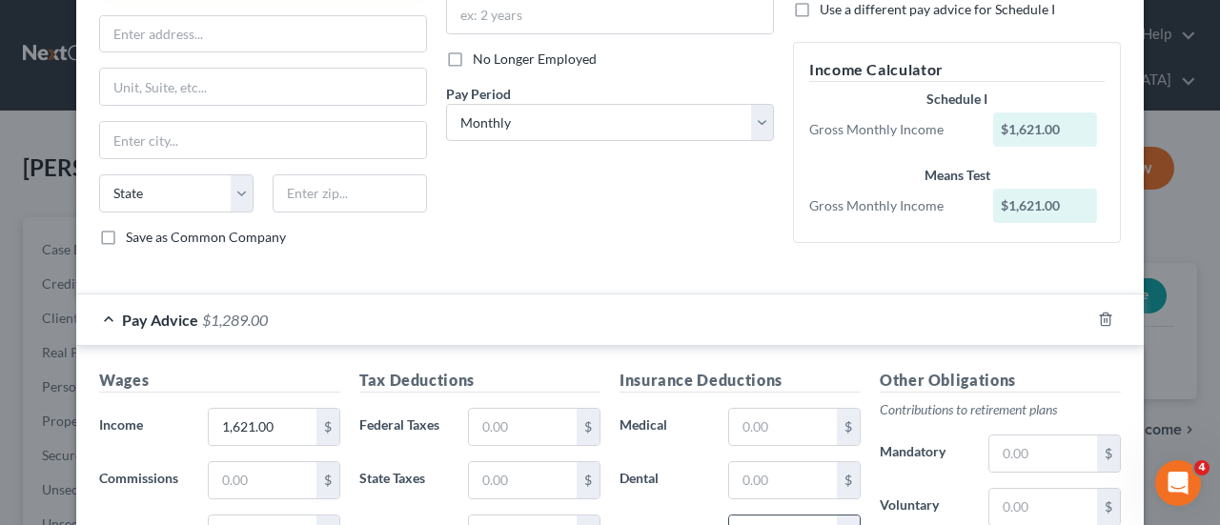
scroll to position [0, 0]
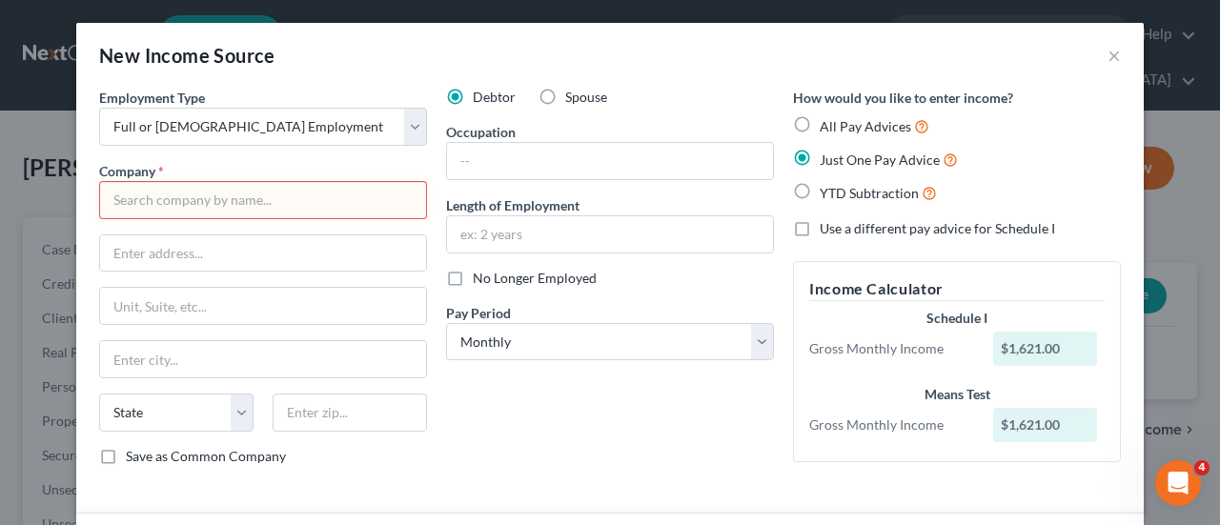
click at [166, 197] on input "text" at bounding box center [263, 200] width 328 height 38
type input "Homewatch Caregivers of [GEOGRAPHIC_DATA]"
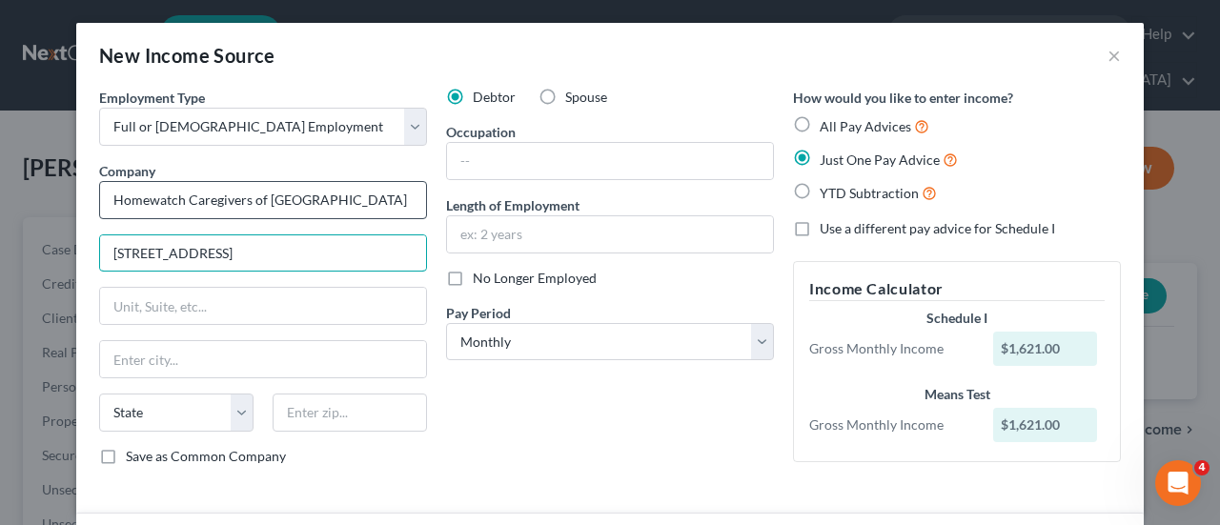
type input "[STREET_ADDRESS]"
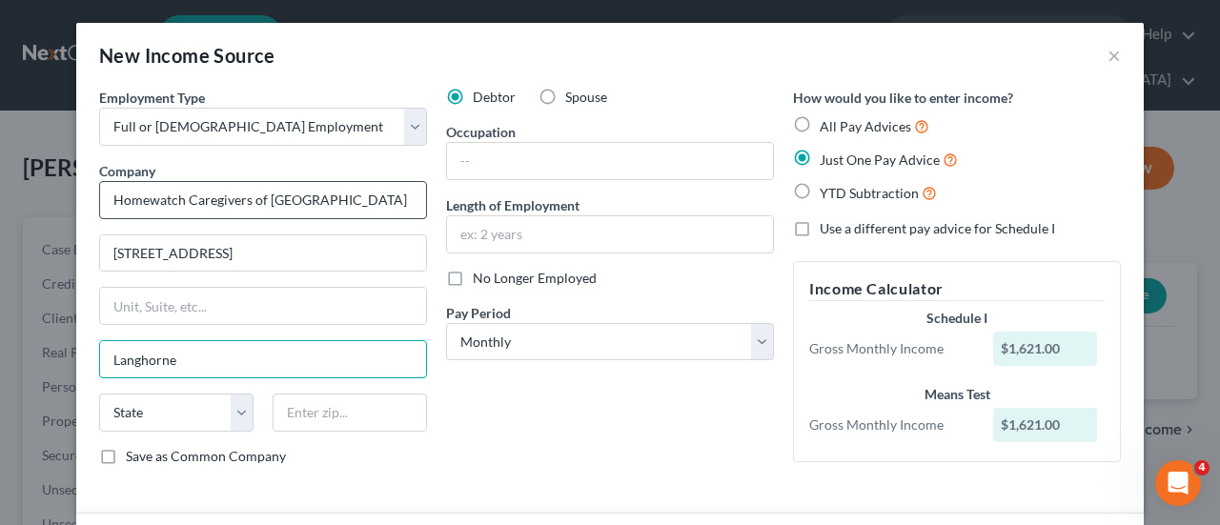
type input "Langhorne"
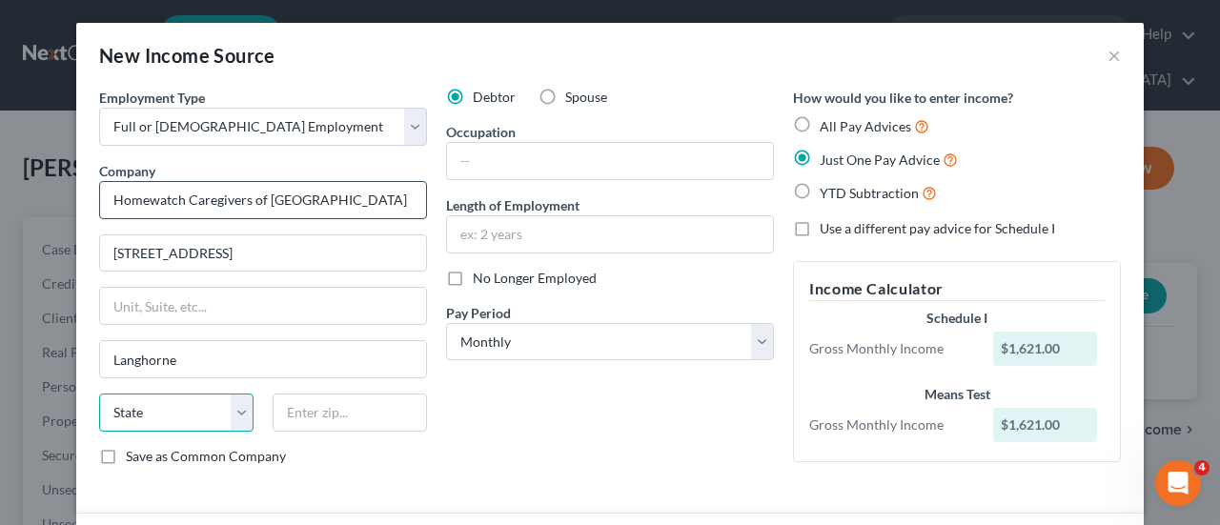
select select "39"
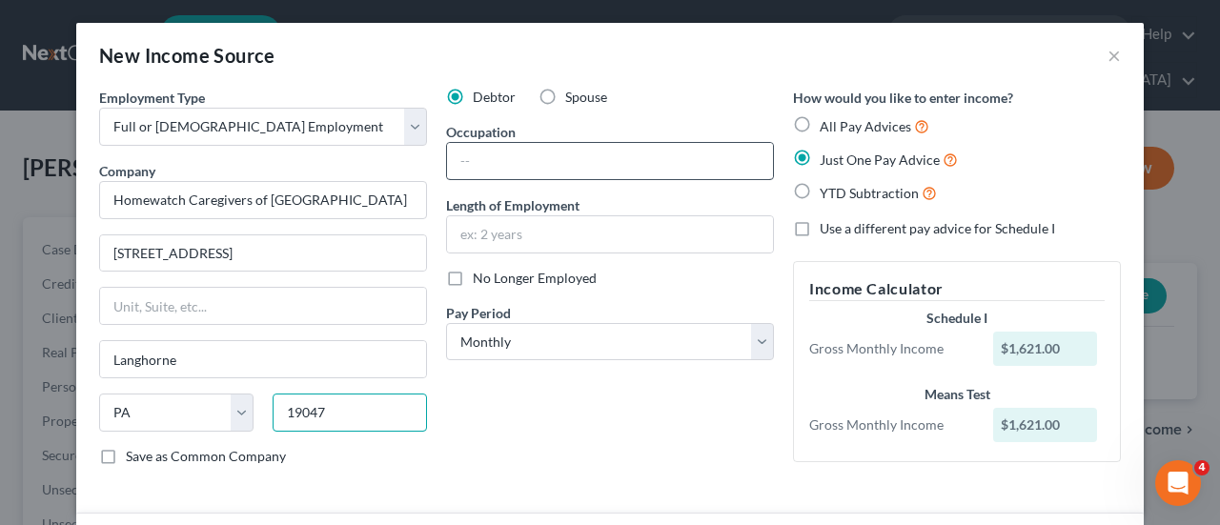
type input "19047"
click at [500, 164] on input "text" at bounding box center [610, 161] width 326 height 36
type input "Home Health Aide"
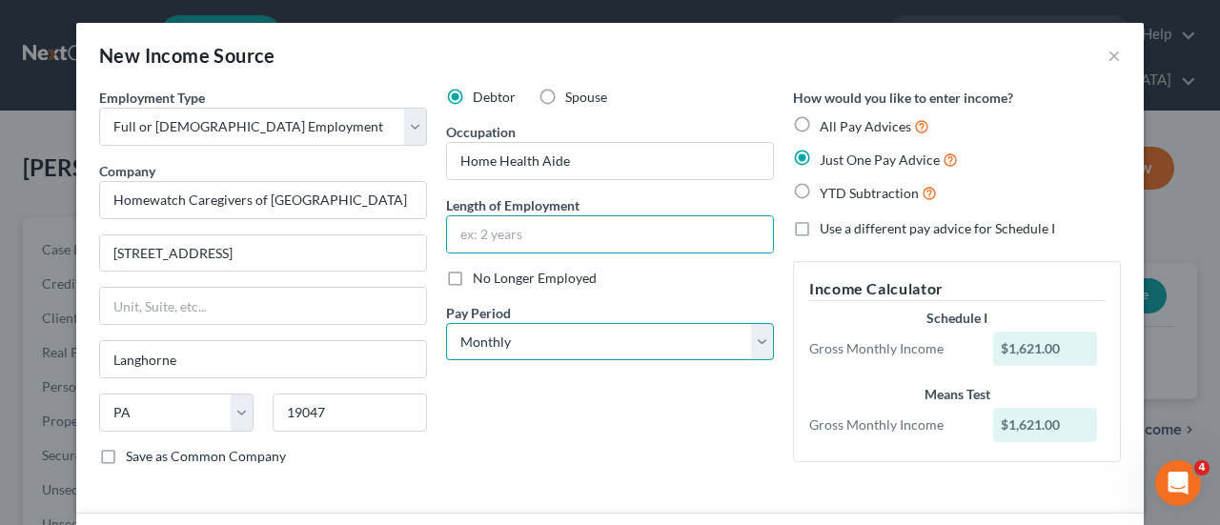
click at [759, 341] on select "Select Monthly Twice Monthly Every Other Week Weekly" at bounding box center [610, 342] width 328 height 38
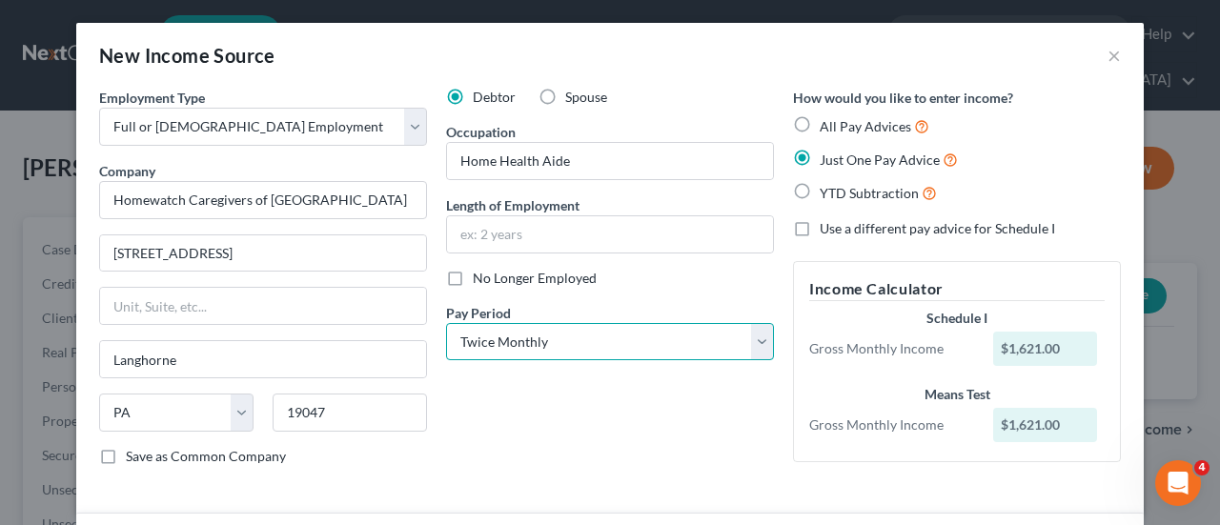
click at [446, 323] on select "Select Monthly Twice Monthly Every Other Week Weekly" at bounding box center [610, 342] width 328 height 38
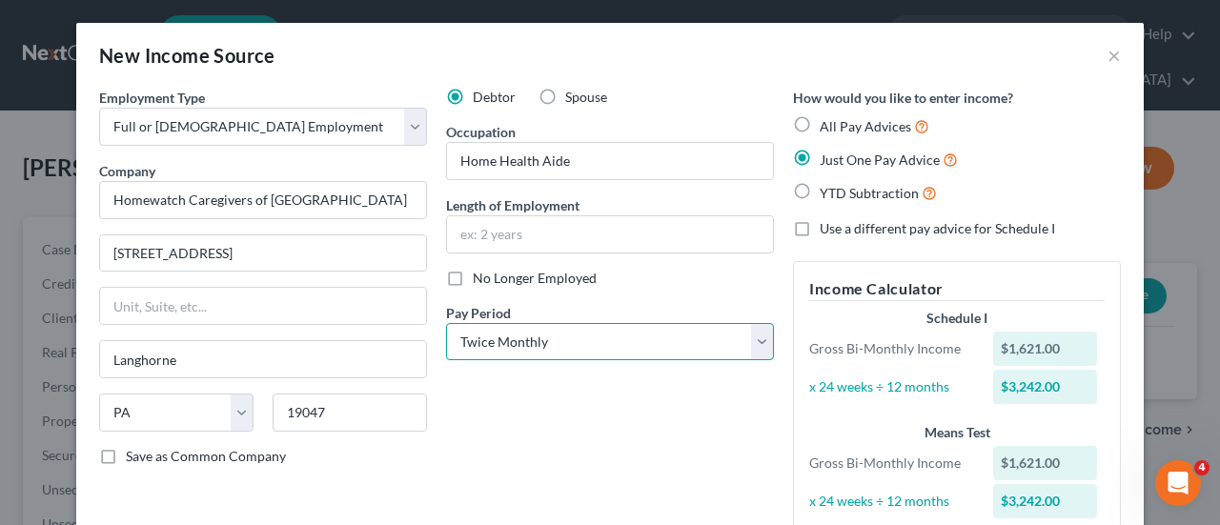
click at [748, 337] on select "Select Monthly Twice Monthly Every Other Week Weekly" at bounding box center [610, 342] width 328 height 38
select select "0"
click at [446, 323] on select "Select Monthly Twice Monthly Every Other Week Weekly" at bounding box center [610, 342] width 328 height 38
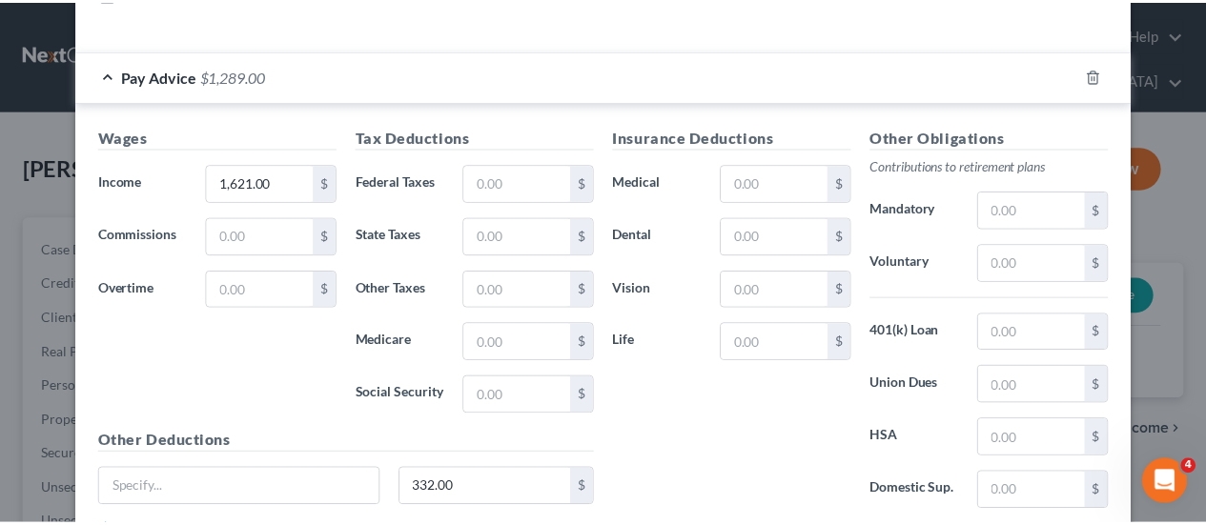
scroll to position [572, 0]
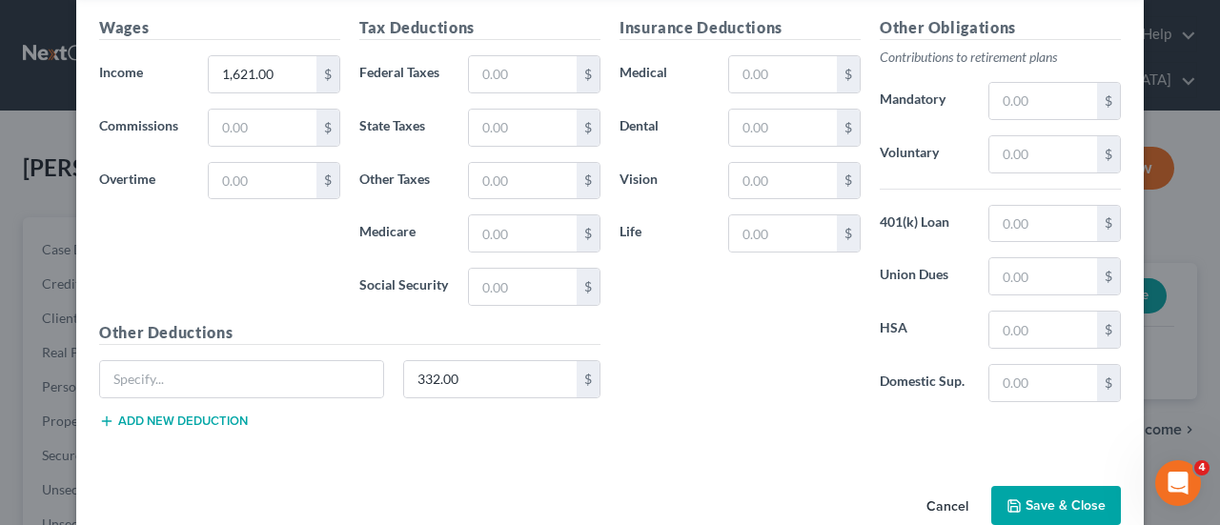
click at [1060, 496] on button "Save & Close" at bounding box center [1056, 506] width 130 height 40
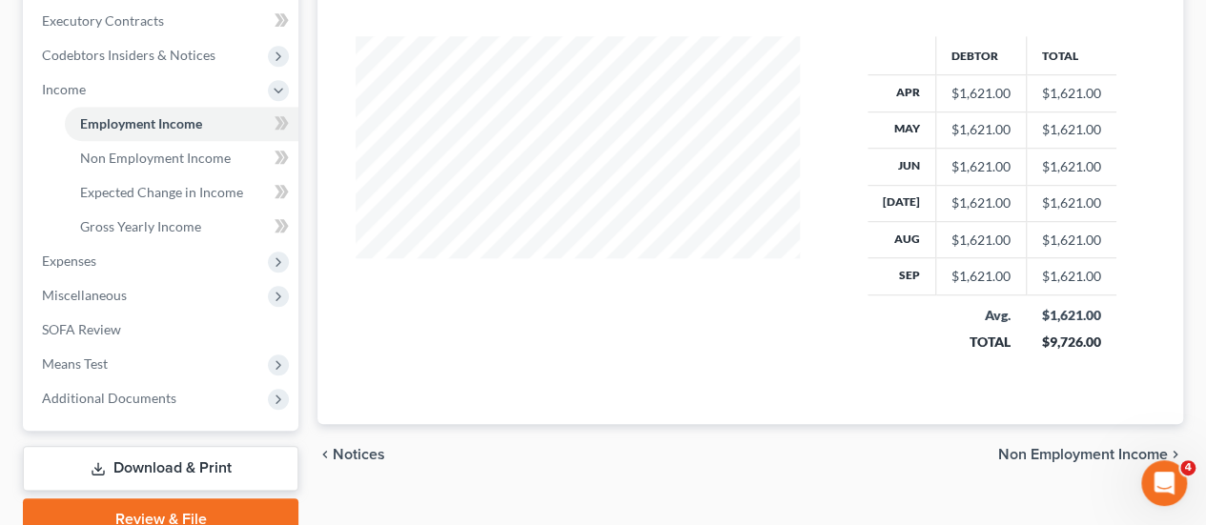
click at [1060, 447] on span "Non Employment Income" at bounding box center [1083, 454] width 170 height 15
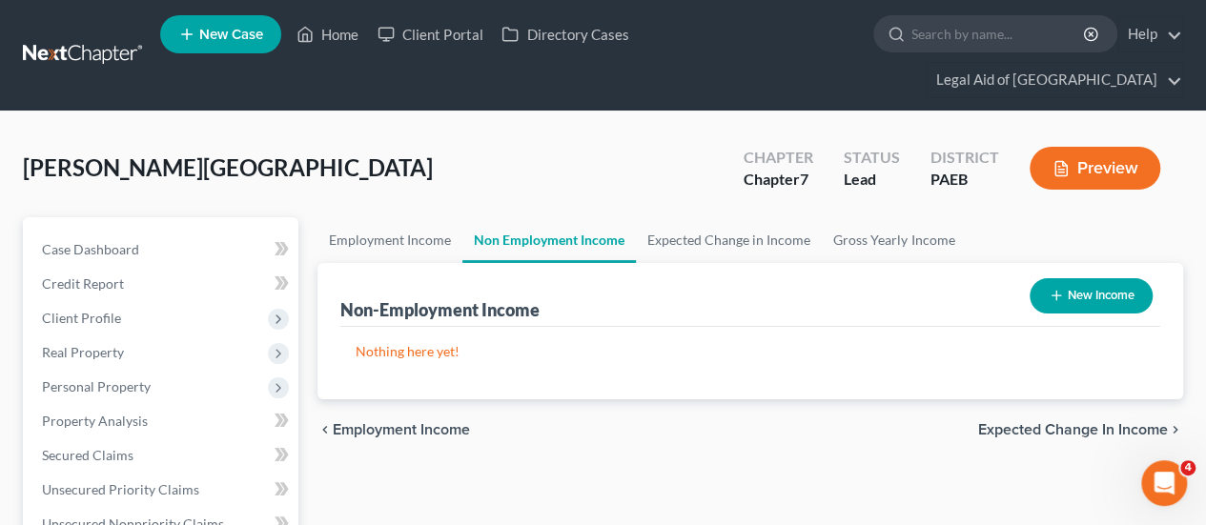
click at [1109, 278] on button "New Income" at bounding box center [1091, 295] width 123 height 35
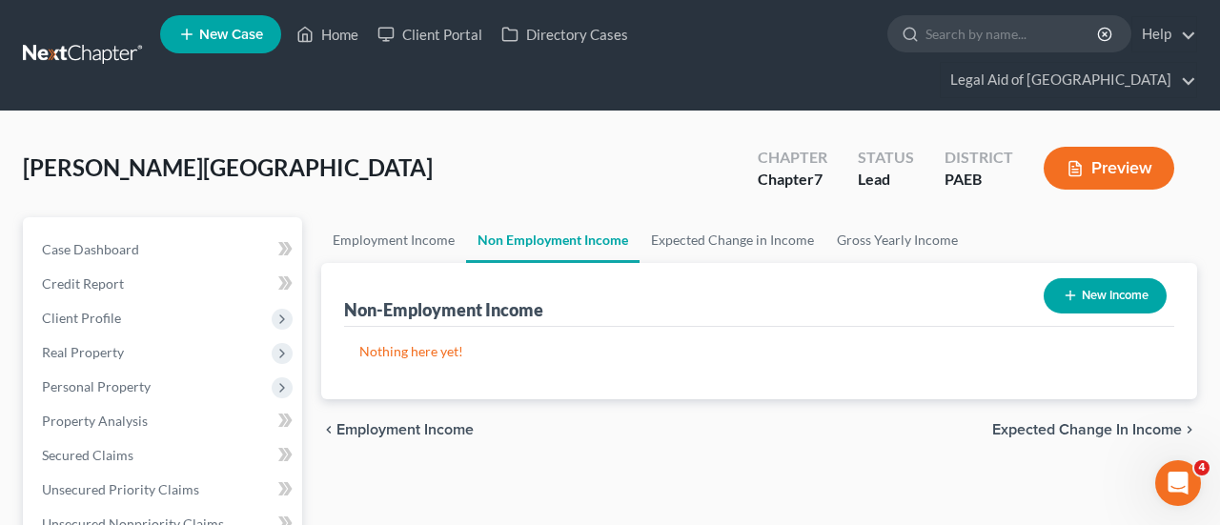
select select "0"
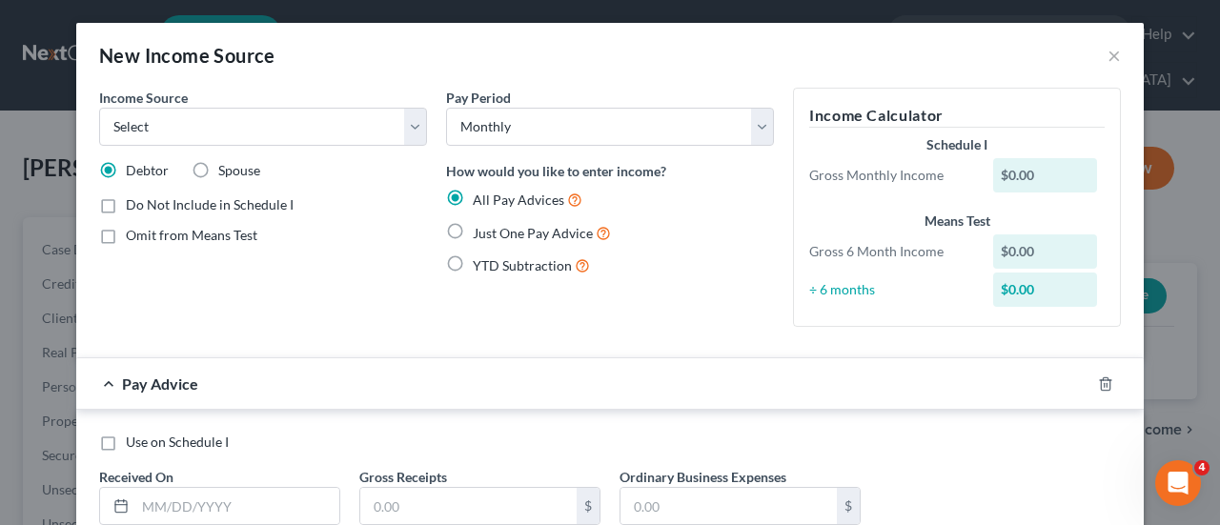
click at [126, 235] on label "Omit from Means Test" at bounding box center [192, 235] width 132 height 19
click at [133, 235] on input "Omit from Means Test" at bounding box center [139, 232] width 12 height 12
checkbox input "true"
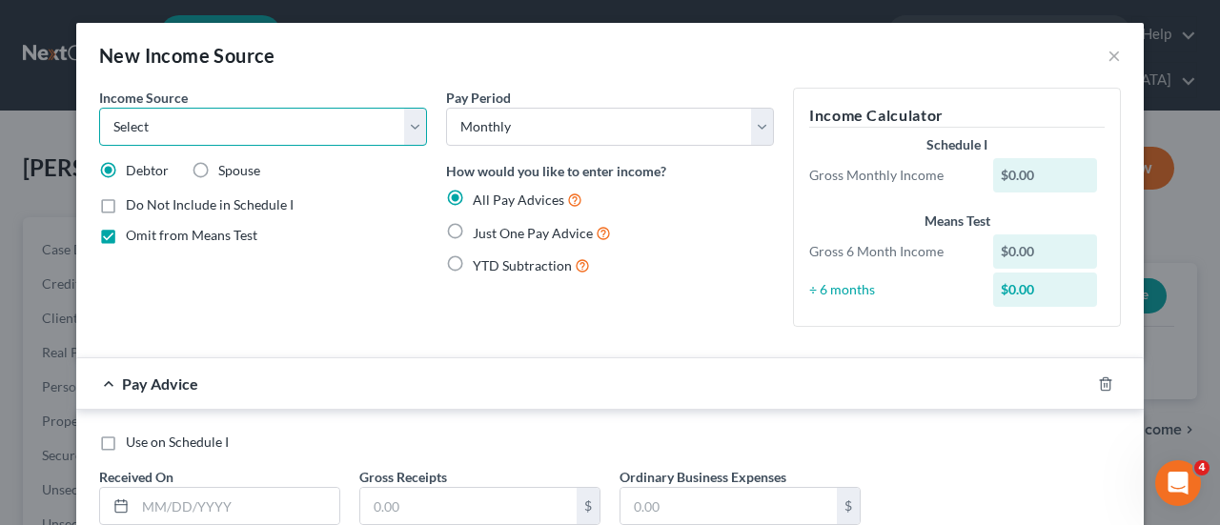
click at [413, 131] on select "Select Unemployment Disability (from employer) Pension Retirement Social Securi…" at bounding box center [263, 127] width 328 height 38
select select "5"
click at [99, 108] on select "Select Unemployment Disability (from employer) Pension Retirement Social Securi…" at bounding box center [263, 127] width 328 height 38
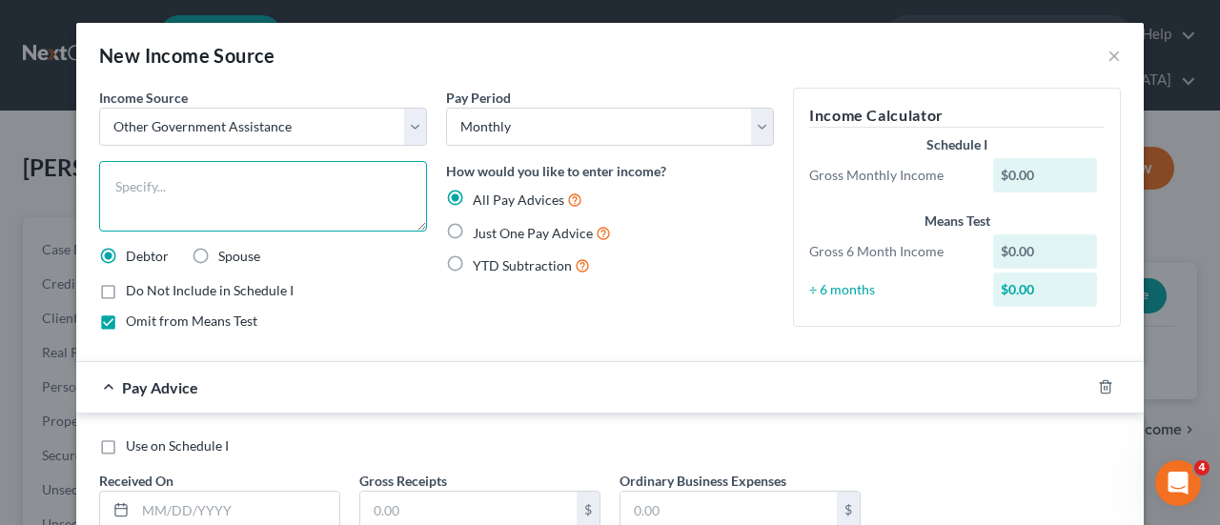
click at [147, 194] on textarea at bounding box center [263, 196] width 328 height 71
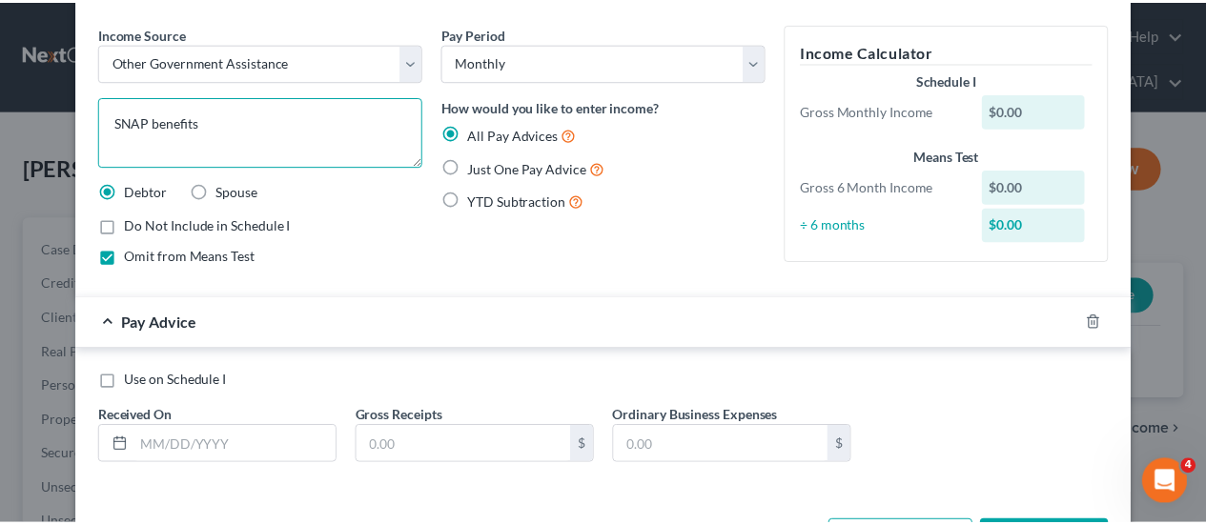
scroll to position [95, 0]
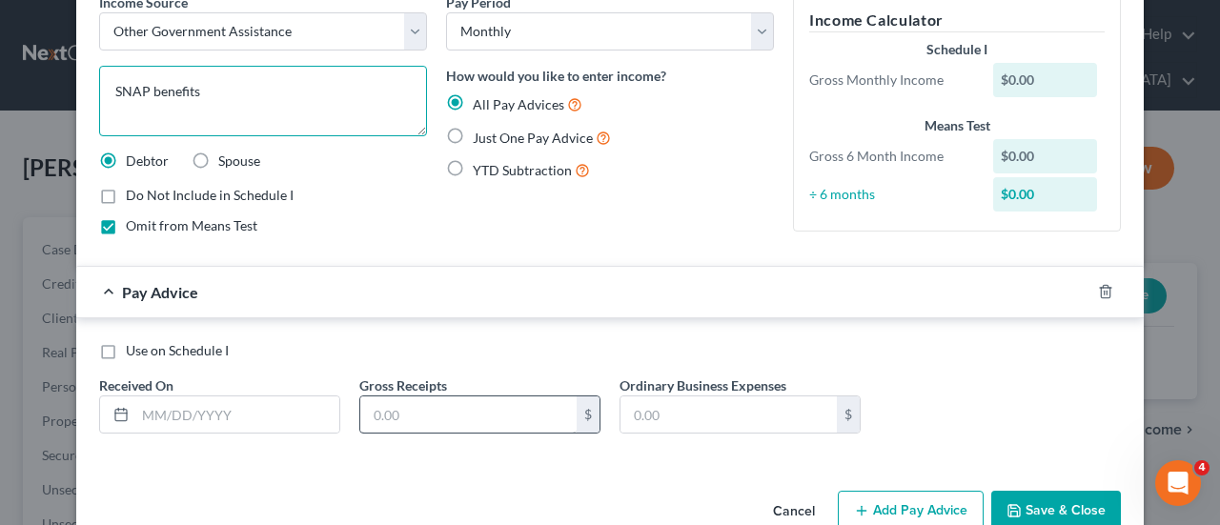
type textarea "SNAP benefits"
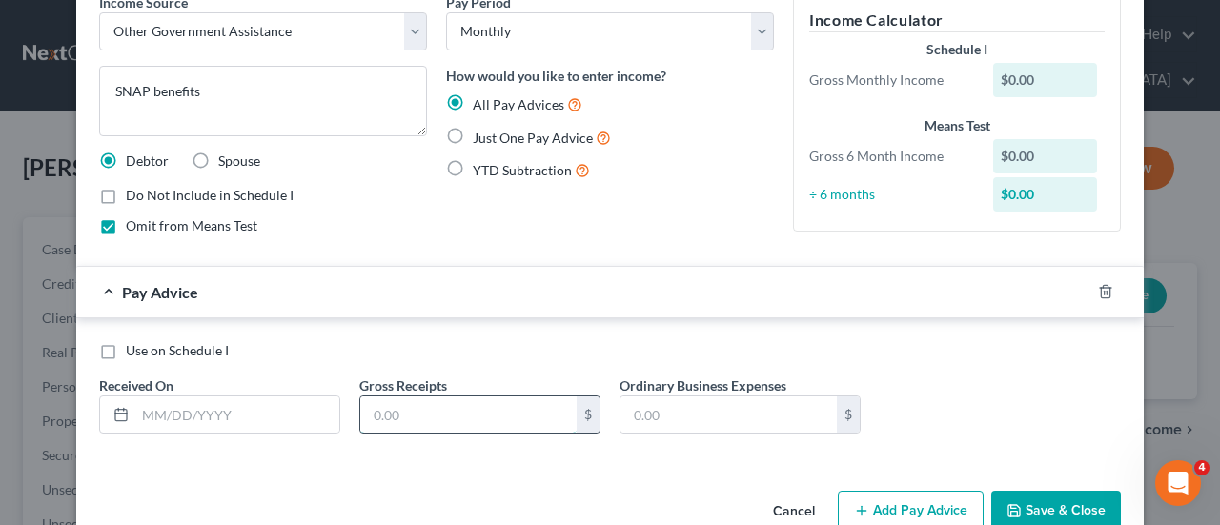
click at [423, 407] on input "text" at bounding box center [468, 415] width 216 height 36
click at [473, 131] on label "Just One Pay Advice" at bounding box center [542, 138] width 138 height 22
click at [480, 131] on input "Just One Pay Advice" at bounding box center [486, 133] width 12 height 12
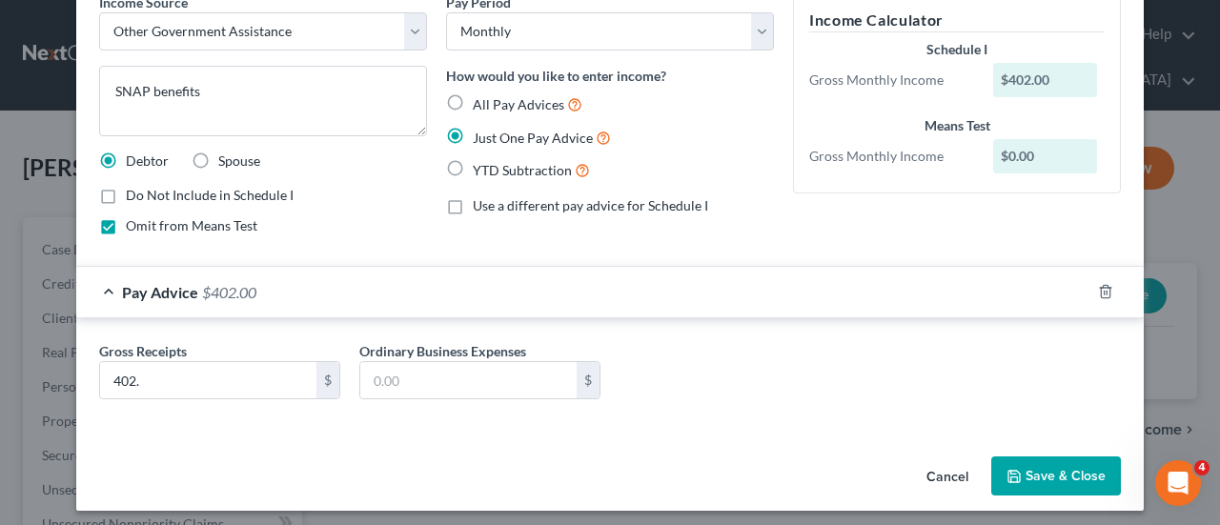
click at [1060, 473] on button "Save & Close" at bounding box center [1056, 477] width 130 height 40
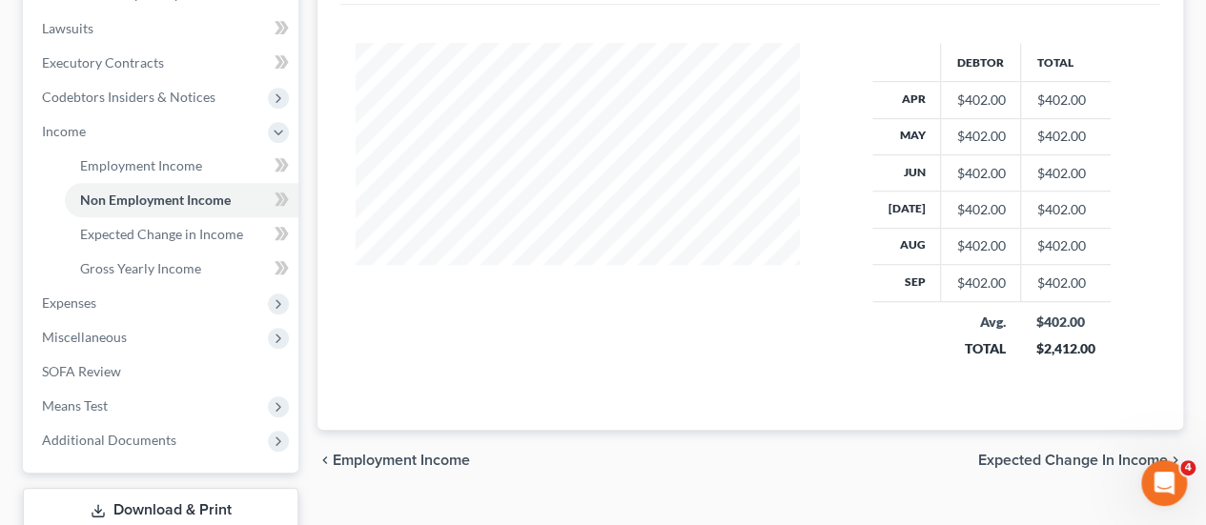
scroll to position [572, 0]
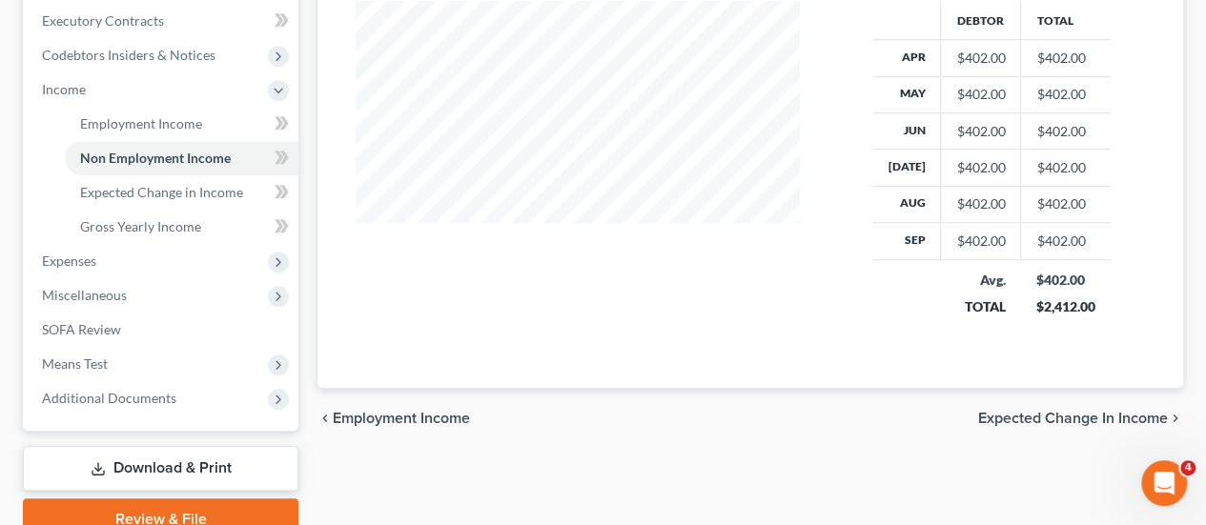
click at [1091, 411] on span "Expected Change in Income" at bounding box center [1073, 418] width 190 height 15
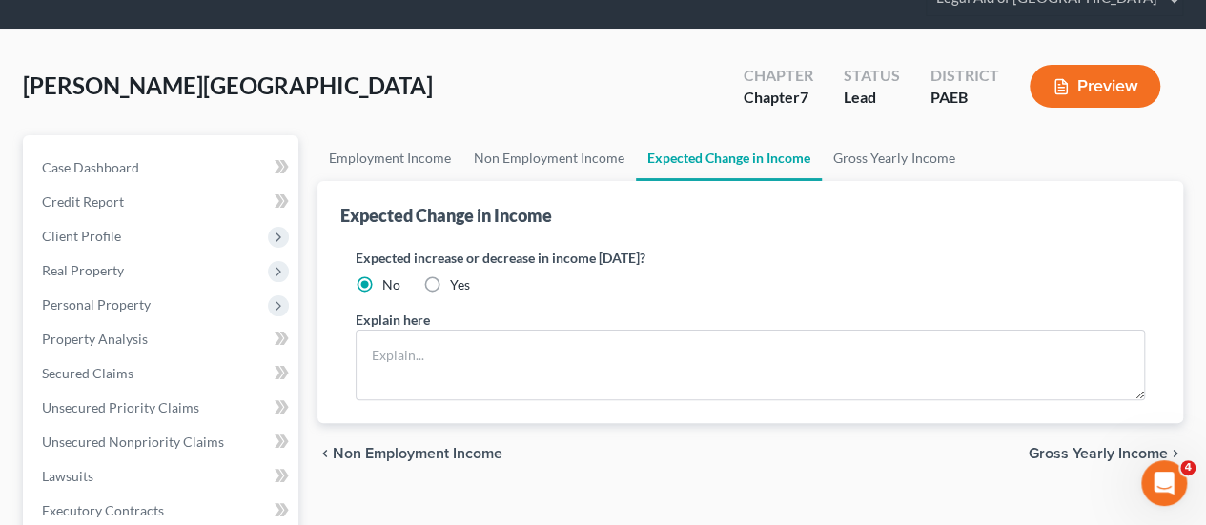
scroll to position [191, 0]
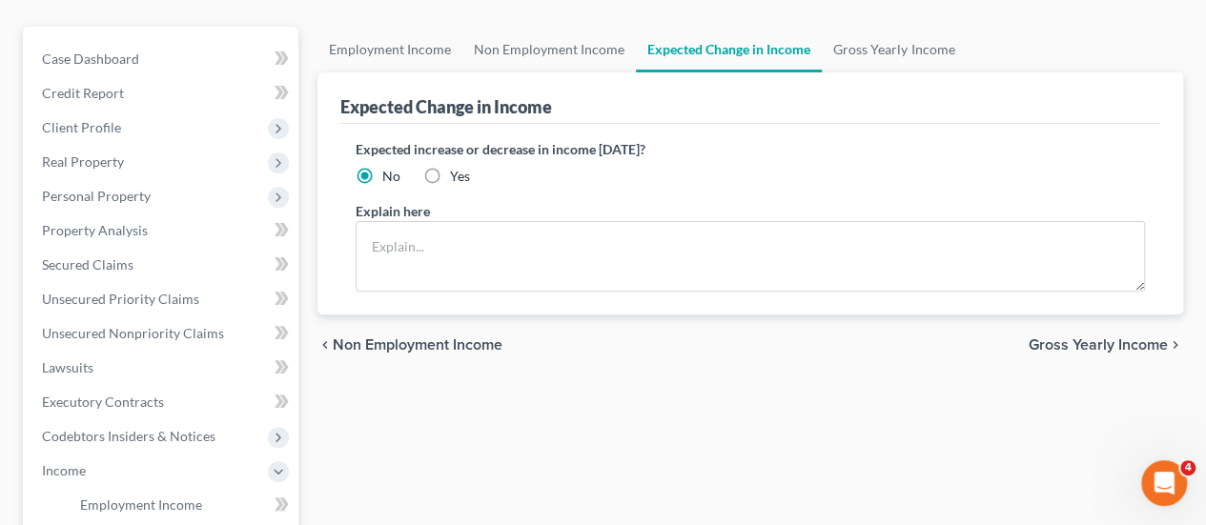
click at [1102, 337] on span "Gross Yearly Income" at bounding box center [1098, 344] width 139 height 15
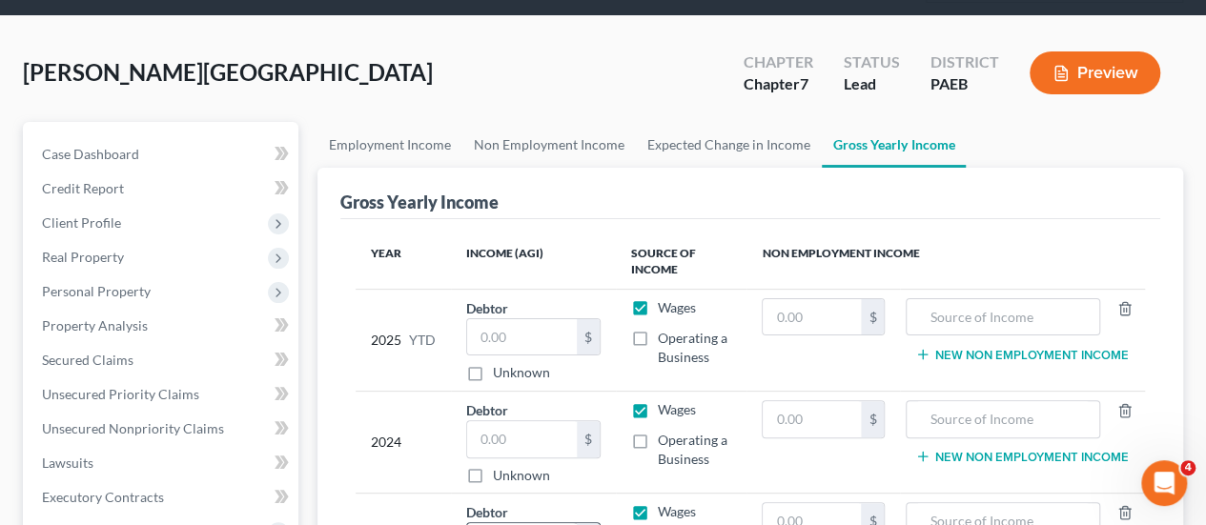
scroll to position [191, 0]
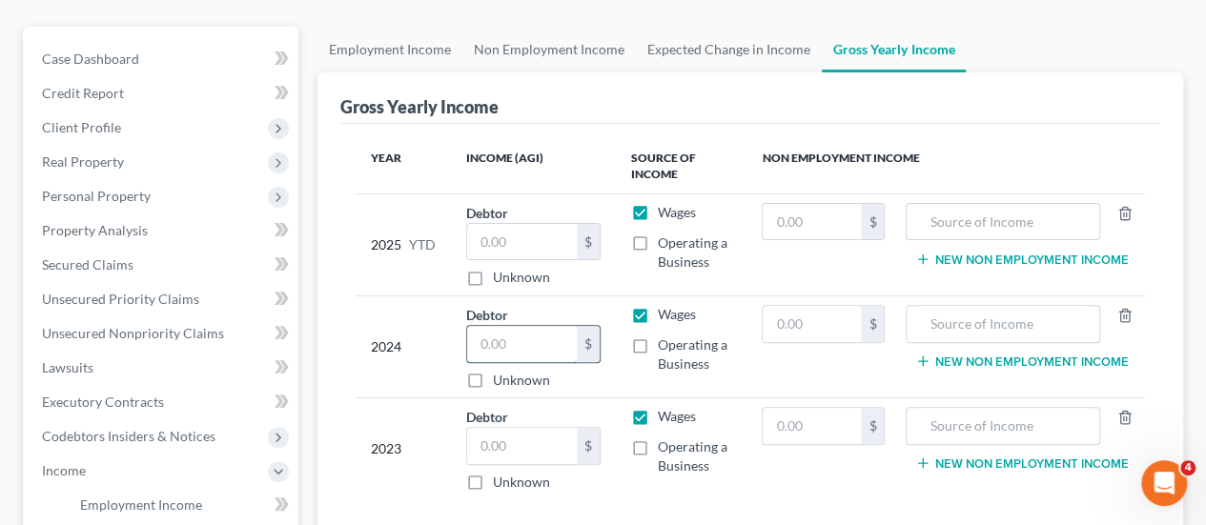
click at [520, 326] on input "text" at bounding box center [521, 344] width 109 height 36
click at [528, 428] on input "text" at bounding box center [521, 446] width 109 height 36
click at [538, 224] on input "text" at bounding box center [521, 242] width 109 height 36
click at [537, 428] on input "text" at bounding box center [521, 446] width 109 height 36
click at [550, 224] on input "text" at bounding box center [521, 242] width 109 height 36
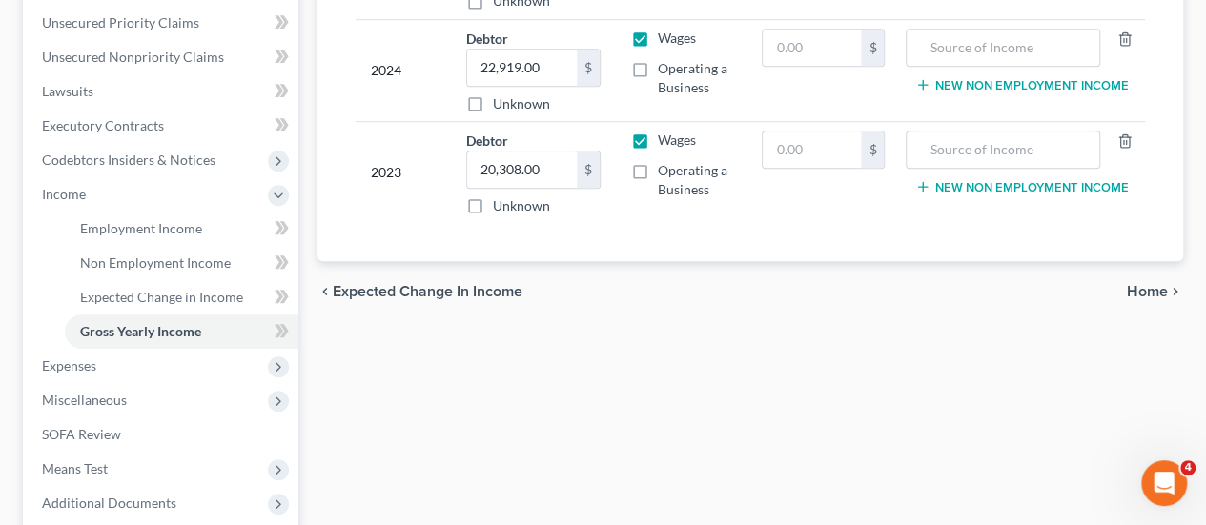
scroll to position [477, 0]
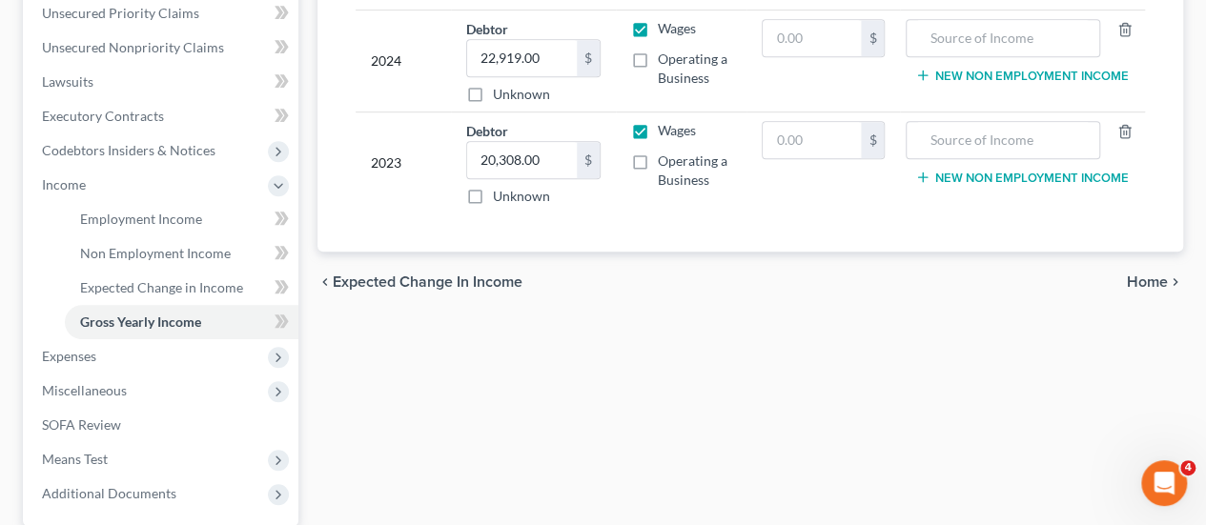
click at [1153, 275] on span "Home" at bounding box center [1147, 282] width 41 height 15
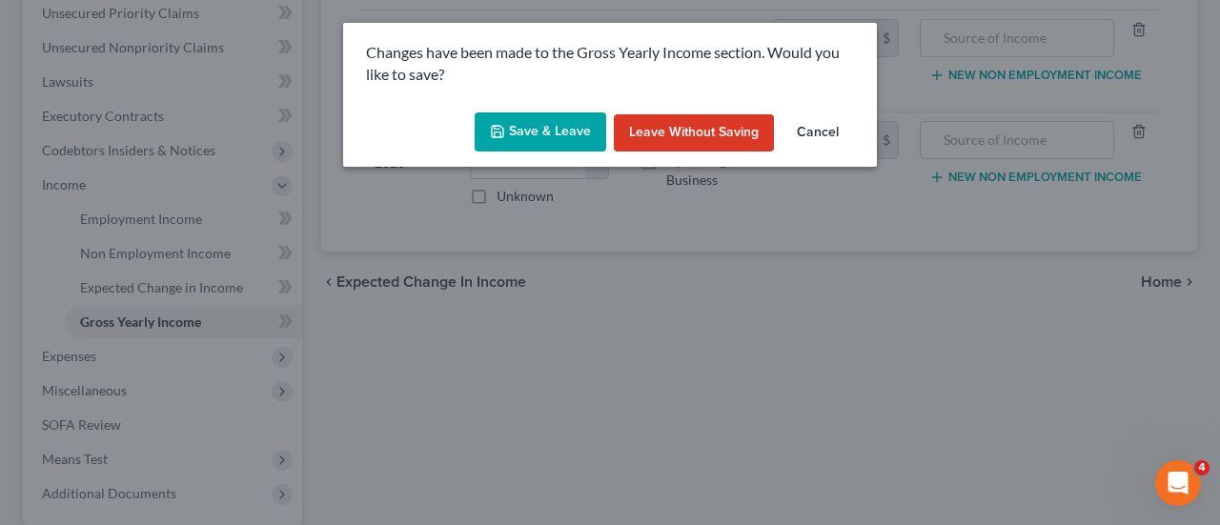
click at [572, 138] on button "Save & Leave" at bounding box center [541, 132] width 132 height 40
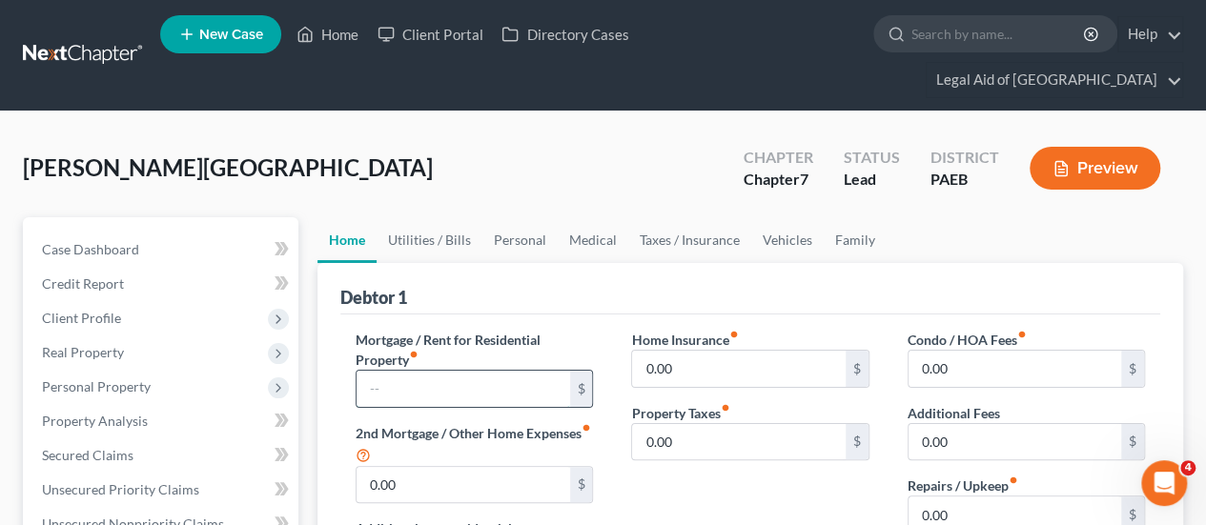
click at [454, 371] on input "text" at bounding box center [463, 389] width 213 height 36
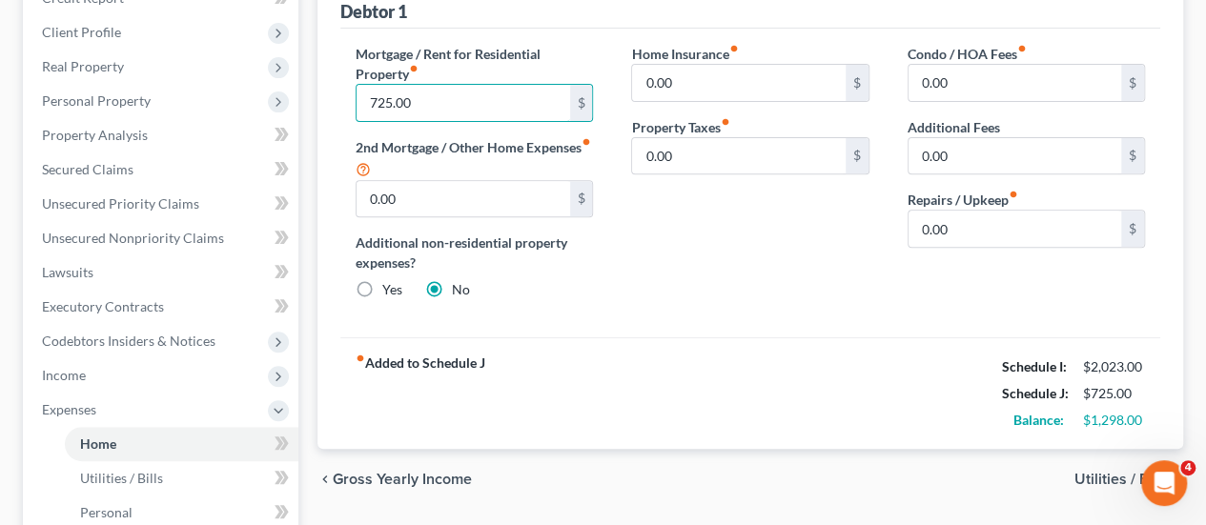
scroll to position [381, 0]
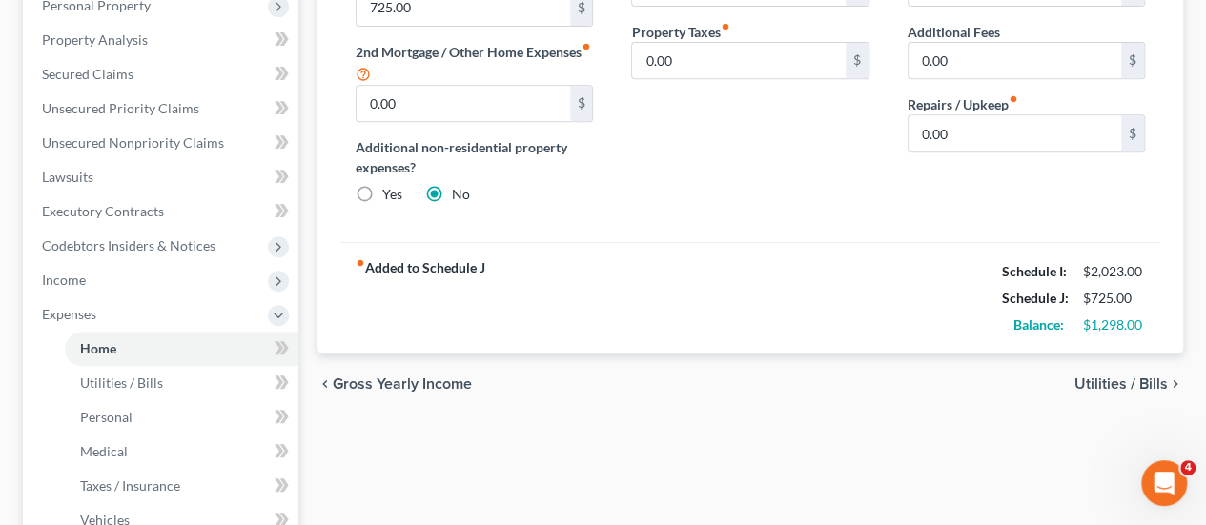
click at [1121, 377] on span "Utilities / Bills" at bounding box center [1120, 384] width 93 height 15
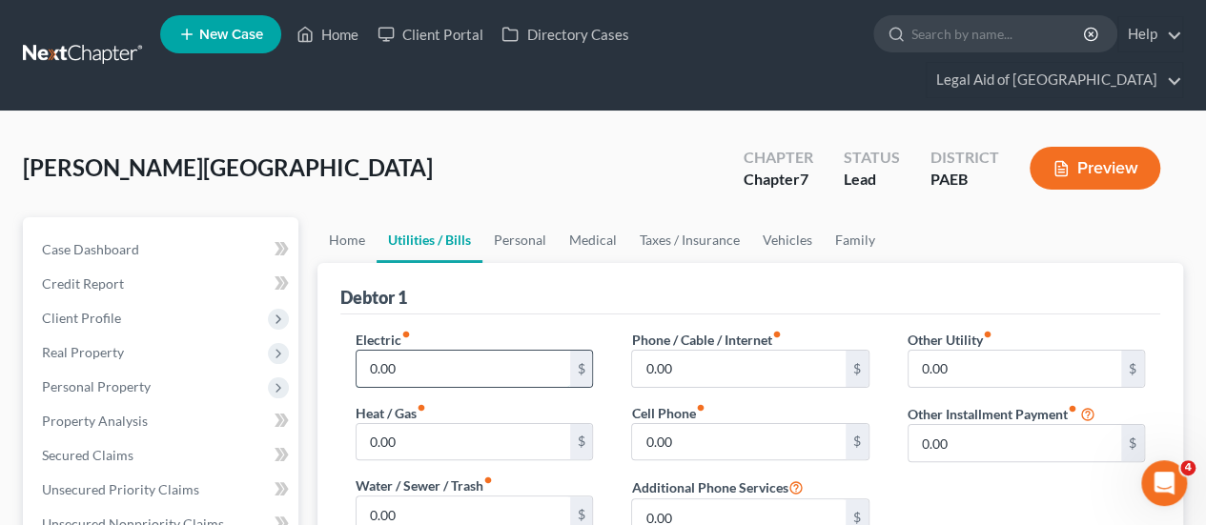
click at [462, 351] on input "0.00" at bounding box center [463, 369] width 213 height 36
click at [709, 424] on input "0.00" at bounding box center [738, 442] width 213 height 36
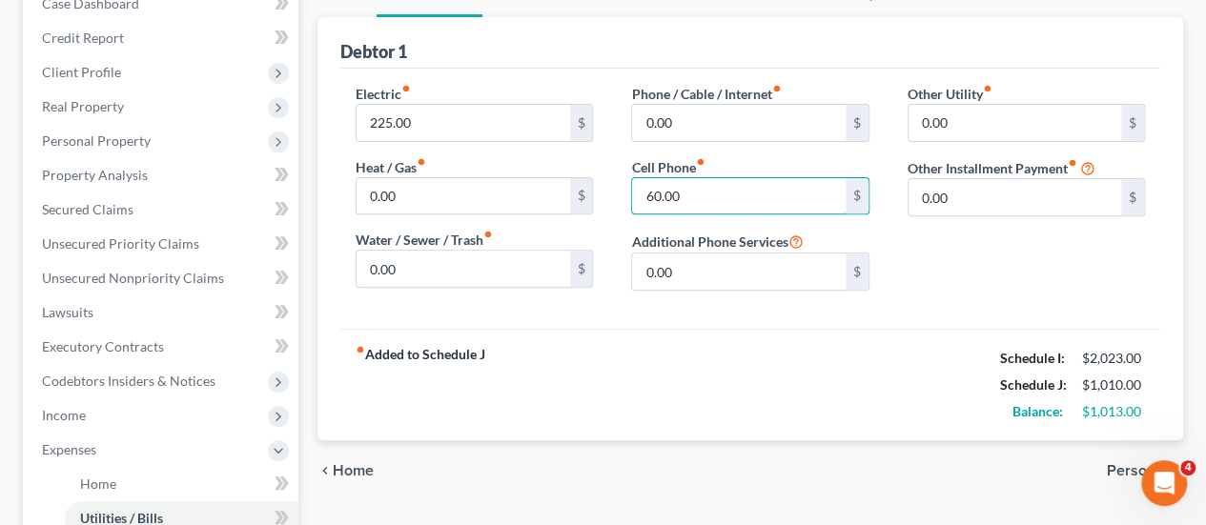
scroll to position [286, 0]
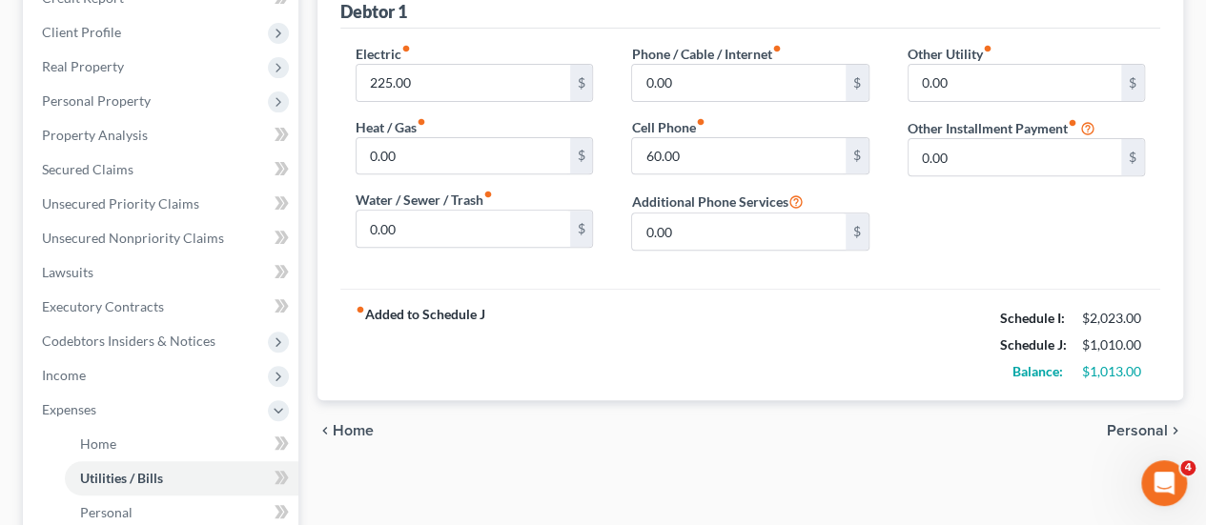
click at [1136, 423] on span "Personal" at bounding box center [1137, 430] width 61 height 15
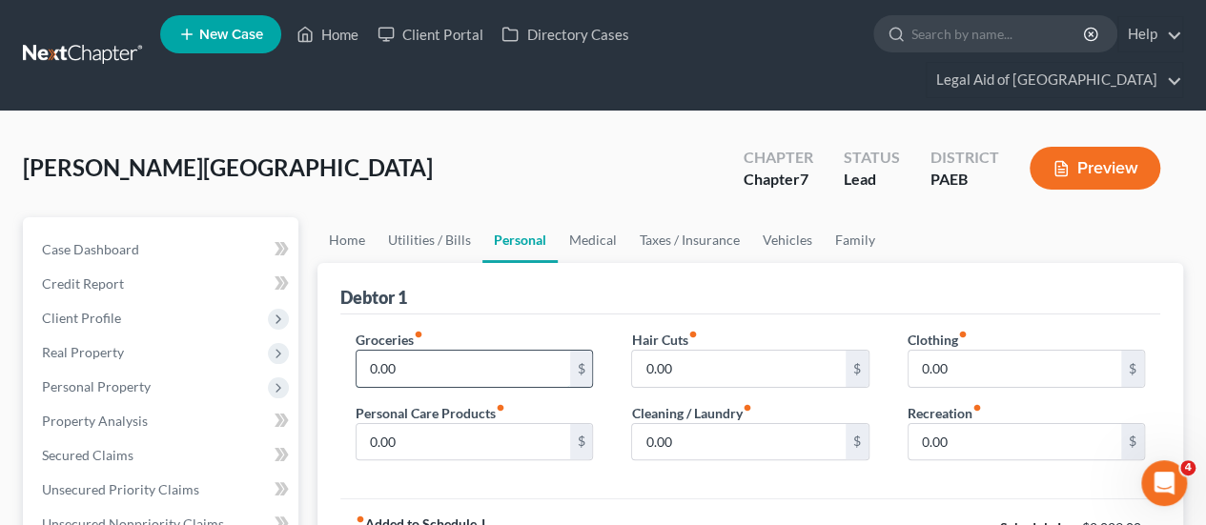
click at [446, 351] on input "0.00" at bounding box center [463, 369] width 213 height 36
click at [699, 351] on input "0.00" at bounding box center [738, 369] width 213 height 36
click at [695, 424] on input "0.00" at bounding box center [738, 442] width 213 height 36
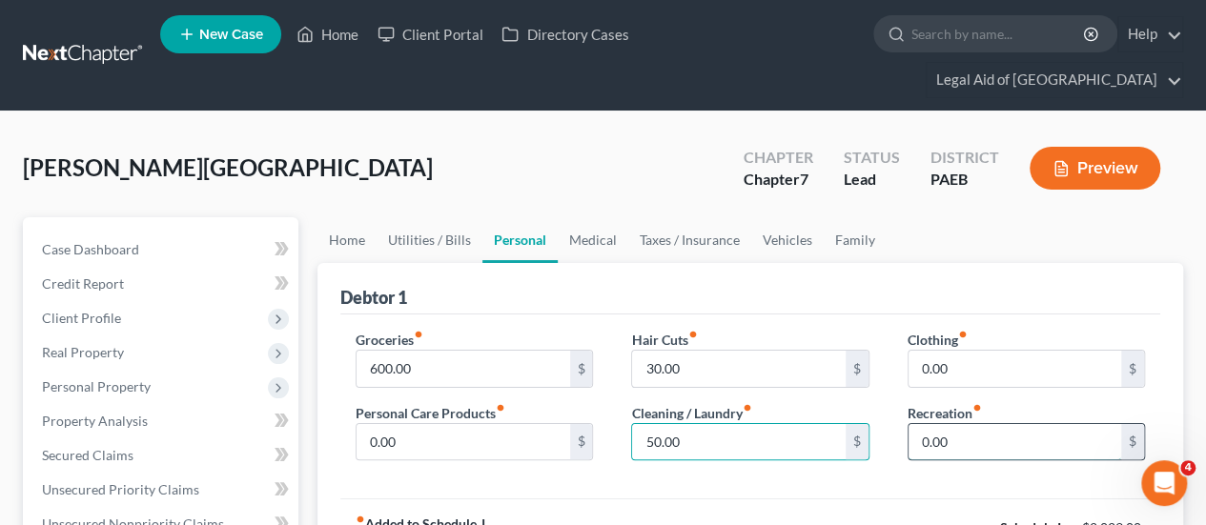
click at [993, 424] on input "0.00" at bounding box center [1014, 442] width 213 height 36
click at [981, 351] on input "0.00" at bounding box center [1014, 369] width 213 height 36
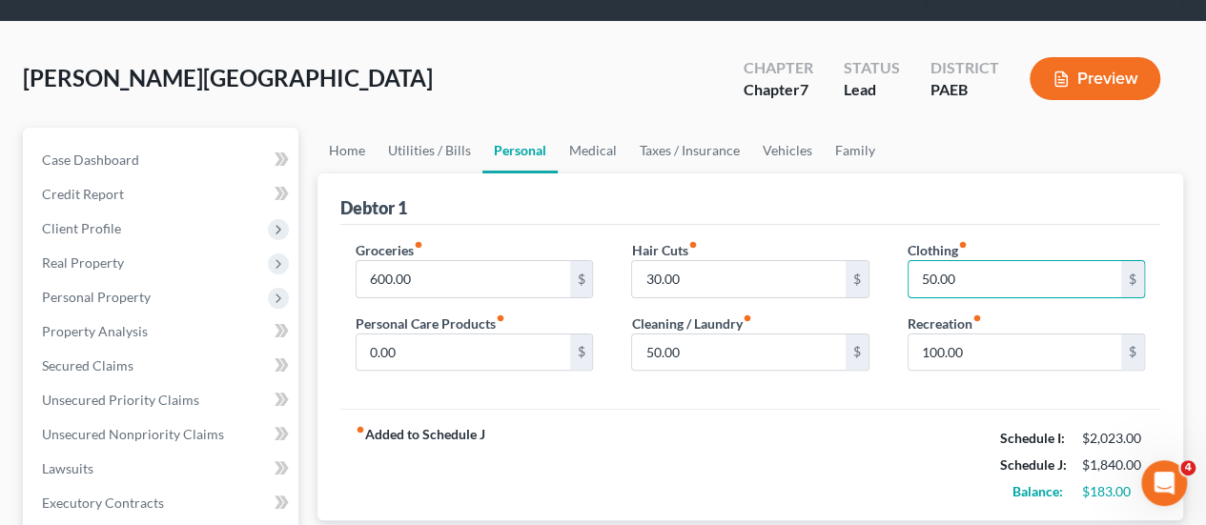
scroll to position [191, 0]
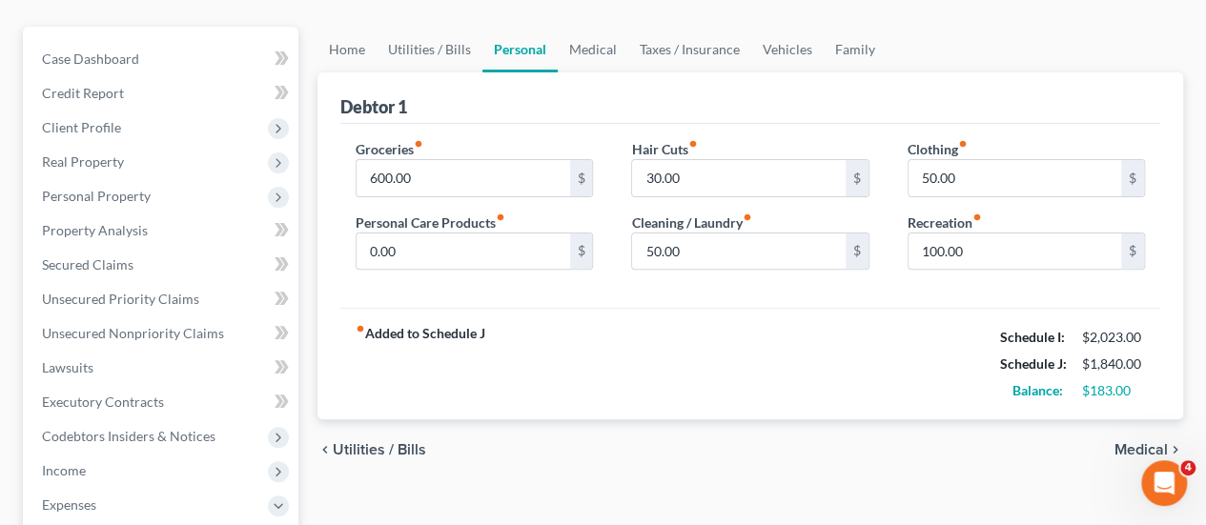
click at [1150, 442] on span "Medical" at bounding box center [1140, 449] width 53 height 15
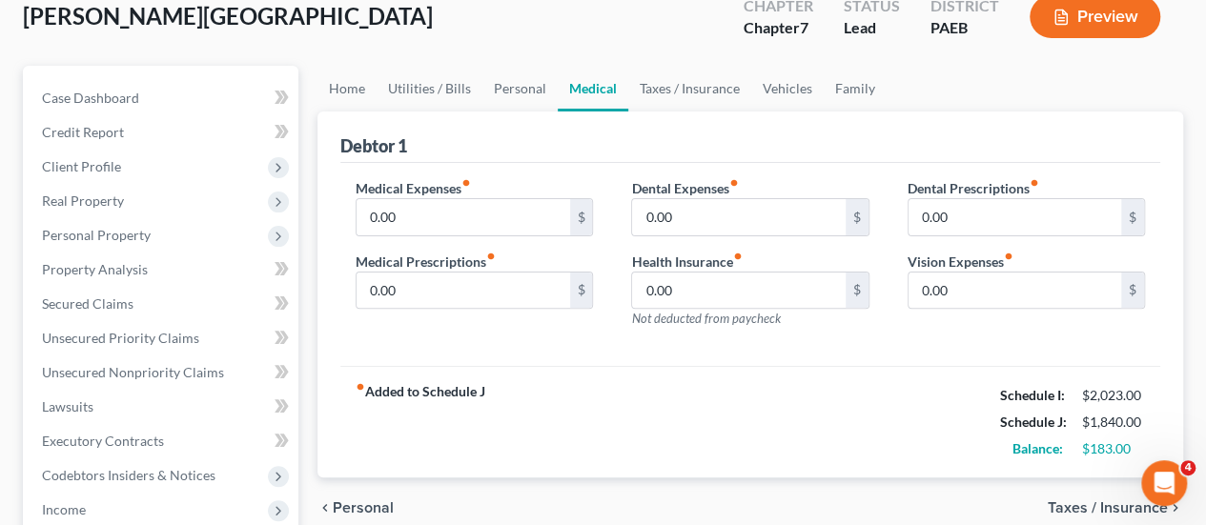
scroll to position [191, 0]
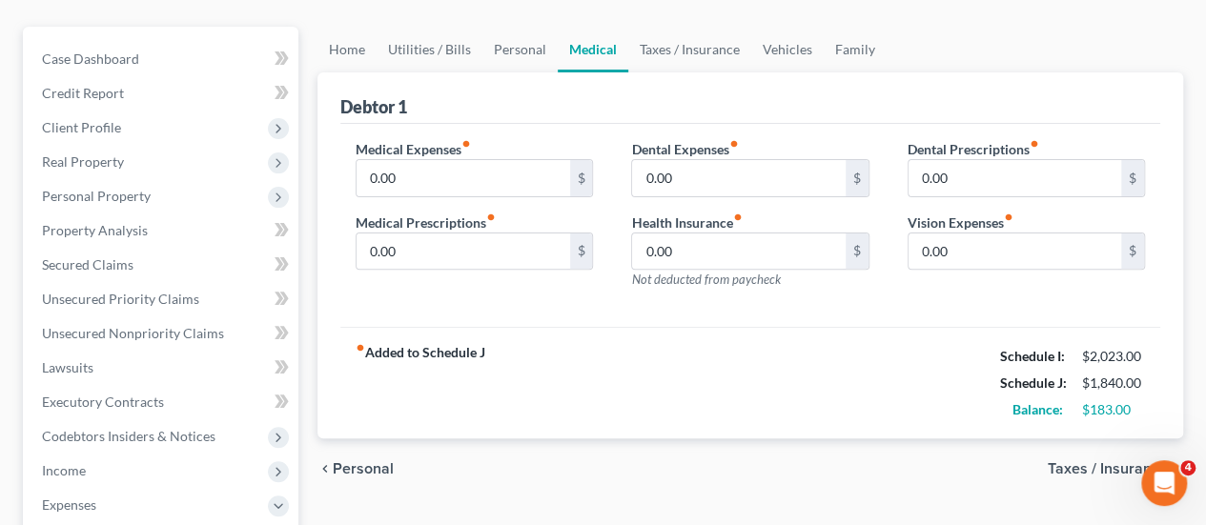
click at [1098, 461] on span "Taxes / Insurance" at bounding box center [1108, 468] width 120 height 15
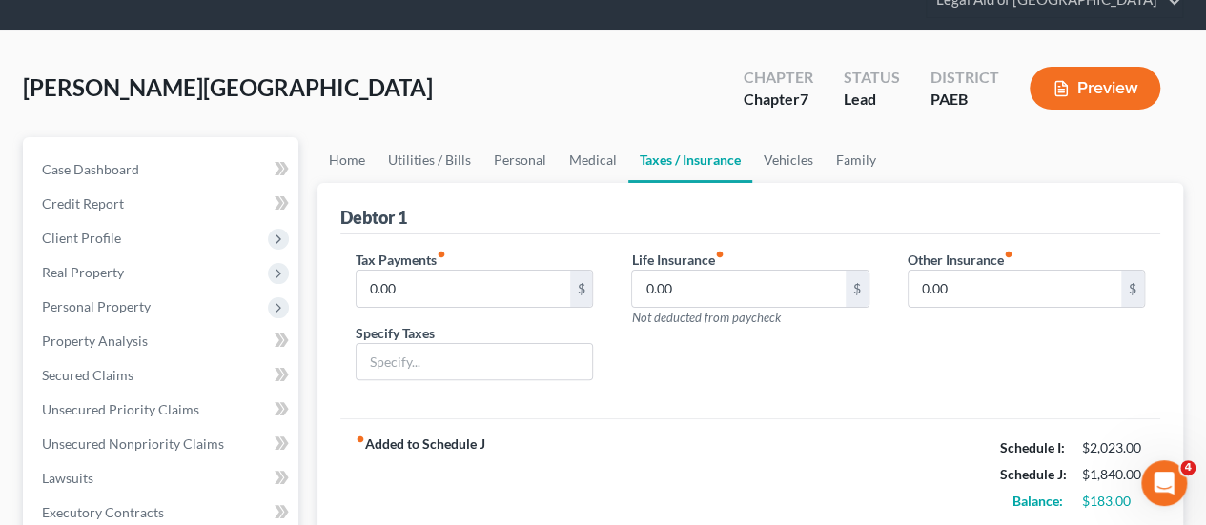
scroll to position [191, 0]
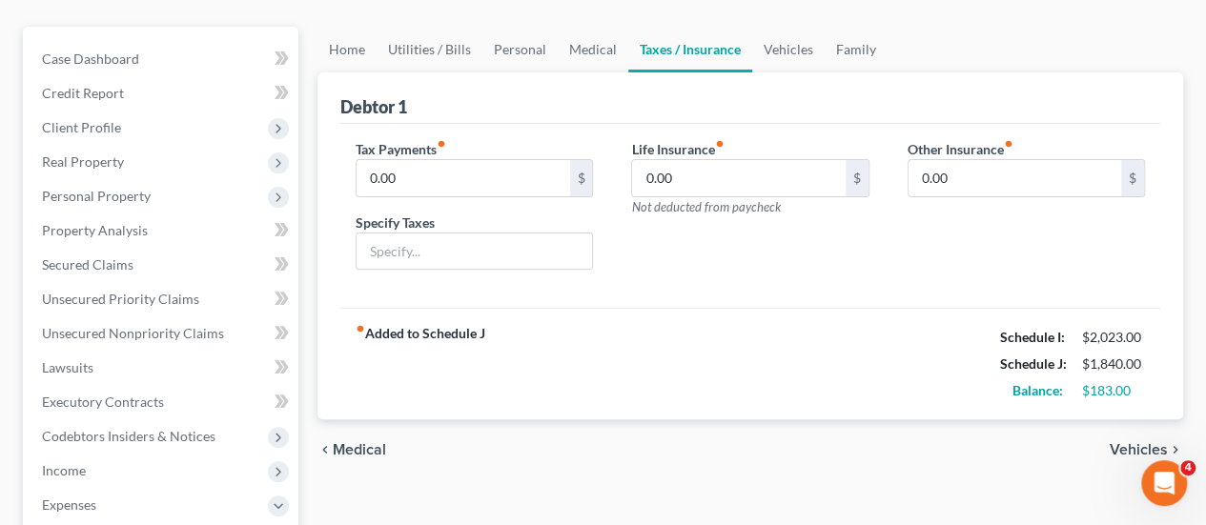
click at [1138, 442] on span "Vehicles" at bounding box center [1139, 449] width 58 height 15
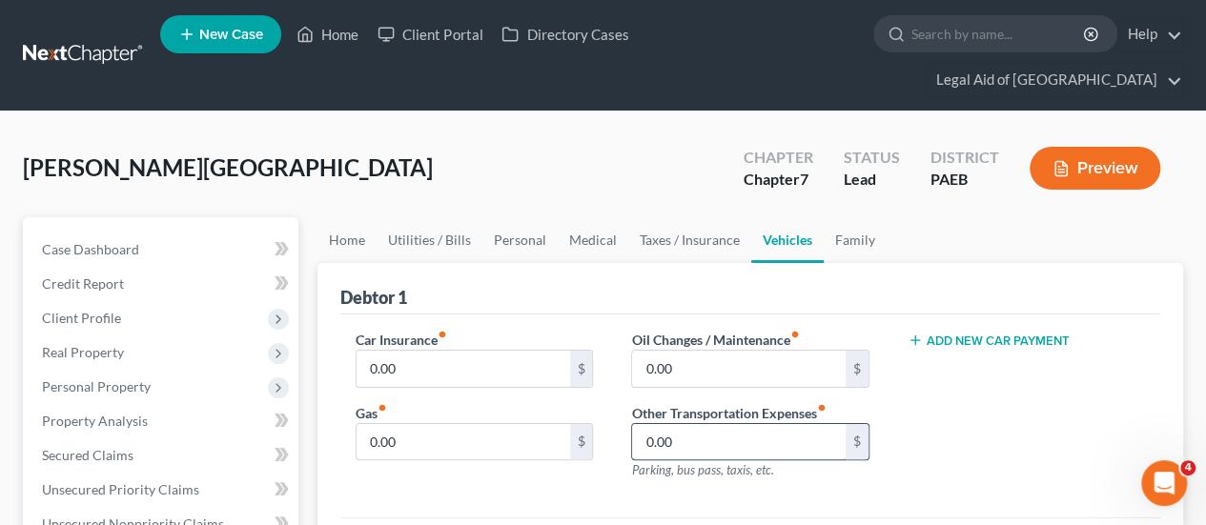
click at [707, 424] on input "0.00" at bounding box center [738, 442] width 213 height 36
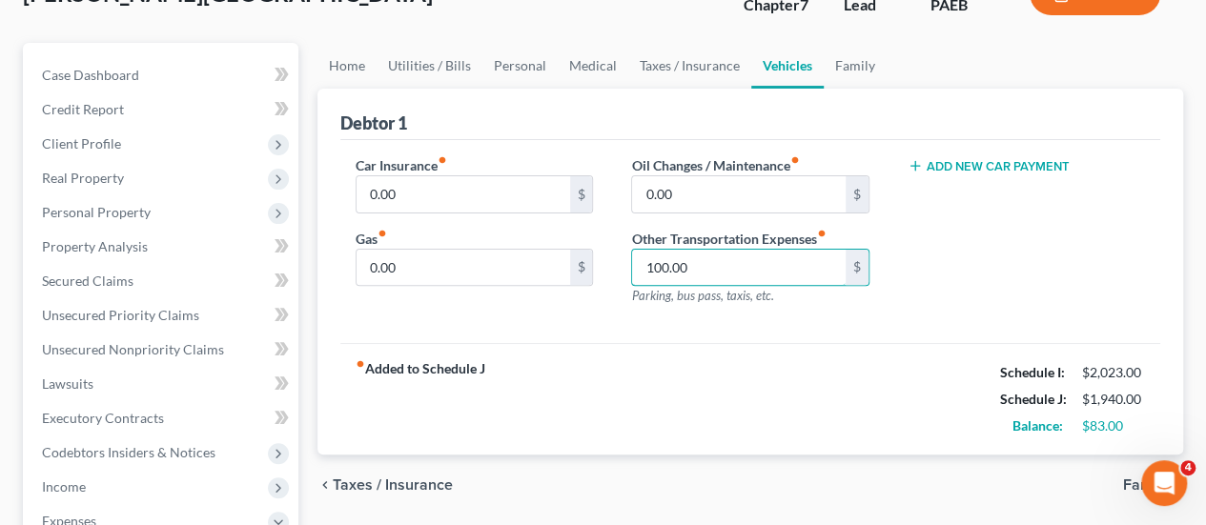
scroll to position [286, 0]
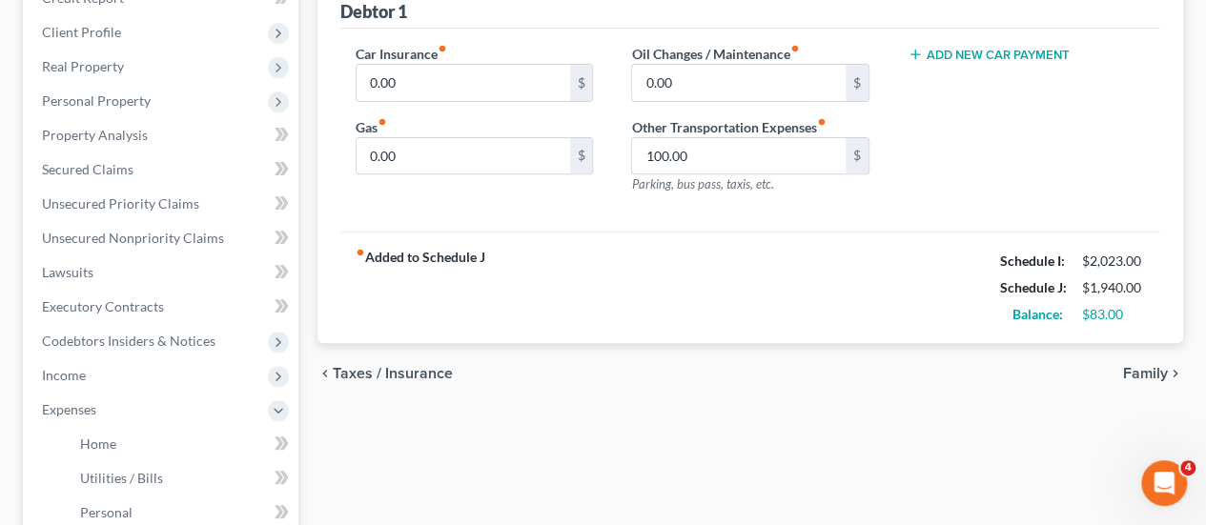
click at [1150, 366] on span "Family" at bounding box center [1145, 373] width 45 height 15
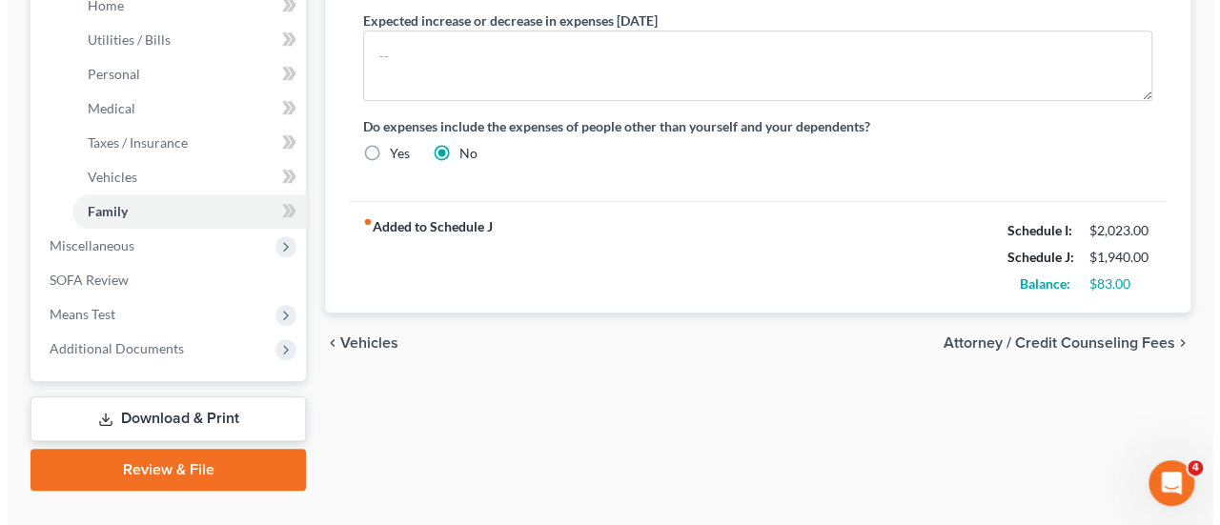
scroll to position [725, 0]
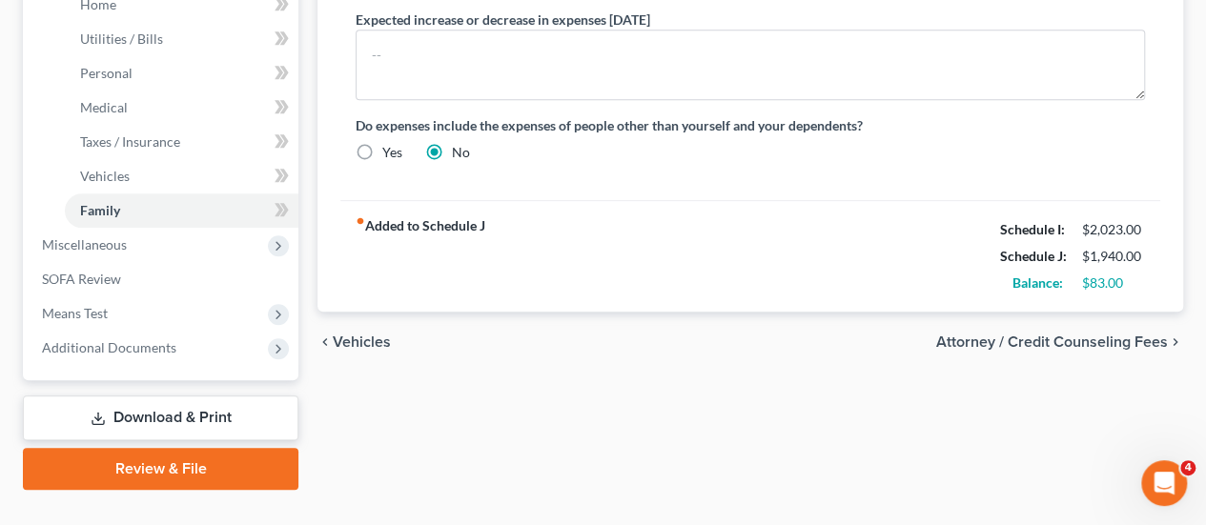
click at [1071, 335] on span "Attorney / Credit Counseling Fees" at bounding box center [1052, 342] width 232 height 15
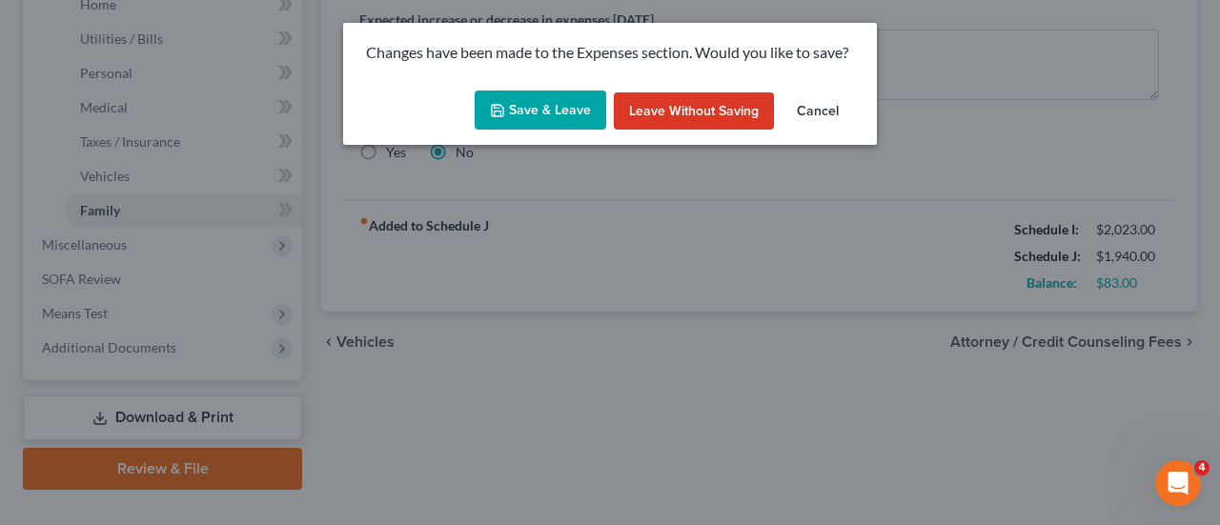
click at [534, 119] on button "Save & Leave" at bounding box center [541, 111] width 132 height 40
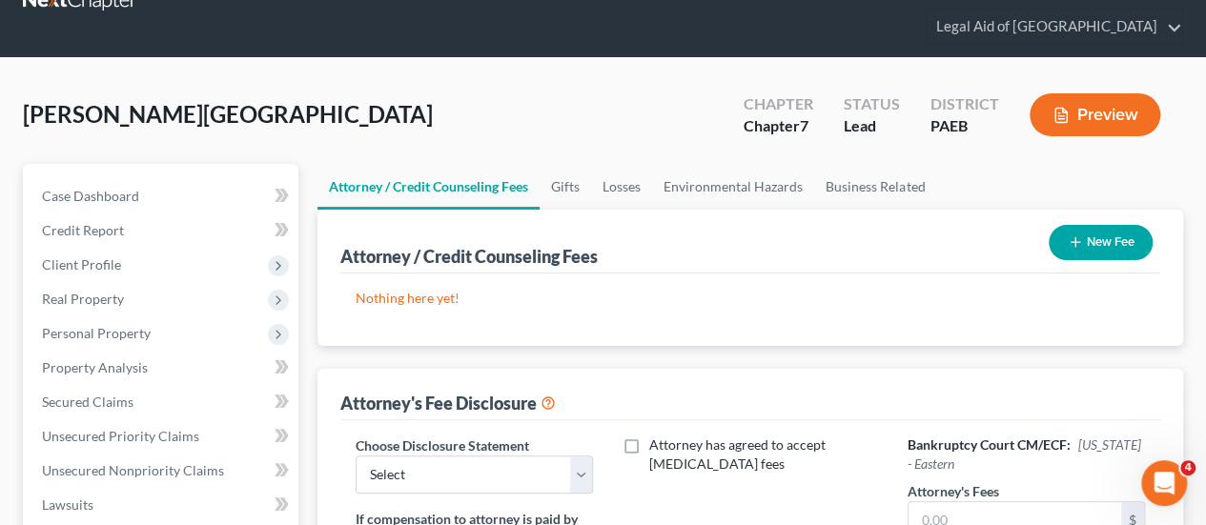
scroll to position [95, 0]
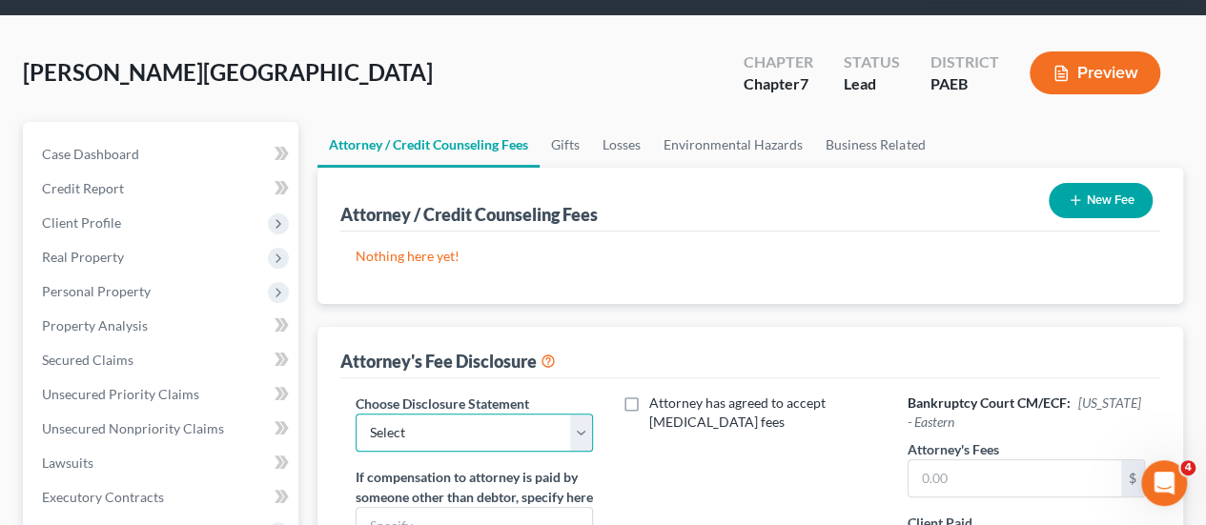
click at [585, 414] on select "Select KY Disclosure" at bounding box center [474, 433] width 237 height 38
click at [356, 414] on select "Select KY Disclosure" at bounding box center [474, 433] width 237 height 38
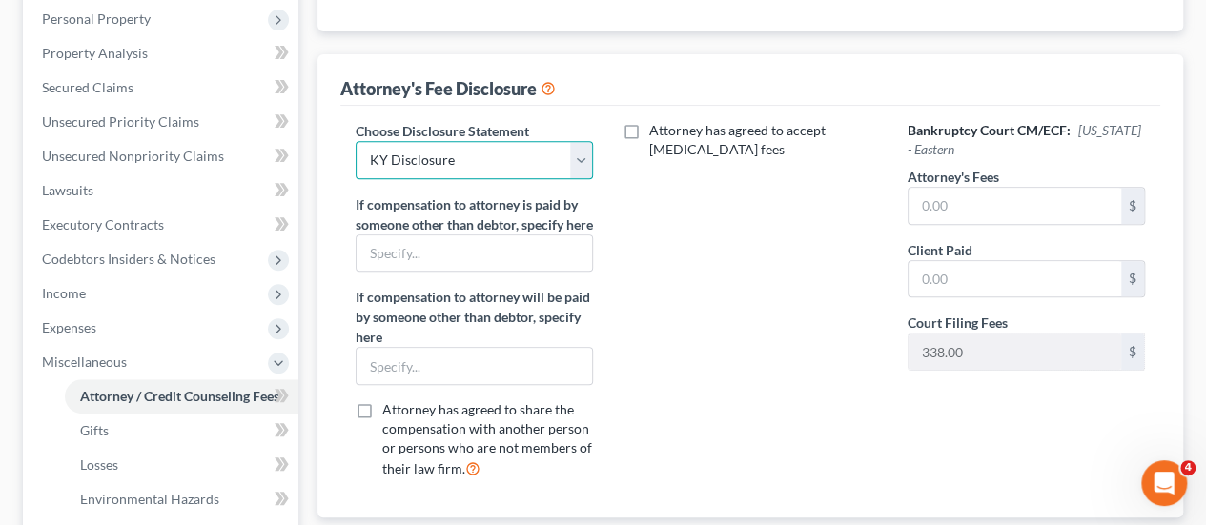
scroll to position [477, 0]
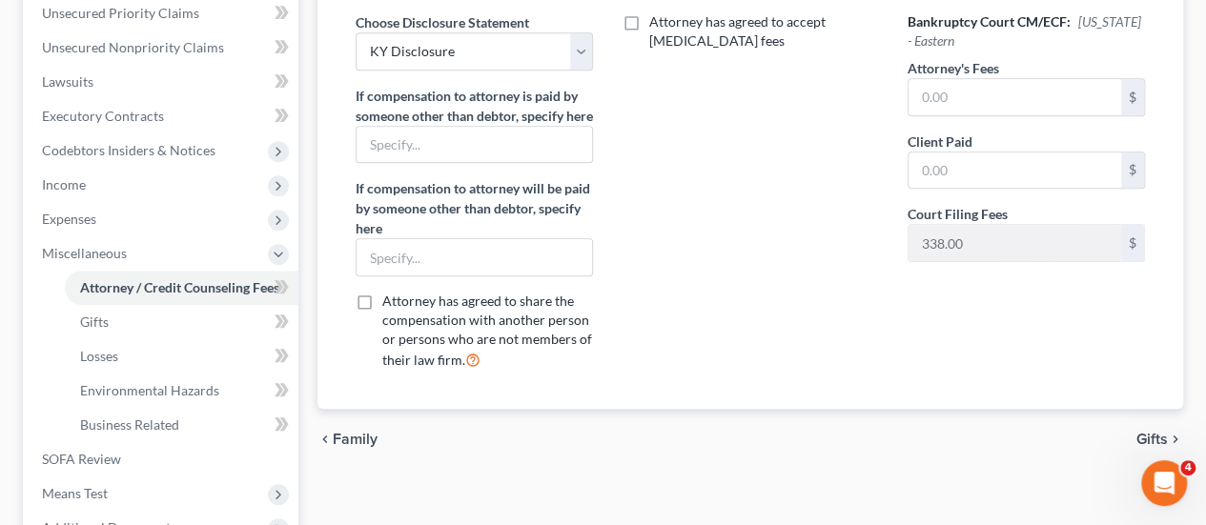
click at [1150, 432] on span "Gifts" at bounding box center [1151, 439] width 31 height 15
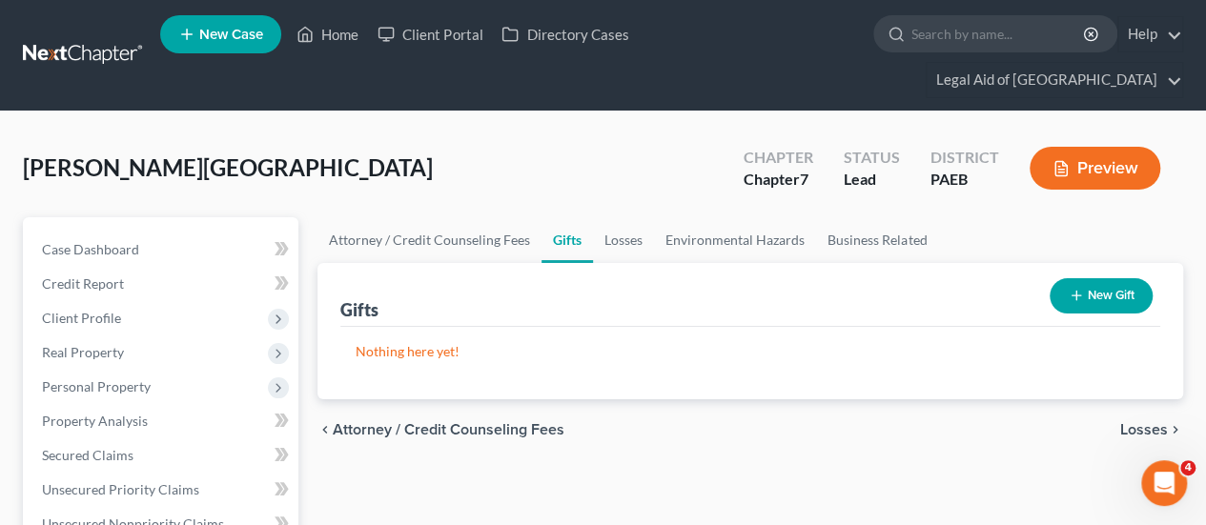
click at [1143, 422] on span "Losses" at bounding box center [1144, 429] width 48 height 15
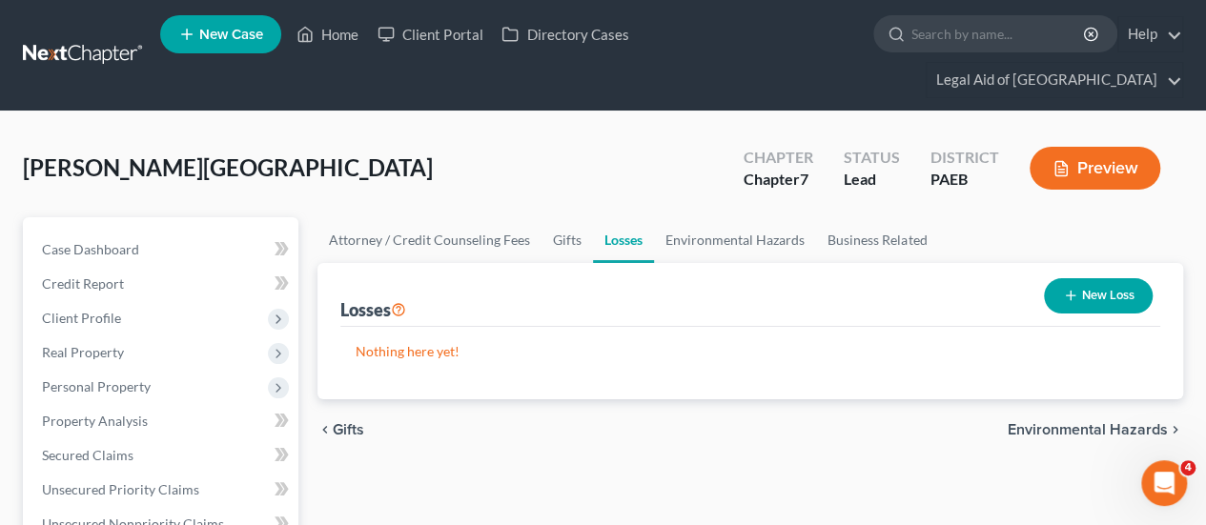
click at [1118, 422] on span "Environmental Hazards" at bounding box center [1088, 429] width 160 height 15
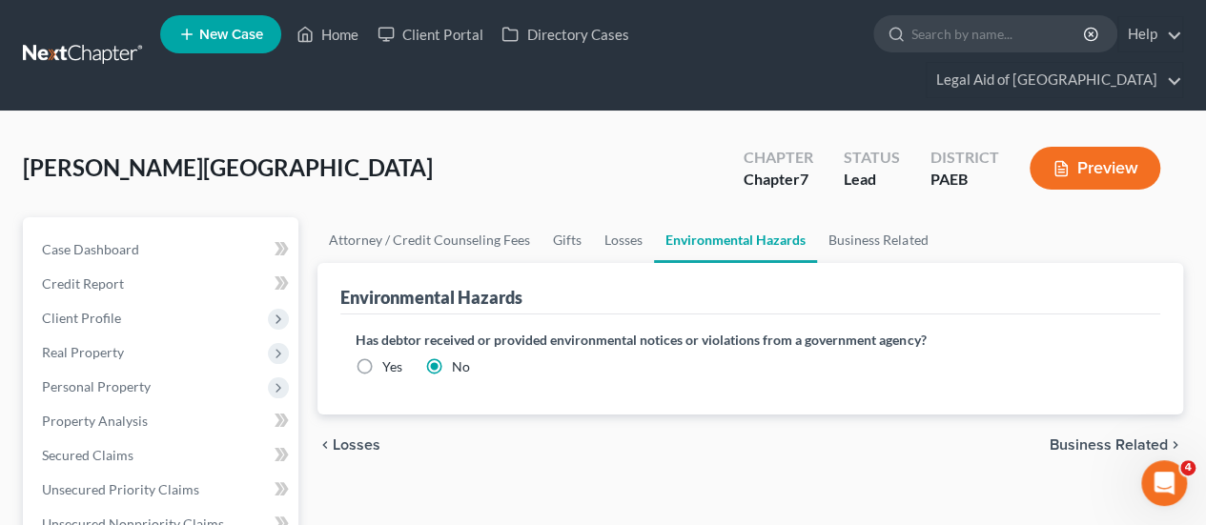
click at [1112, 438] on span "Business Related" at bounding box center [1109, 445] width 118 height 15
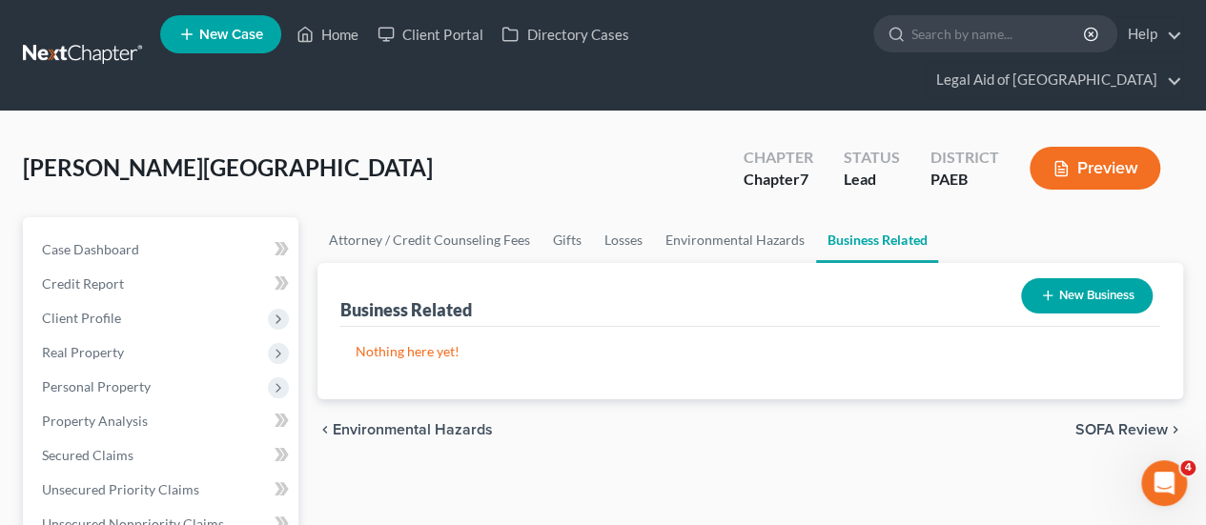
click at [1126, 422] on span "SOFA Review" at bounding box center [1121, 429] width 92 height 15
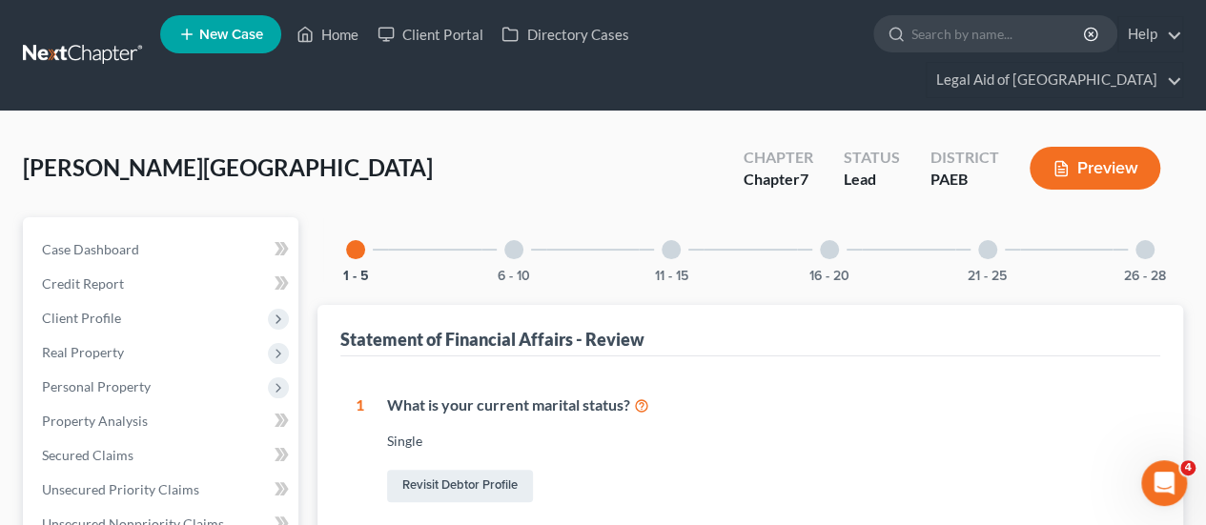
click at [515, 240] on div at bounding box center [513, 249] width 19 height 19
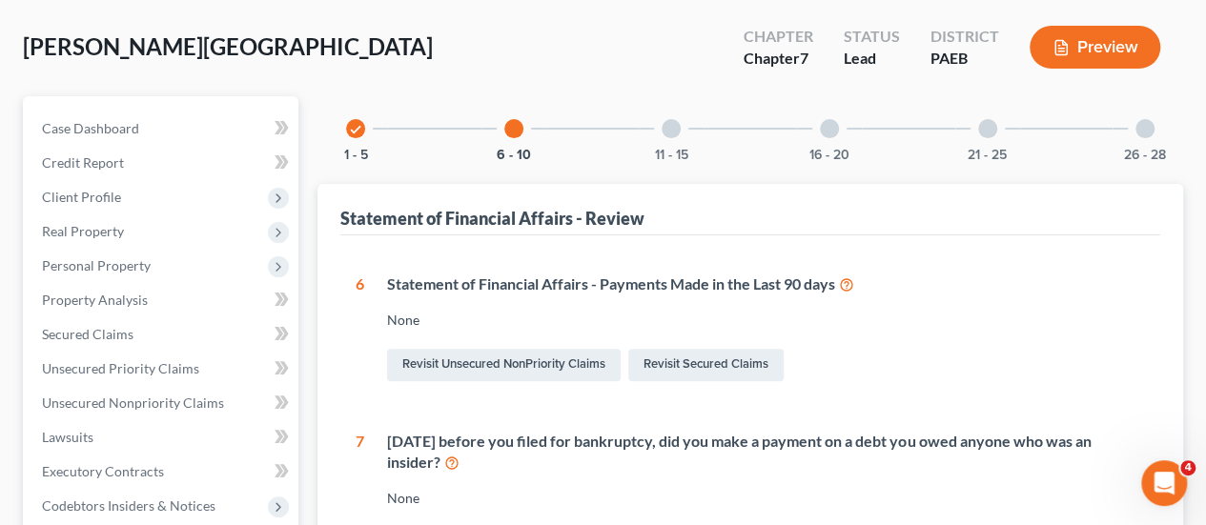
scroll to position [120, 0]
click at [666, 120] on div at bounding box center [671, 129] width 19 height 19
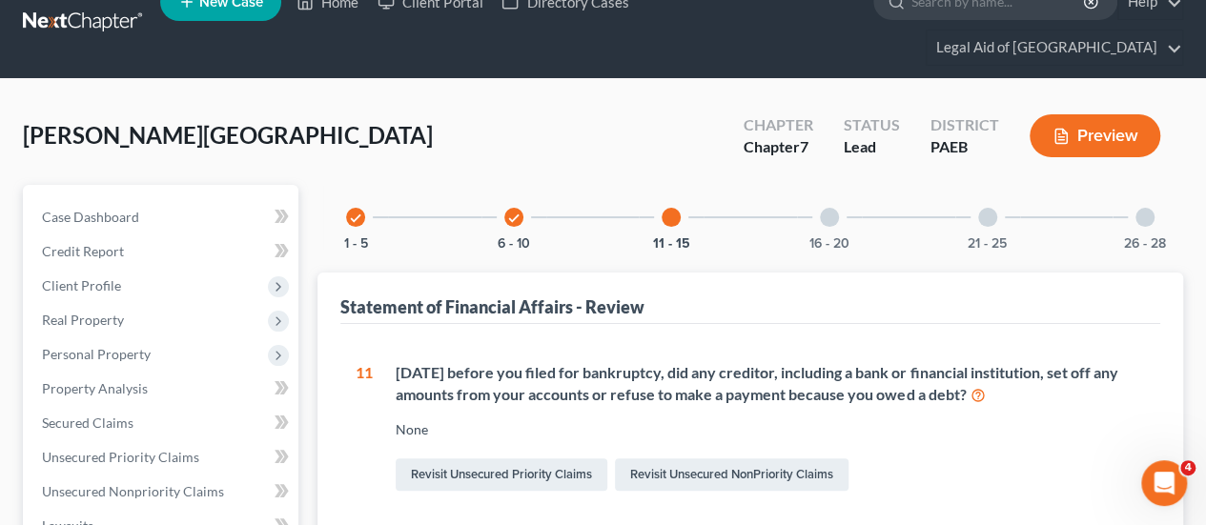
scroll to position [25, 0]
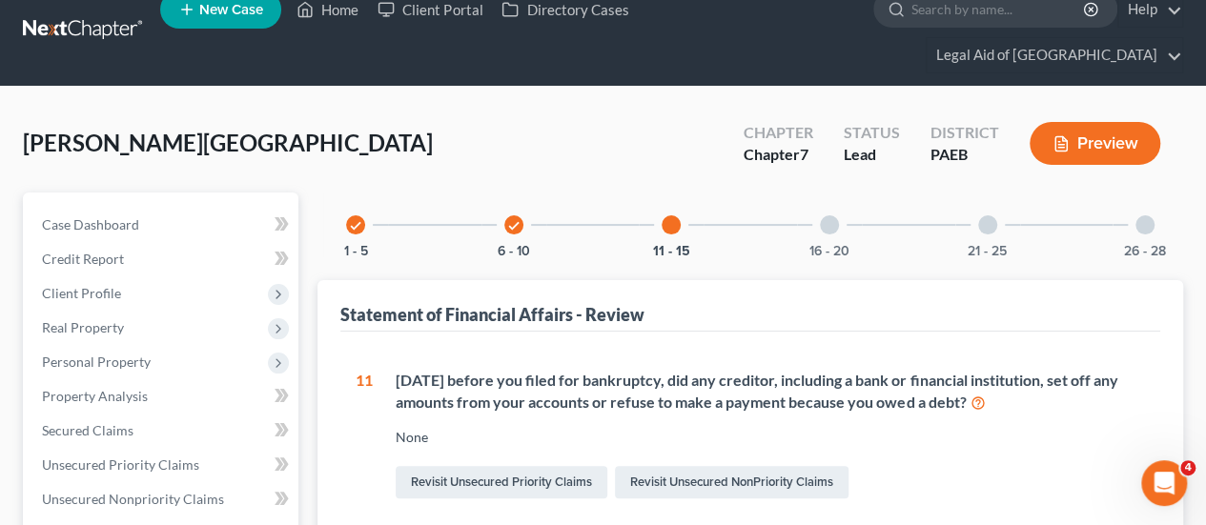
click at [831, 215] on div at bounding box center [829, 224] width 19 height 19
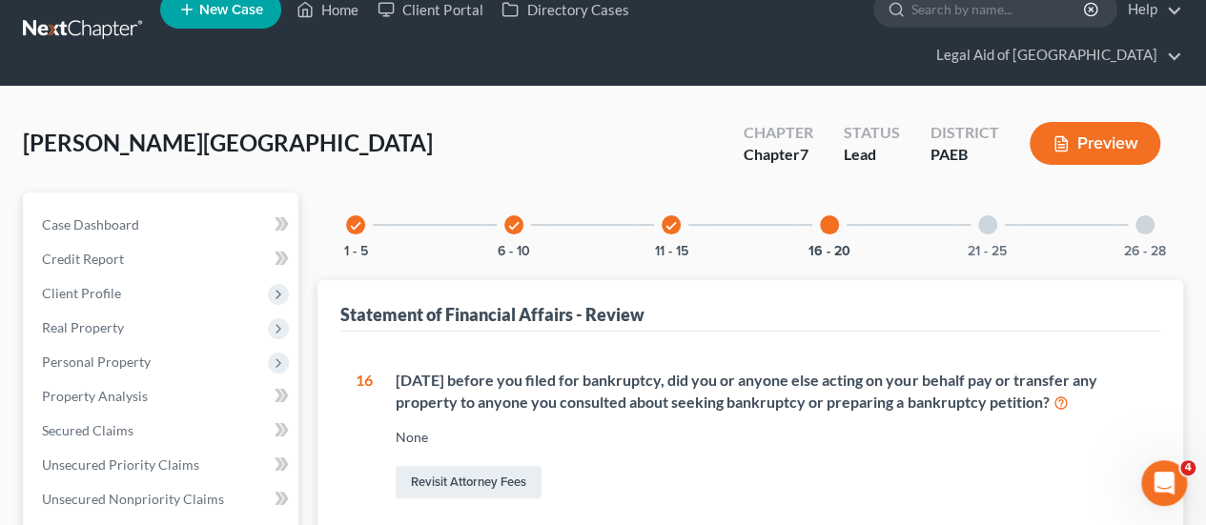
click at [987, 215] on div at bounding box center [987, 224] width 19 height 19
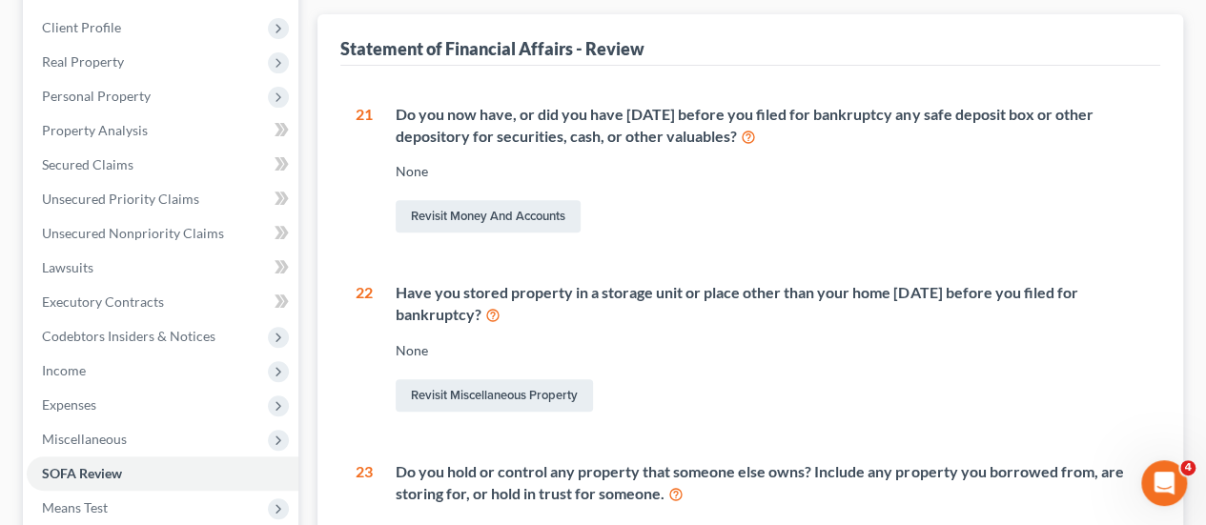
scroll to position [0, 0]
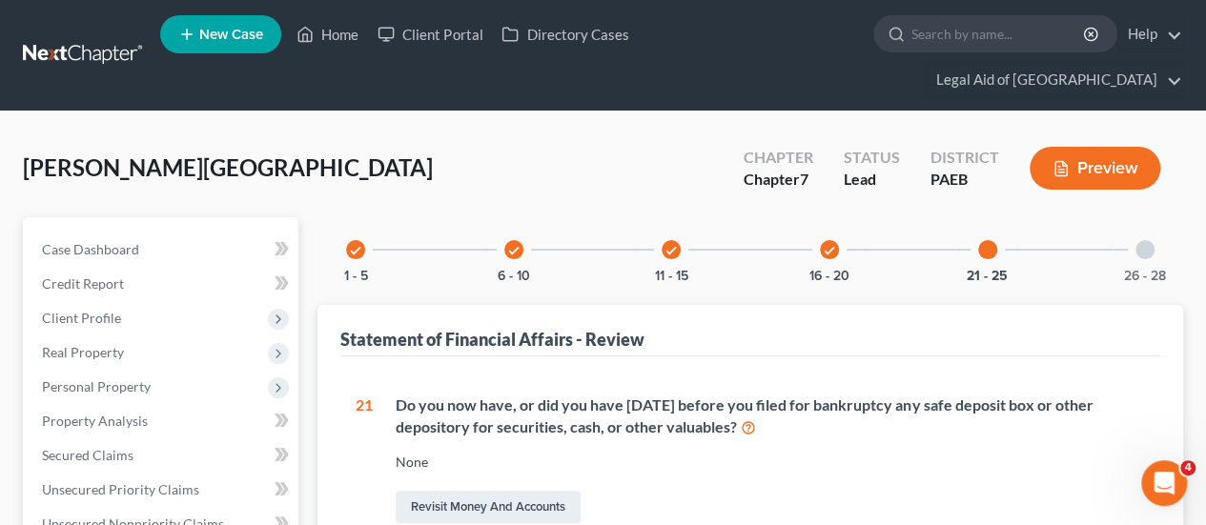
click at [1146, 240] on div at bounding box center [1144, 249] width 19 height 19
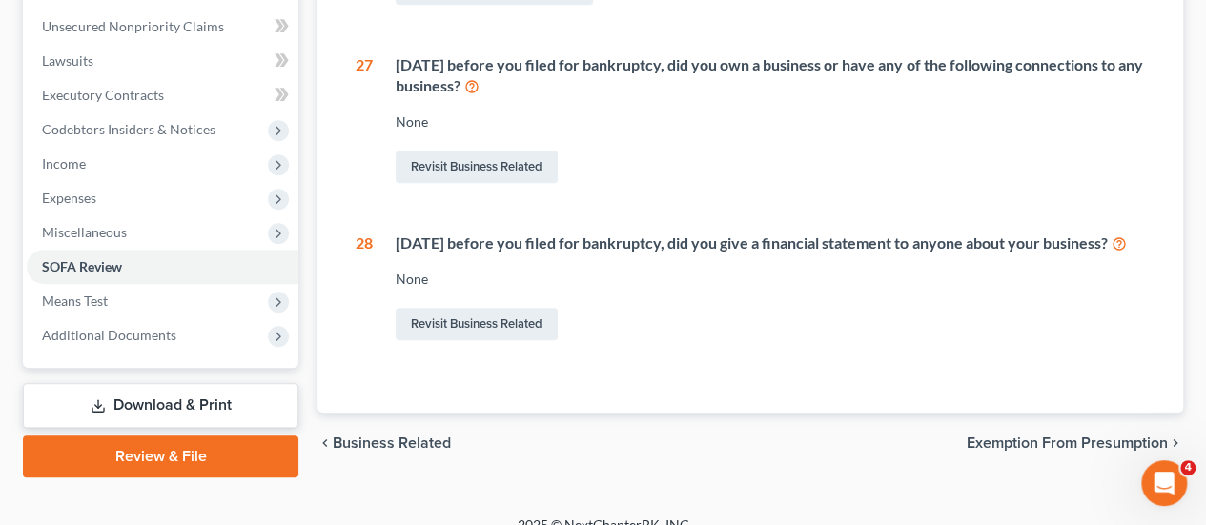
scroll to position [505, 0]
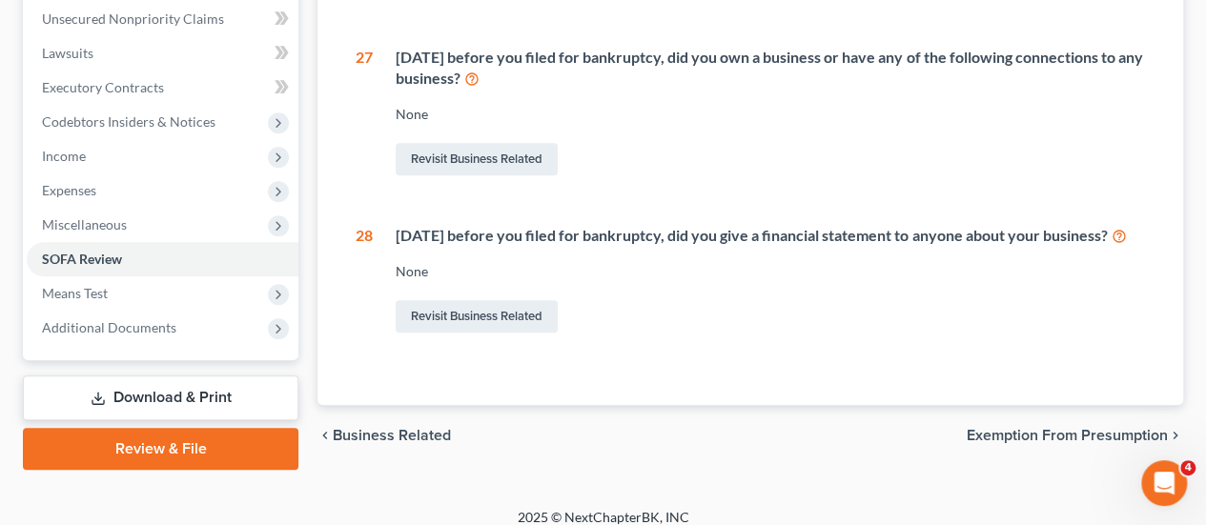
click at [1107, 428] on span "Exemption from Presumption" at bounding box center [1067, 435] width 201 height 15
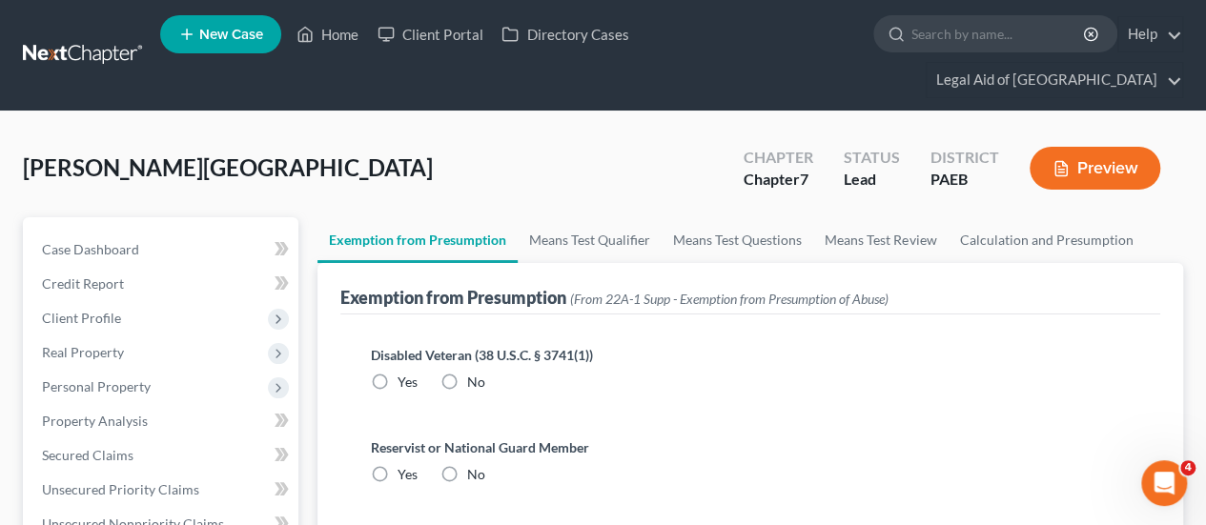
click at [467, 373] on label "No" at bounding box center [476, 382] width 18 height 19
click at [475, 373] on input "No" at bounding box center [481, 379] width 12 height 12
click at [467, 465] on label "No" at bounding box center [476, 474] width 18 height 19
click at [475, 465] on input "No" at bounding box center [481, 471] width 12 height 12
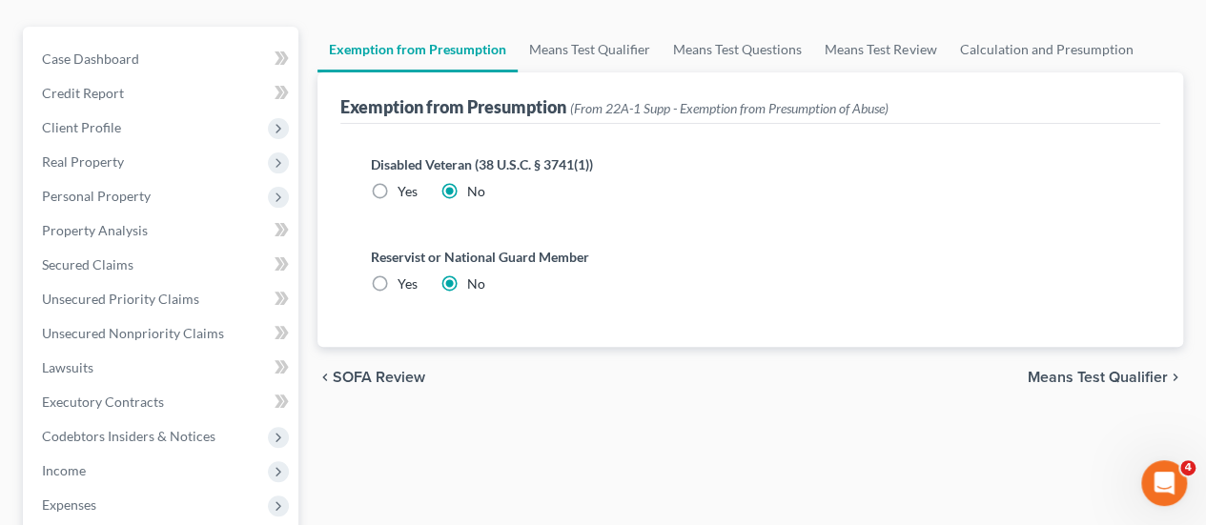
click at [1079, 370] on span "Means Test Qualifier" at bounding box center [1098, 377] width 140 height 15
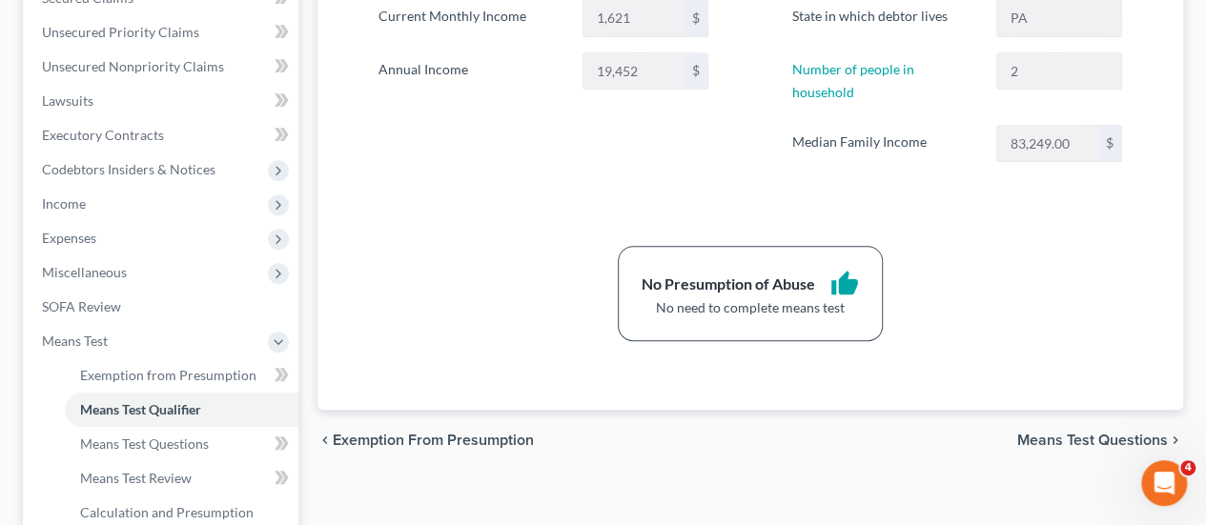
scroll to position [477, 0]
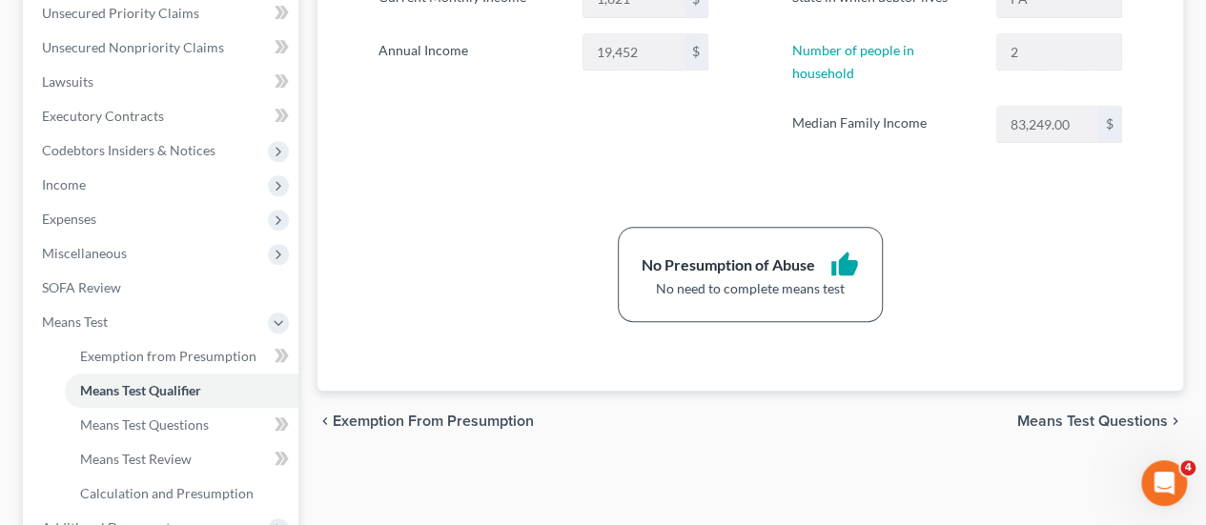
click at [1098, 414] on span "Means Test Questions" at bounding box center [1092, 421] width 151 height 15
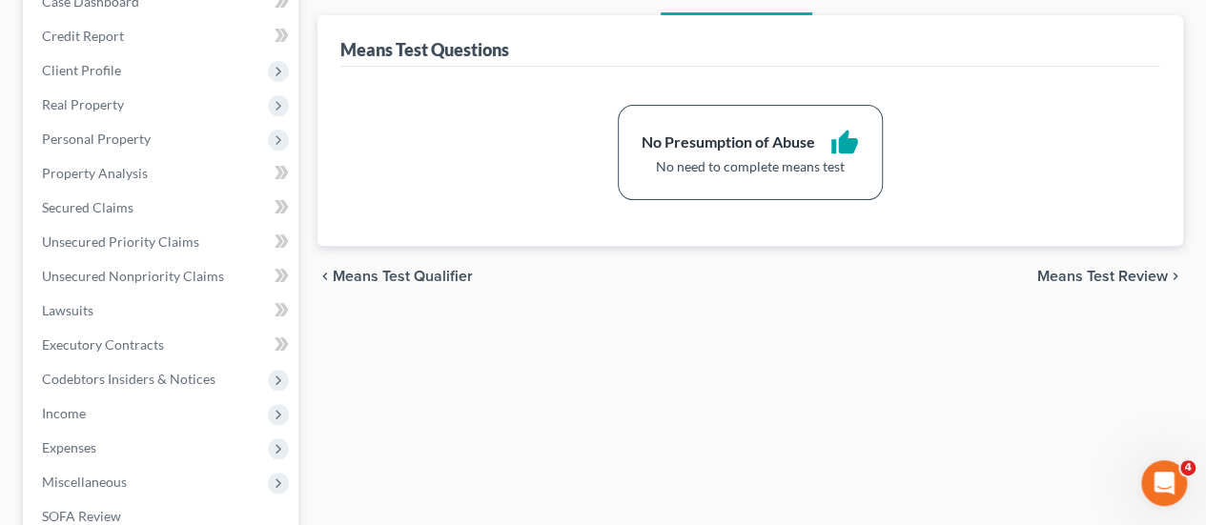
scroll to position [286, 0]
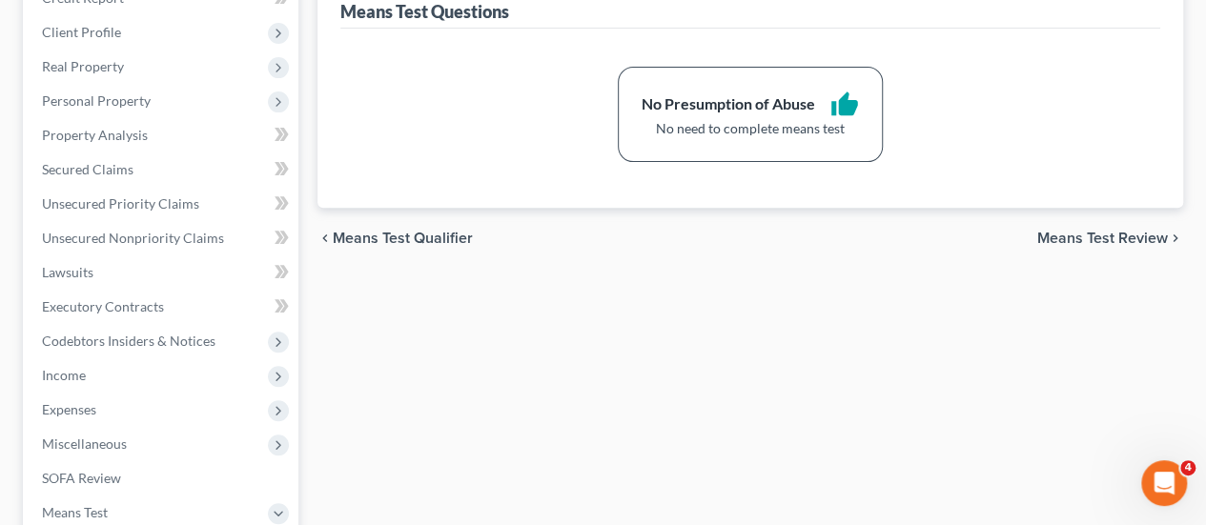
click at [1090, 231] on span "Means Test Review" at bounding box center [1102, 238] width 131 height 15
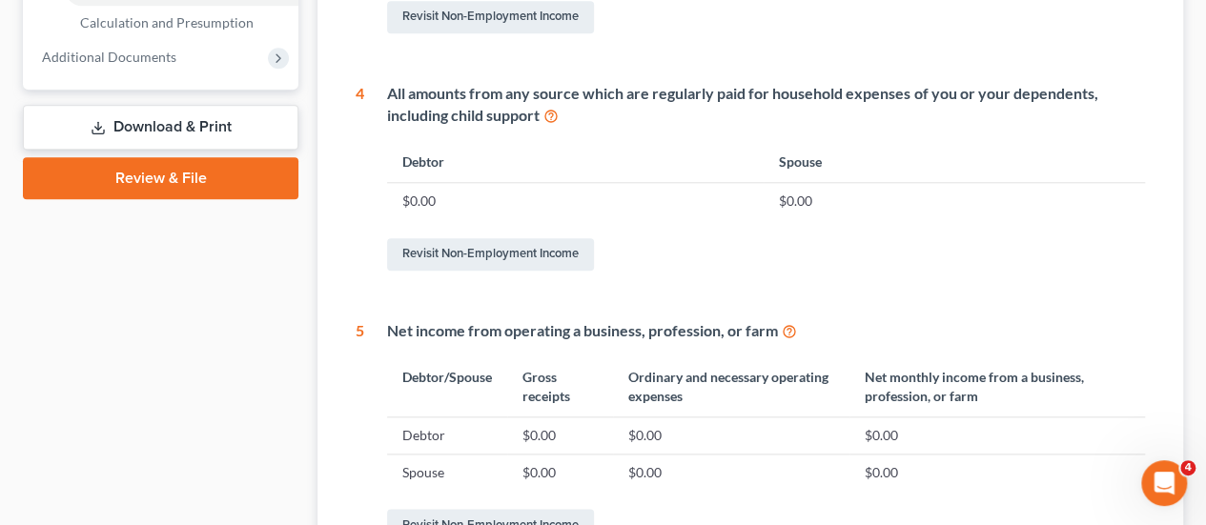
scroll to position [1133, 0]
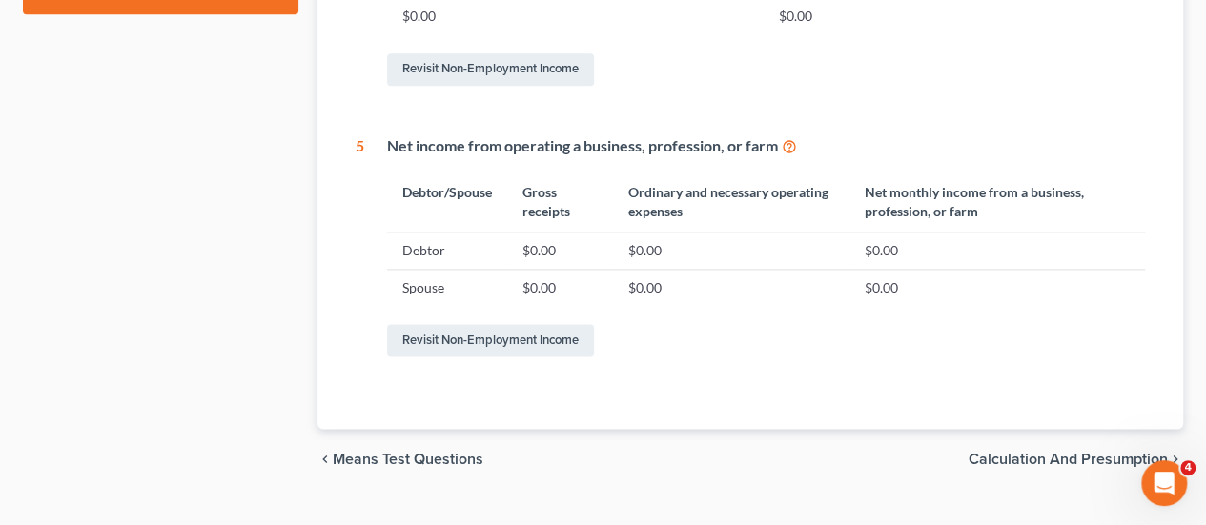
click at [1144, 452] on span "Calculation and Presumption" at bounding box center [1068, 459] width 199 height 15
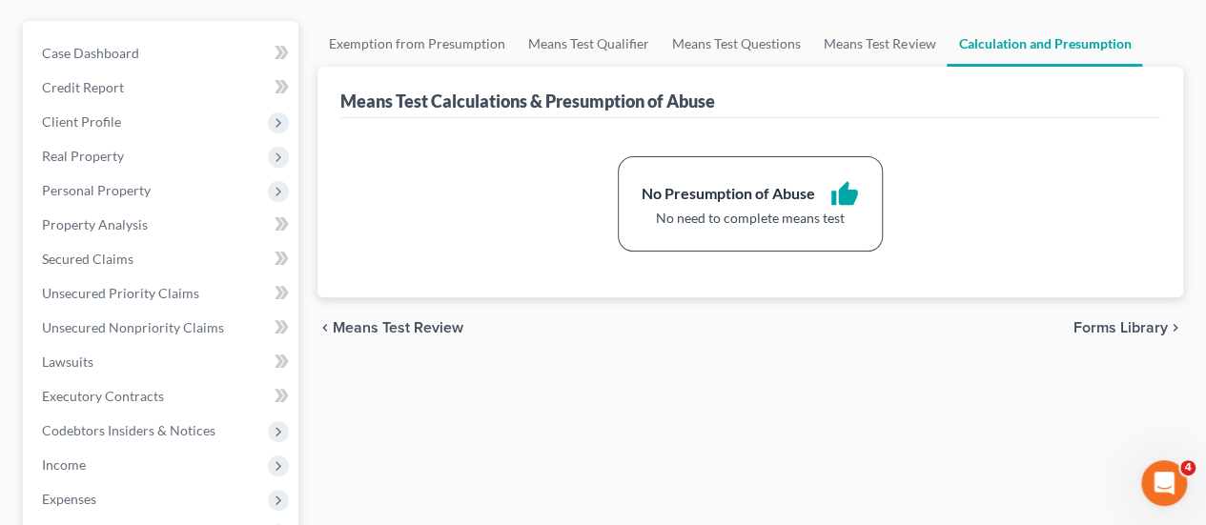
scroll to position [286, 0]
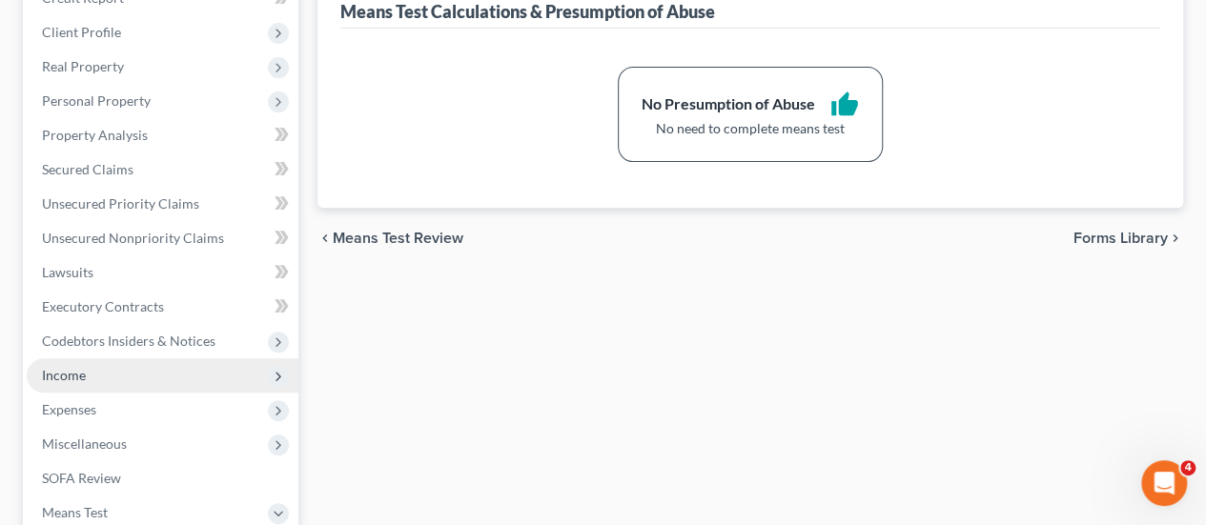
click at [86, 358] on span "Income" at bounding box center [163, 375] width 272 height 34
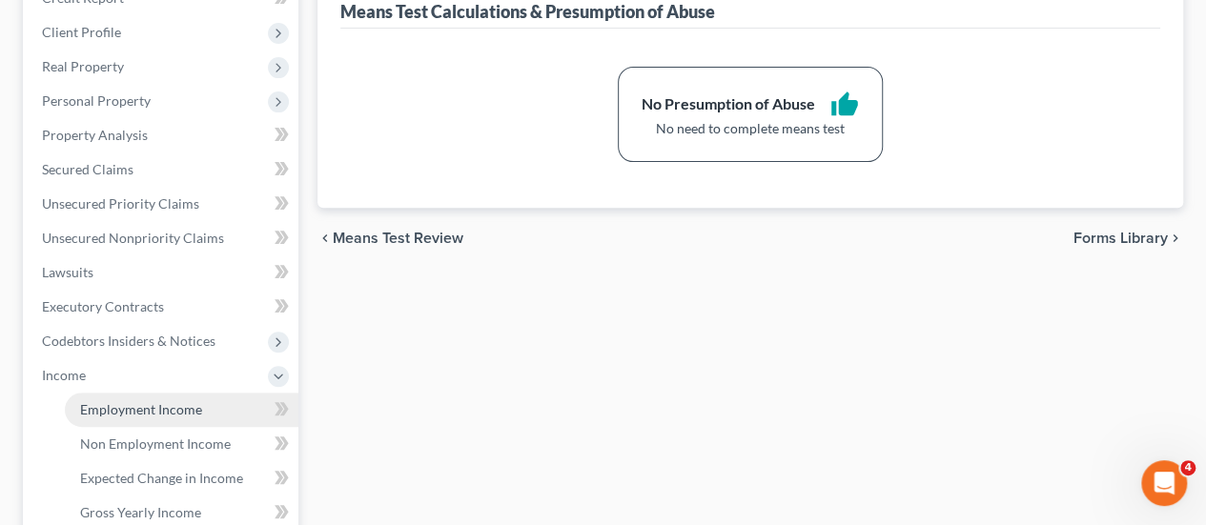
click at [156, 401] on span "Employment Income" at bounding box center [141, 409] width 122 height 16
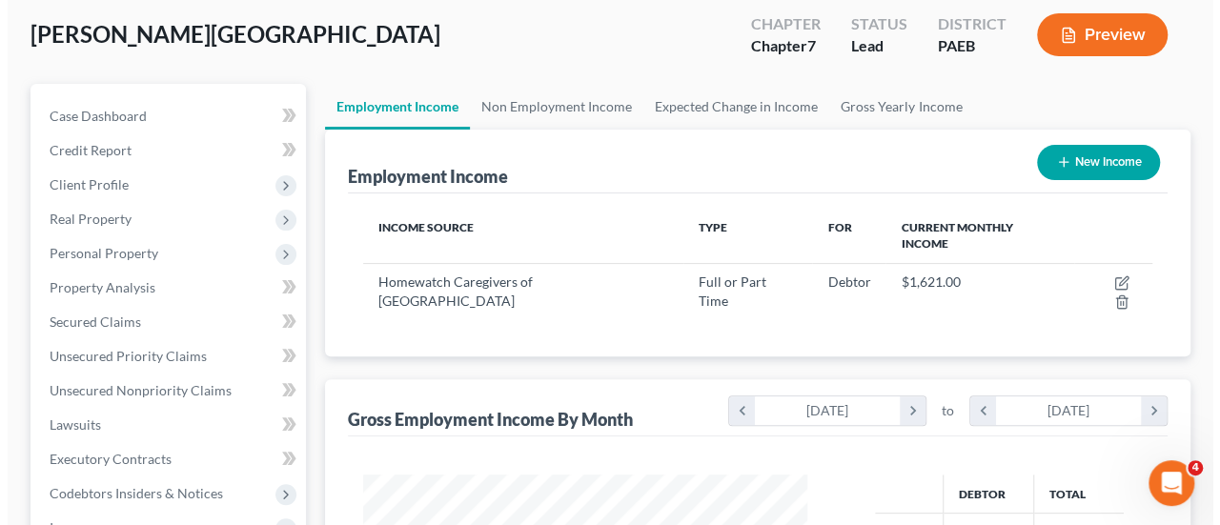
scroll to position [95, 0]
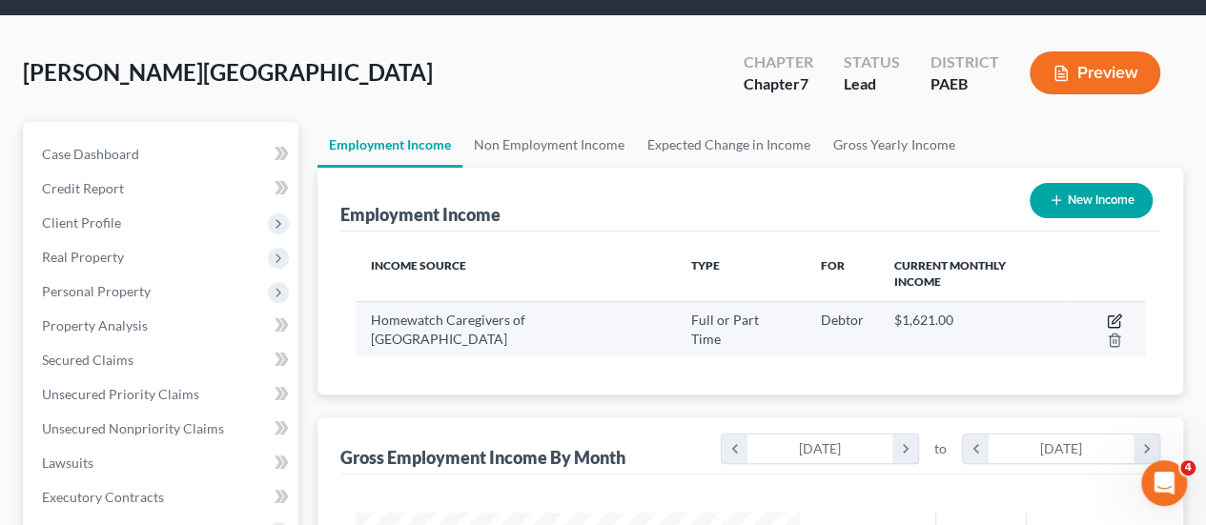
click at [1112, 315] on icon "button" at bounding box center [1116, 319] width 9 height 9
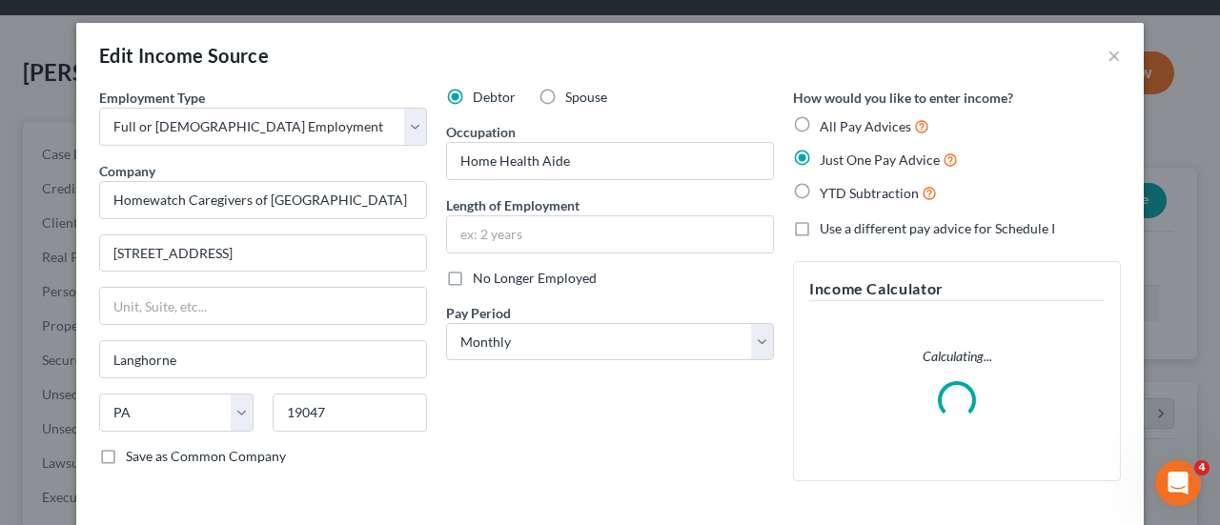
scroll to position [339, 488]
click at [637, 229] on input "text" at bounding box center [610, 234] width 326 height 36
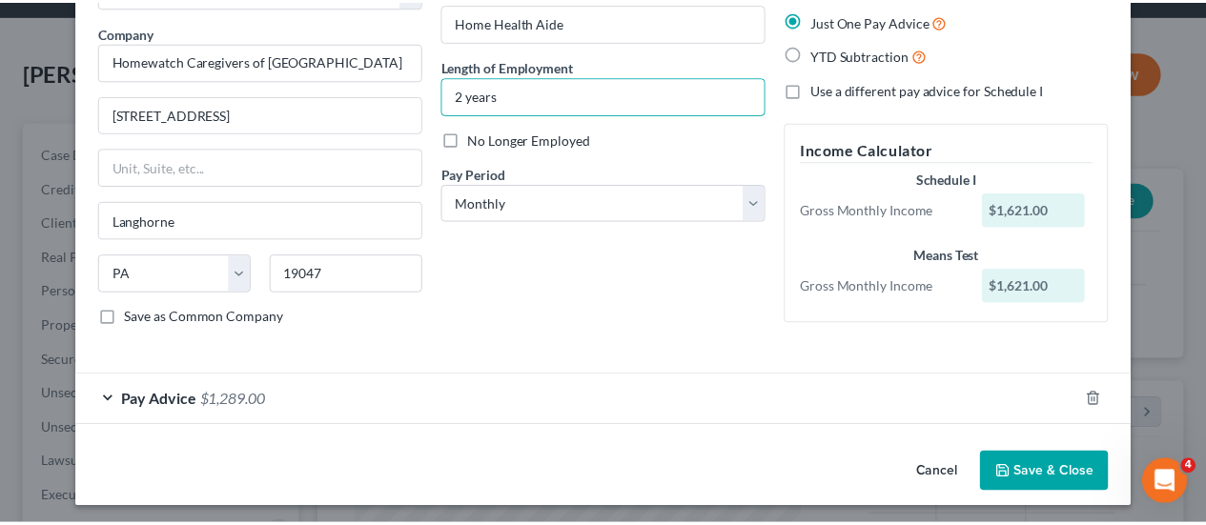
scroll to position [139, 0]
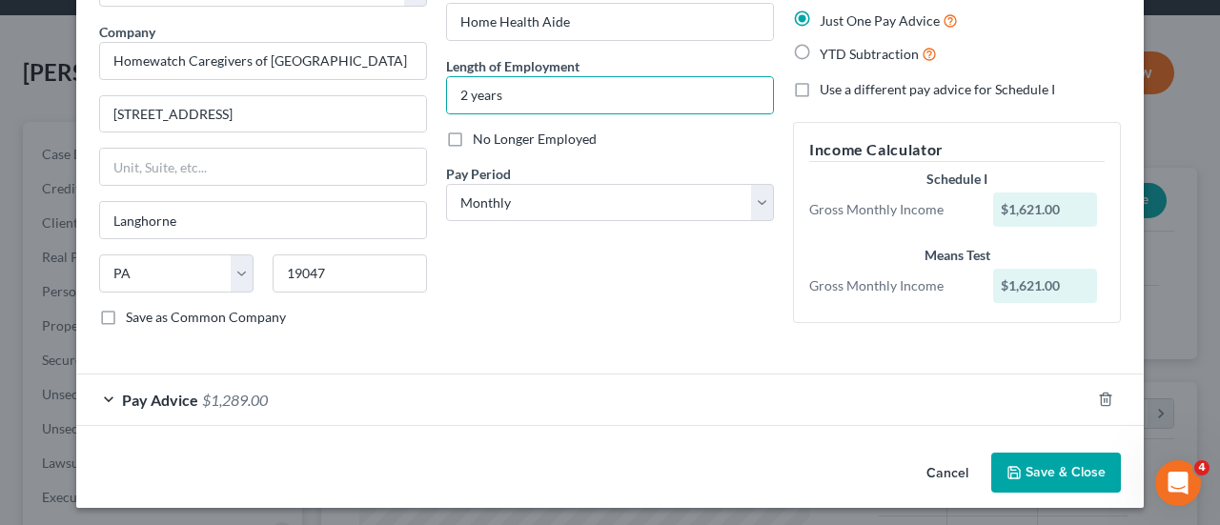
click at [1062, 460] on button "Save & Close" at bounding box center [1056, 473] width 130 height 40
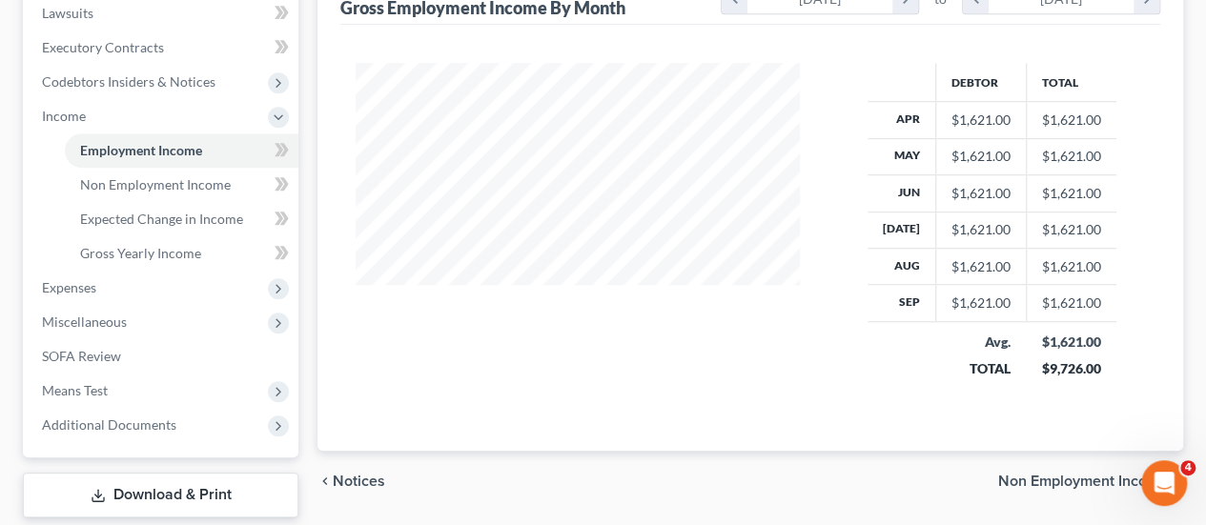
scroll to position [622, 0]
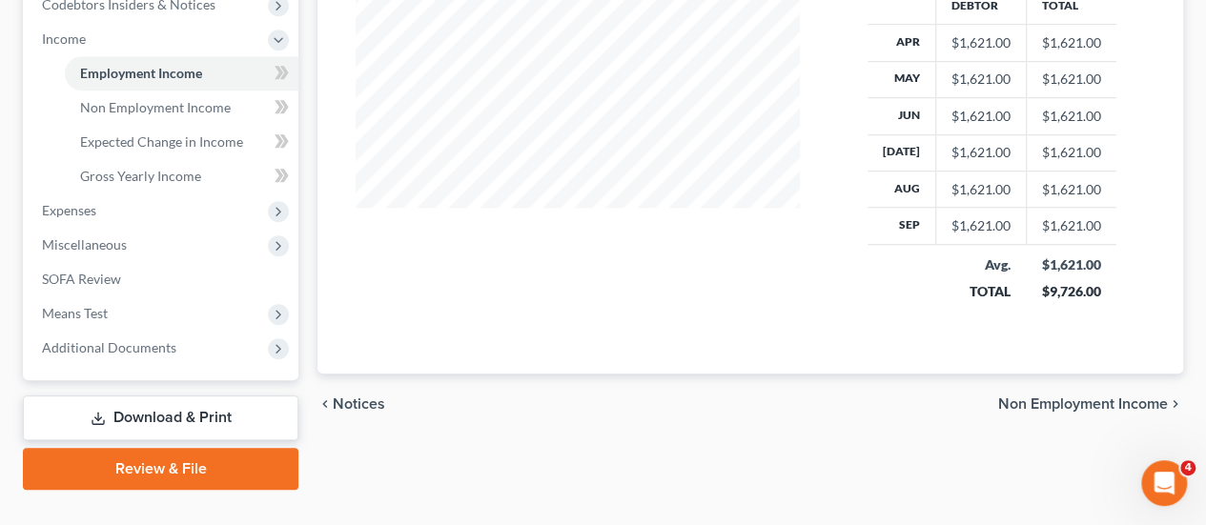
click at [1077, 397] on span "Non Employment Income" at bounding box center [1083, 404] width 170 height 15
